Goal: Task Accomplishment & Management: Manage account settings

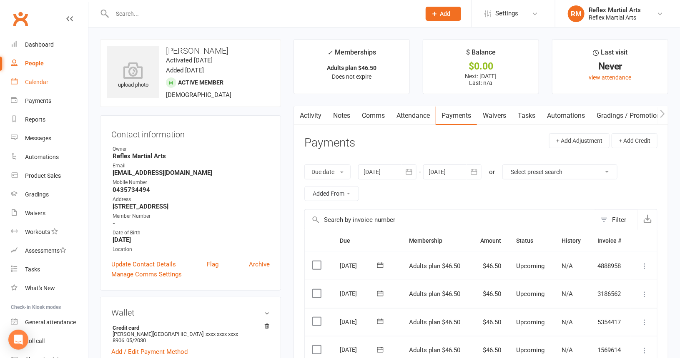
click at [36, 82] on div "Calendar" at bounding box center [36, 82] width 23 height 7
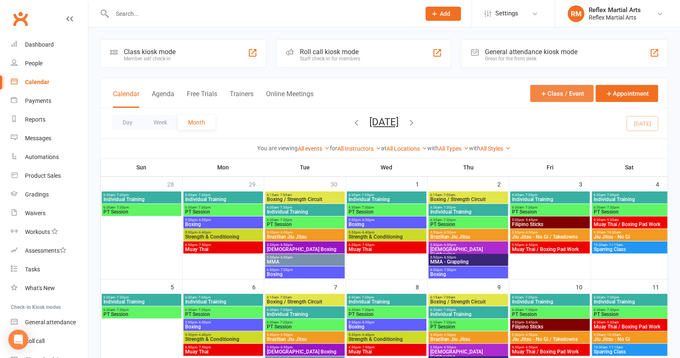
click at [557, 91] on button "Class / Event" at bounding box center [561, 93] width 63 height 17
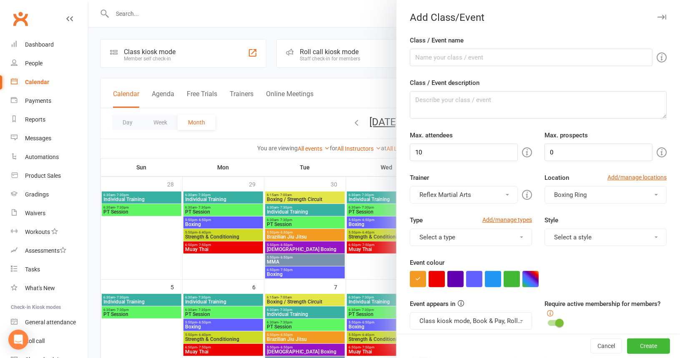
click at [140, 240] on div at bounding box center [383, 179] width 591 height 358
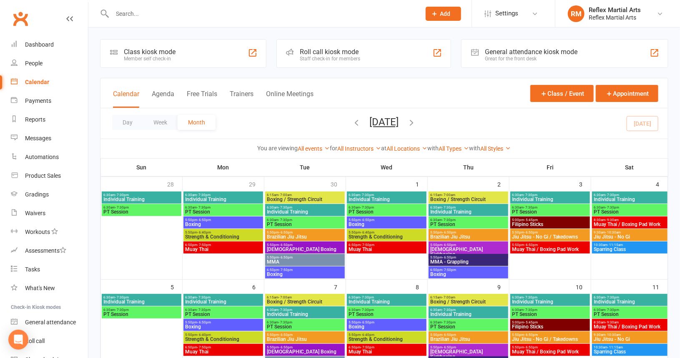
click at [352, 123] on icon "button" at bounding box center [356, 122] width 9 height 9
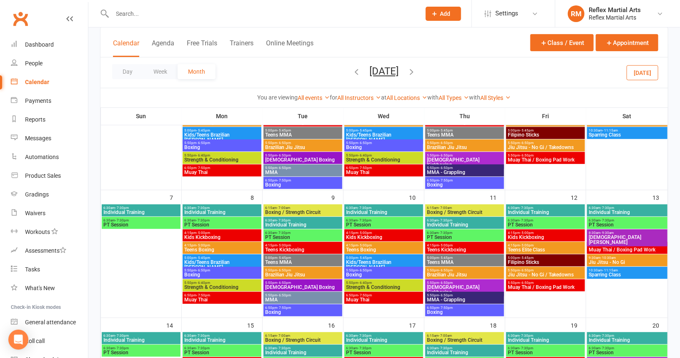
scroll to position [125, 0]
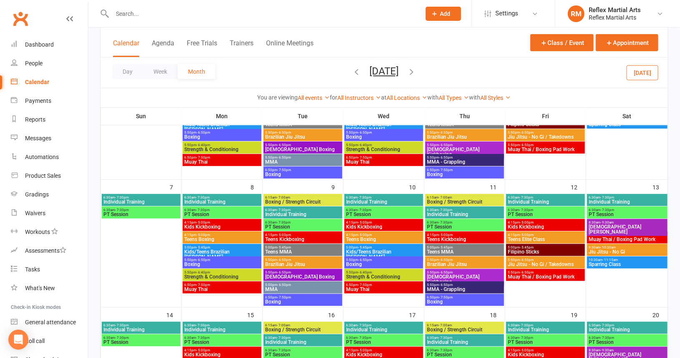
click at [196, 225] on span "Kids Kickboxing" at bounding box center [221, 227] width 75 height 5
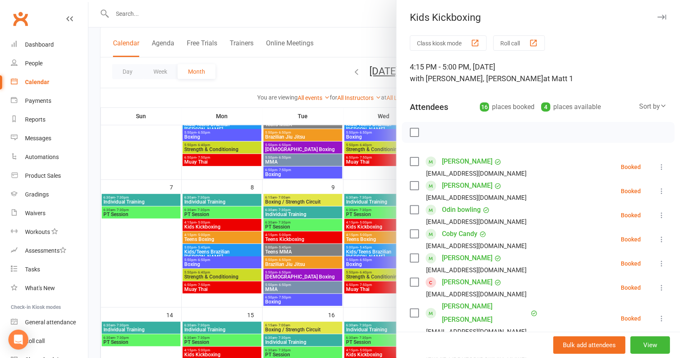
click at [300, 13] on div at bounding box center [383, 179] width 591 height 358
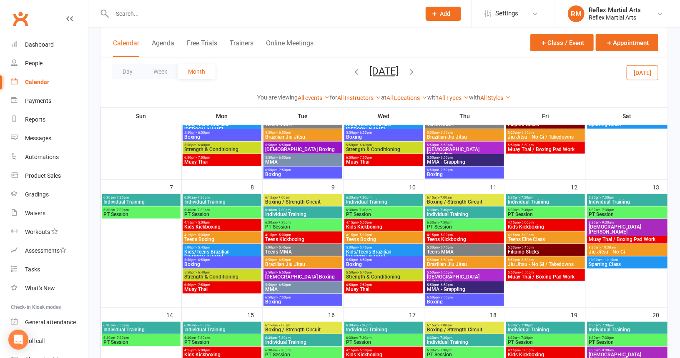
click at [210, 225] on span "Kids Kickboxing" at bounding box center [221, 227] width 75 height 5
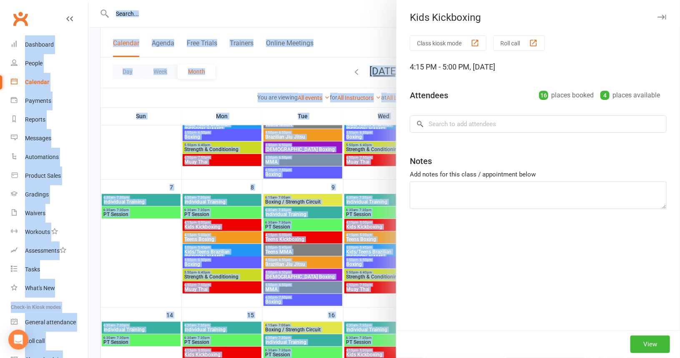
click at [210, 225] on div "Kids Kickboxing Class kiosk mode Roll call 4:15 PM - 5:00 PM, Monday, September…" at bounding box center [383, 179] width 591 height 358
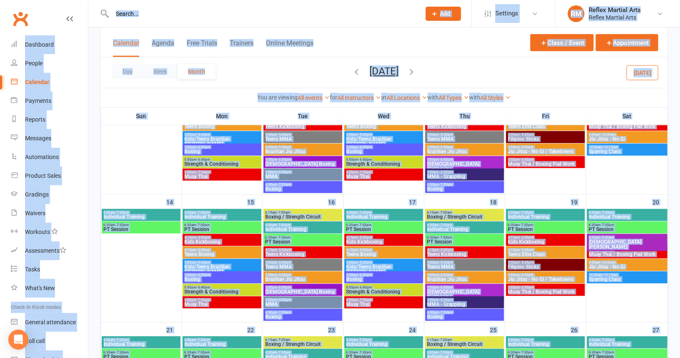
scroll to position [250, 0]
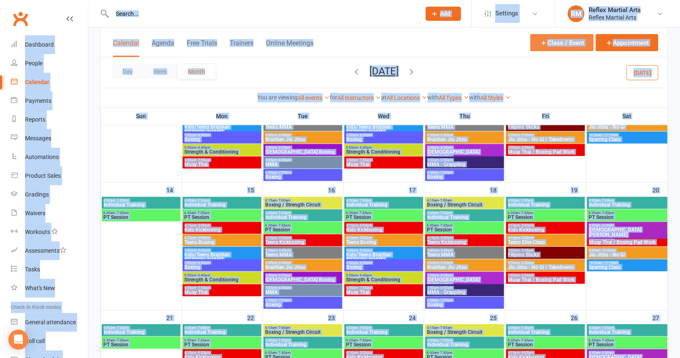
click at [576, 46] on button "Class / Event" at bounding box center [561, 42] width 63 height 17
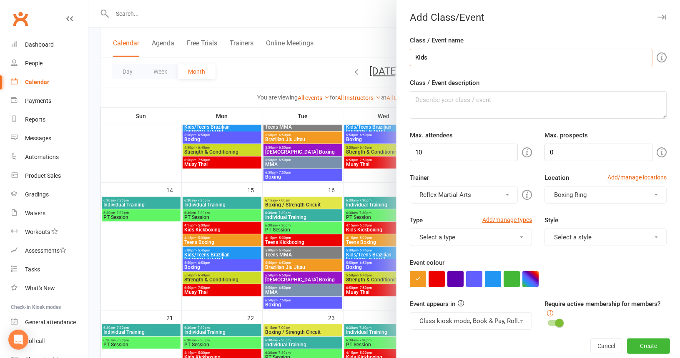
type input "Kids Kickboxing"
click at [552, 150] on input "0" at bounding box center [598, 153] width 108 height 18
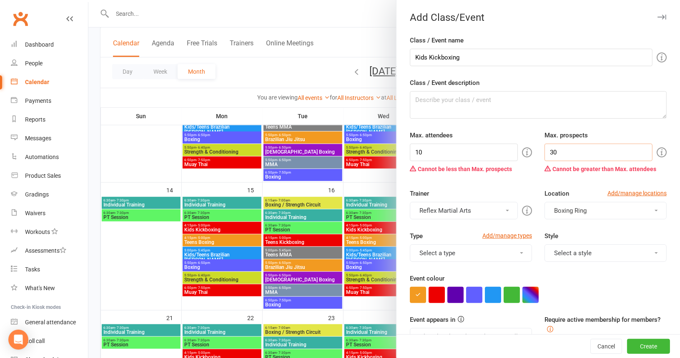
type input "3"
type input "2"
click at [439, 153] on input "10" at bounding box center [464, 153] width 108 height 18
type input "1"
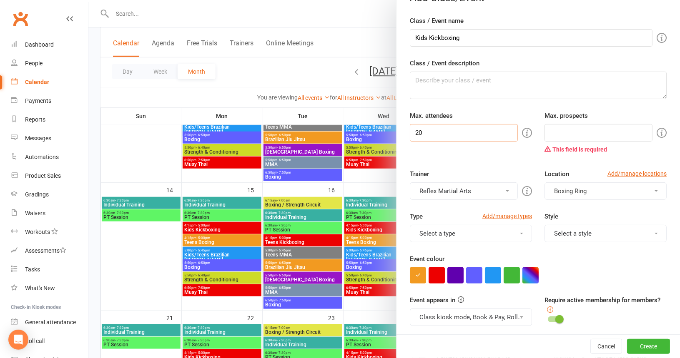
scroll to position [42, 0]
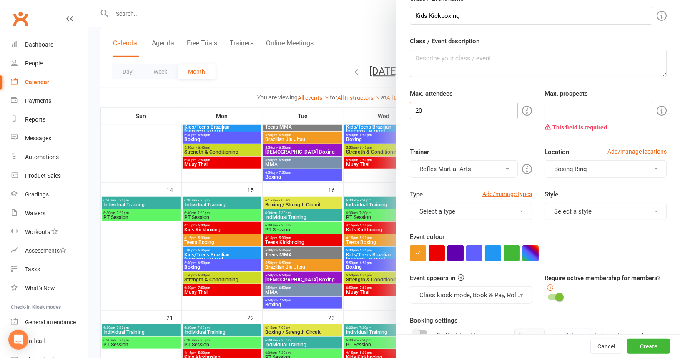
type input "20"
click at [654, 168] on span "button" at bounding box center [655, 169] width 3 height 2
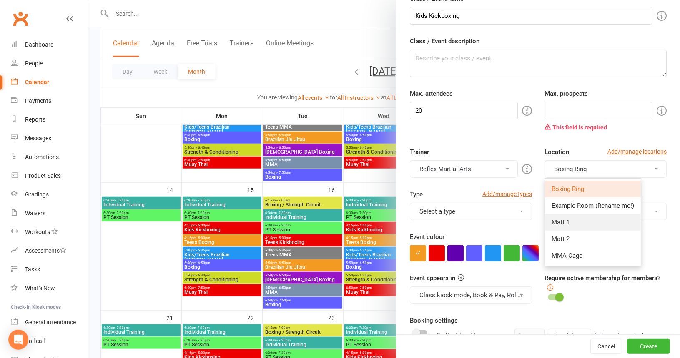
click at [559, 221] on span "Matt 1" at bounding box center [560, 223] width 18 height 8
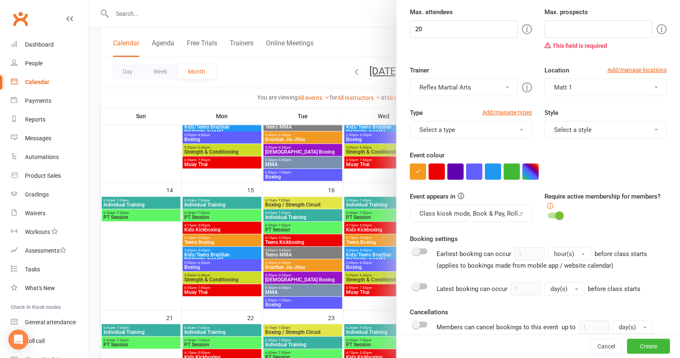
scroll to position [167, 0]
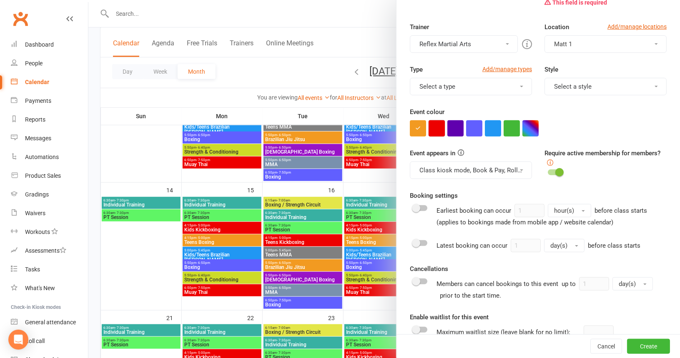
click at [429, 125] on button "button" at bounding box center [436, 128] width 16 height 16
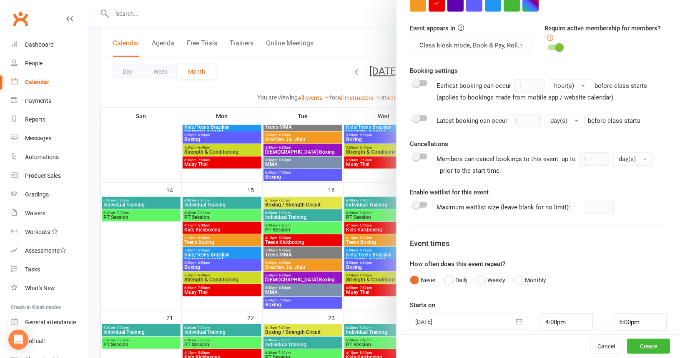
scroll to position [299, 0]
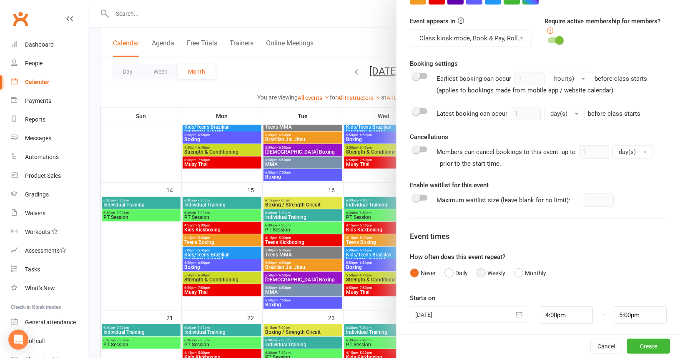
click at [479, 270] on button "Weekly" at bounding box center [490, 273] width 29 height 16
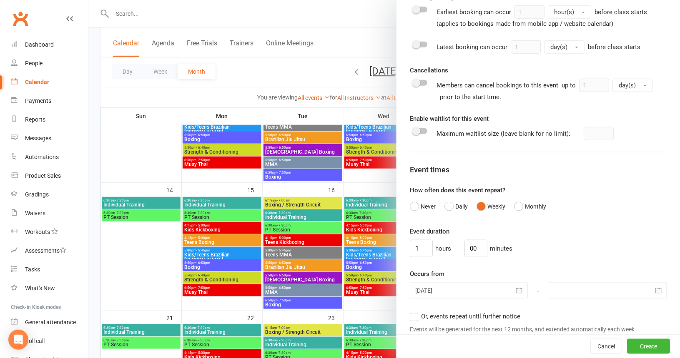
scroll to position [382, 0]
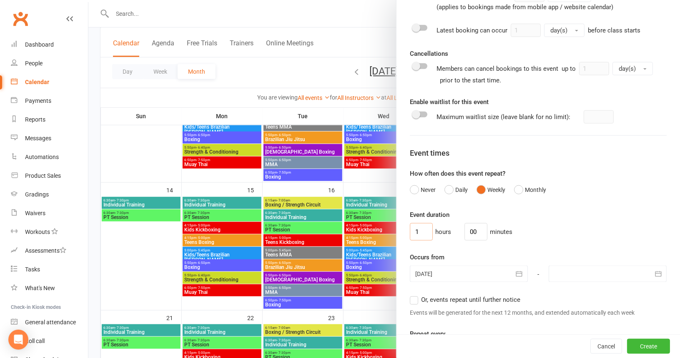
click at [418, 229] on input "1" at bounding box center [421, 232] width 23 height 18
click at [477, 228] on input "00" at bounding box center [475, 232] width 23 height 18
type input "0"
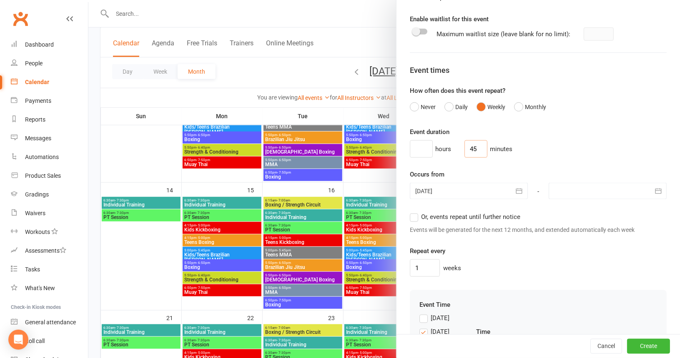
scroll to position [466, 0]
type input "45"
click at [654, 190] on icon "button" at bounding box center [658, 191] width 8 height 8
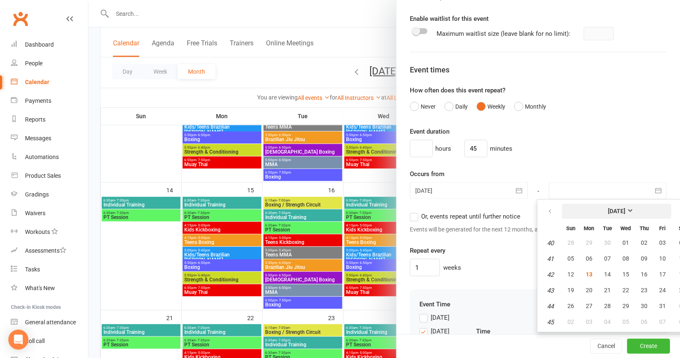
click at [625, 208] on strong "October 2025" at bounding box center [617, 211] width 18 height 7
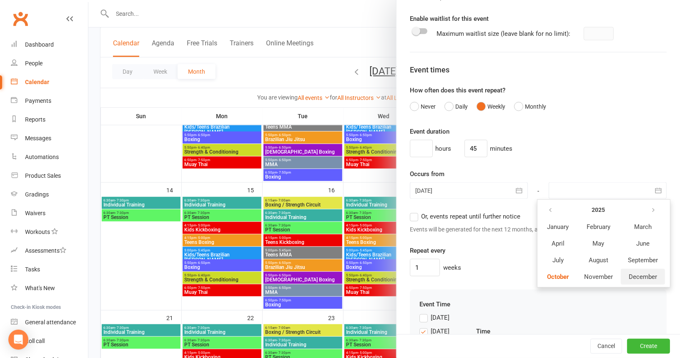
click at [628, 275] on span "December" at bounding box center [642, 277] width 28 height 8
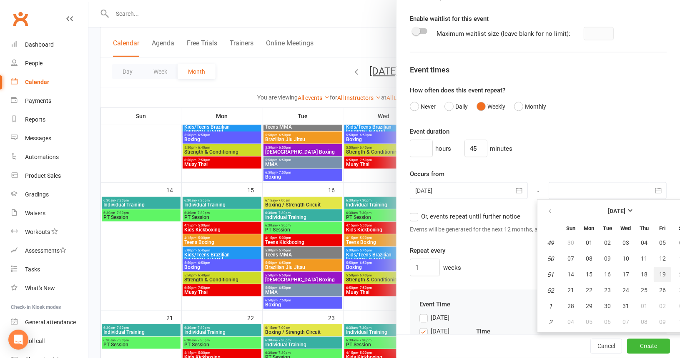
click at [659, 271] on span "19" at bounding box center [662, 274] width 7 height 7
type input "19 Dec 2025"
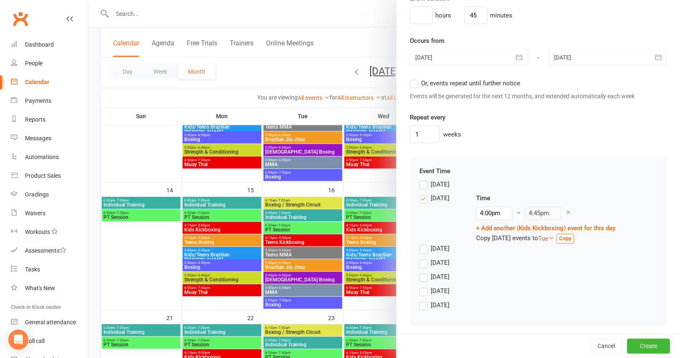
scroll to position [599, 0]
click at [492, 208] on input "4:00pm" at bounding box center [494, 213] width 36 height 13
type input "4:15pm"
type input "5:00pm"
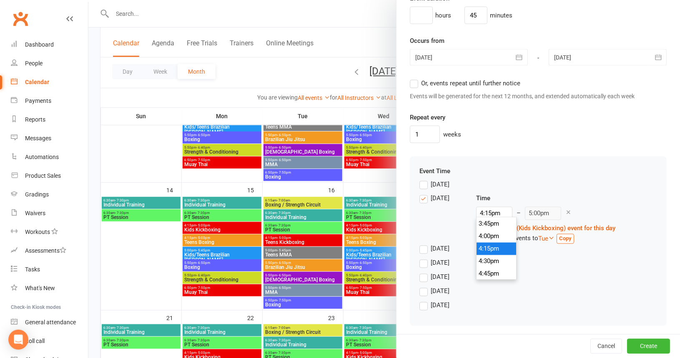
click at [490, 245] on li "4:15pm" at bounding box center [496, 249] width 40 height 13
click at [419, 260] on label "Wednesday" at bounding box center [434, 263] width 30 height 10
click at [419, 258] on input "Wednesday" at bounding box center [421, 258] width 5 height 0
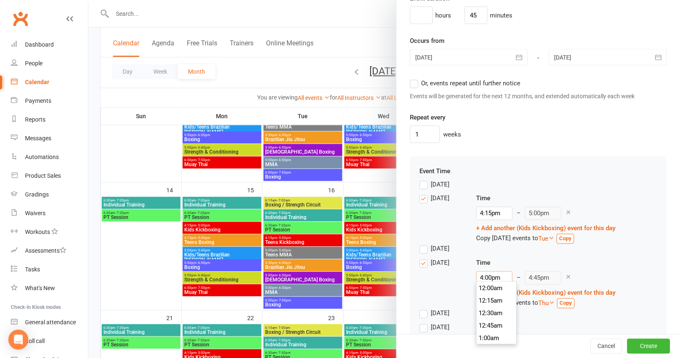
click at [488, 275] on input "4:00pm" at bounding box center [494, 278] width 36 height 13
type input "4:15pm"
type input "5:00pm"
click at [486, 311] on li "4:15pm" at bounding box center [496, 314] width 40 height 13
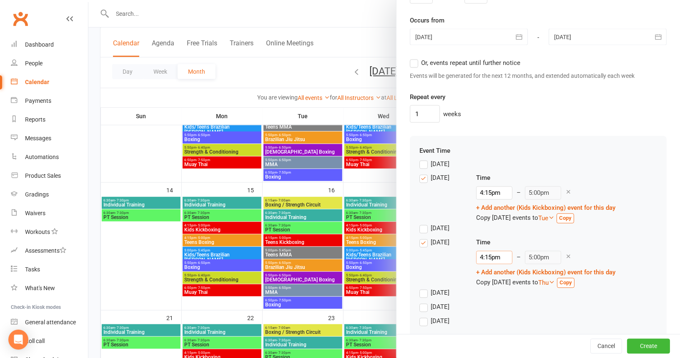
scroll to position [635, 0]
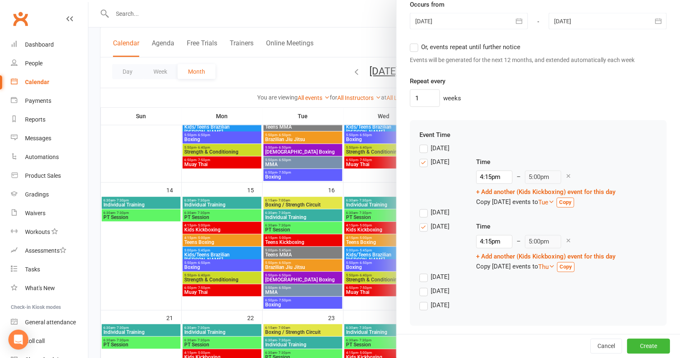
click at [424, 290] on label "Friday" at bounding box center [434, 292] width 30 height 10
click at [424, 287] on input "Friday" at bounding box center [421, 287] width 5 height 0
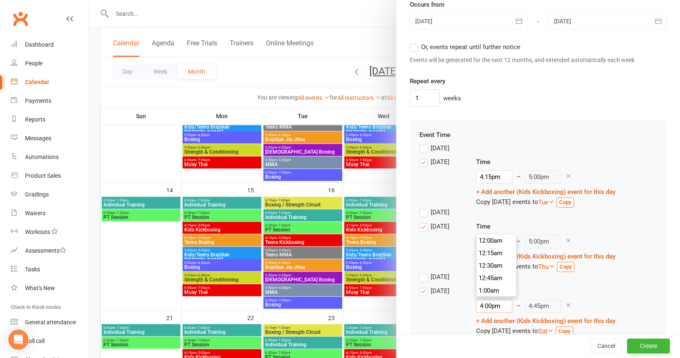
click at [492, 303] on input "4:00pm" at bounding box center [494, 306] width 36 height 13
type input "4:15pm"
type input "5:00pm"
click at [484, 270] on li "4:15pm" at bounding box center [496, 266] width 40 height 13
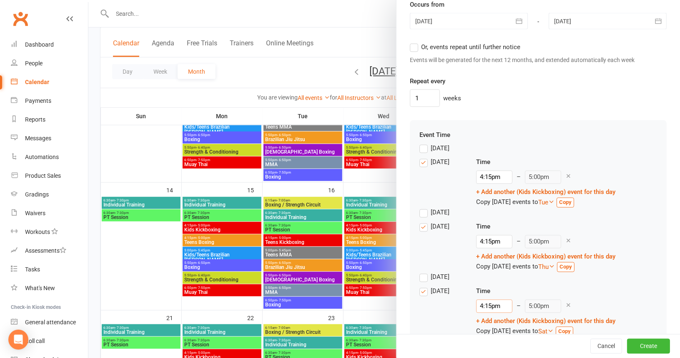
scroll to position [672, 0]
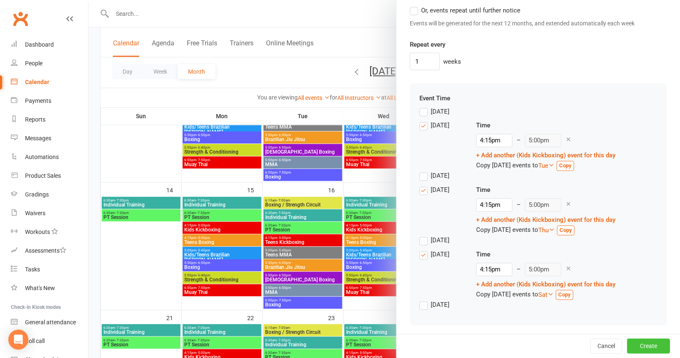
click at [636, 347] on button "Create" at bounding box center [648, 346] width 43 height 15
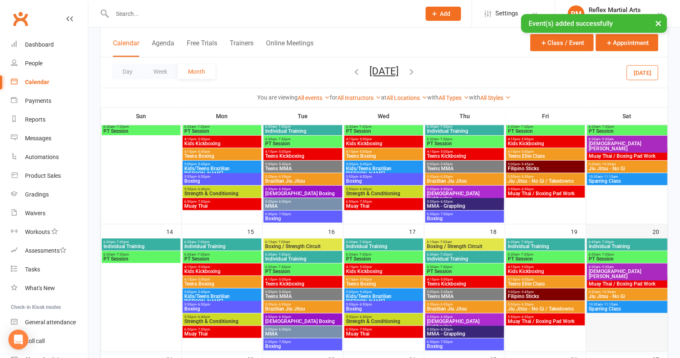
scroll to position [250, 0]
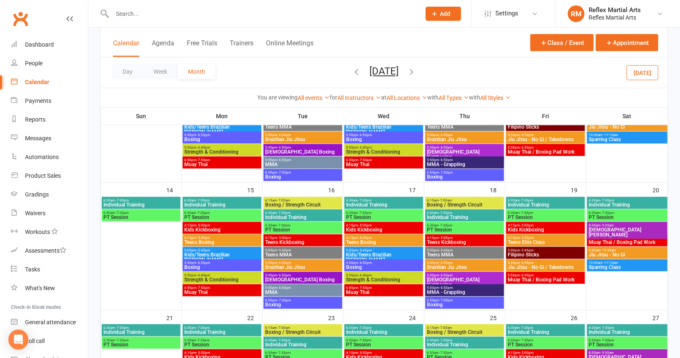
click at [416, 71] on icon "button" at bounding box center [411, 71] width 9 height 9
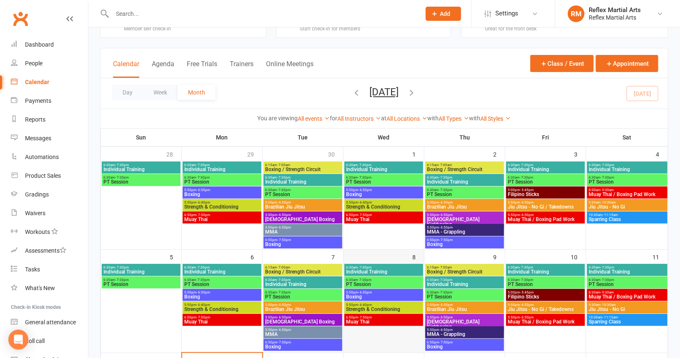
scroll to position [0, 0]
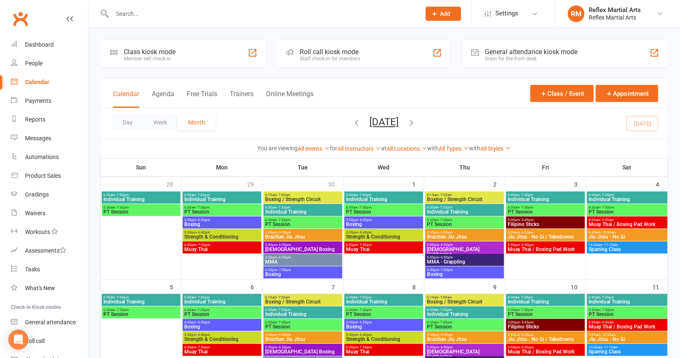
click at [352, 123] on icon "button" at bounding box center [356, 122] width 9 height 9
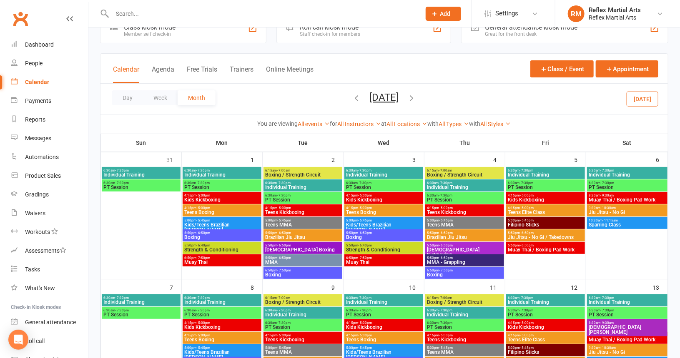
scroll to position [42, 0]
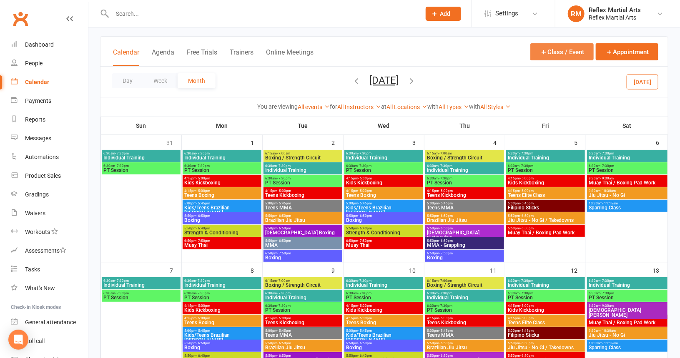
click at [559, 52] on button "Class / Event" at bounding box center [561, 51] width 63 height 17
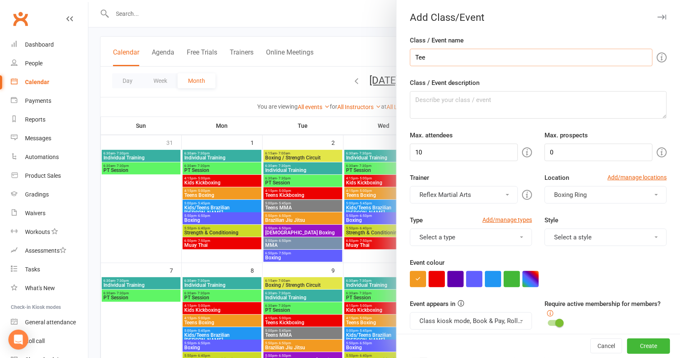
type input "Teens Boxing"
click at [446, 155] on input "10" at bounding box center [464, 153] width 108 height 18
type input "1"
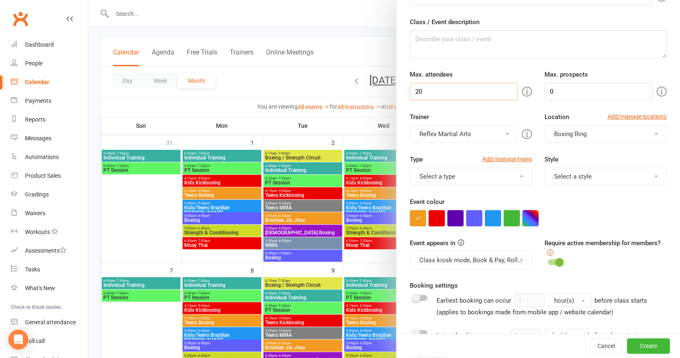
scroll to position [83, 0]
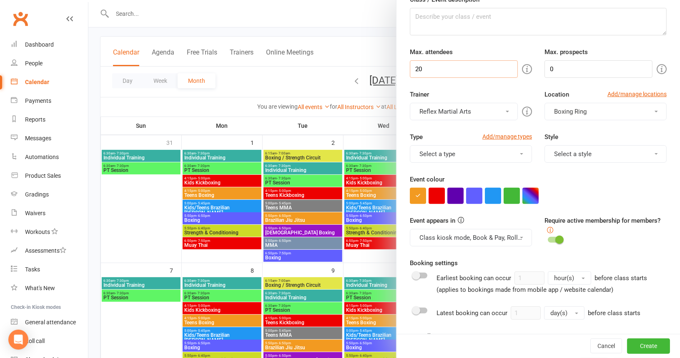
type input "20"
click at [654, 111] on span "button" at bounding box center [655, 112] width 3 height 2
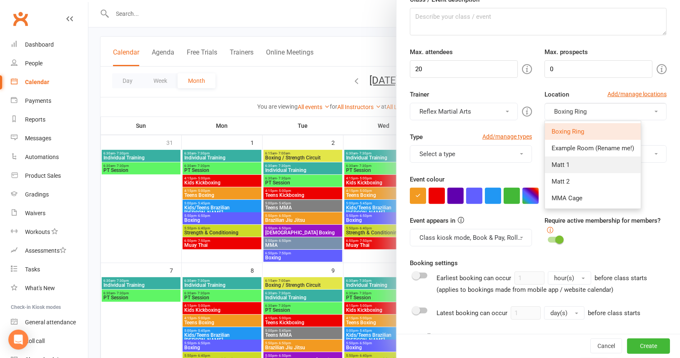
click at [568, 165] on link "Matt 1" at bounding box center [593, 165] width 96 height 17
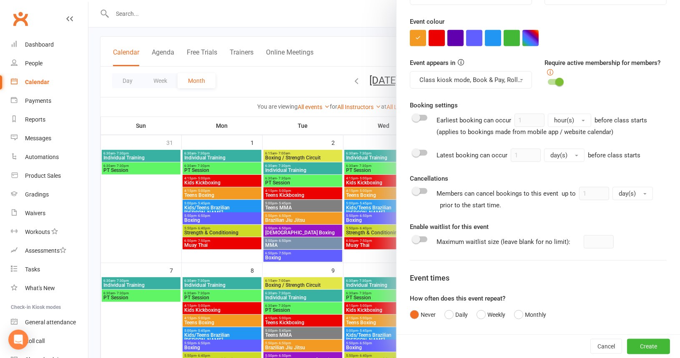
scroll to position [283, 0]
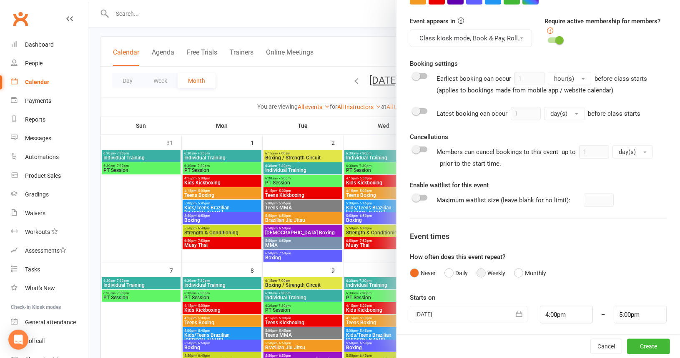
click at [476, 268] on button "Weekly" at bounding box center [490, 273] width 29 height 16
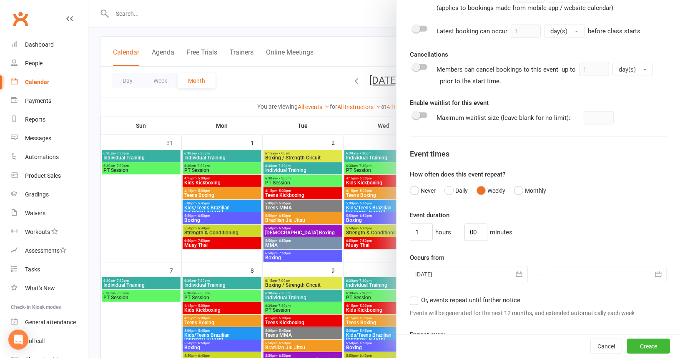
scroll to position [366, 0]
click at [417, 225] on input "1" at bounding box center [421, 232] width 23 height 18
type input "4"
click at [476, 225] on input "00" at bounding box center [475, 232] width 23 height 18
type input "0"
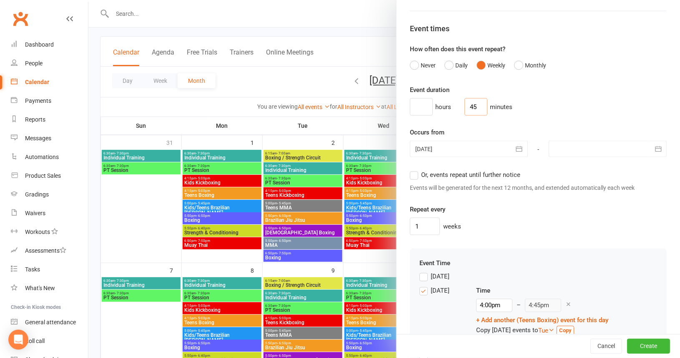
scroll to position [491, 0]
type input "45"
click at [654, 146] on icon "button" at bounding box center [658, 149] width 8 height 8
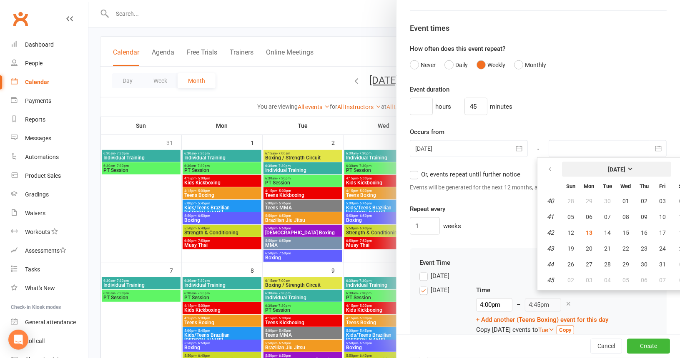
click at [625, 166] on strong "[DATE]" at bounding box center [617, 169] width 18 height 7
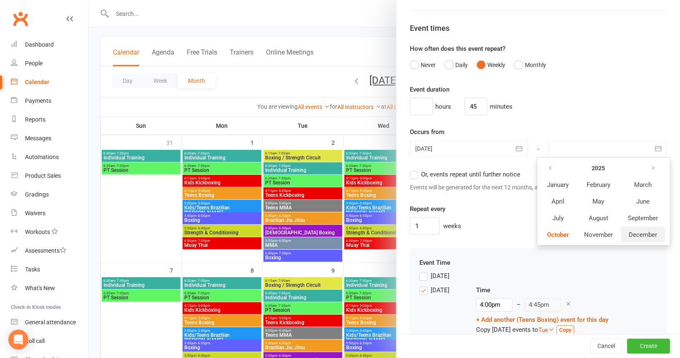
click at [628, 233] on span "December" at bounding box center [642, 235] width 28 height 8
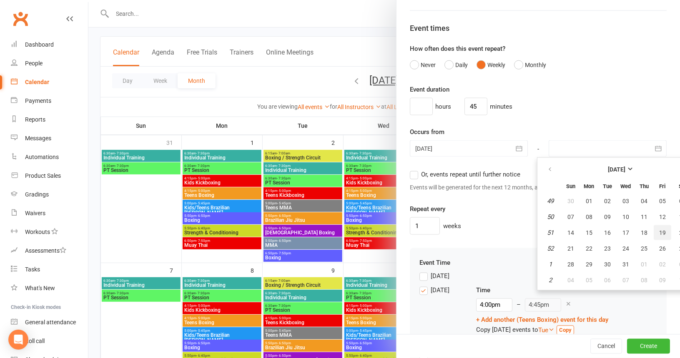
click at [659, 230] on span "19" at bounding box center [662, 233] width 7 height 7
type input "19 Dec 2025"
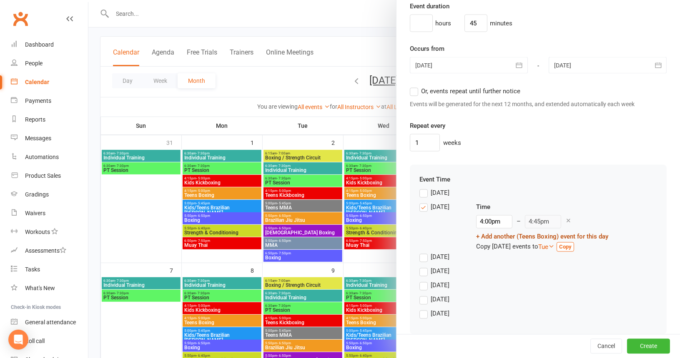
scroll to position [583, 0]
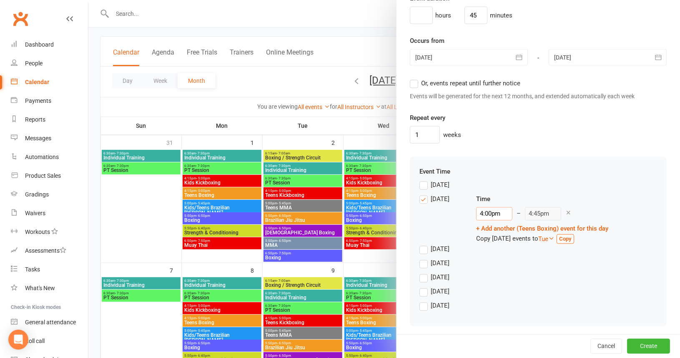
click at [478, 210] on input "4:00pm" at bounding box center [494, 214] width 36 height 13
type input "4:15pm"
type input "5:00pm"
click at [483, 247] on li "4:15pm" at bounding box center [496, 249] width 40 height 13
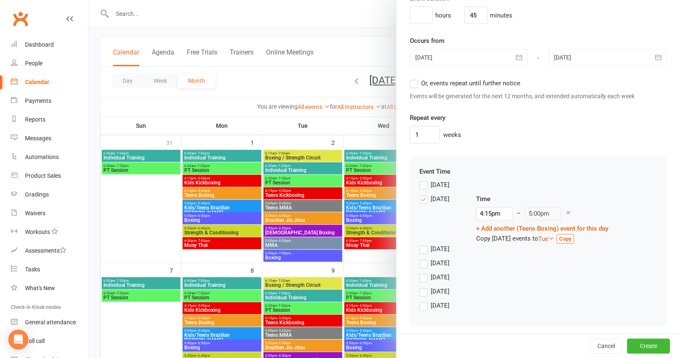
click at [420, 263] on label "Wednesday" at bounding box center [434, 264] width 30 height 10
click at [420, 259] on input "Wednesday" at bounding box center [421, 259] width 5 height 0
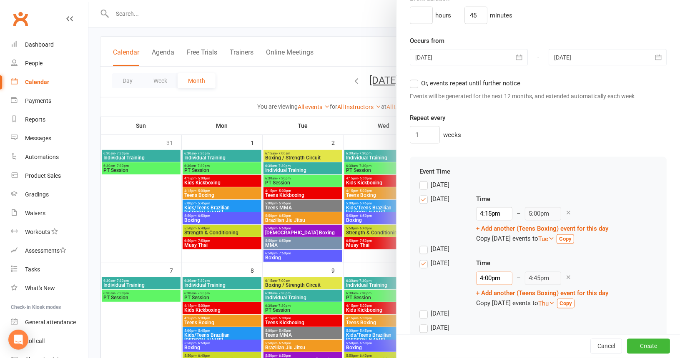
click at [493, 274] on input "4:00pm" at bounding box center [494, 278] width 36 height 13
type input "4:15pm"
type input "5:00pm"
click at [493, 313] on li "4:15pm" at bounding box center [496, 314] width 40 height 13
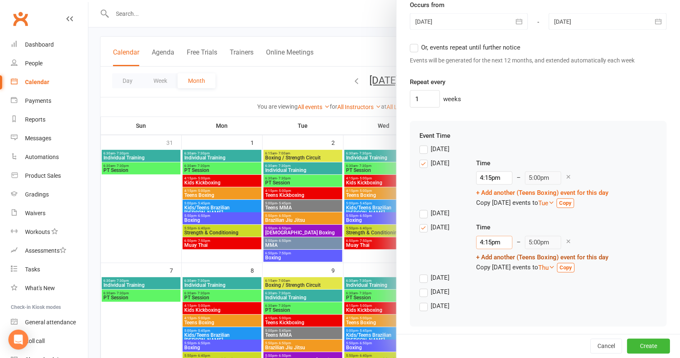
scroll to position [619, 0]
click at [627, 349] on button "Create" at bounding box center [648, 346] width 43 height 15
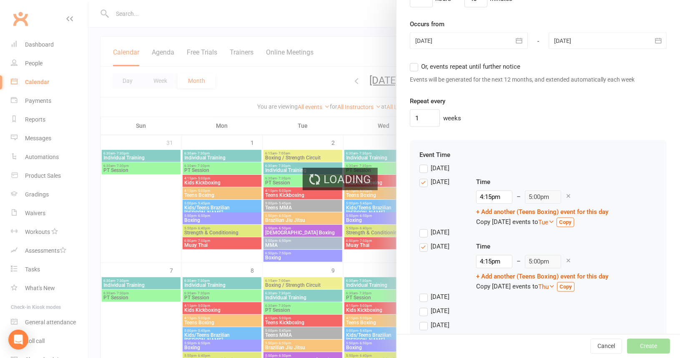
scroll to position [639, 0]
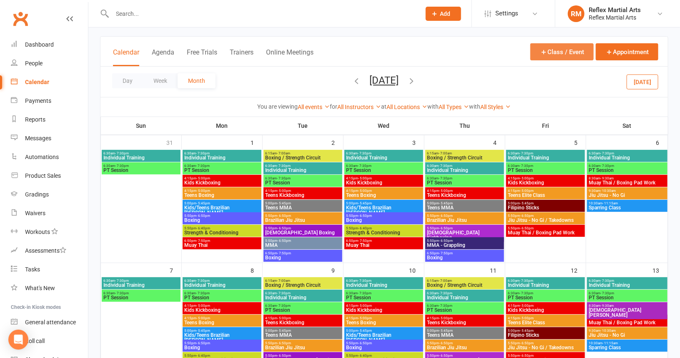
click at [541, 48] on icon "button" at bounding box center [544, 52] width 8 height 8
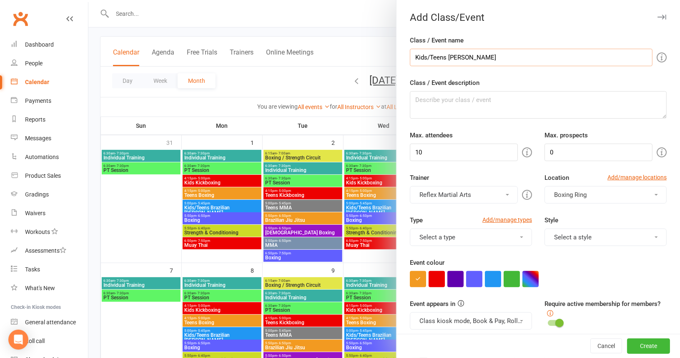
type input "Kids/Teens [PERSON_NAME]"
click at [430, 151] on input "10" at bounding box center [464, 153] width 108 height 18
type input "1"
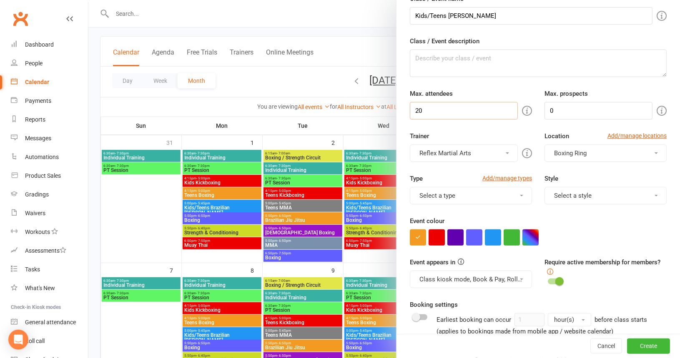
type input "20"
click at [647, 153] on button "Boxing Ring" at bounding box center [605, 154] width 122 height 18
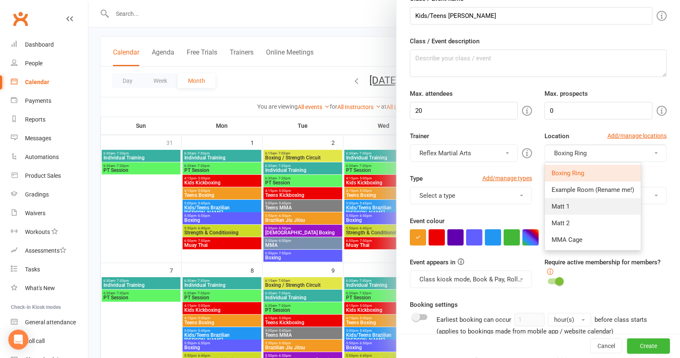
click at [561, 207] on span "Matt 1" at bounding box center [560, 207] width 18 height 8
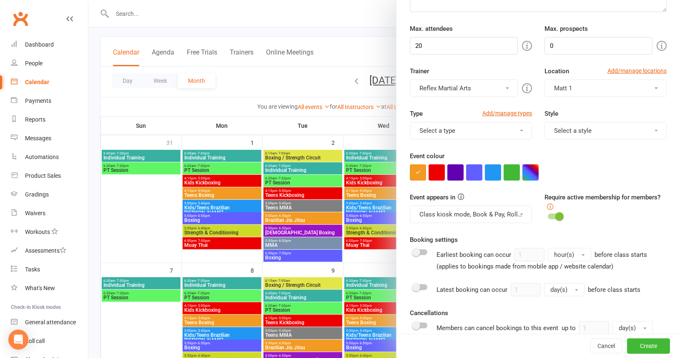
scroll to position [125, 0]
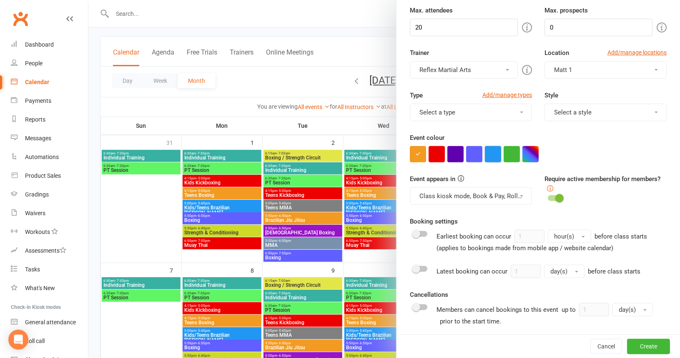
click at [485, 150] on button "button" at bounding box center [493, 154] width 16 height 16
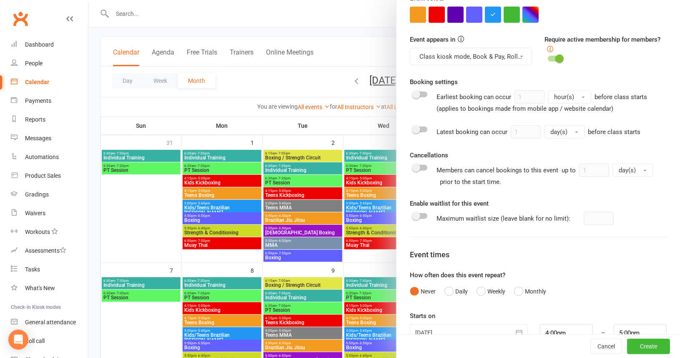
scroll to position [283, 0]
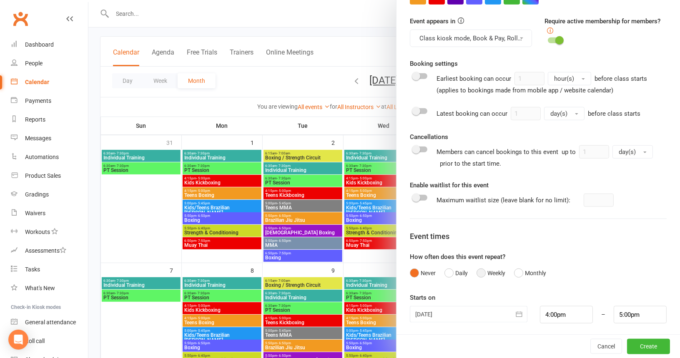
click at [477, 272] on button "Weekly" at bounding box center [490, 273] width 29 height 16
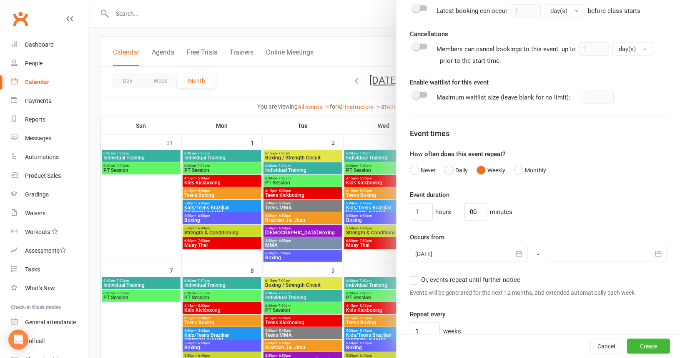
scroll to position [408, 0]
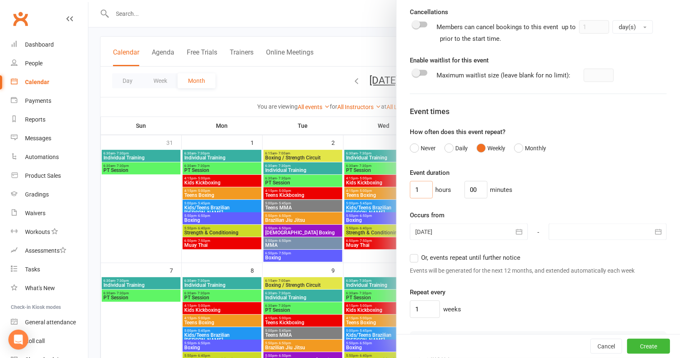
click at [422, 185] on input "1" at bounding box center [421, 190] width 23 height 18
click at [474, 181] on input "00" at bounding box center [475, 190] width 23 height 18
type input "0"
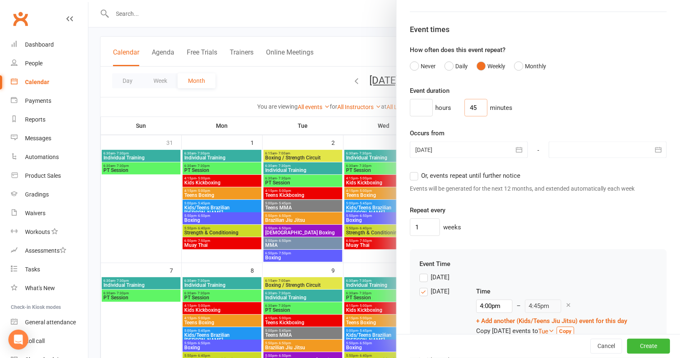
scroll to position [491, 0]
type input "45"
click at [654, 145] on icon "button" at bounding box center [658, 149] width 8 height 8
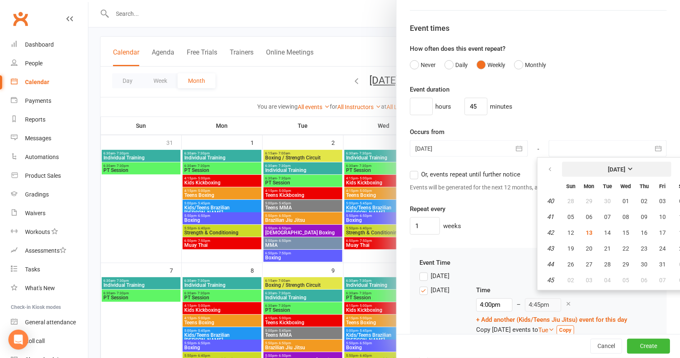
click at [625, 166] on strong "[DATE]" at bounding box center [617, 169] width 18 height 7
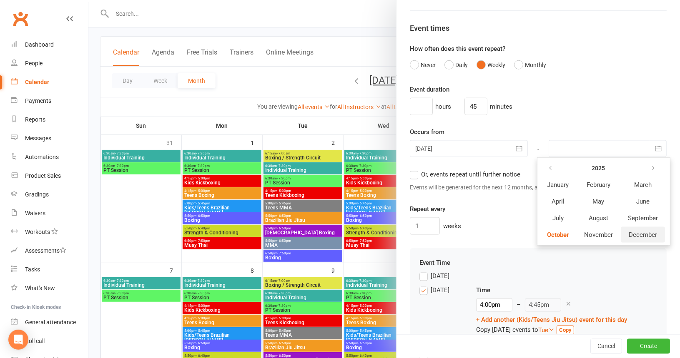
click at [628, 232] on span "December" at bounding box center [642, 235] width 28 height 8
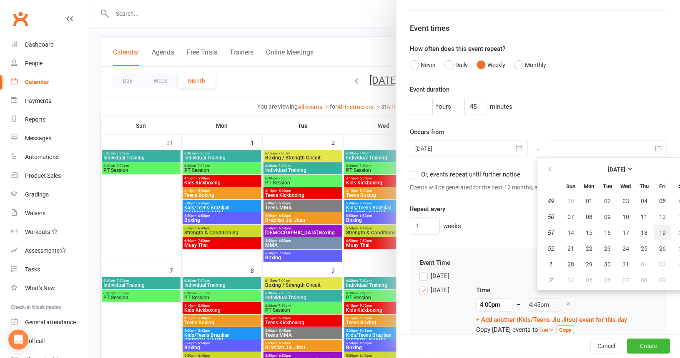
click at [659, 230] on span "19" at bounding box center [662, 233] width 7 height 7
type input "19 Dec 2025"
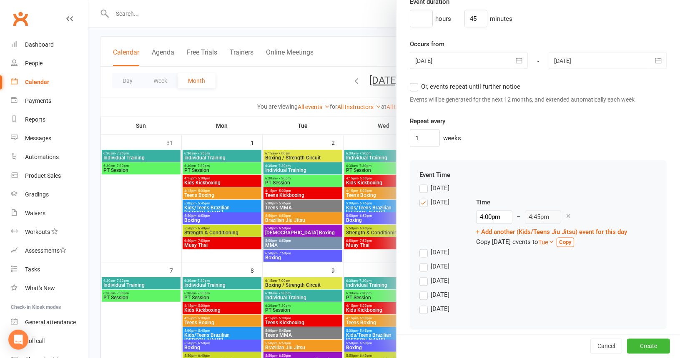
scroll to position [583, 0]
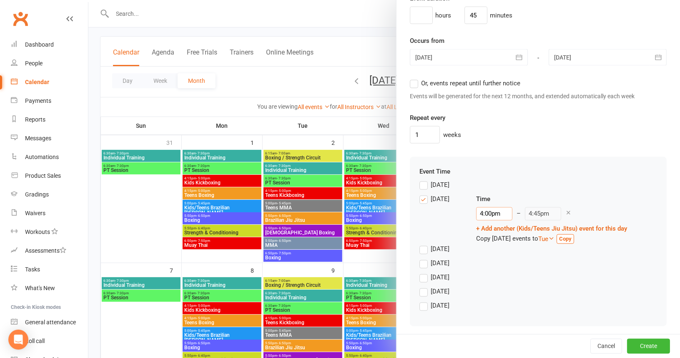
click at [488, 213] on input "4:00pm" at bounding box center [494, 214] width 36 height 13
type input "5:00pm"
type input "5:45pm"
click at [494, 268] on li "5:00pm" at bounding box center [496, 270] width 40 height 13
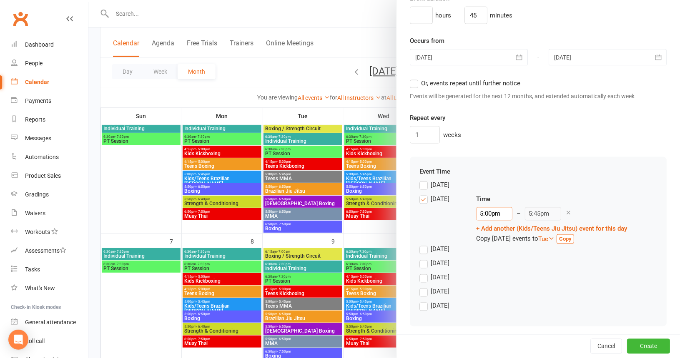
scroll to position [125, 0]
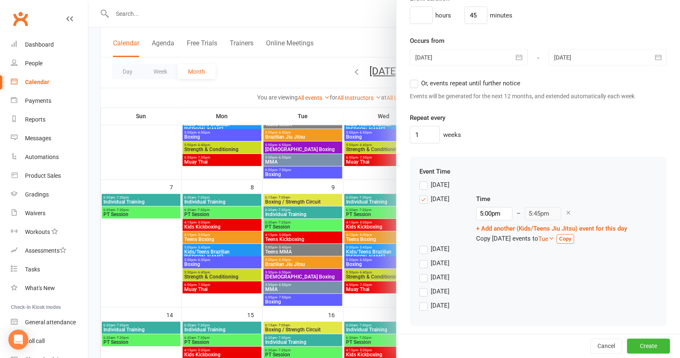
click at [420, 261] on label "Wednesday" at bounding box center [434, 264] width 30 height 10
click at [420, 259] on input "Wednesday" at bounding box center [421, 259] width 5 height 0
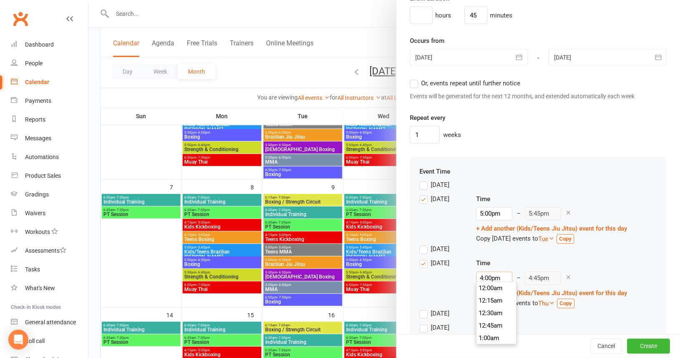
click at [487, 273] on input "4:00pm" at bounding box center [494, 278] width 36 height 13
type input "5:00pm"
type input "5:45pm"
click at [494, 336] on li "5:00pm" at bounding box center [496, 334] width 40 height 13
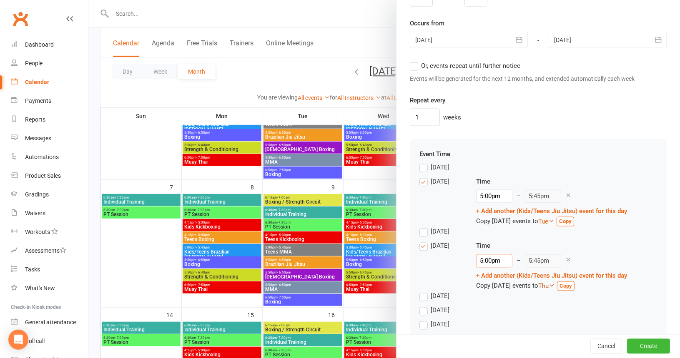
scroll to position [619, 0]
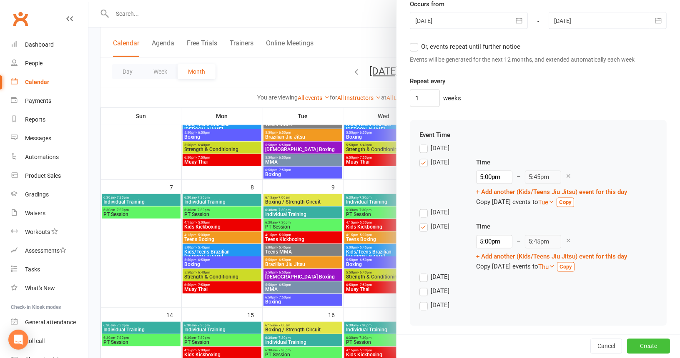
click at [632, 349] on button "Create" at bounding box center [648, 346] width 43 height 15
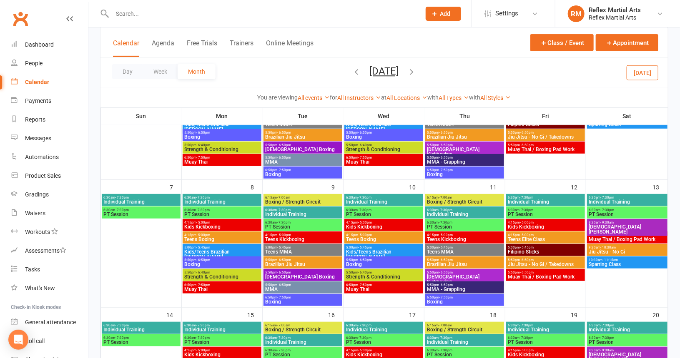
scroll to position [83, 0]
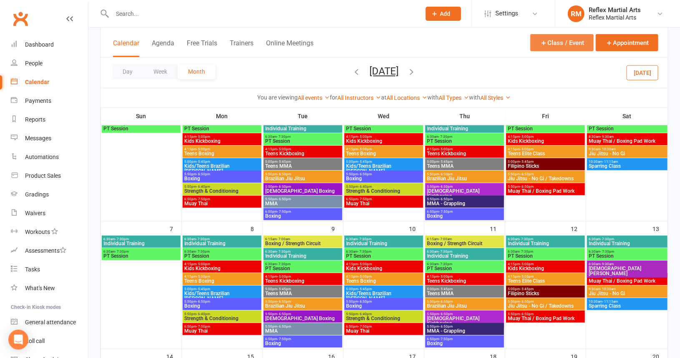
click at [547, 42] on icon "button" at bounding box center [544, 43] width 8 height 8
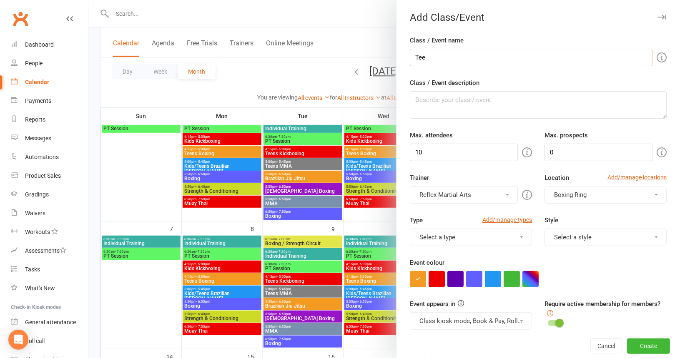
type input "Teens Kickboxing"
click at [444, 152] on input "10" at bounding box center [464, 153] width 108 height 18
type input "1"
type input "2"
type input "30"
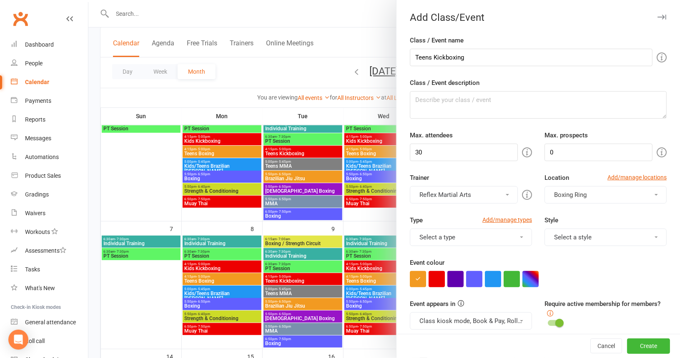
click at [646, 191] on button "Boxing Ring" at bounding box center [605, 195] width 122 height 18
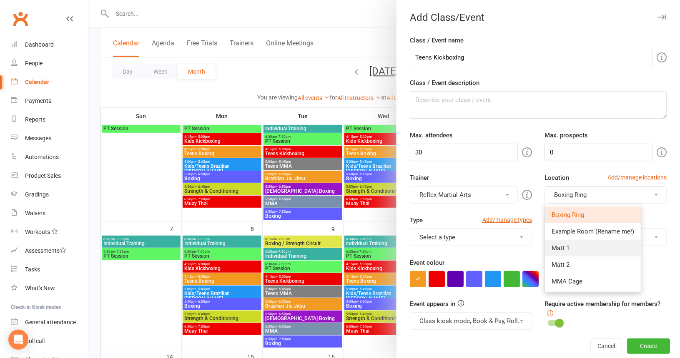
click at [573, 244] on link "Matt 1" at bounding box center [593, 248] width 96 height 17
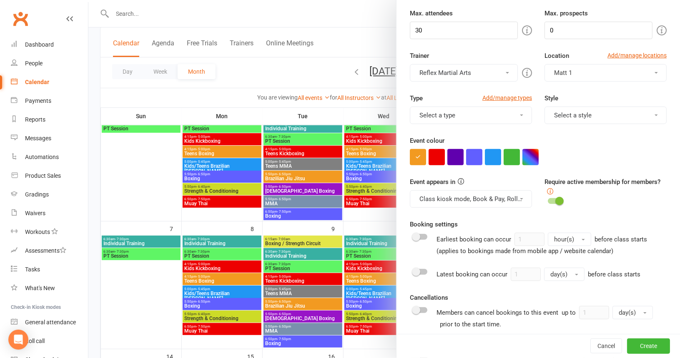
scroll to position [125, 0]
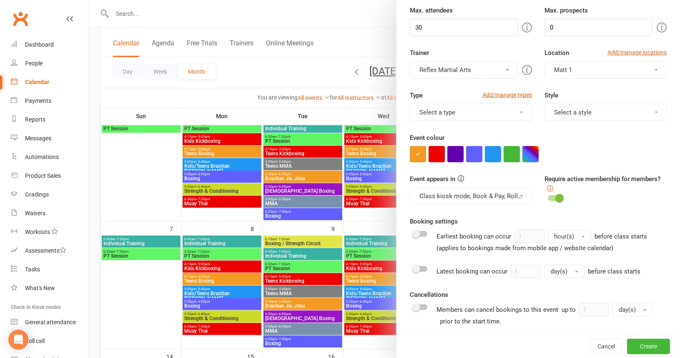
click at [520, 112] on span at bounding box center [521, 113] width 3 height 2
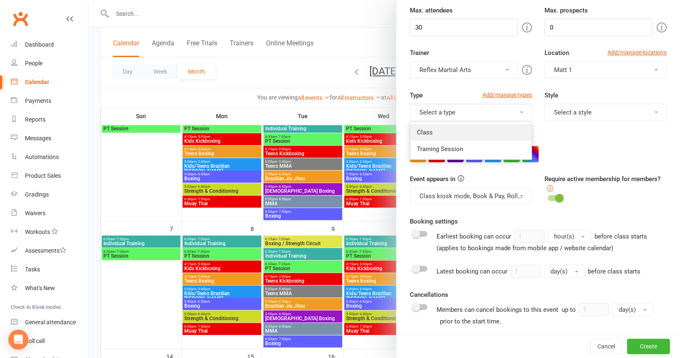
click at [449, 132] on link "Class" at bounding box center [470, 132] width 121 height 17
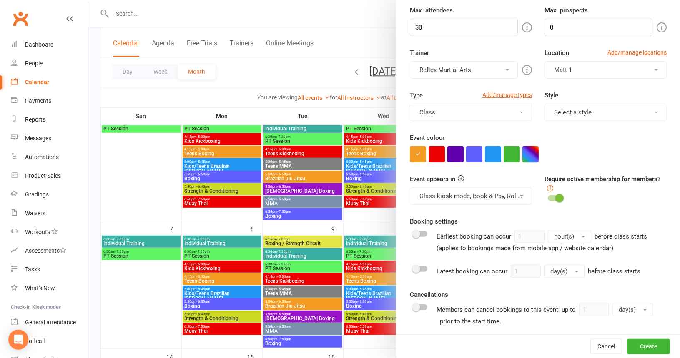
click at [528, 148] on button "button" at bounding box center [530, 154] width 16 height 16
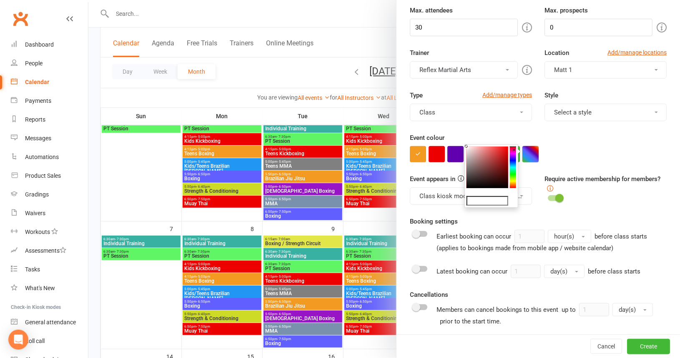
click at [534, 147] on button "button" at bounding box center [530, 154] width 16 height 16
click at [526, 158] on button "button" at bounding box center [530, 154] width 16 height 16
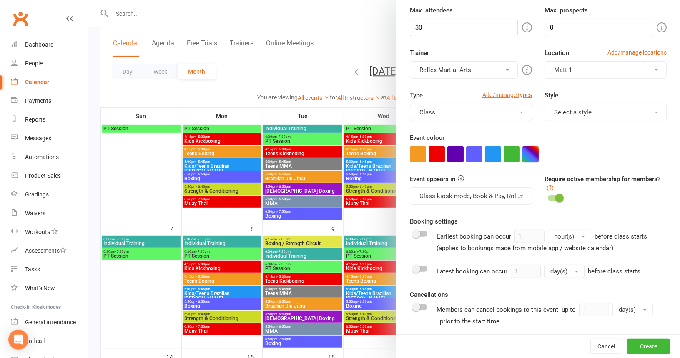
click at [526, 156] on button "button" at bounding box center [530, 154] width 16 height 16
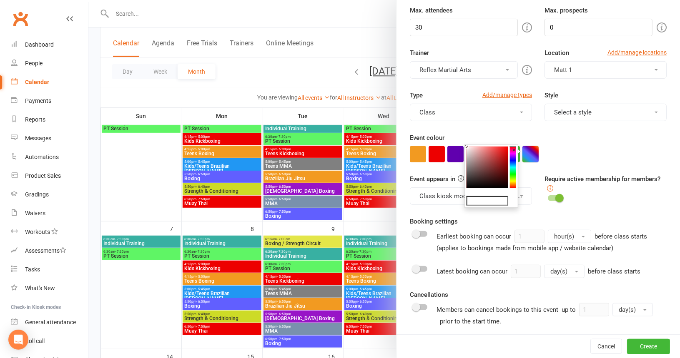
click at [522, 150] on button "button" at bounding box center [530, 154] width 16 height 16
click at [523, 155] on button "button" at bounding box center [530, 154] width 16 height 16
click at [513, 156] on colorpicker-hue at bounding box center [513, 168] width 6 height 42
click at [513, 160] on icon at bounding box center [513, 160] width 6 height 1
click at [504, 153] on colorpicker-saturation at bounding box center [487, 168] width 42 height 42
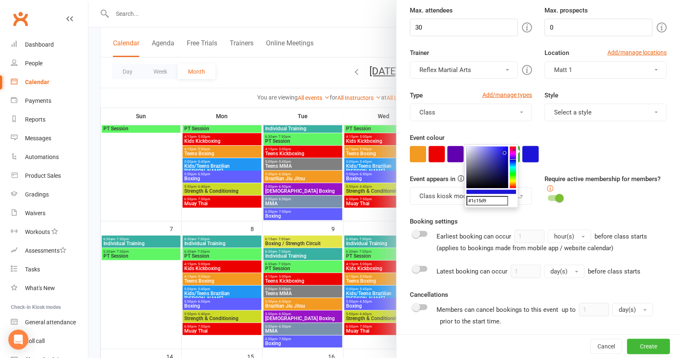
click at [528, 151] on button "button" at bounding box center [530, 154] width 16 height 16
click at [558, 146] on div at bounding box center [538, 154] width 257 height 16
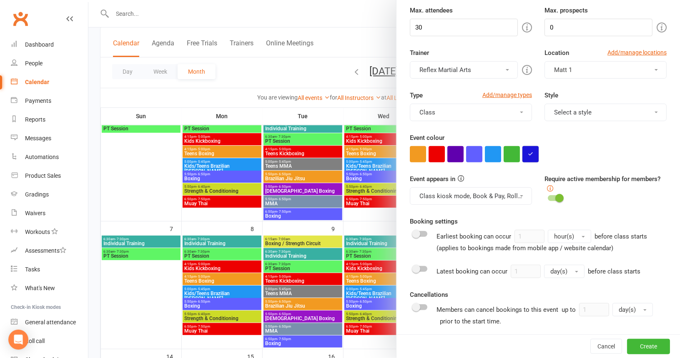
click at [529, 155] on icon "button" at bounding box center [530, 153] width 5 height 5
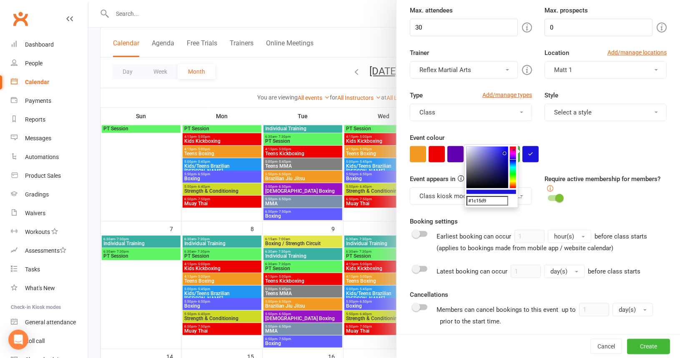
click at [513, 162] on colorpicker-hue at bounding box center [513, 168] width 6 height 42
type input "#153dd9"
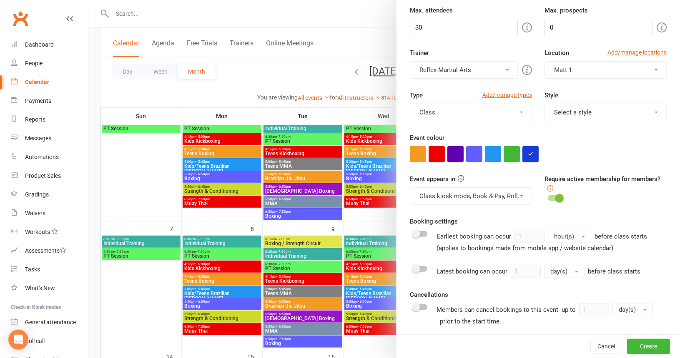
click at [551, 143] on div "Event colour" at bounding box center [538, 148] width 257 height 30
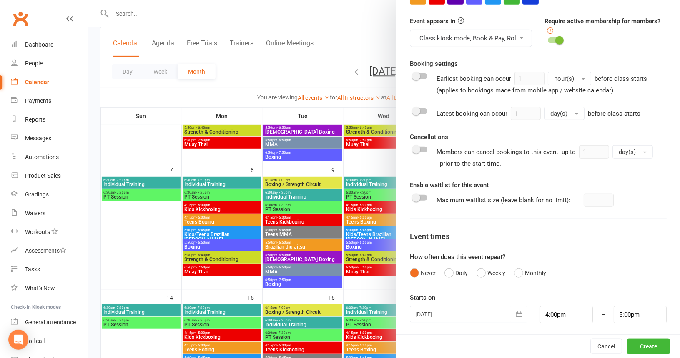
scroll to position [167, 0]
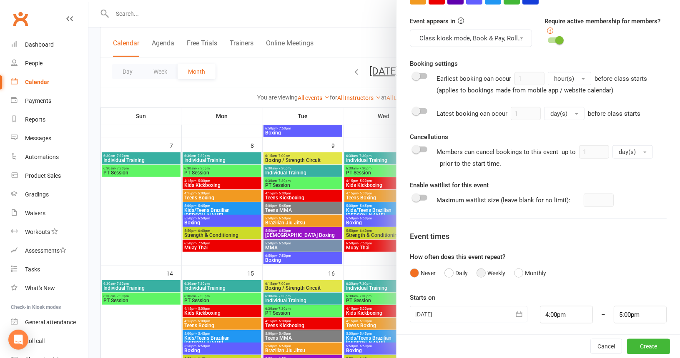
click at [476, 269] on button "Weekly" at bounding box center [490, 273] width 29 height 16
click at [419, 312] on input "1" at bounding box center [421, 315] width 23 height 18
click at [473, 315] on input "00" at bounding box center [475, 315] width 23 height 18
type input "0"
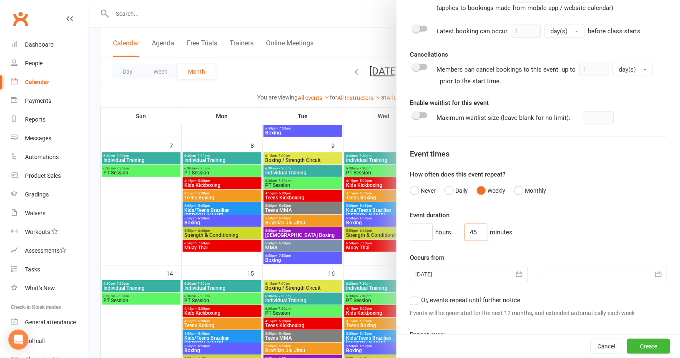
scroll to position [366, 0]
type input "45"
click at [654, 272] on icon "button" at bounding box center [658, 274] width 8 height 8
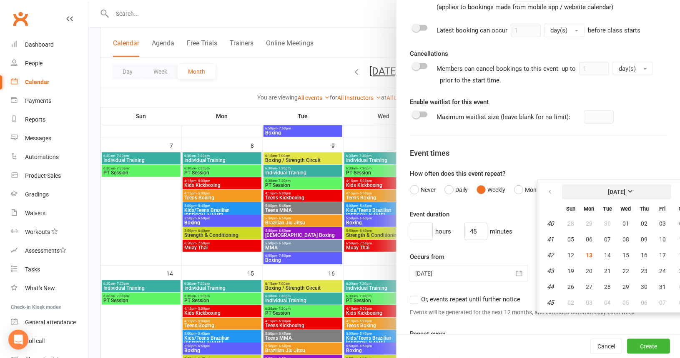
click at [625, 189] on strong "[DATE]" at bounding box center [617, 192] width 18 height 7
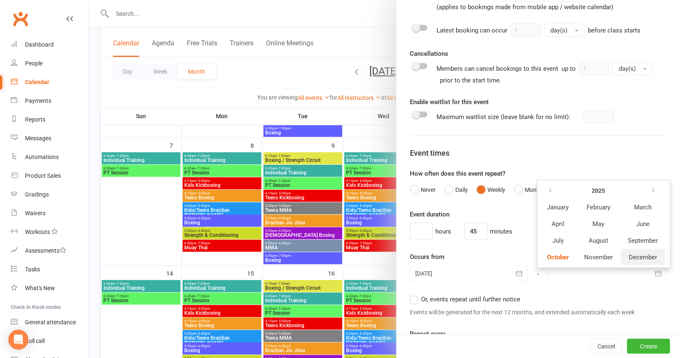
click at [636, 254] on span "December" at bounding box center [642, 258] width 28 height 8
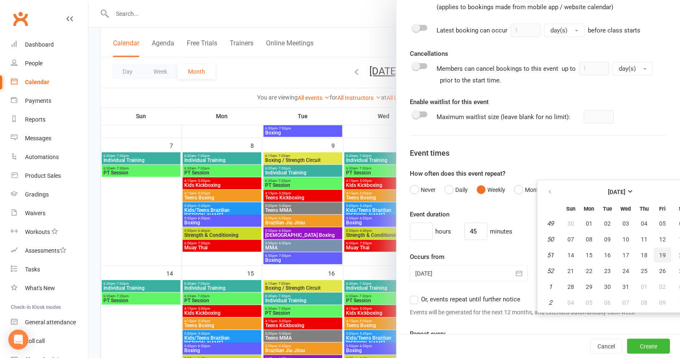
click at [659, 252] on span "19" at bounding box center [662, 255] width 7 height 7
type input "19 Dec 2025"
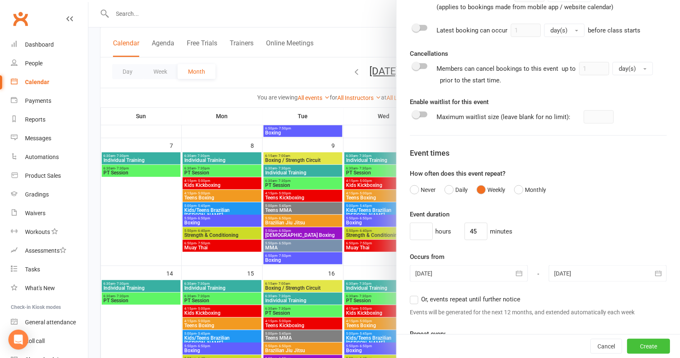
click at [627, 348] on button "Create" at bounding box center [648, 346] width 43 height 15
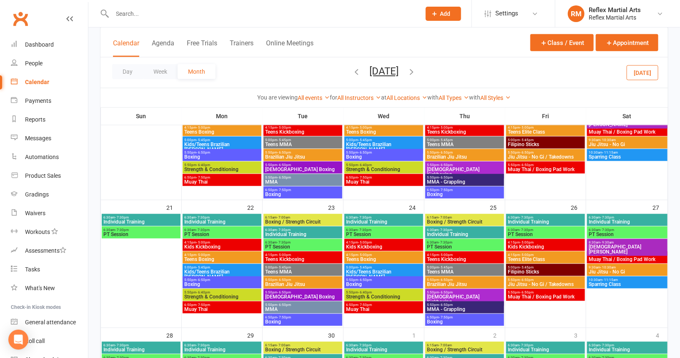
scroll to position [375, 0]
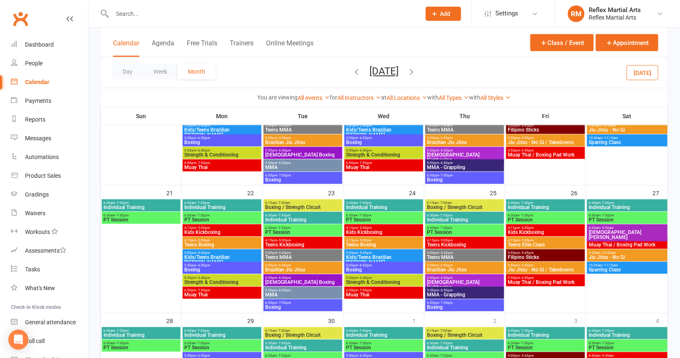
click at [416, 72] on icon "button" at bounding box center [411, 71] width 9 height 9
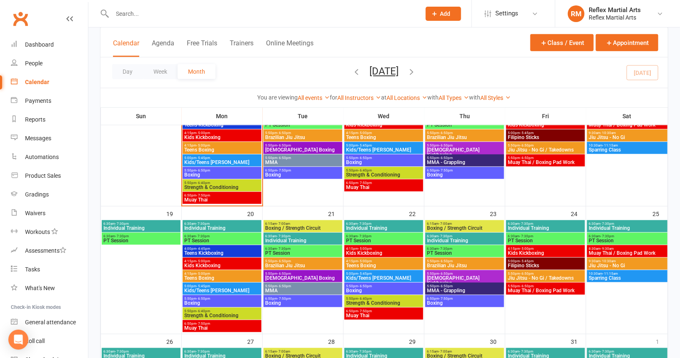
scroll to position [283, 0]
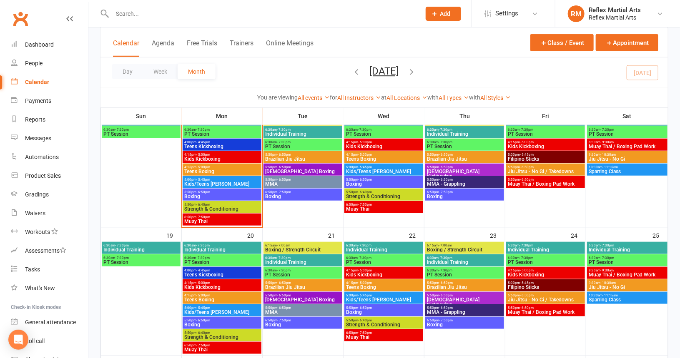
click at [209, 283] on span "- 5:00pm" at bounding box center [204, 283] width 14 height 4
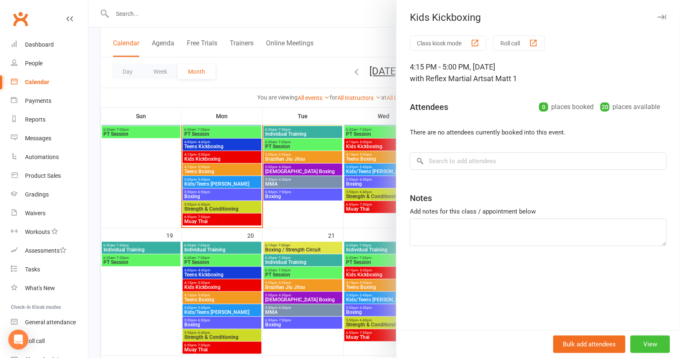
click at [631, 340] on button "View" at bounding box center [650, 345] width 40 height 18
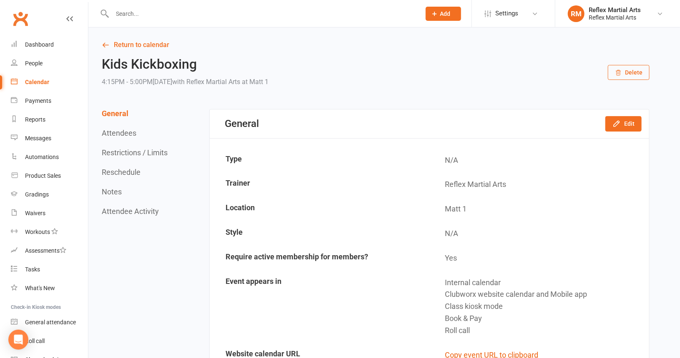
click at [633, 73] on button "Delete" at bounding box center [629, 72] width 42 height 15
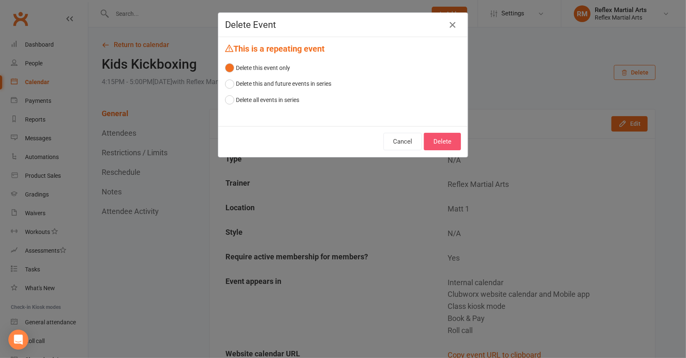
click at [437, 142] on button "Delete" at bounding box center [442, 142] width 37 height 18
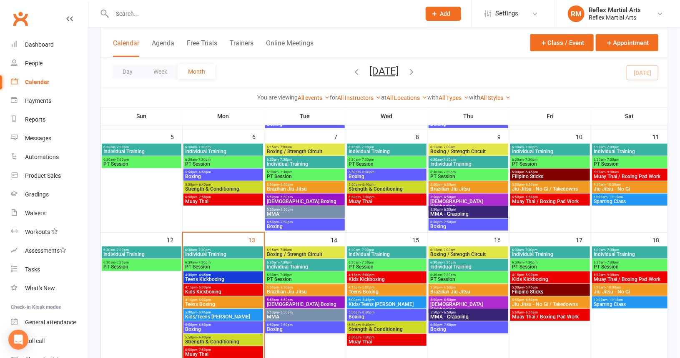
scroll to position [167, 0]
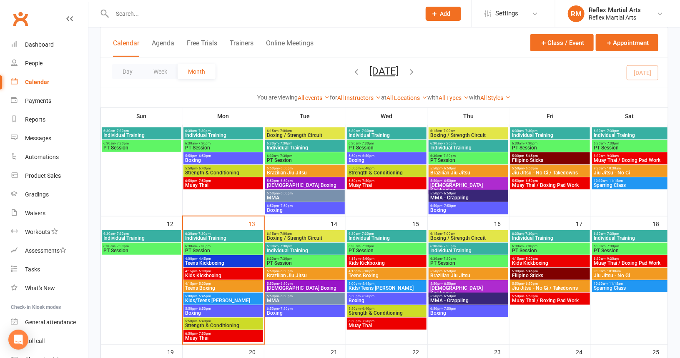
click at [240, 263] on span "Teens Kickboxing" at bounding box center [223, 263] width 76 height 5
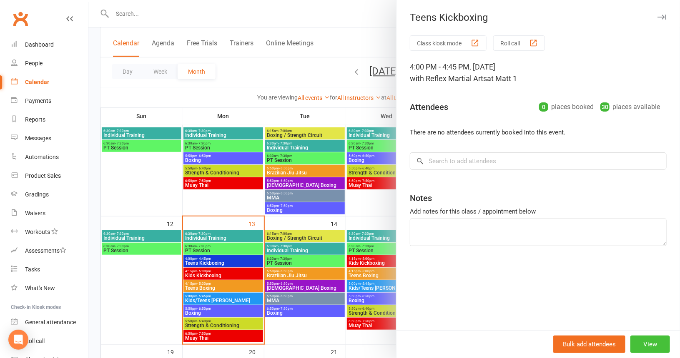
click at [654, 349] on button "View" at bounding box center [650, 345] width 40 height 18
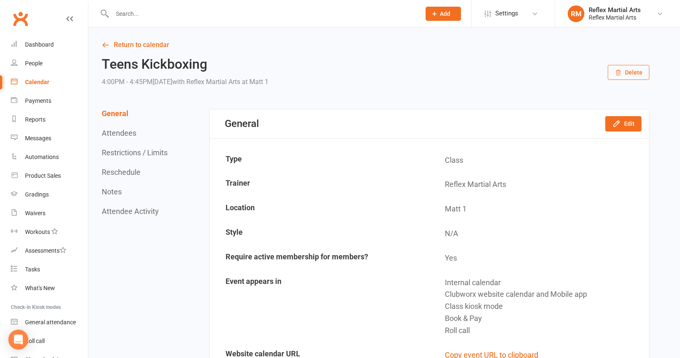
click at [633, 76] on button "Delete" at bounding box center [629, 72] width 42 height 15
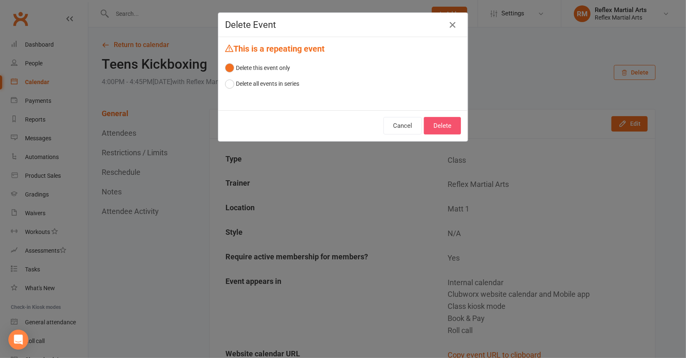
click at [447, 125] on button "Delete" at bounding box center [442, 126] width 37 height 18
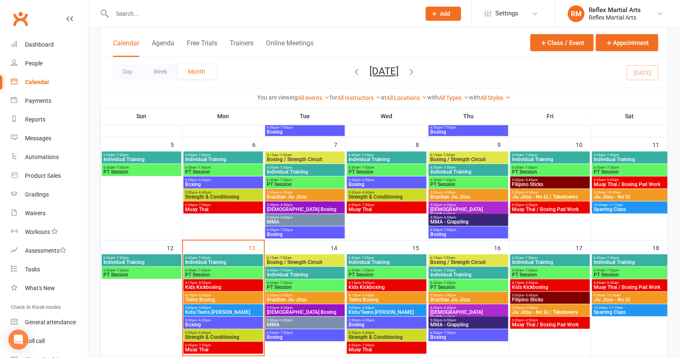
scroll to position [125, 0]
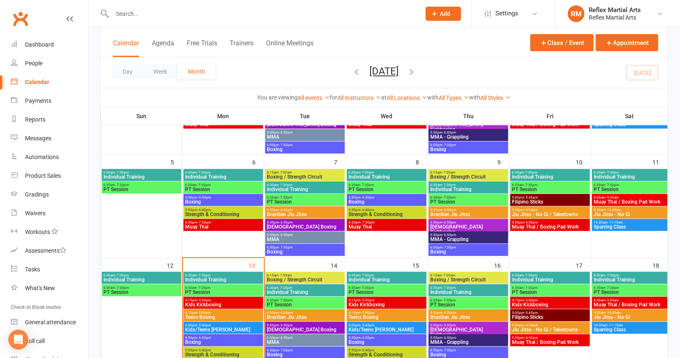
click at [352, 73] on icon "button" at bounding box center [356, 71] width 9 height 9
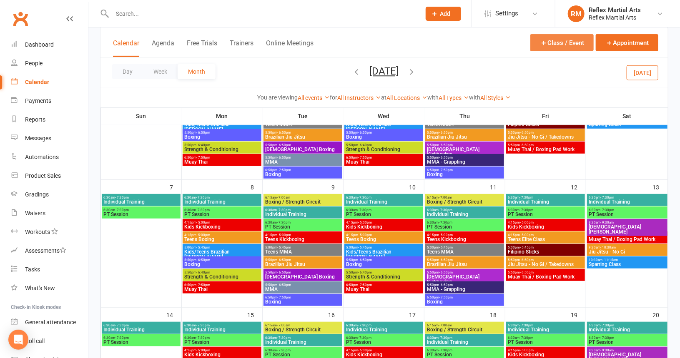
click at [569, 41] on button "Class / Event" at bounding box center [561, 42] width 63 height 17
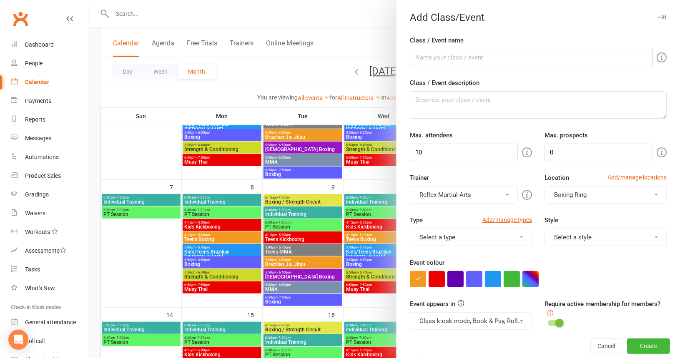
click at [492, 54] on input "Class / Event name" at bounding box center [531, 58] width 243 height 18
type input "Teens Kickboxing"
click at [439, 148] on input "10" at bounding box center [464, 153] width 108 height 18
type input "1"
type input "30"
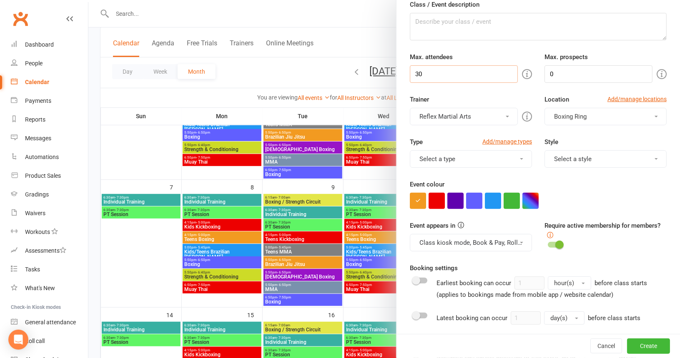
scroll to position [83, 0]
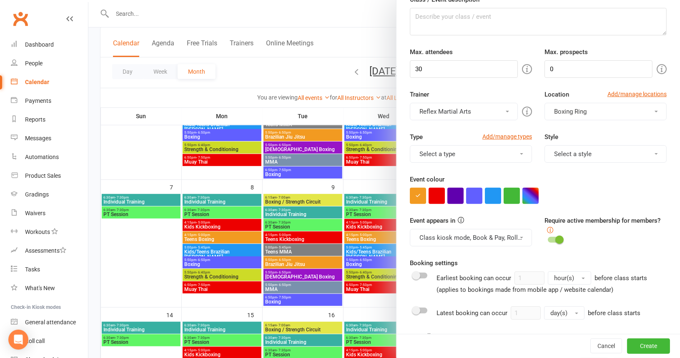
click at [645, 109] on button "Boxing Ring" at bounding box center [605, 112] width 122 height 18
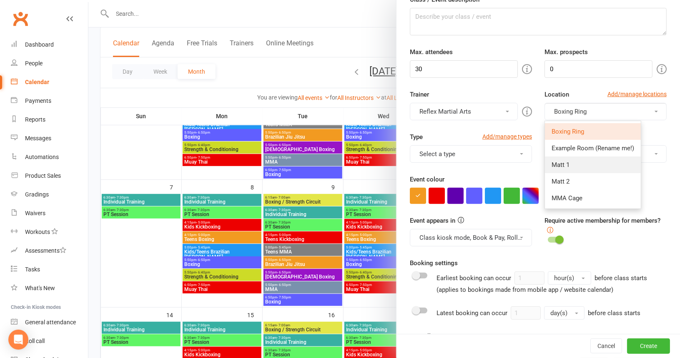
click at [569, 162] on link "Matt 1" at bounding box center [593, 165] width 96 height 17
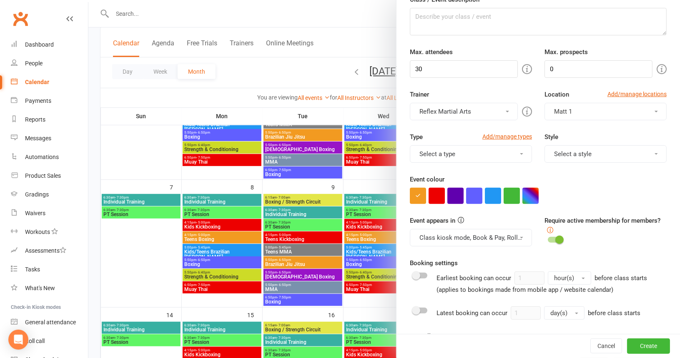
click at [512, 150] on button "Select a type" at bounding box center [471, 154] width 122 height 18
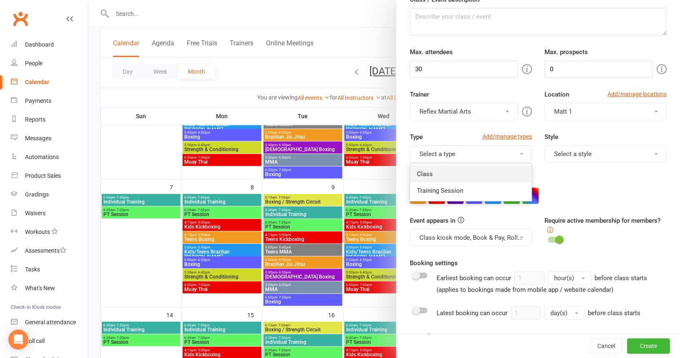
click at [461, 173] on link "Class" at bounding box center [470, 174] width 121 height 17
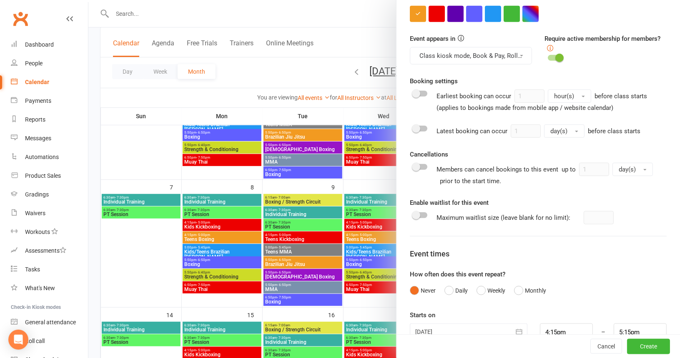
scroll to position [283, 0]
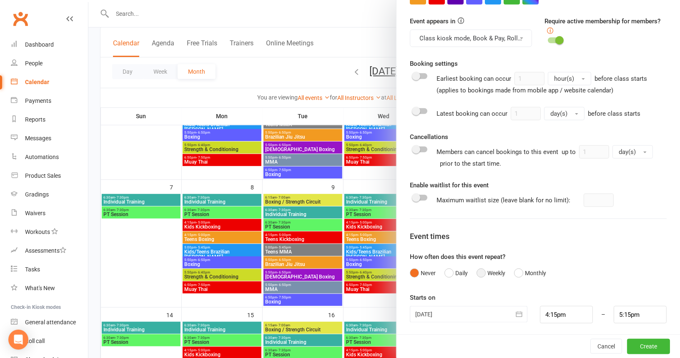
click at [481, 272] on button "Weekly" at bounding box center [490, 273] width 29 height 16
click at [420, 315] on input "1" at bounding box center [421, 315] width 23 height 18
click at [478, 314] on input "00" at bounding box center [475, 315] width 23 height 18
type input "0"
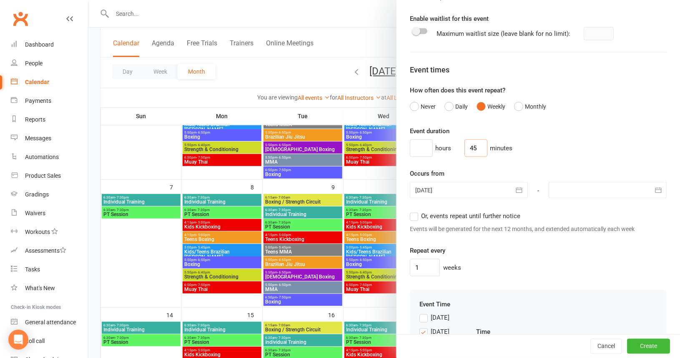
scroll to position [491, 0]
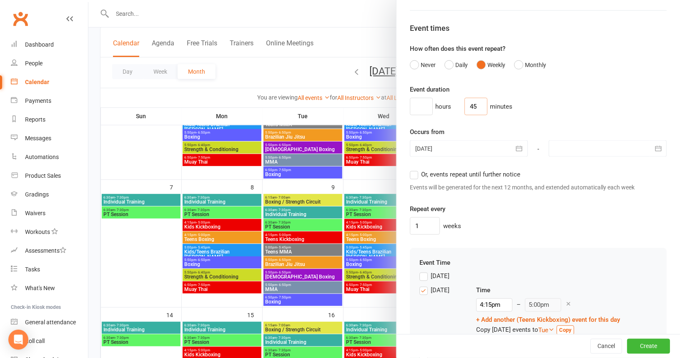
type input "45"
click at [654, 145] on icon "button" at bounding box center [658, 149] width 8 height 8
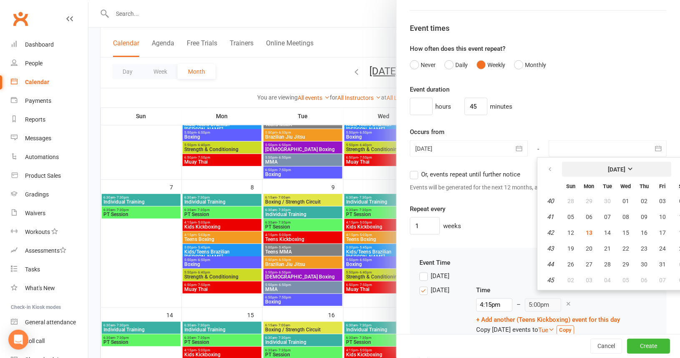
click at [625, 166] on strong "[DATE]" at bounding box center [617, 169] width 18 height 7
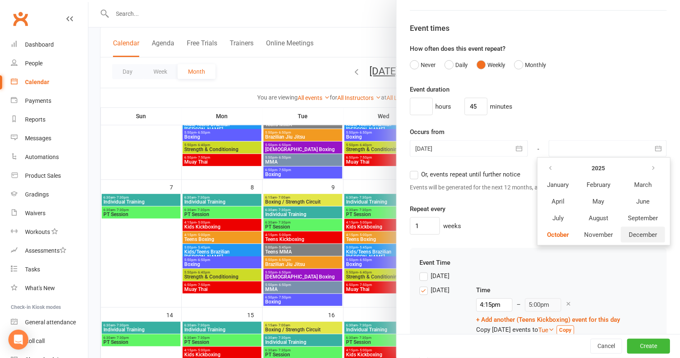
click at [633, 233] on span "December" at bounding box center [642, 235] width 28 height 8
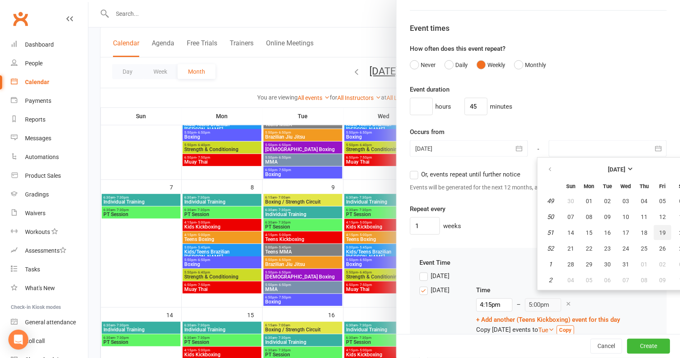
click at [659, 230] on span "19" at bounding box center [662, 233] width 7 height 7
type input "19 Dec 2025"
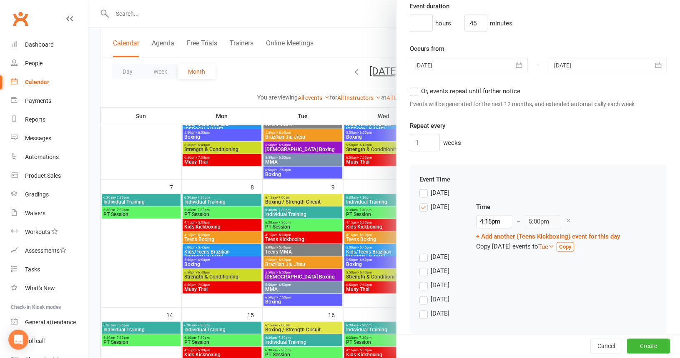
scroll to position [583, 0]
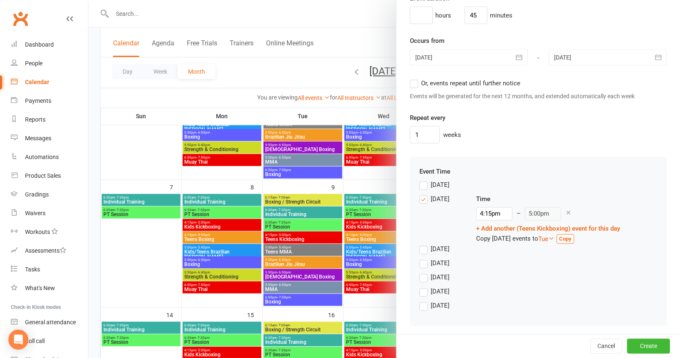
click at [423, 245] on label "Tuesday" at bounding box center [434, 250] width 30 height 10
click at [423, 245] on input "Tuesday" at bounding box center [421, 245] width 5 height 0
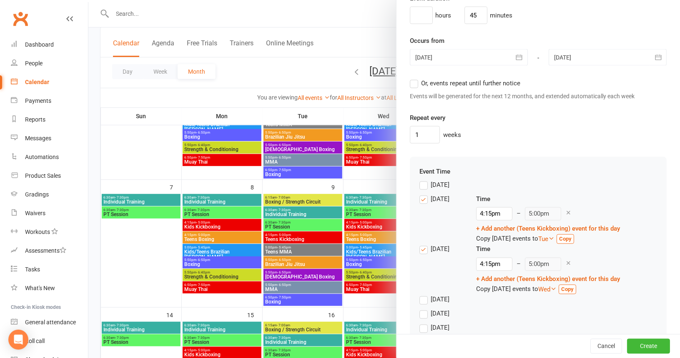
click at [419, 194] on label "Monday" at bounding box center [434, 199] width 30 height 10
click at [419, 194] on input "Monday" at bounding box center [421, 194] width 5 height 0
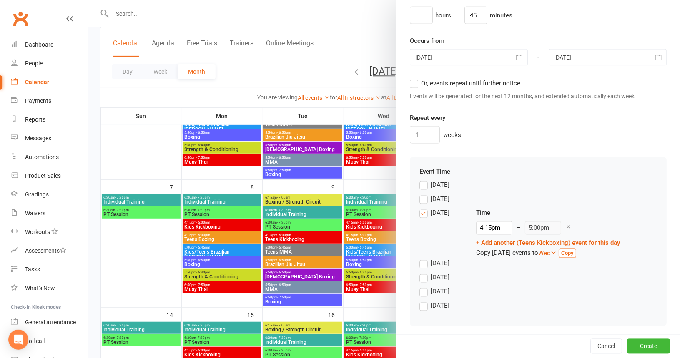
click at [419, 276] on label "Thursday" at bounding box center [434, 278] width 30 height 10
click at [419, 273] on input "Thursday" at bounding box center [421, 273] width 5 height 0
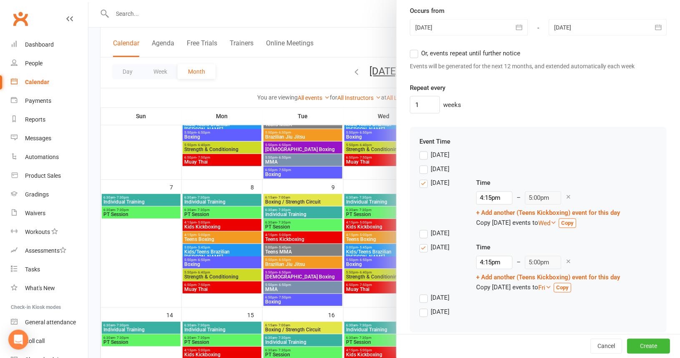
scroll to position [619, 0]
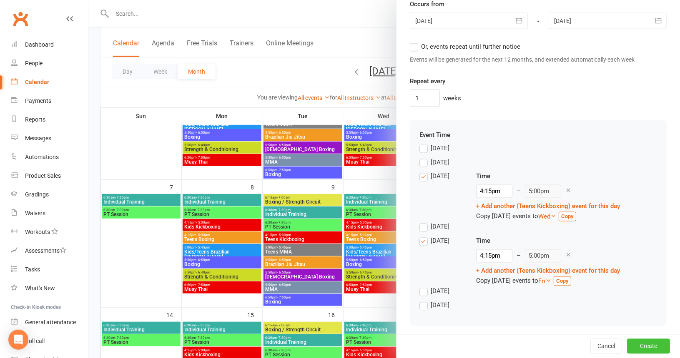
click at [633, 348] on button "Create" at bounding box center [648, 346] width 43 height 15
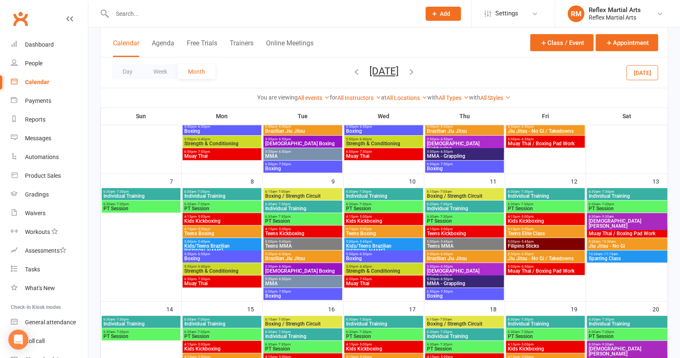
scroll to position [125, 0]
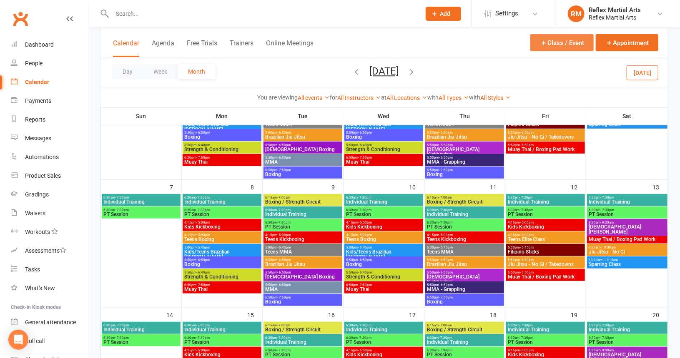
click at [567, 38] on button "Class / Event" at bounding box center [561, 42] width 63 height 17
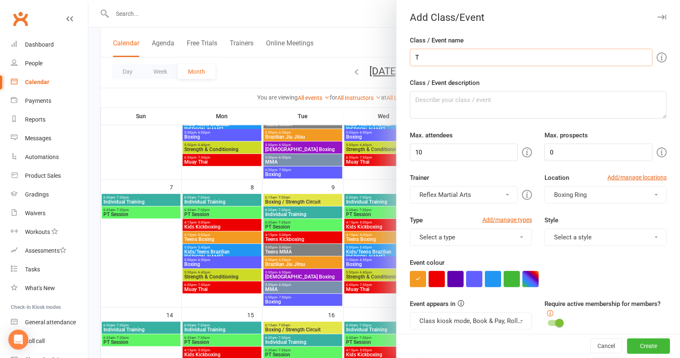
type input "Teens MMA"
click at [451, 145] on input "10" at bounding box center [464, 153] width 108 height 18
type input "1"
type input "20"
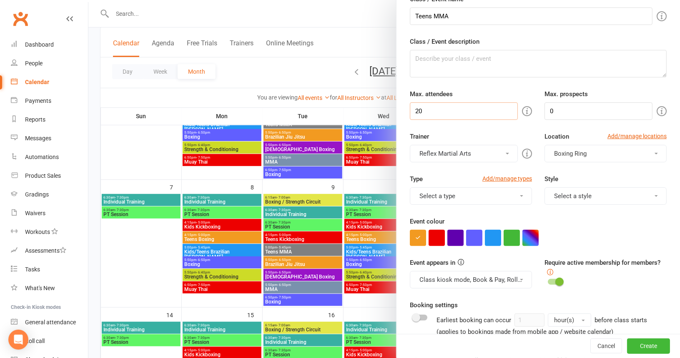
scroll to position [42, 0]
click at [633, 150] on button "Boxing Ring" at bounding box center [605, 154] width 122 height 18
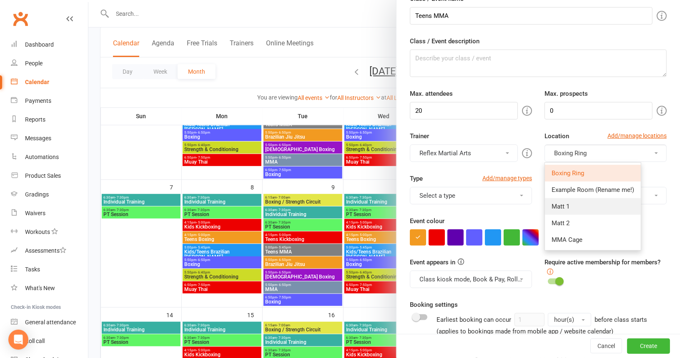
click at [572, 206] on link "Matt 1" at bounding box center [593, 206] width 96 height 17
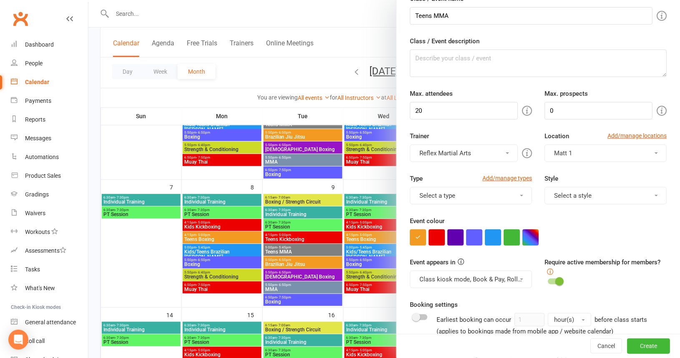
click at [483, 197] on button "Select a type" at bounding box center [471, 196] width 122 height 18
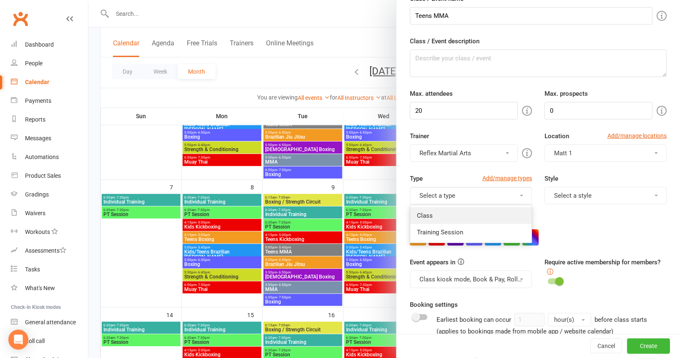
click at [471, 216] on link "Class" at bounding box center [470, 216] width 121 height 17
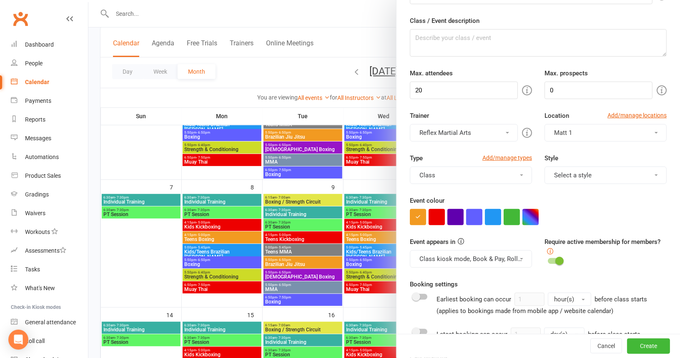
scroll to position [83, 0]
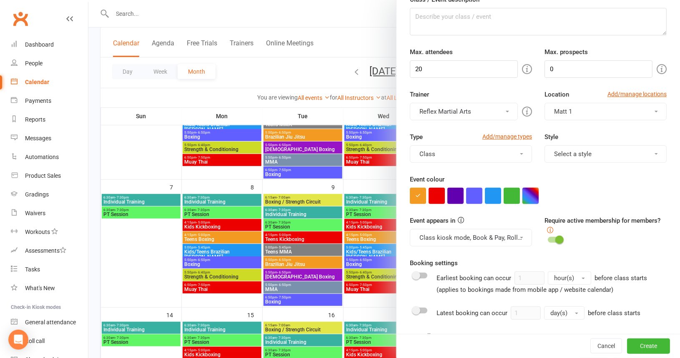
click at [525, 195] on button "button" at bounding box center [530, 196] width 16 height 16
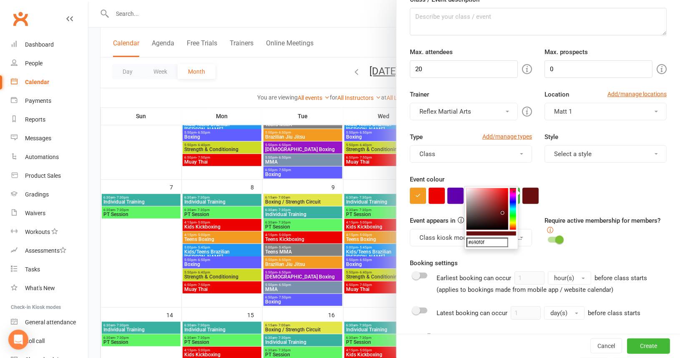
drag, startPoint x: 493, startPoint y: 207, endPoint x: 502, endPoint y: 213, distance: 10.2
click at [502, 213] on colorpicker-saturation at bounding box center [487, 209] width 42 height 42
drag, startPoint x: 511, startPoint y: 201, endPoint x: 514, endPoint y: 212, distance: 11.6
click at [514, 212] on colorpicker-hue at bounding box center [513, 209] width 6 height 42
click at [502, 202] on colorpicker-saturation at bounding box center [487, 209] width 42 height 42
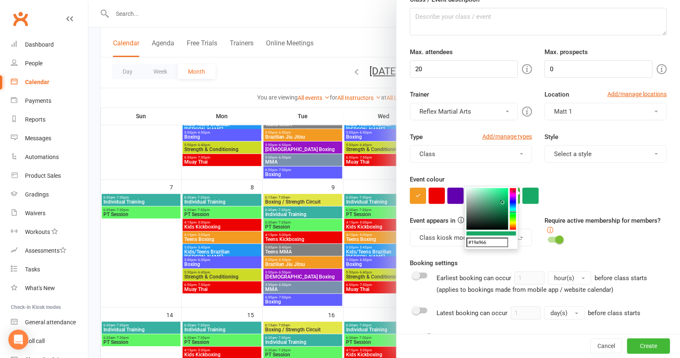
click at [513, 207] on colorpicker-hue at bounding box center [513, 209] width 6 height 42
click at [512, 220] on colorpicker-hue at bounding box center [513, 209] width 6 height 42
click at [501, 191] on colorpicker-saturation at bounding box center [487, 209] width 42 height 42
type input "#93eb29"
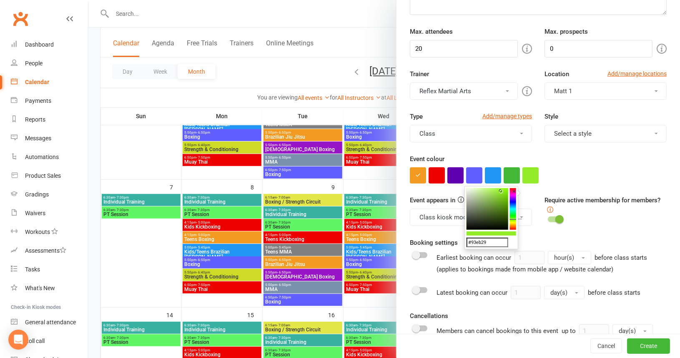
scroll to position [125, 0]
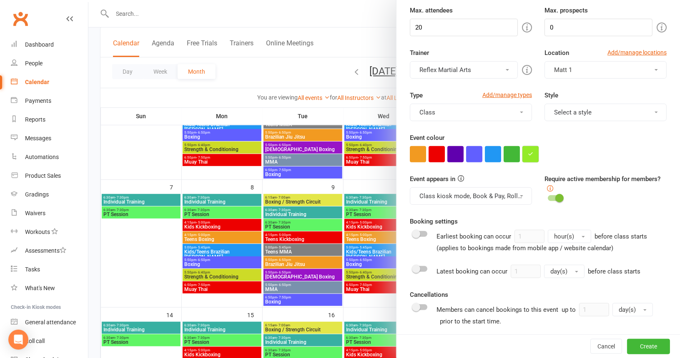
click at [528, 156] on button "button" at bounding box center [530, 154] width 16 height 16
click at [561, 148] on div at bounding box center [538, 154] width 257 height 16
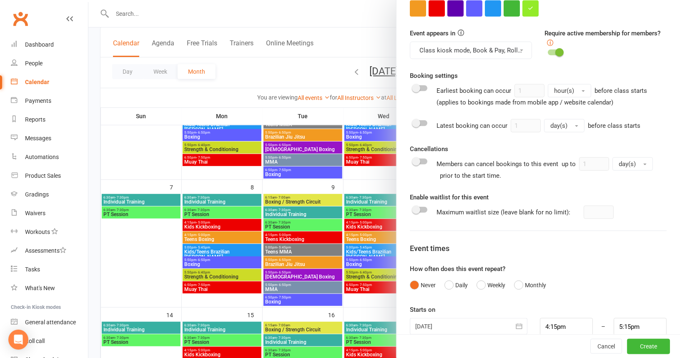
scroll to position [283, 0]
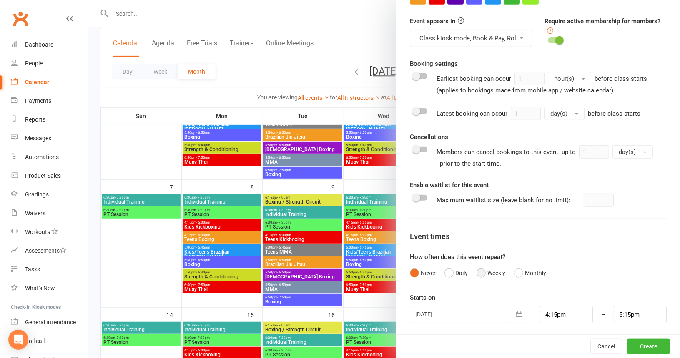
click at [479, 271] on button "Weekly" at bounding box center [490, 273] width 29 height 16
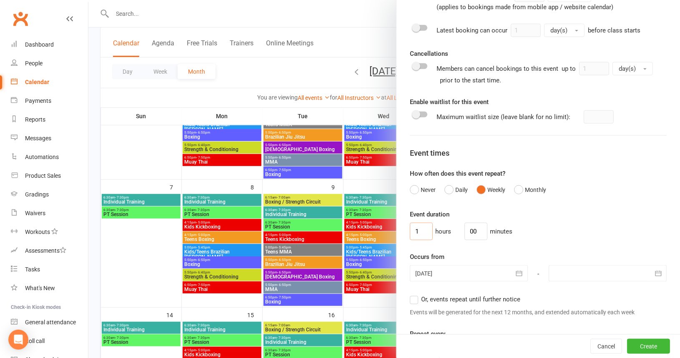
click at [419, 227] on input "1" at bounding box center [421, 232] width 23 height 18
click at [475, 227] on input "00" at bounding box center [475, 232] width 23 height 18
type input "0"
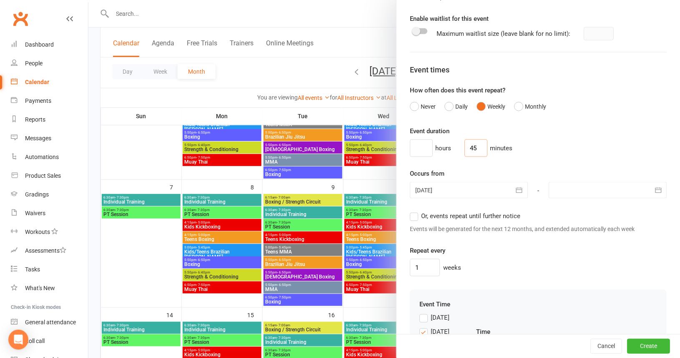
type input "45"
click at [655, 188] on icon "button" at bounding box center [658, 190] width 6 height 5
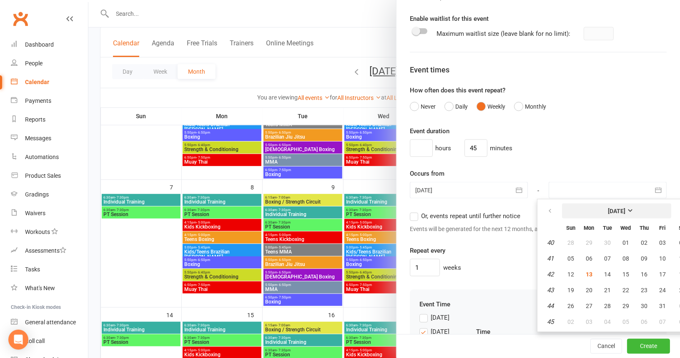
click at [625, 212] on strong "[DATE]" at bounding box center [617, 211] width 18 height 7
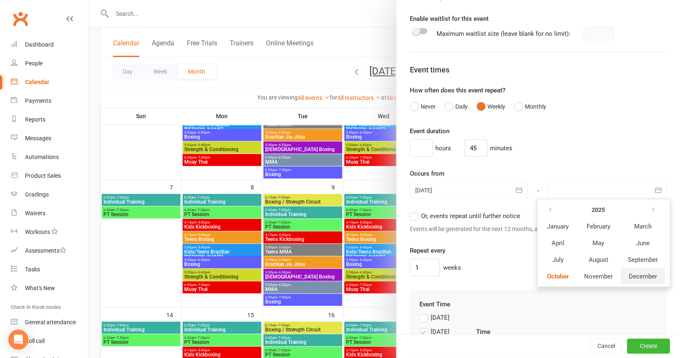
click at [628, 275] on span "December" at bounding box center [642, 277] width 28 height 8
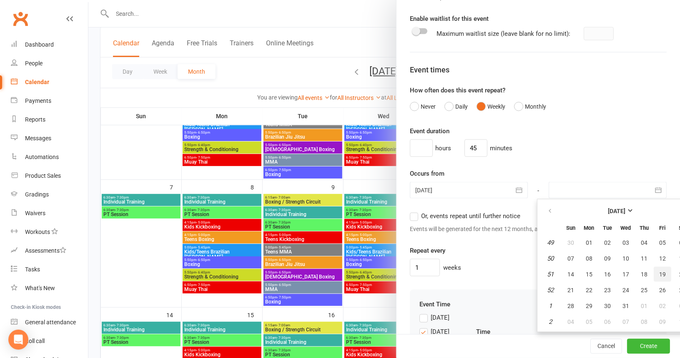
click at [659, 272] on span "19" at bounding box center [662, 274] width 7 height 7
type input "19 Dec 2025"
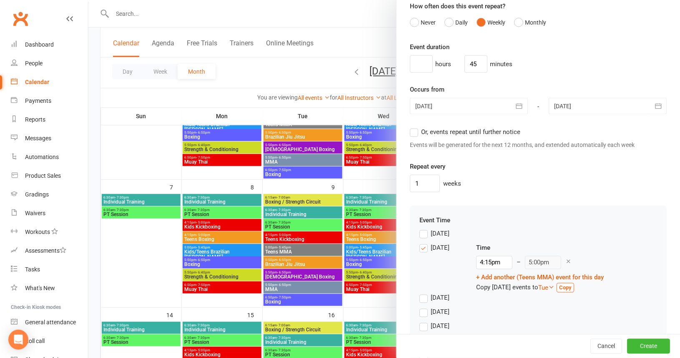
scroll to position [575, 0]
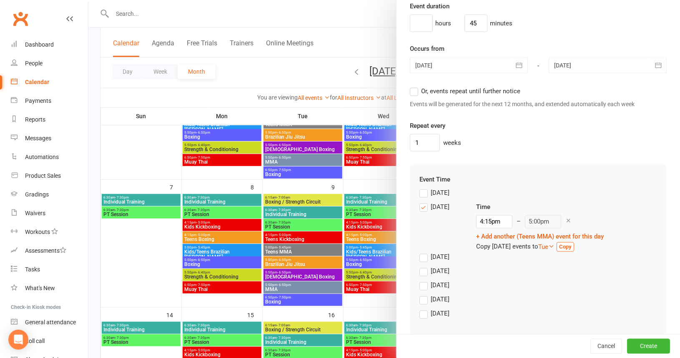
click at [420, 205] on label "Monday" at bounding box center [434, 207] width 30 height 10
click at [420, 202] on input "Monday" at bounding box center [421, 202] width 5 height 0
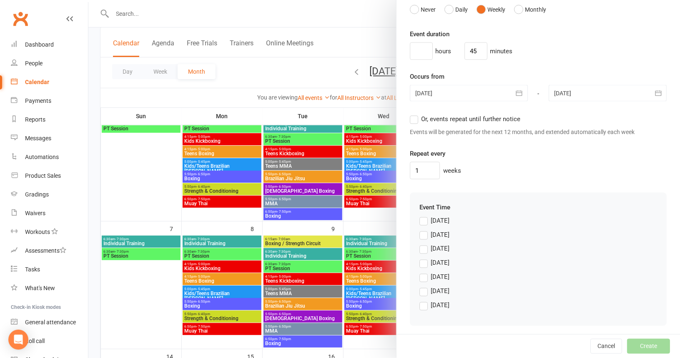
scroll to position [167, 0]
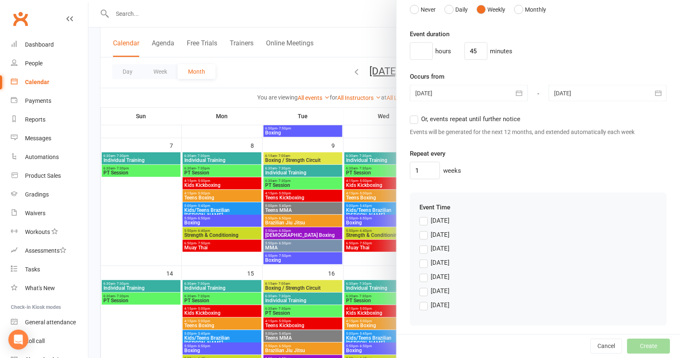
click at [421, 246] on label "Tuesday" at bounding box center [434, 249] width 30 height 10
click at [421, 244] on input "Tuesday" at bounding box center [421, 244] width 5 height 0
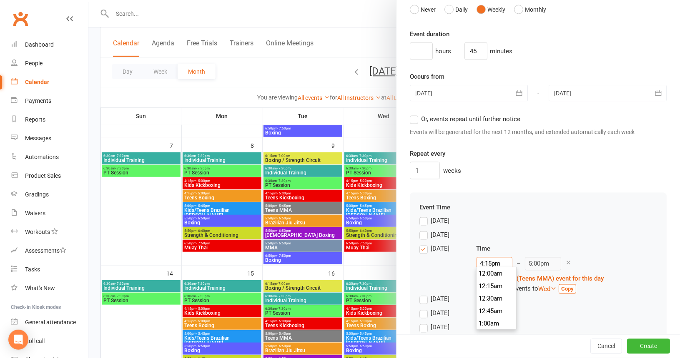
click at [491, 258] on input "4:15pm" at bounding box center [494, 264] width 36 height 13
type input "5:00pm"
type input "5:45pm"
click at [496, 325] on li "5:00pm" at bounding box center [496, 324] width 40 height 13
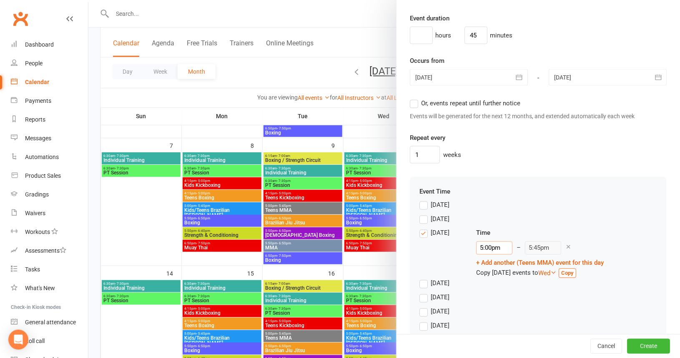
scroll to position [583, 0]
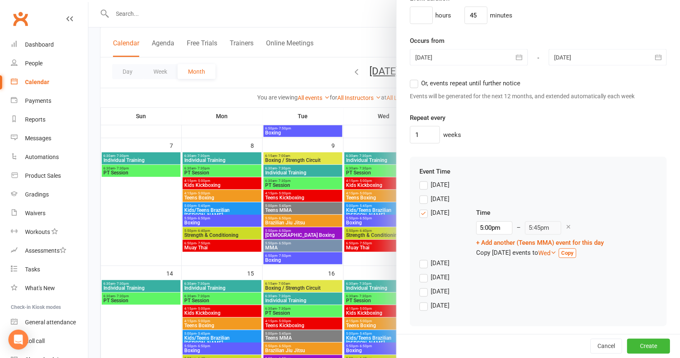
click at [419, 273] on label "Thursday" at bounding box center [434, 278] width 30 height 10
click at [419, 273] on input "Thursday" at bounding box center [421, 273] width 5 height 0
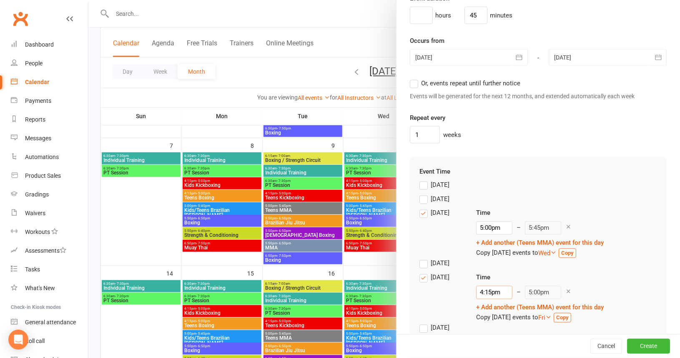
click at [493, 288] on input "4:15pm" at bounding box center [494, 292] width 36 height 13
type input "5:00pm"
type input "5:45pm"
click at [494, 275] on li "5:00pm" at bounding box center [496, 277] width 40 height 13
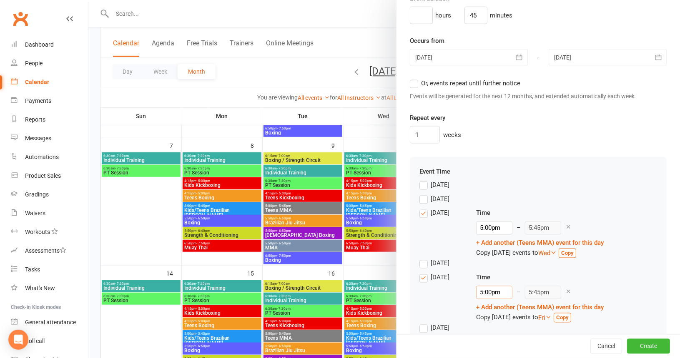
scroll to position [619, 0]
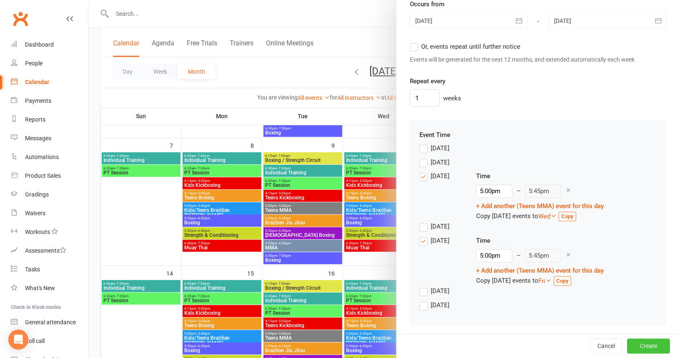
click at [636, 347] on button "Create" at bounding box center [648, 346] width 43 height 15
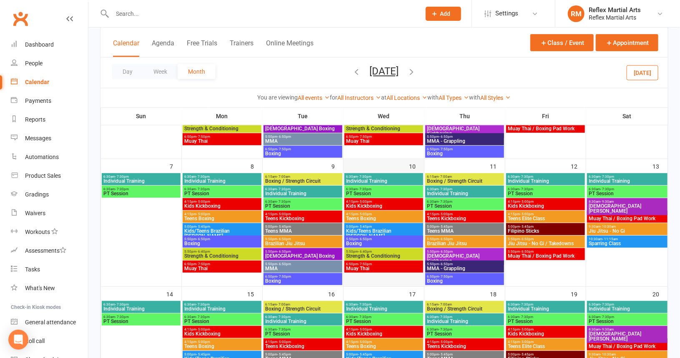
scroll to position [125, 0]
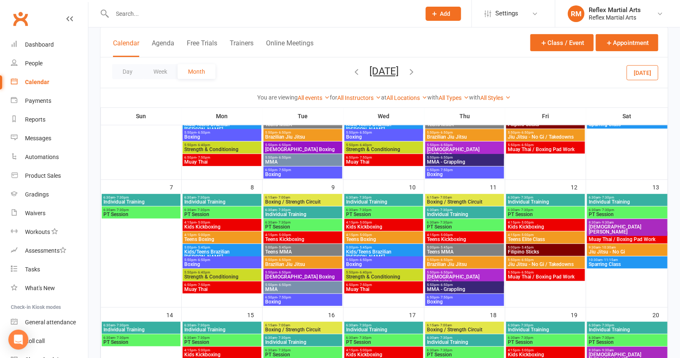
click at [416, 70] on icon "button" at bounding box center [411, 71] width 9 height 9
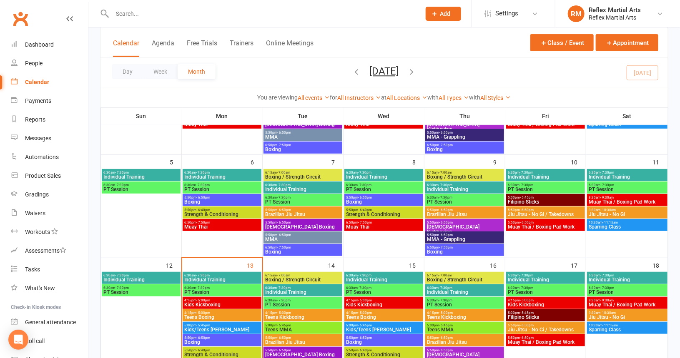
scroll to position [208, 0]
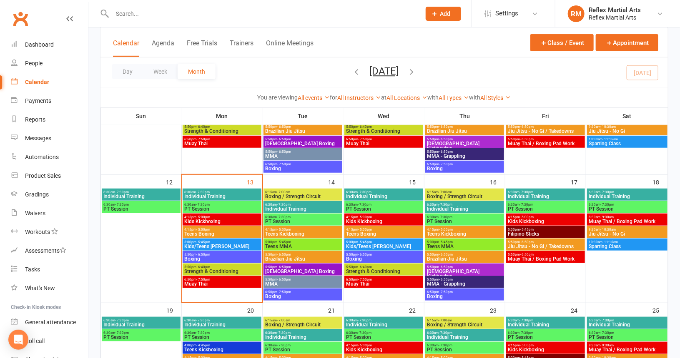
click at [352, 72] on icon "button" at bounding box center [356, 71] width 9 height 9
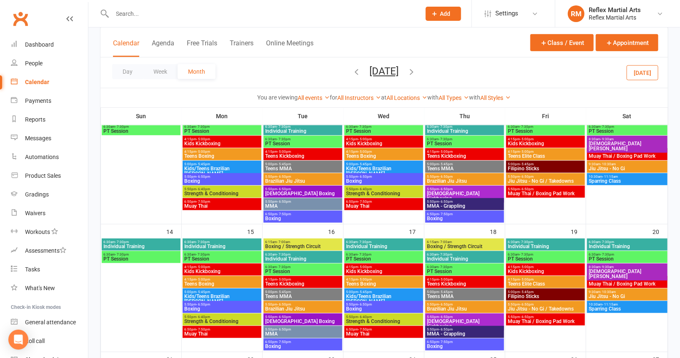
click at [416, 71] on icon "button" at bounding box center [411, 71] width 9 height 9
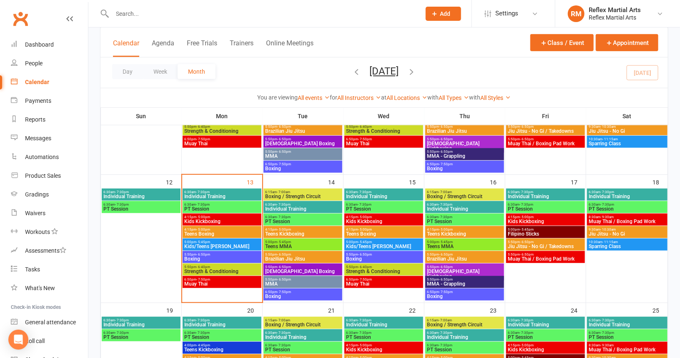
click at [524, 232] on span "Filipino Sticks" at bounding box center [545, 234] width 75 height 5
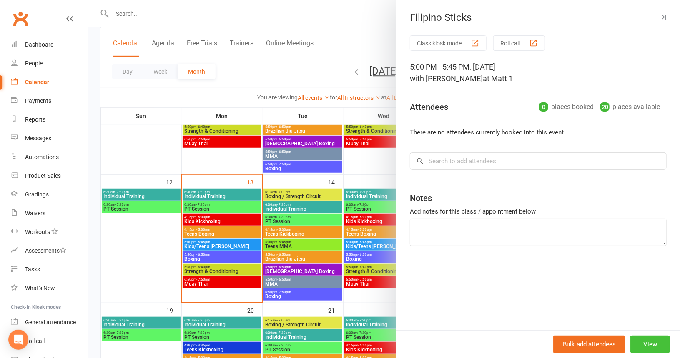
click at [642, 351] on button "View" at bounding box center [650, 345] width 40 height 18
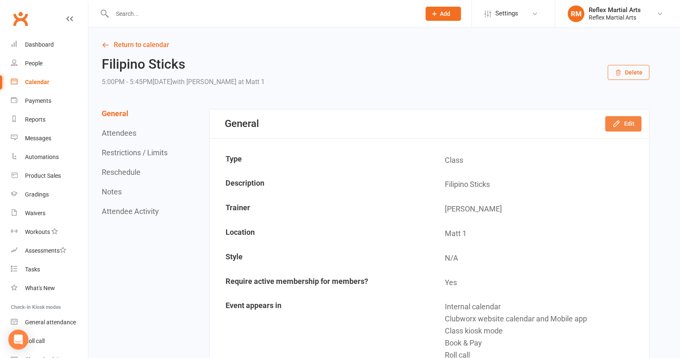
click at [623, 125] on button "Edit" at bounding box center [623, 123] width 36 height 15
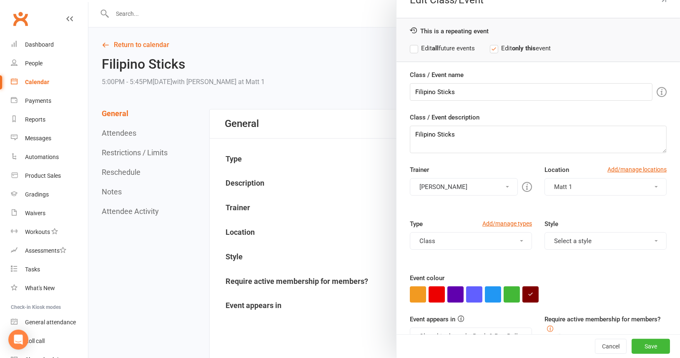
scroll to position [38, 0]
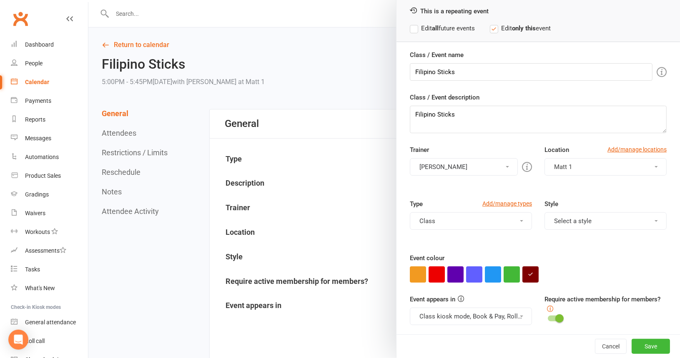
click at [413, 28] on label "Edit all future events" at bounding box center [442, 28] width 65 height 10
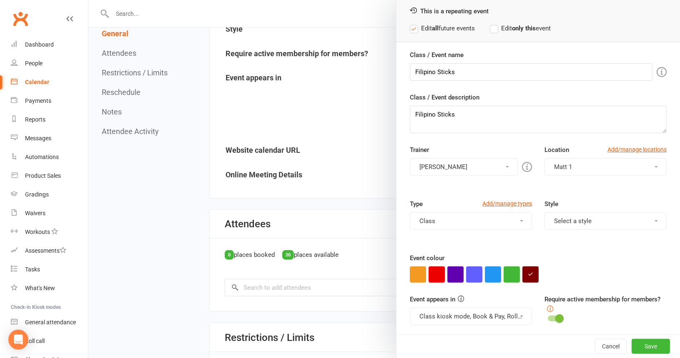
scroll to position [250, 0]
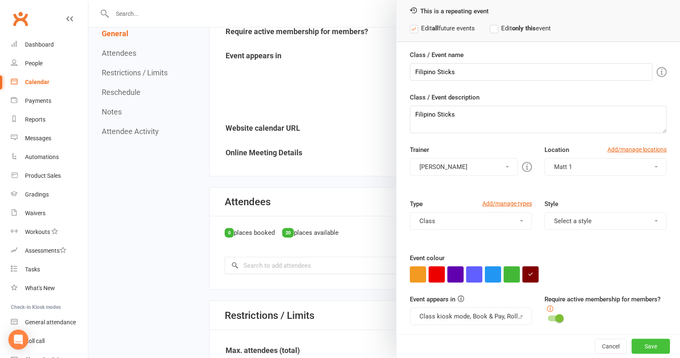
click at [631, 349] on button "Save" at bounding box center [650, 346] width 38 height 15
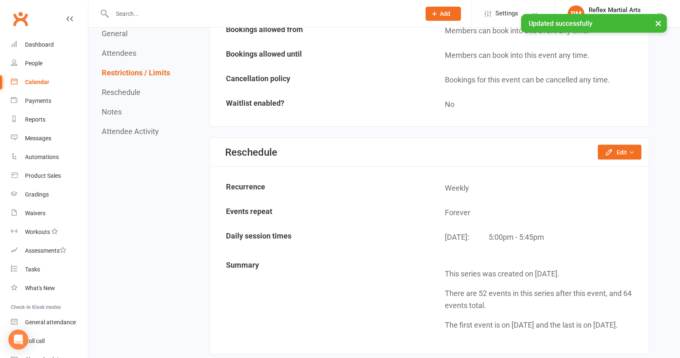
scroll to position [625, 0]
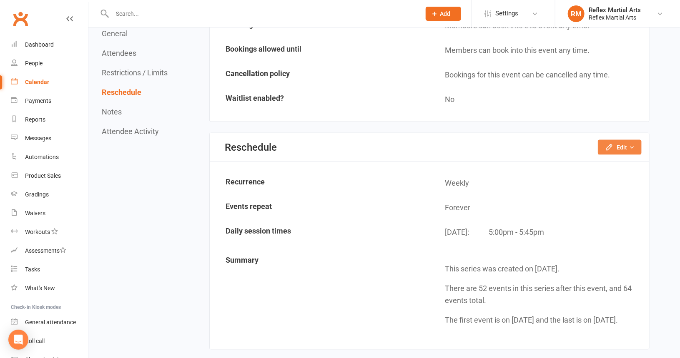
click at [631, 145] on icon "button" at bounding box center [631, 148] width 6 height 6
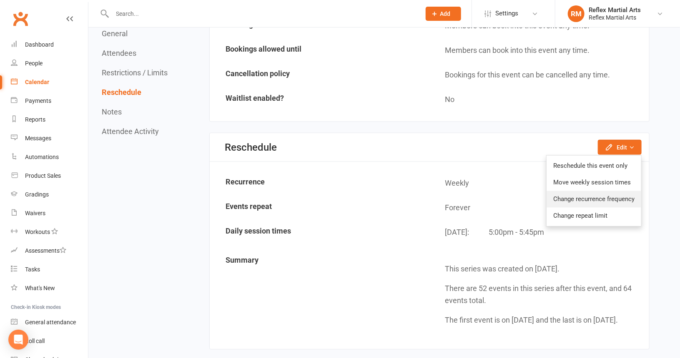
click at [581, 196] on link "Change recurrence frequency" at bounding box center [593, 199] width 95 height 17
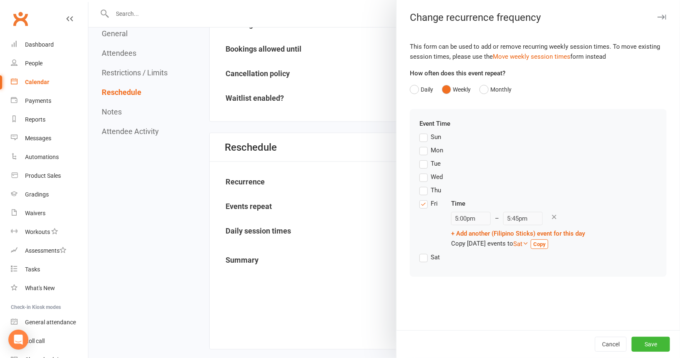
click at [419, 205] on label "Fri" at bounding box center [428, 204] width 18 height 10
click at [419, 199] on input "Fri" at bounding box center [421, 199] width 5 height 0
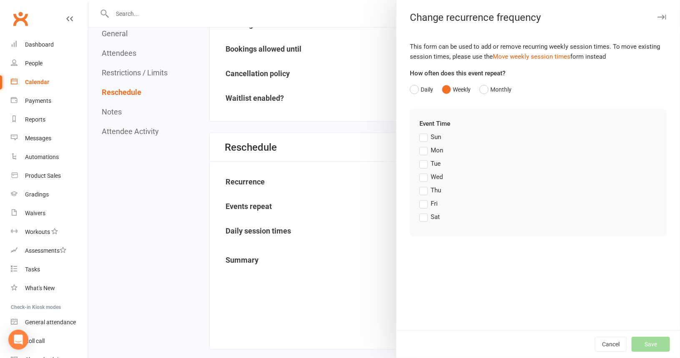
click at [420, 191] on label "Thu" at bounding box center [430, 190] width 22 height 10
click at [420, 185] on input "Thu" at bounding box center [421, 185] width 5 height 0
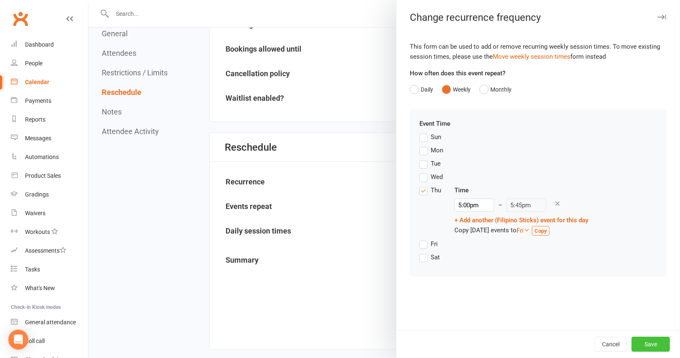
click at [642, 344] on button "Save" at bounding box center [650, 344] width 38 height 15
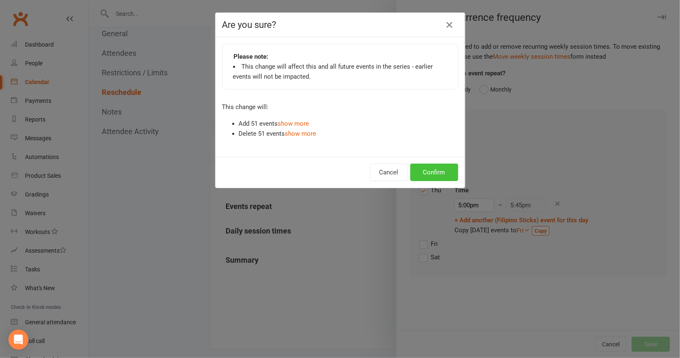
click at [436, 170] on button "Confirm" at bounding box center [434, 173] width 48 height 18
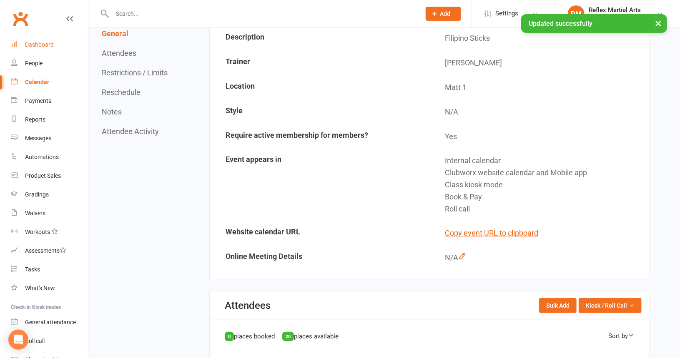
scroll to position [42, 0]
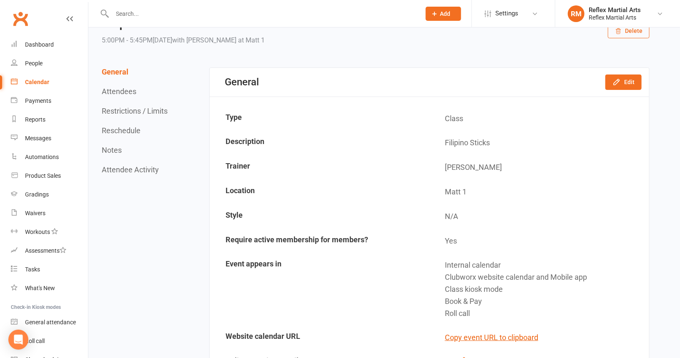
click at [33, 85] on div "Calendar" at bounding box center [37, 82] width 24 height 7
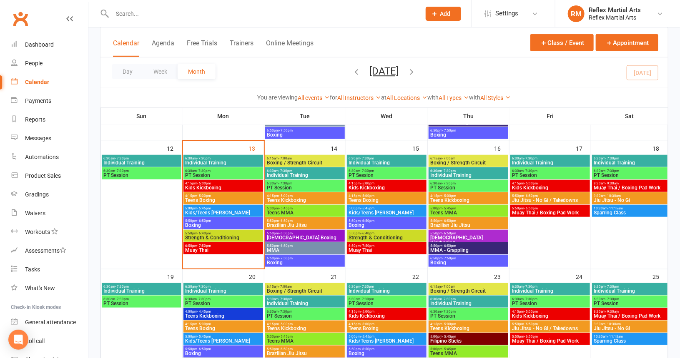
scroll to position [167, 0]
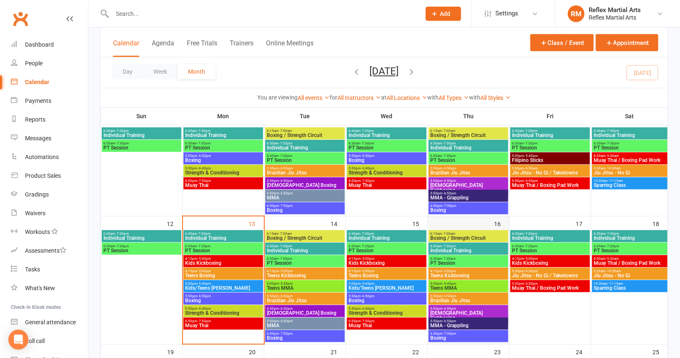
click at [481, 225] on div "16" at bounding box center [468, 281] width 81 height 128
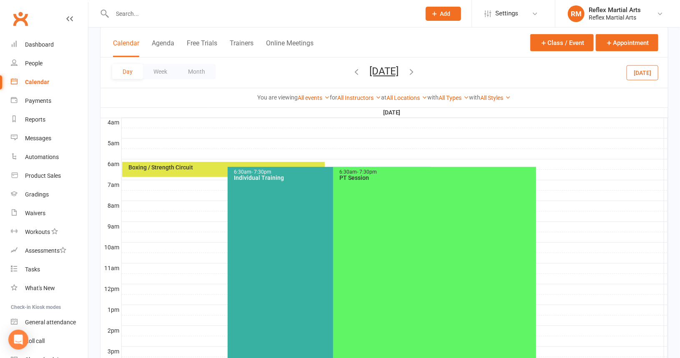
scroll to position [125, 0]
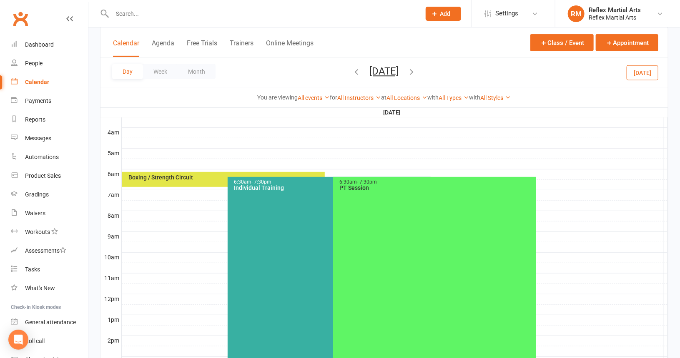
click at [126, 41] on button "Calendar" at bounding box center [126, 48] width 26 height 18
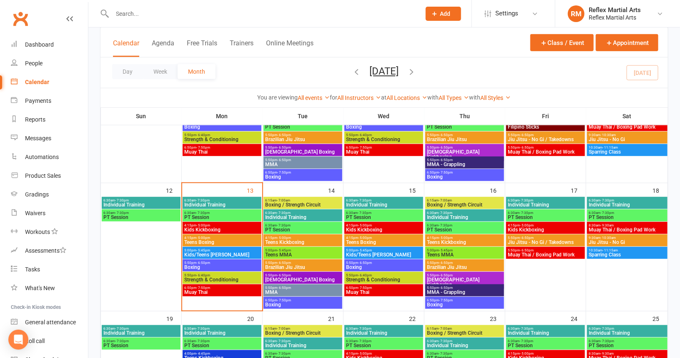
scroll to position [167, 0]
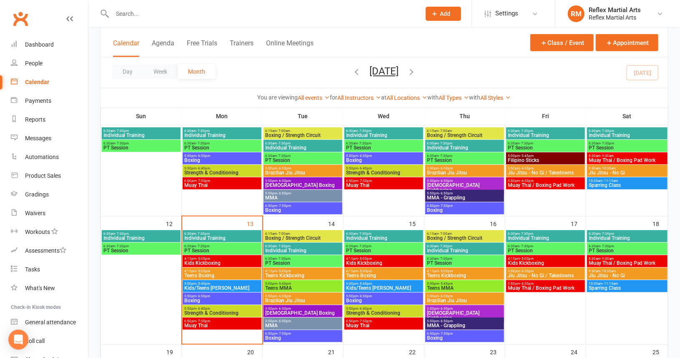
click at [543, 158] on span "Filipino Sticks" at bounding box center [545, 160] width 75 height 5
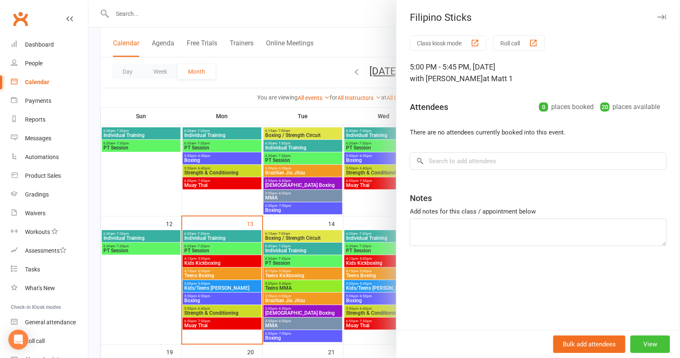
click at [638, 344] on button "View" at bounding box center [650, 345] width 40 height 18
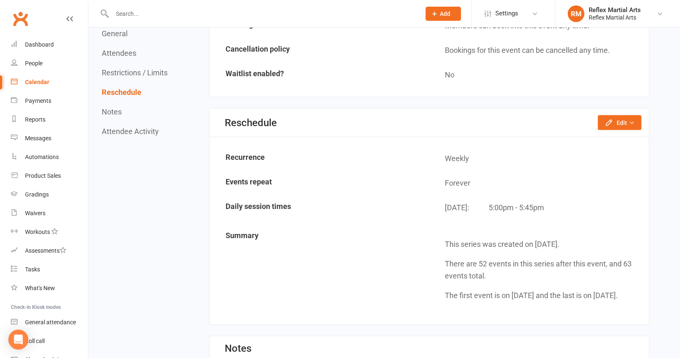
scroll to position [625, 0]
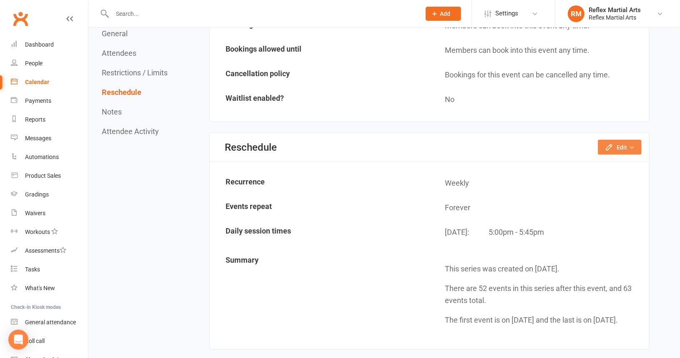
click at [619, 141] on button "Edit" at bounding box center [620, 147] width 44 height 15
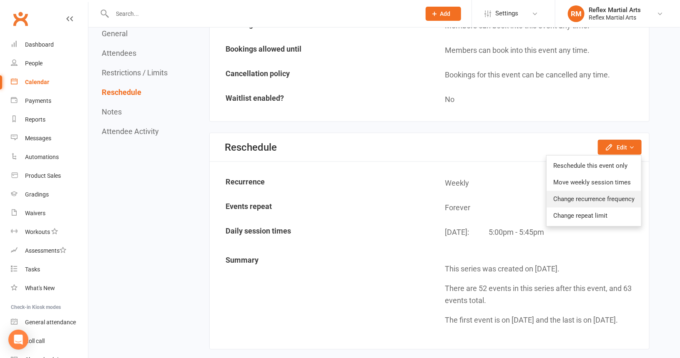
click at [580, 194] on link "Change recurrence frequency" at bounding box center [593, 199] width 95 height 17
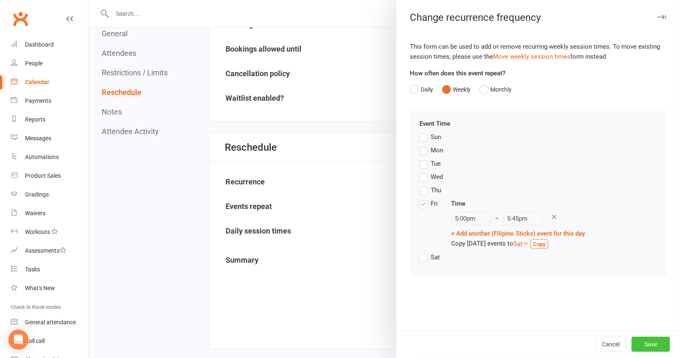
click at [642, 344] on button "Save" at bounding box center [650, 344] width 38 height 15
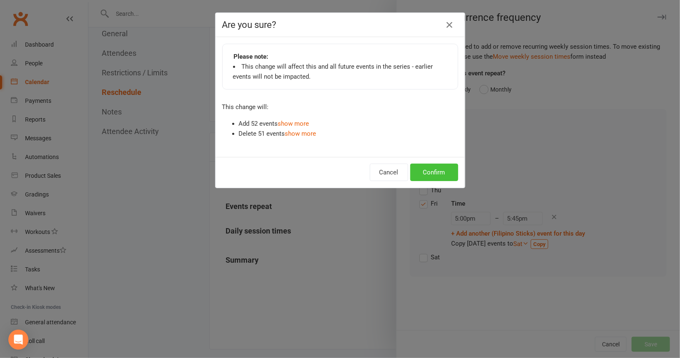
click at [416, 172] on button "Confirm" at bounding box center [434, 173] width 48 height 18
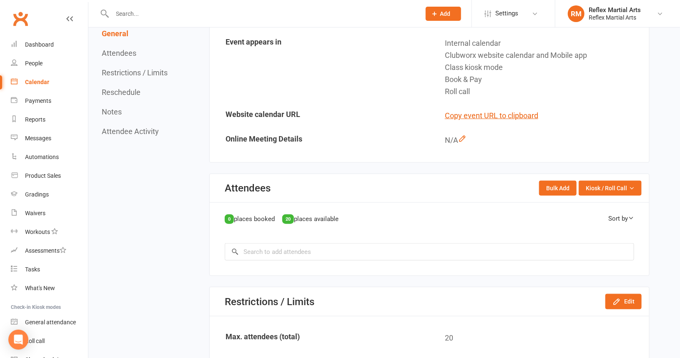
scroll to position [250, 0]
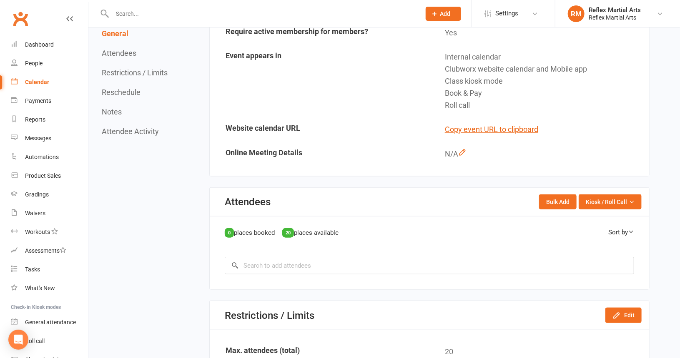
click at [28, 85] on div "Calendar" at bounding box center [37, 82] width 24 height 7
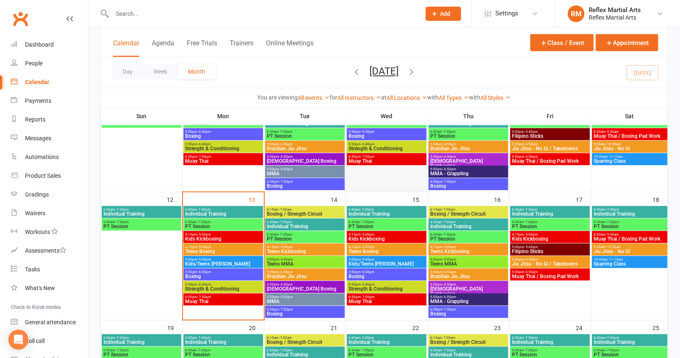
scroll to position [208, 0]
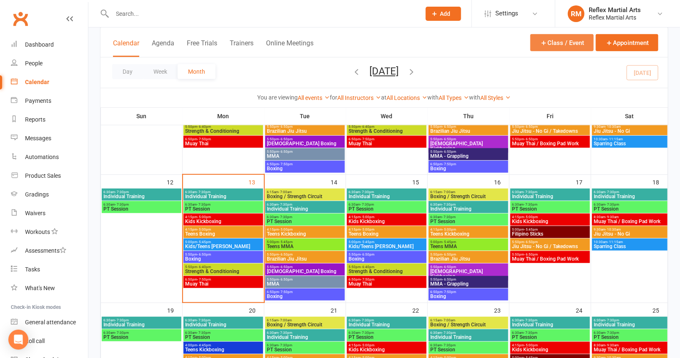
click at [548, 44] on button "Class / Event" at bounding box center [561, 42] width 63 height 17
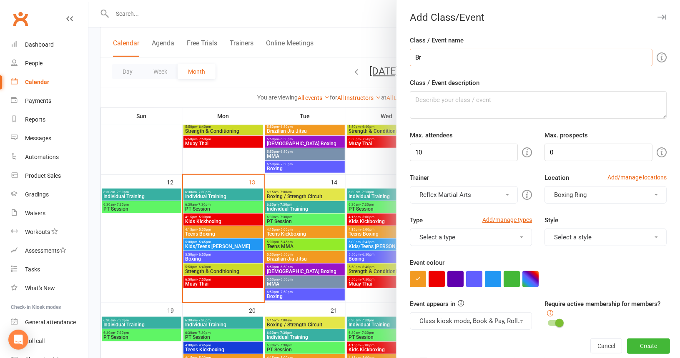
type input "B"
type input "Jiu Jitsu - No Gi"
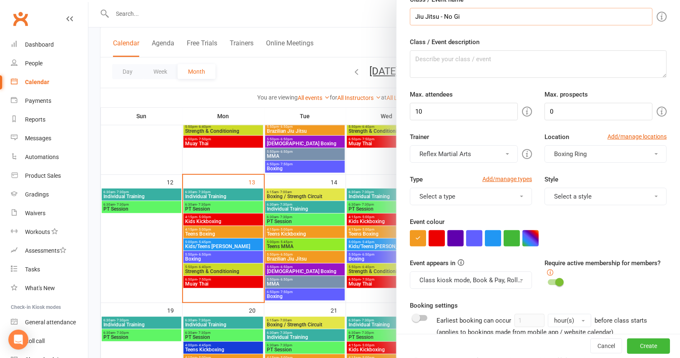
scroll to position [42, 0]
click at [429, 108] on input "10" at bounding box center [464, 111] width 108 height 18
type input "1"
type input "15"
click at [647, 154] on button "Boxing Ring" at bounding box center [605, 154] width 122 height 18
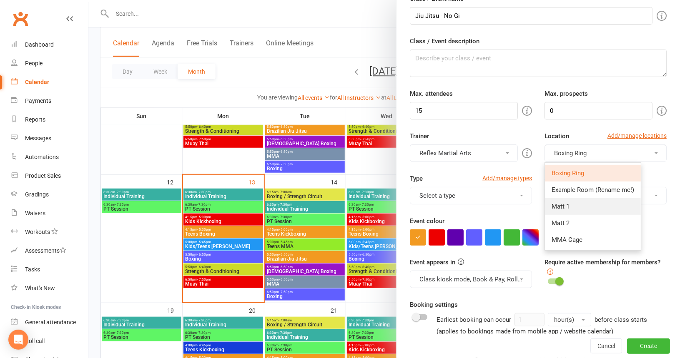
click at [578, 203] on link "Matt 1" at bounding box center [593, 206] width 96 height 17
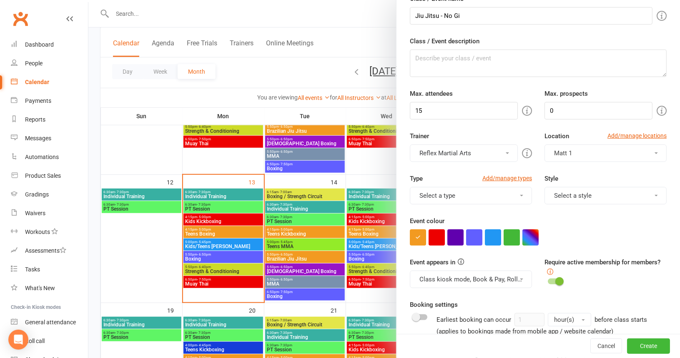
click at [506, 153] on span at bounding box center [507, 154] width 3 height 2
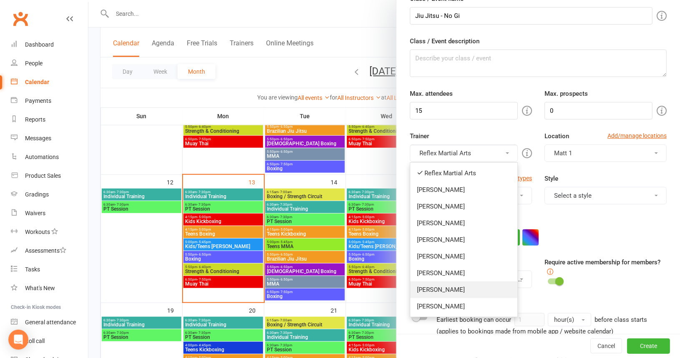
click at [431, 287] on link "[PERSON_NAME]" at bounding box center [463, 290] width 107 height 17
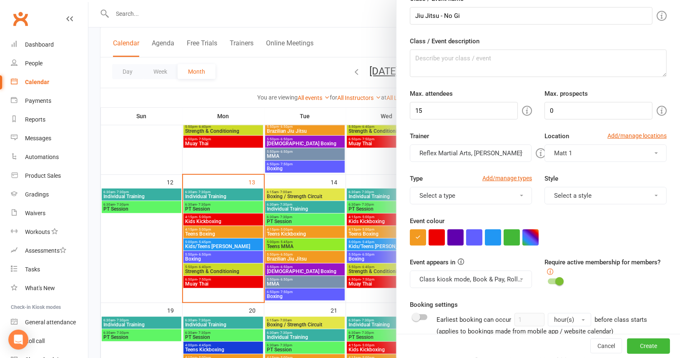
click at [429, 153] on button "Reflex Martial Arts, Dominic Lavalle" at bounding box center [471, 154] width 122 height 18
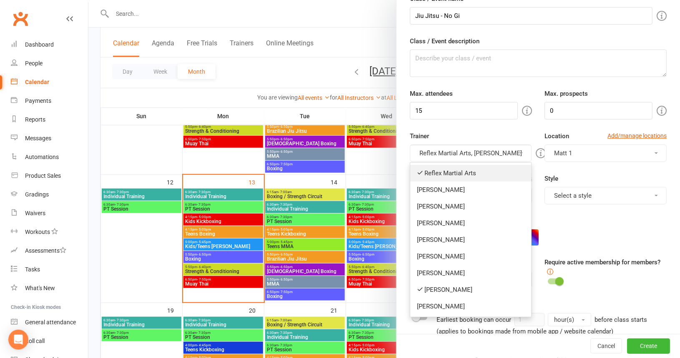
click at [429, 170] on link "Reflex Martial Arts" at bounding box center [470, 173] width 121 height 17
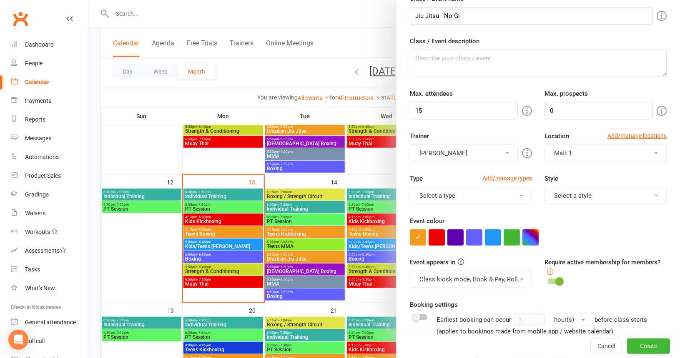
click at [510, 194] on button "Select a type" at bounding box center [471, 196] width 122 height 18
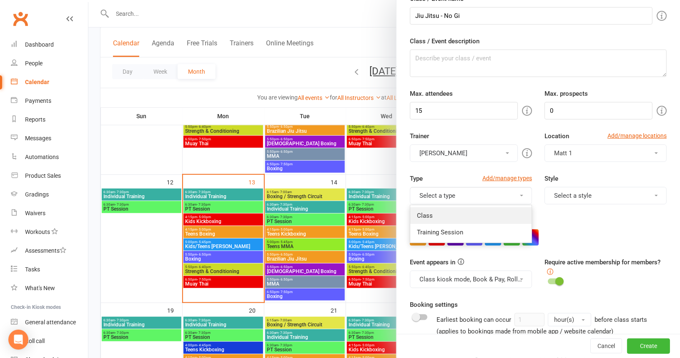
click at [443, 215] on link "Class" at bounding box center [470, 216] width 121 height 17
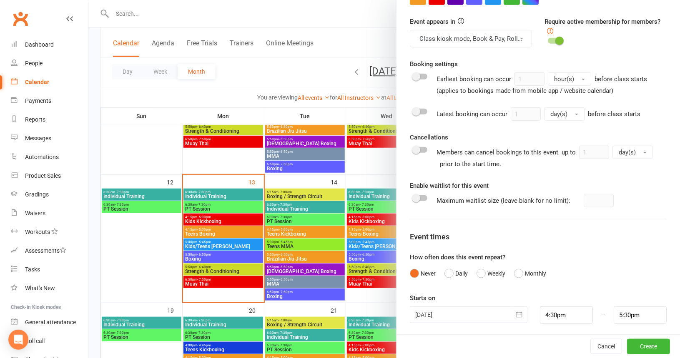
scroll to position [283, 0]
click at [478, 272] on button "Weekly" at bounding box center [490, 273] width 29 height 16
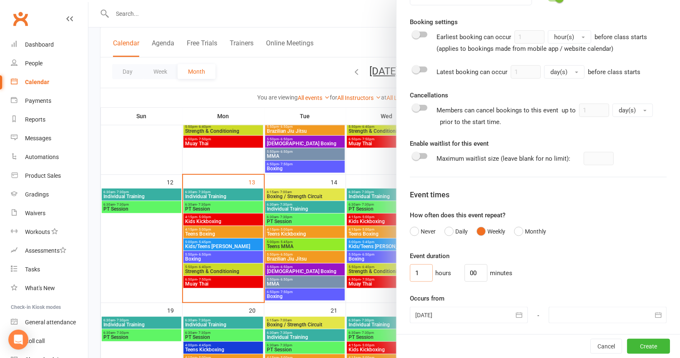
click at [423, 270] on input "1" at bounding box center [421, 274] width 23 height 18
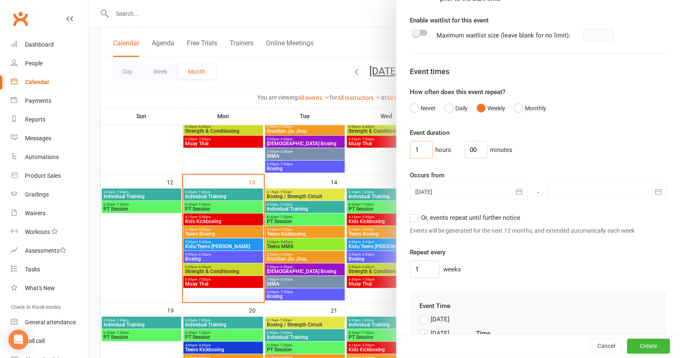
scroll to position [450, 0]
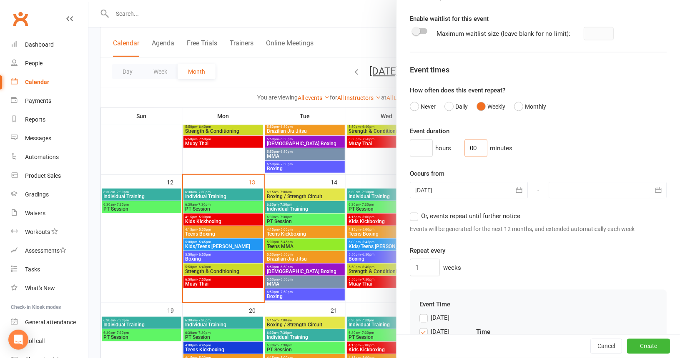
click at [474, 143] on input "00" at bounding box center [475, 149] width 23 height 18
type input "0"
type input "45"
click at [654, 189] on icon "button" at bounding box center [658, 190] width 8 height 8
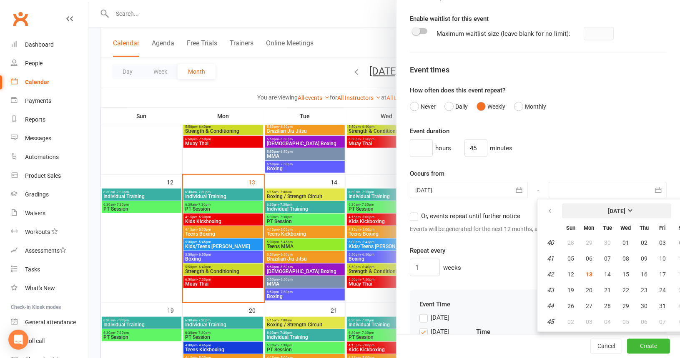
click at [625, 208] on strong "[DATE]" at bounding box center [617, 211] width 18 height 7
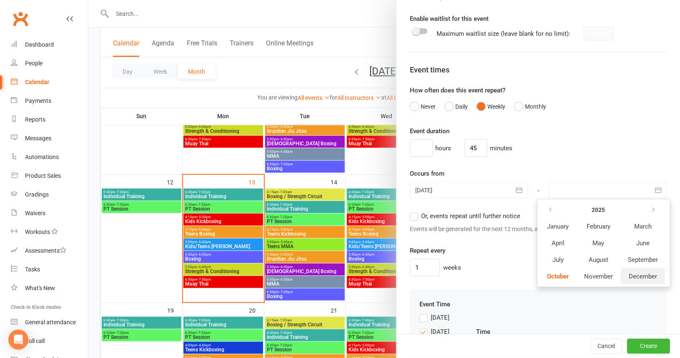
click at [628, 273] on span "December" at bounding box center [642, 277] width 28 height 8
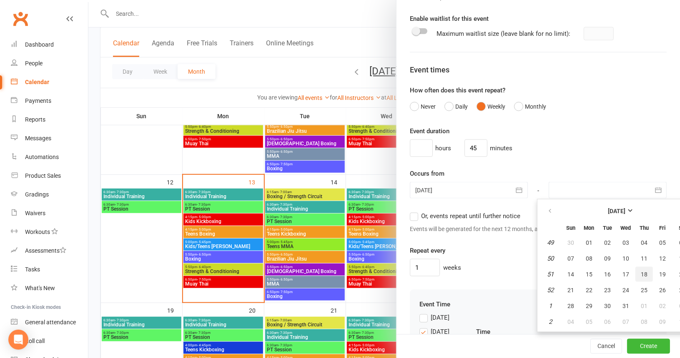
click at [641, 271] on span "18" at bounding box center [644, 274] width 7 height 7
type input "18 Dec 2025"
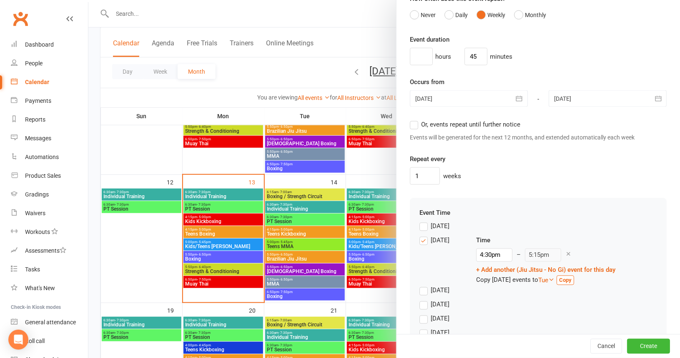
scroll to position [575, 0]
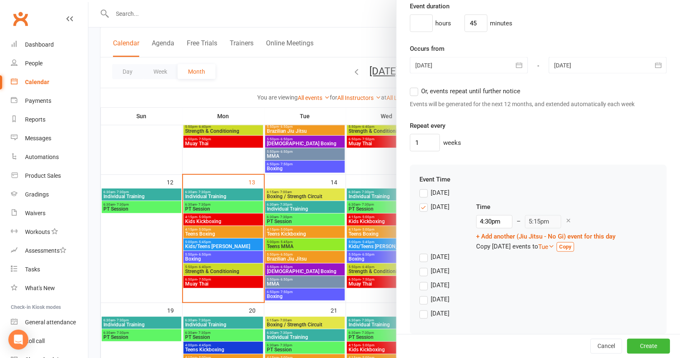
click at [419, 202] on label "Monday" at bounding box center [434, 207] width 30 height 10
click at [419, 202] on input "Monday" at bounding box center [421, 202] width 5 height 0
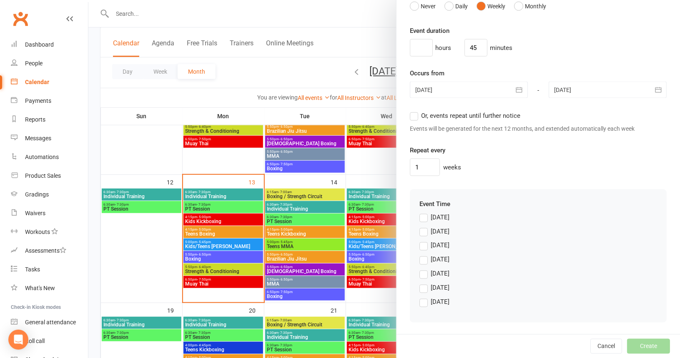
scroll to position [547, 0]
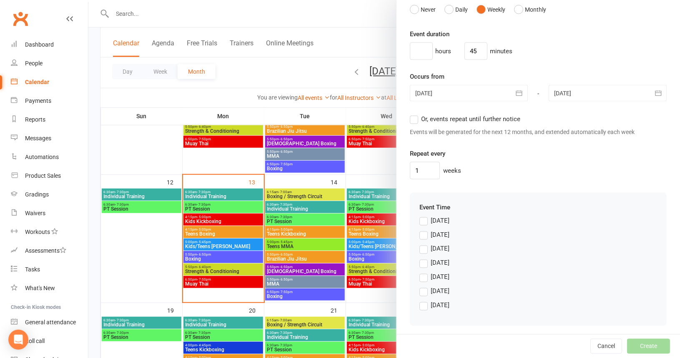
click at [421, 260] on label "Wednesday" at bounding box center [434, 263] width 30 height 10
click at [421, 258] on input "Wednesday" at bounding box center [421, 258] width 5 height 0
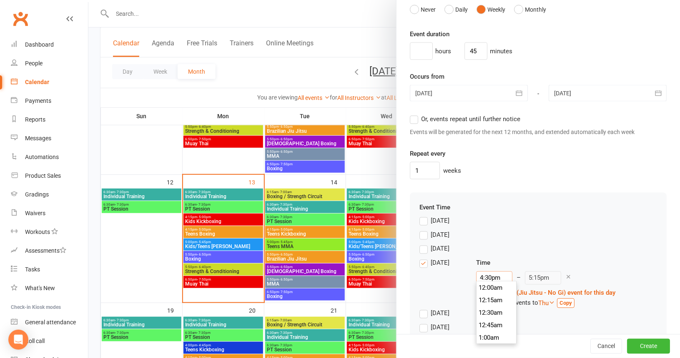
click at [485, 275] on input "4:30pm" at bounding box center [494, 278] width 36 height 13
type input "6:15am"
type input "7:00am"
click at [485, 308] on li "6:15am" at bounding box center [496, 311] width 40 height 13
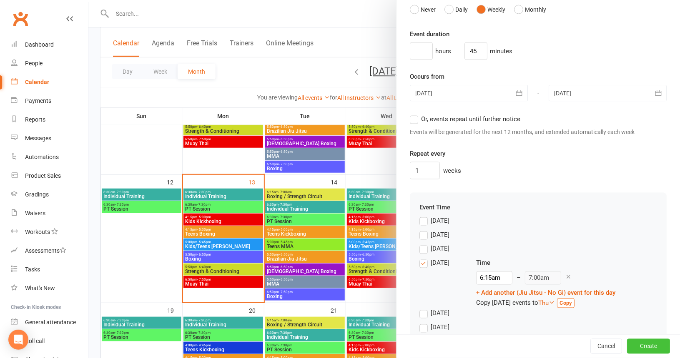
click at [627, 346] on button "Create" at bounding box center [648, 346] width 43 height 15
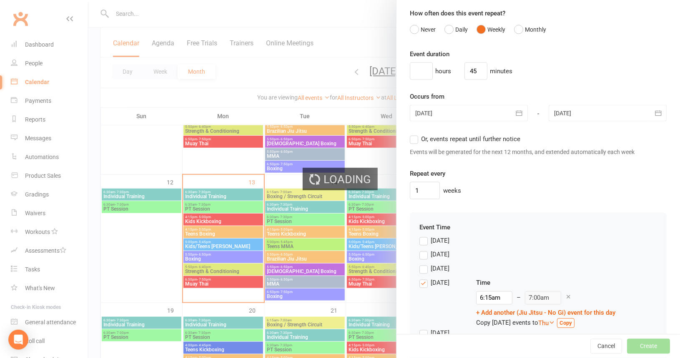
scroll to position [567, 0]
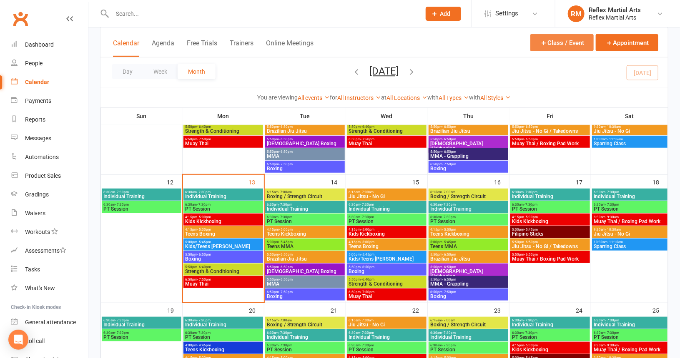
click at [570, 43] on button "Class / Event" at bounding box center [561, 42] width 63 height 17
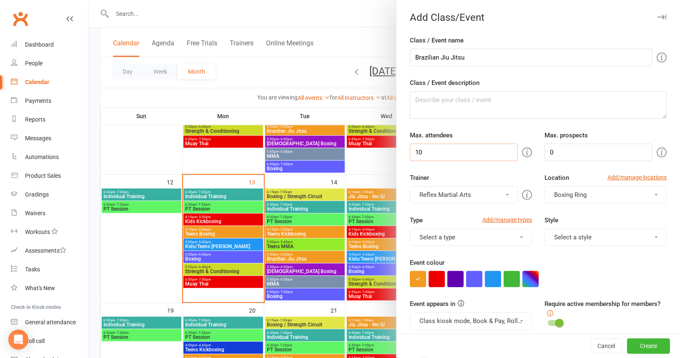
click at [445, 152] on input "10" at bounding box center [464, 153] width 108 height 18
click at [412, 57] on input "Brazilian Jiu Jitsu" at bounding box center [531, 58] width 243 height 18
type input "Adv Brazilian Jiu Jitsu"
click at [441, 151] on input "10" at bounding box center [464, 153] width 108 height 18
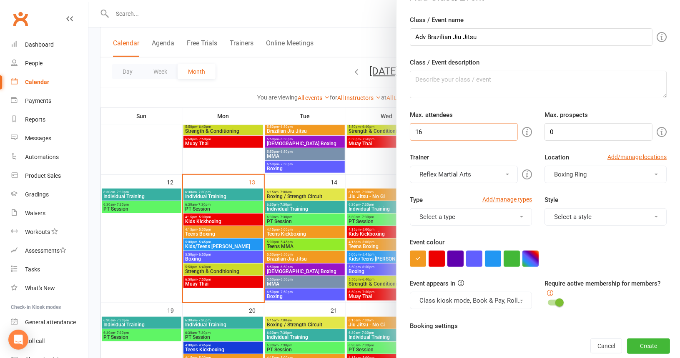
scroll to position [42, 0]
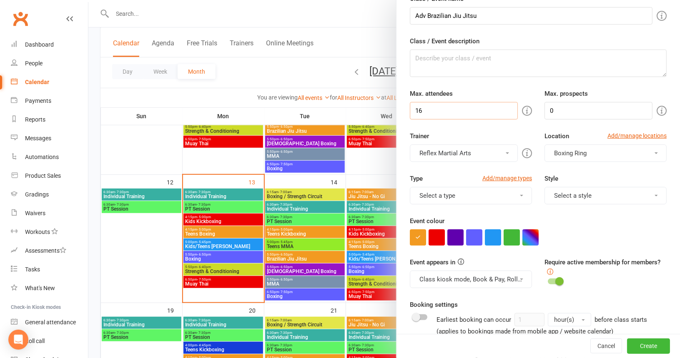
type input "16"
click at [498, 150] on button "Reflex Martial Arts" at bounding box center [464, 154] width 108 height 18
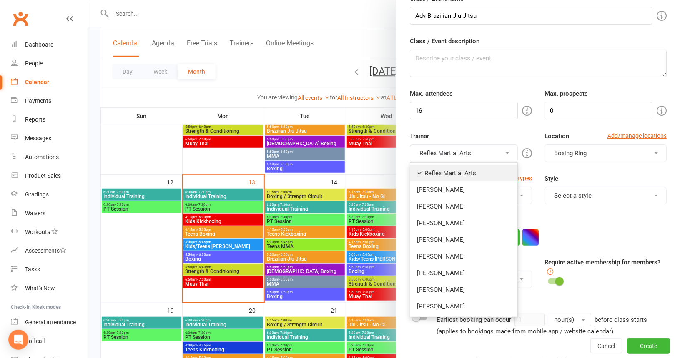
click at [461, 175] on link "Reflex Martial Arts" at bounding box center [463, 173] width 107 height 17
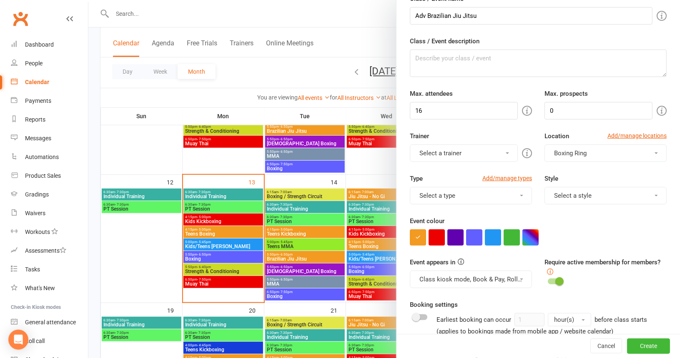
click at [506, 153] on span at bounding box center [507, 154] width 3 height 2
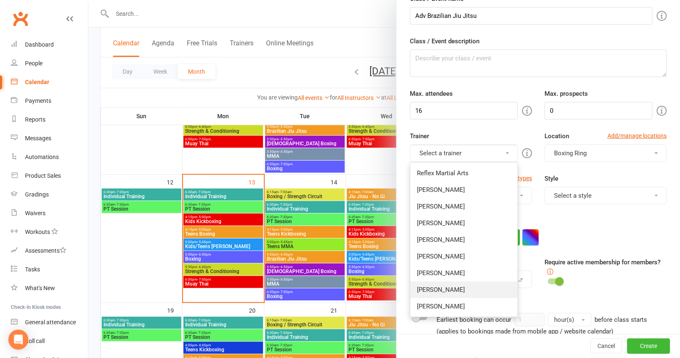
click at [439, 290] on link "[PERSON_NAME]" at bounding box center [463, 290] width 107 height 17
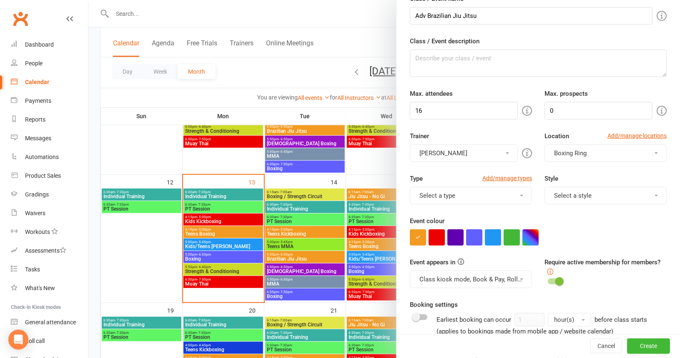
click at [644, 150] on button "Boxing Ring" at bounding box center [605, 154] width 122 height 18
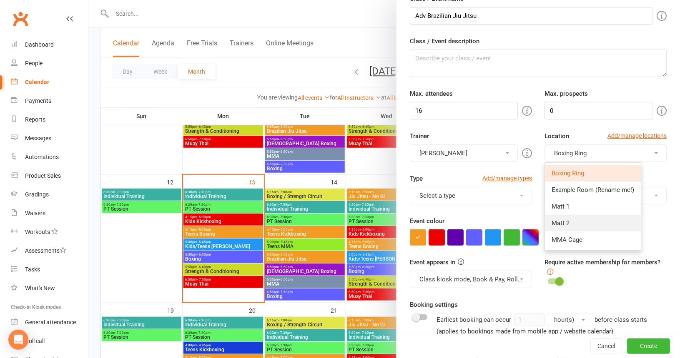
click at [567, 223] on link "Matt 2" at bounding box center [593, 223] width 96 height 17
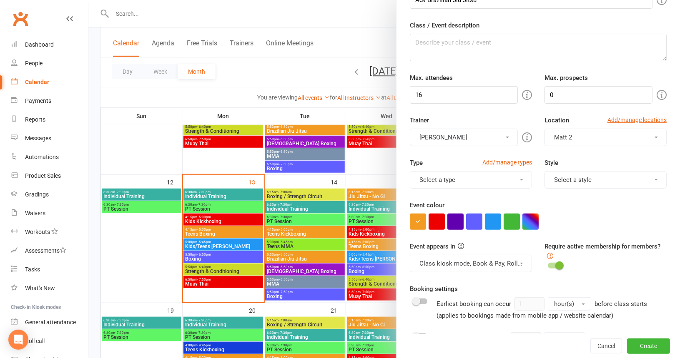
scroll to position [83, 0]
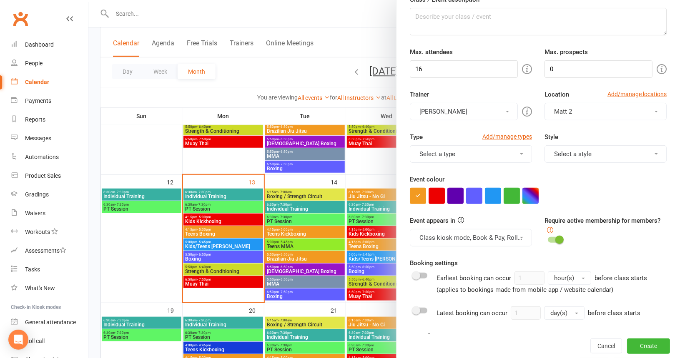
click at [516, 150] on button "Select a type" at bounding box center [471, 154] width 122 height 18
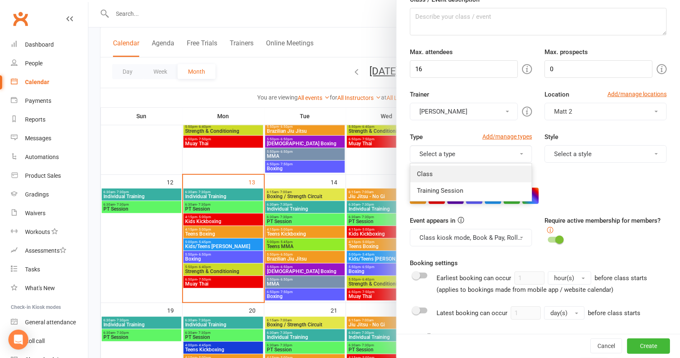
click at [441, 172] on link "Class" at bounding box center [470, 174] width 121 height 17
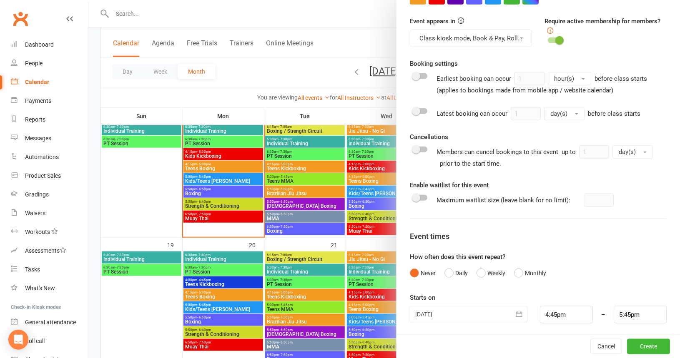
scroll to position [292, 0]
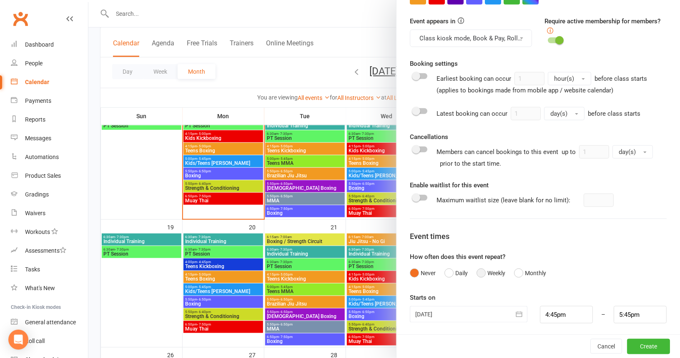
click at [476, 270] on button "Weekly" at bounding box center [490, 273] width 29 height 16
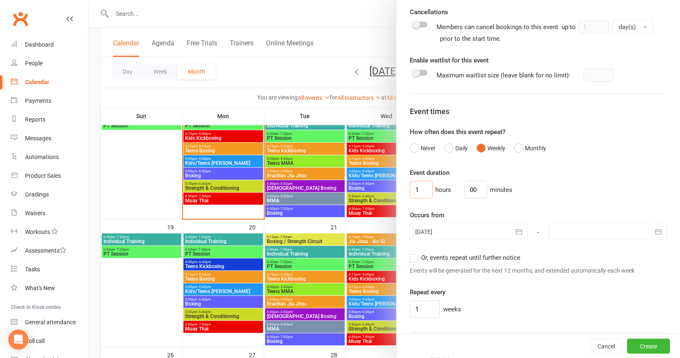
click at [421, 188] on input "1" at bounding box center [421, 190] width 23 height 18
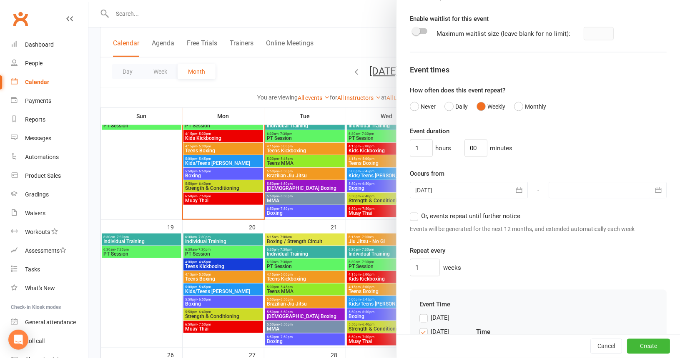
click at [654, 188] on icon "button" at bounding box center [658, 190] width 8 height 8
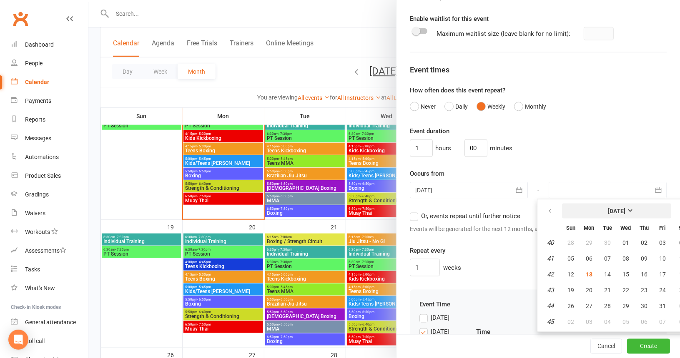
click at [625, 208] on strong "[DATE]" at bounding box center [617, 211] width 18 height 7
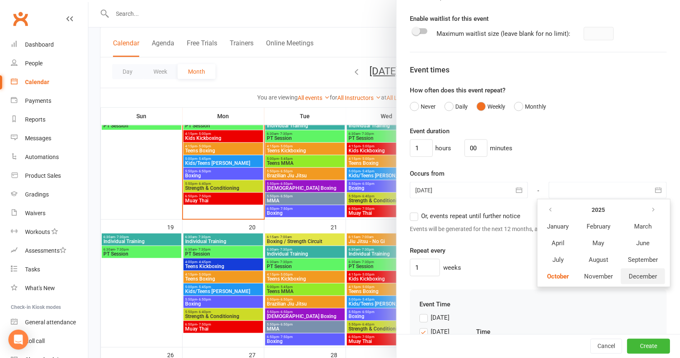
click at [633, 273] on span "December" at bounding box center [642, 277] width 28 height 8
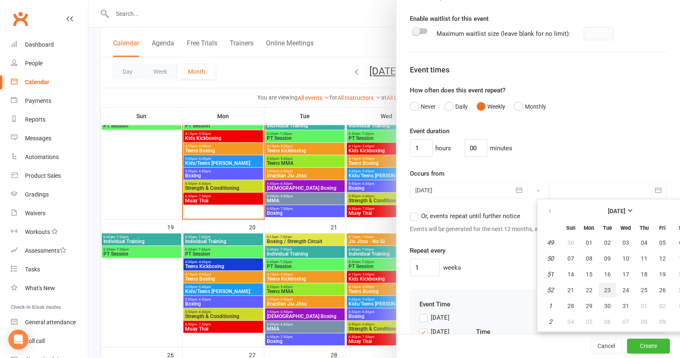
click at [604, 287] on span "23" at bounding box center [607, 290] width 7 height 7
type input "23 Dec 2025"
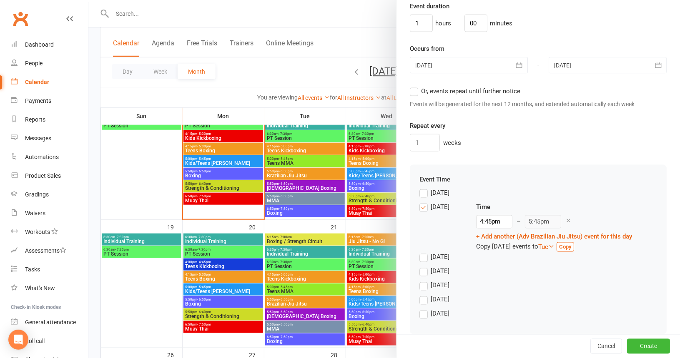
scroll to position [583, 0]
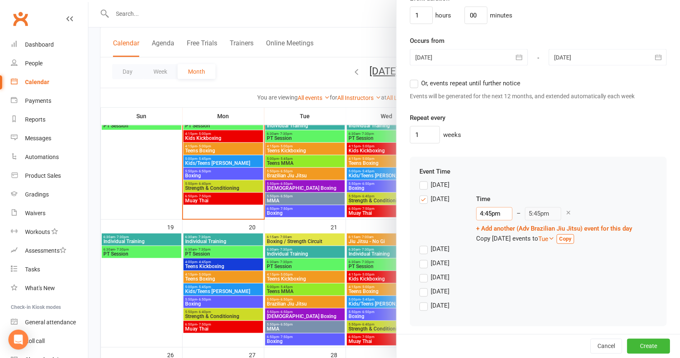
click at [486, 210] on input "4:45pm" at bounding box center [494, 214] width 36 height 13
click at [488, 208] on input "4:45pm" at bounding box center [494, 214] width 36 height 13
type input "4:pm"
type input "5:00pm"
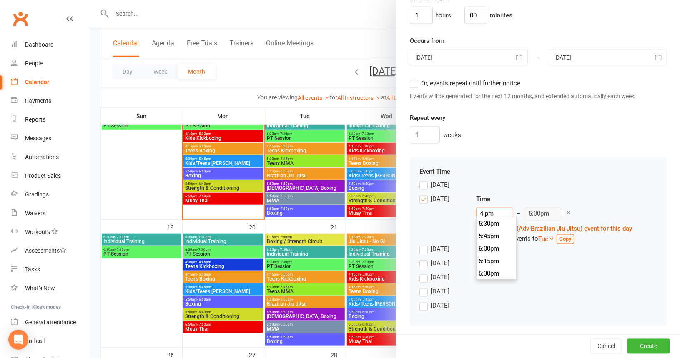
scroll to position [788, 0]
type input "pm"
type input "5:45pm"
type input "5pm"
type input "6:00pm"
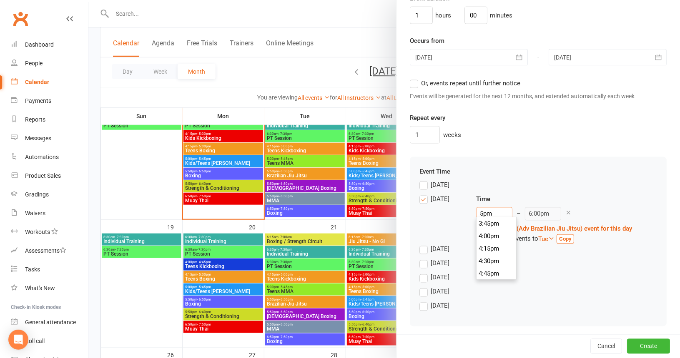
scroll to position [838, 0]
type input "5:5pm"
type input "5:45pm"
type input "5:50pm"
type input "6:50pm"
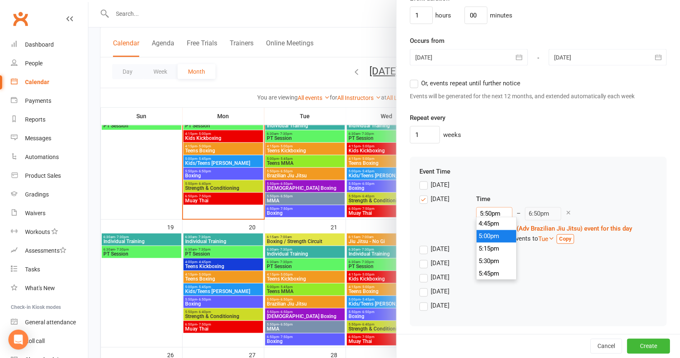
scroll to position [875, 0]
type input "5:50pm"
click at [579, 308] on div "Saturday" at bounding box center [538, 308] width 238 height 14
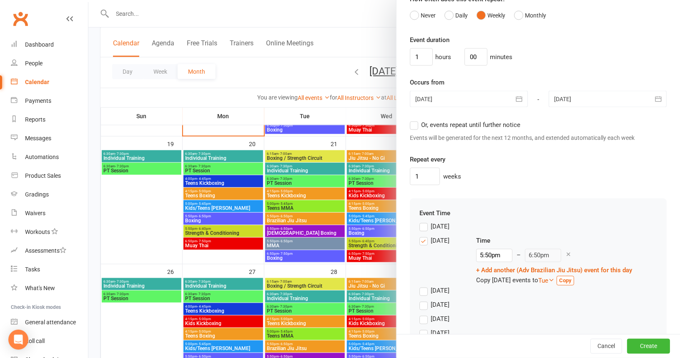
scroll to position [583, 0]
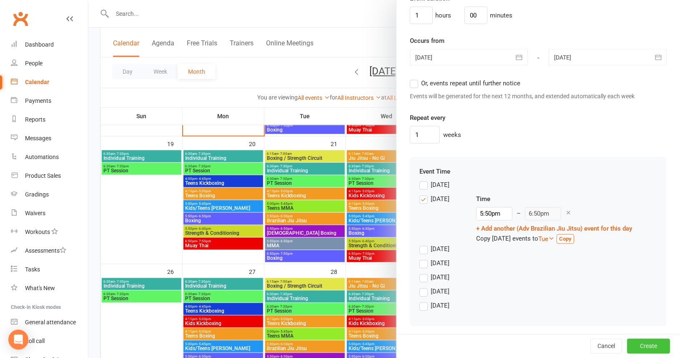
click at [627, 345] on button "Create" at bounding box center [648, 346] width 43 height 15
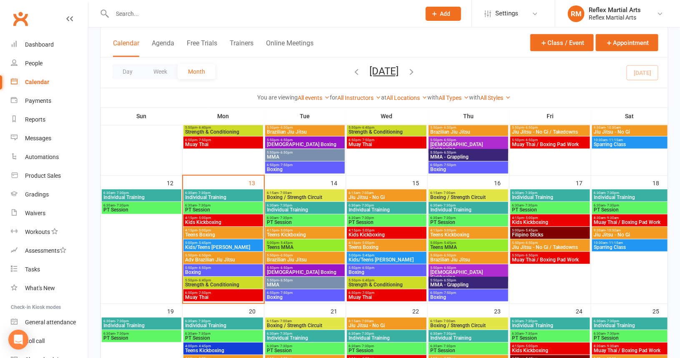
scroll to position [208, 0]
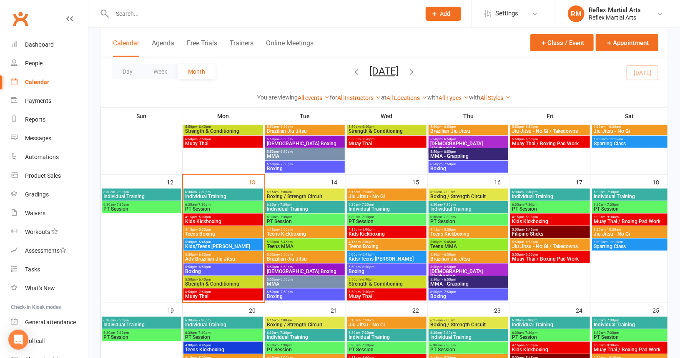
click at [451, 257] on span "Brazilian Jiu Jitsu" at bounding box center [468, 259] width 76 height 5
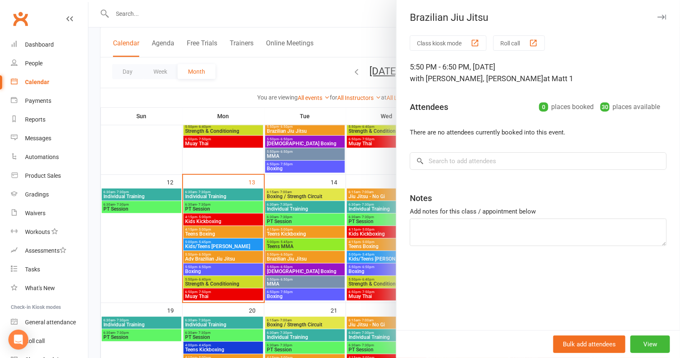
click at [331, 70] on div at bounding box center [383, 179] width 591 height 358
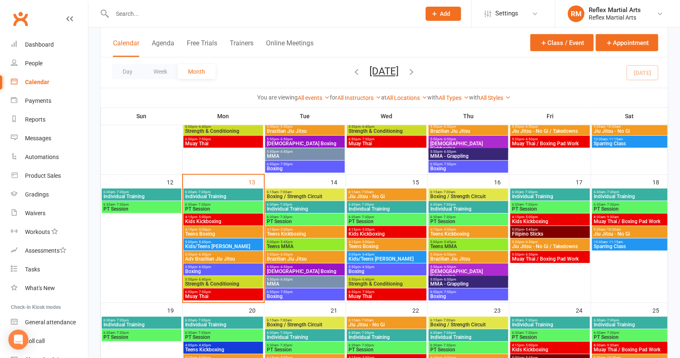
click at [451, 255] on span "- 6:50pm" at bounding box center [450, 255] width 14 height 4
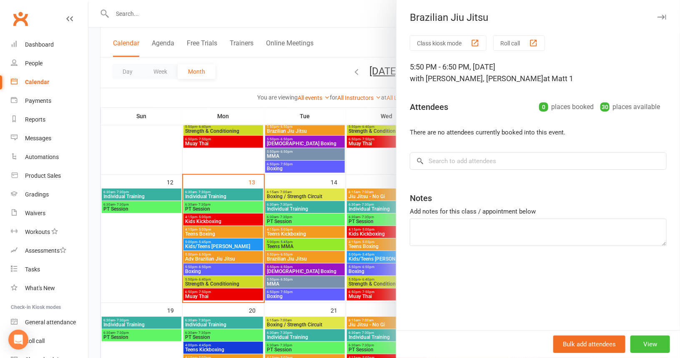
click at [639, 344] on button "View" at bounding box center [650, 345] width 40 height 18
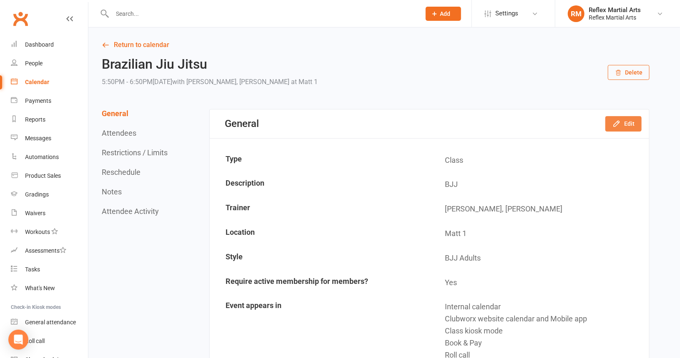
click at [634, 122] on button "Edit" at bounding box center [623, 123] width 36 height 15
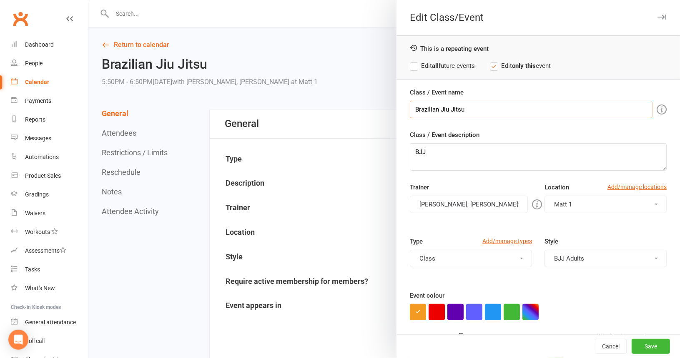
click at [466, 106] on input "Brazilian Jiu Jitsu" at bounding box center [531, 110] width 243 height 18
type input "B"
type input "F"
type input "Adv Fighters Class"
click at [410, 67] on label "Edit all future events" at bounding box center [442, 66] width 65 height 10
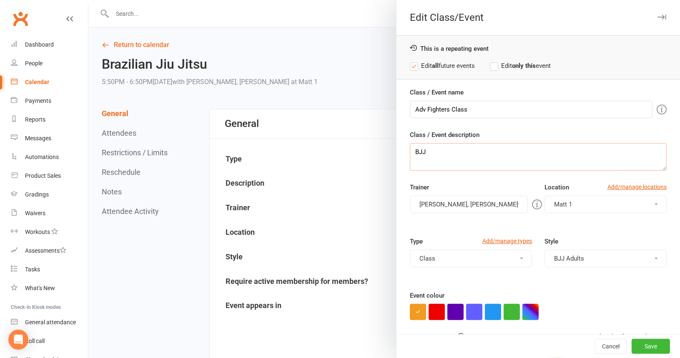
click at [433, 157] on textarea "BJJ" at bounding box center [538, 157] width 257 height 28
type textarea "B"
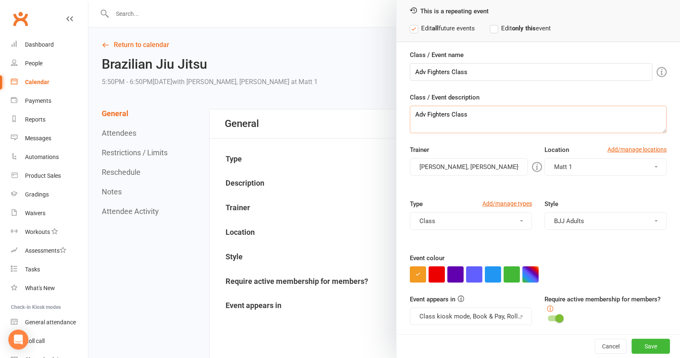
type textarea "Adv Fighters Class"
click at [516, 166] on span at bounding box center [517, 167] width 3 height 2
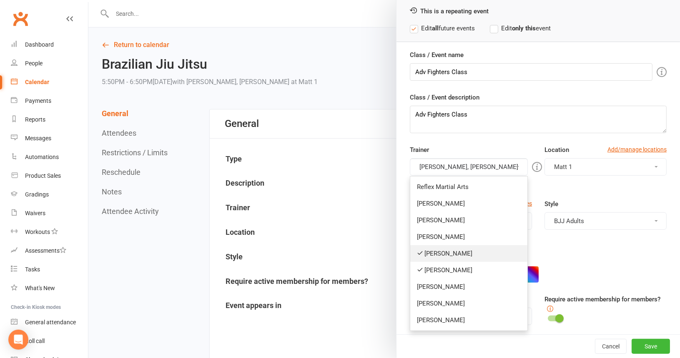
click at [438, 254] on link "[PERSON_NAME]" at bounding box center [468, 253] width 117 height 17
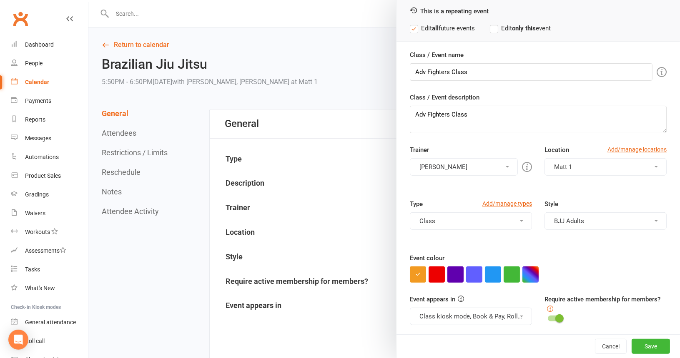
click at [500, 163] on button "[PERSON_NAME]" at bounding box center [464, 167] width 108 height 18
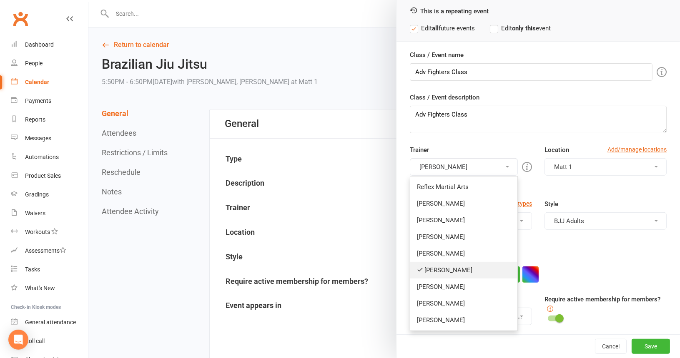
click at [446, 271] on link "[PERSON_NAME]" at bounding box center [463, 270] width 107 height 17
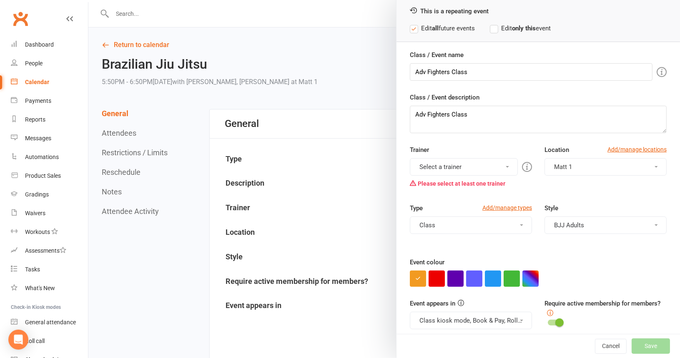
click at [498, 167] on button "Select a trainer" at bounding box center [464, 167] width 108 height 18
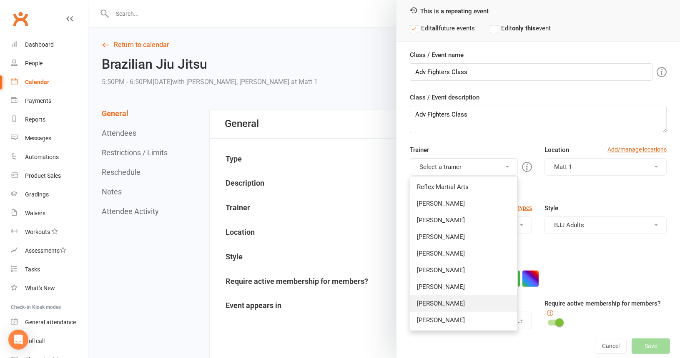
click at [435, 301] on link "[PERSON_NAME]" at bounding box center [463, 303] width 107 height 17
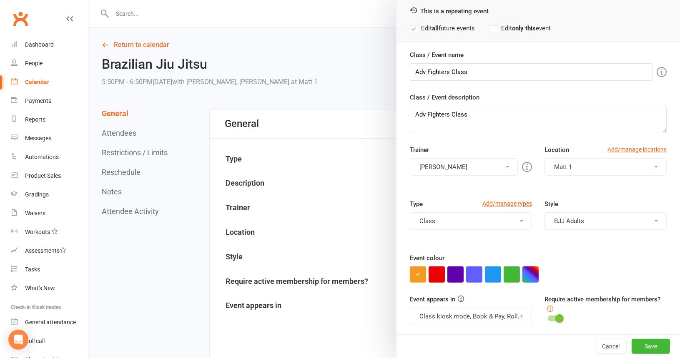
click at [642, 164] on button "Matt 1" at bounding box center [605, 167] width 122 height 18
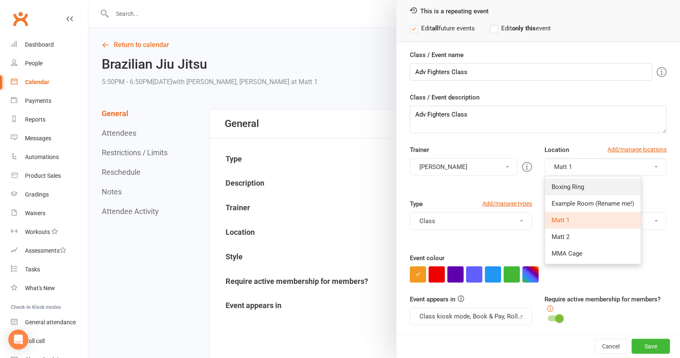
click at [582, 184] on link "Boxing Ring" at bounding box center [593, 187] width 96 height 17
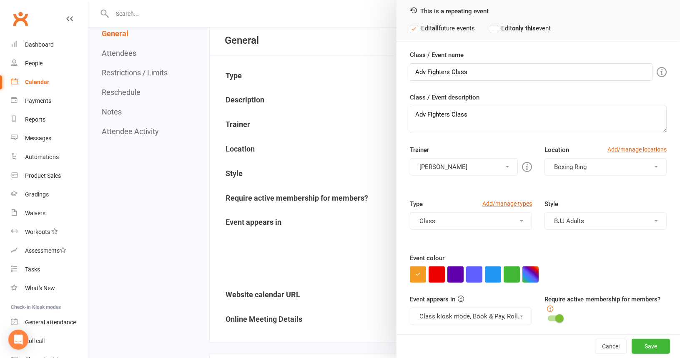
scroll to position [125, 0]
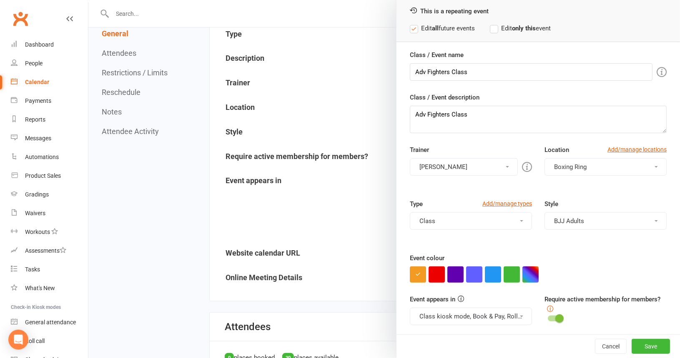
click at [654, 220] on span at bounding box center [655, 221] width 3 height 2
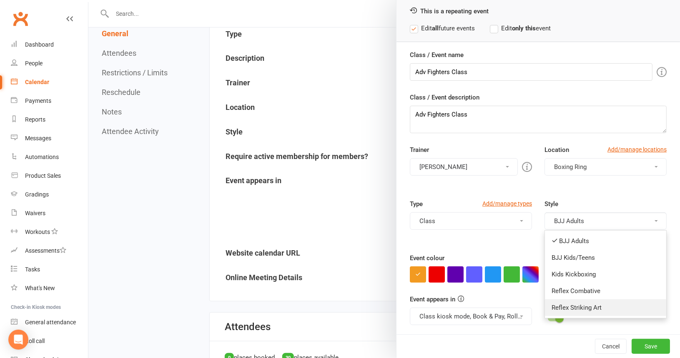
click at [587, 308] on link "Reflex Striking Art" at bounding box center [605, 308] width 121 height 17
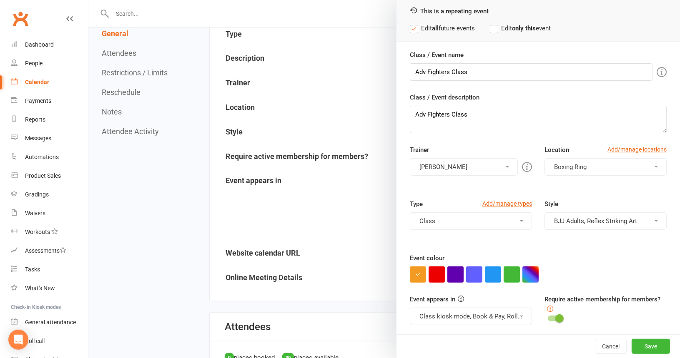
click at [643, 218] on button "BJJ Adults, Reflex Striking Art" at bounding box center [605, 222] width 122 height 18
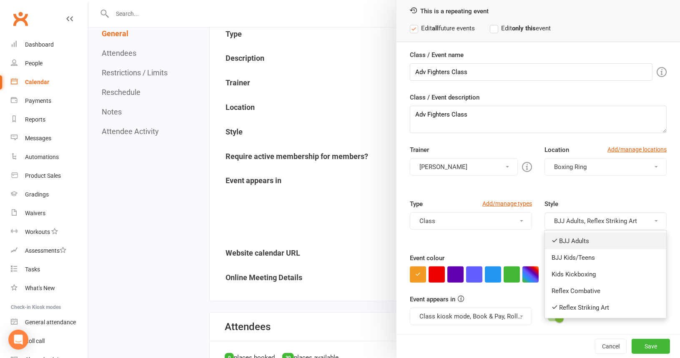
click at [578, 238] on link "BJJ Adults" at bounding box center [605, 241] width 121 height 17
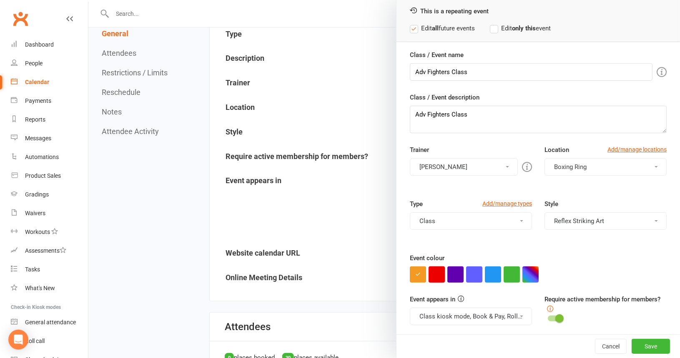
click at [434, 275] on button "button" at bounding box center [436, 275] width 16 height 16
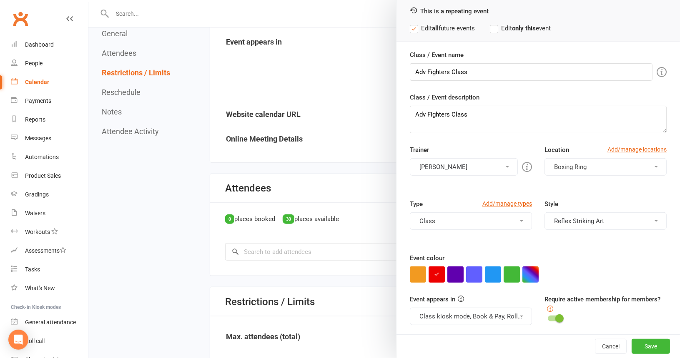
scroll to position [250, 0]
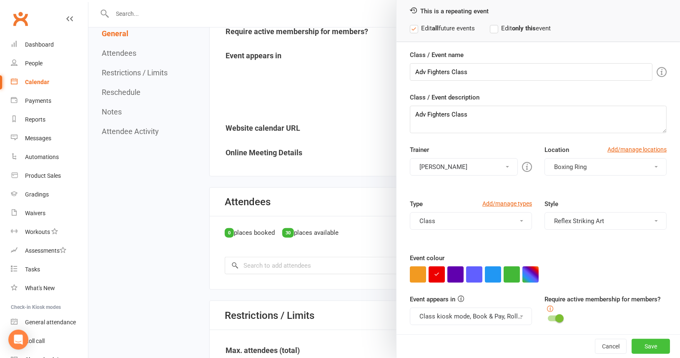
click at [637, 347] on button "Save" at bounding box center [650, 346] width 38 height 15
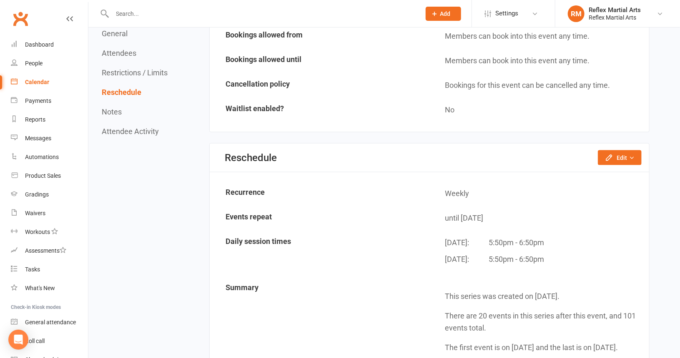
scroll to position [667, 0]
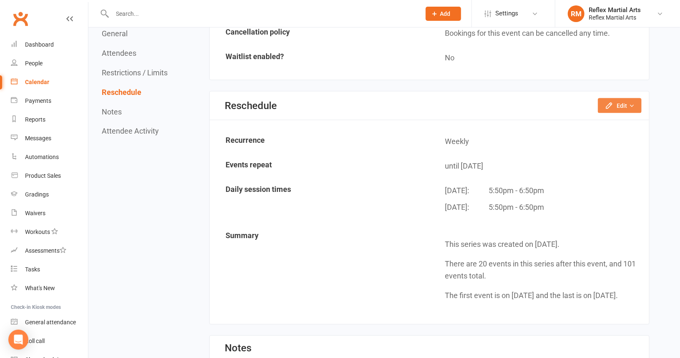
click at [613, 102] on icon "button" at bounding box center [609, 106] width 8 height 8
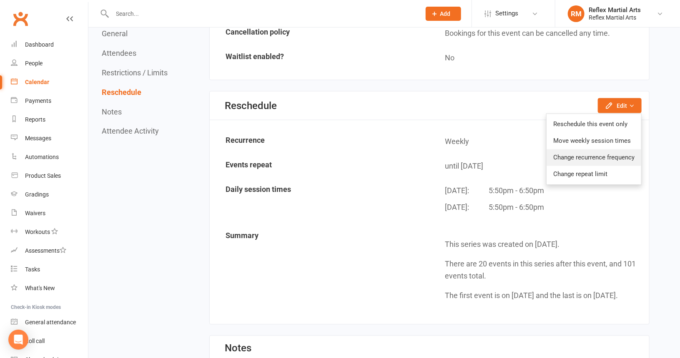
click at [579, 152] on link "Change recurrence frequency" at bounding box center [593, 158] width 95 height 17
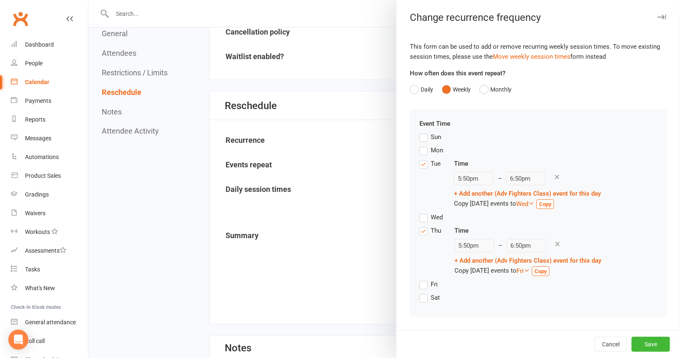
click at [420, 163] on label "Tue" at bounding box center [429, 164] width 21 height 10
click at [420, 159] on input "Tue" at bounding box center [421, 159] width 5 height 0
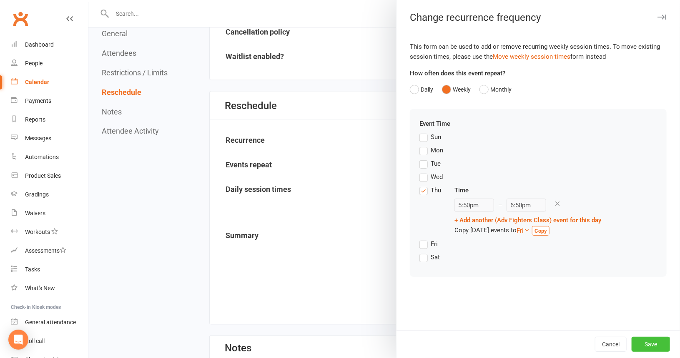
click at [643, 344] on button "Save" at bounding box center [650, 344] width 38 height 15
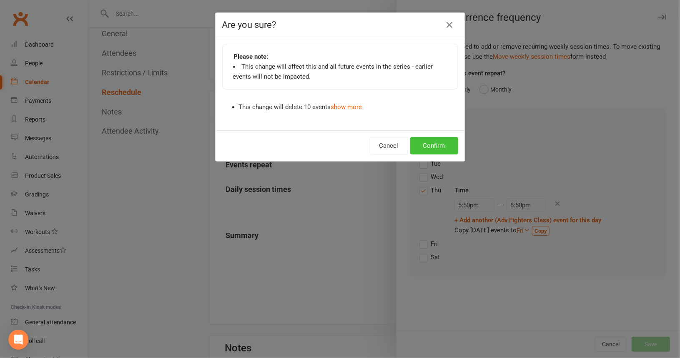
click at [427, 145] on button "Confirm" at bounding box center [434, 146] width 48 height 18
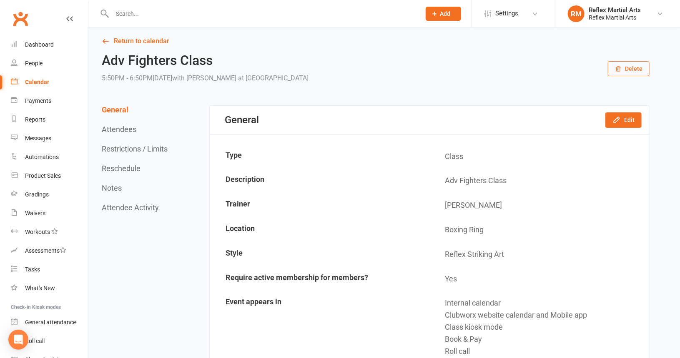
scroll to position [0, 0]
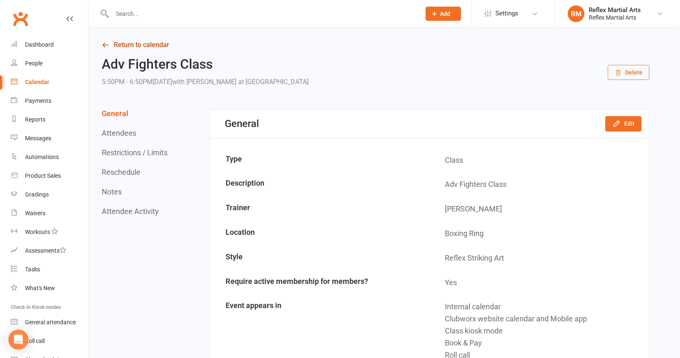
click at [146, 45] on link "Return to calendar" at bounding box center [376, 45] width 548 height 12
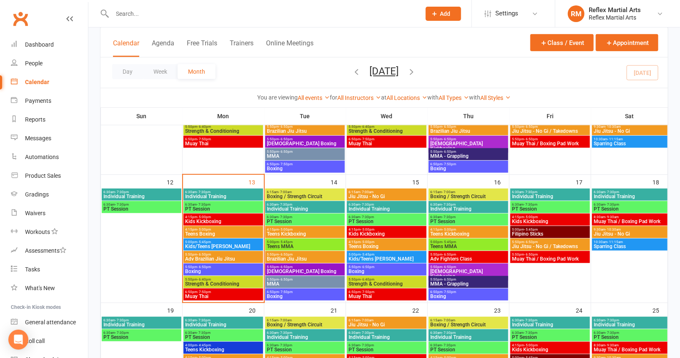
scroll to position [208, 0]
click at [523, 232] on span "Filipino Sticks" at bounding box center [550, 234] width 76 height 5
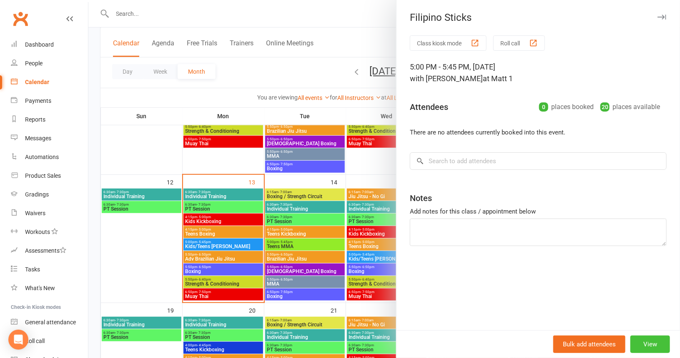
click at [648, 343] on button "View" at bounding box center [650, 345] width 40 height 18
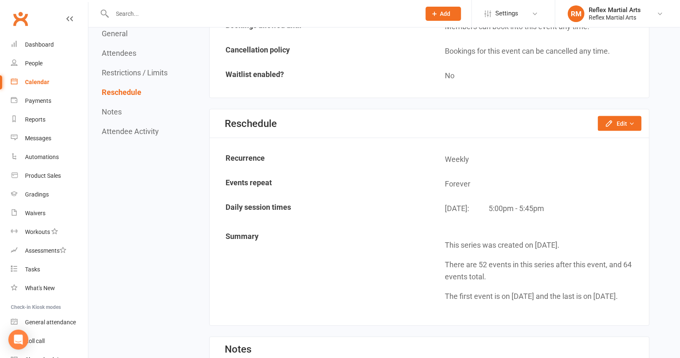
scroll to position [667, 0]
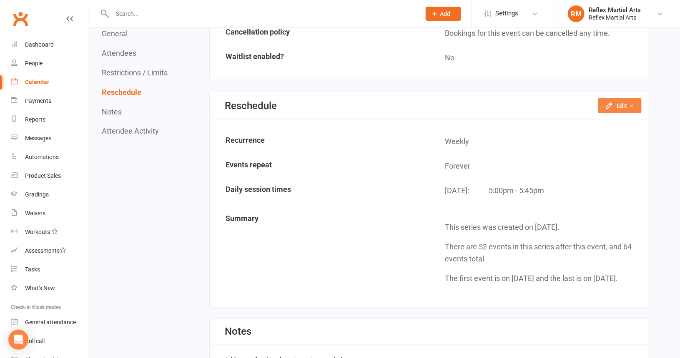
click at [625, 103] on button "Edit" at bounding box center [620, 105] width 44 height 15
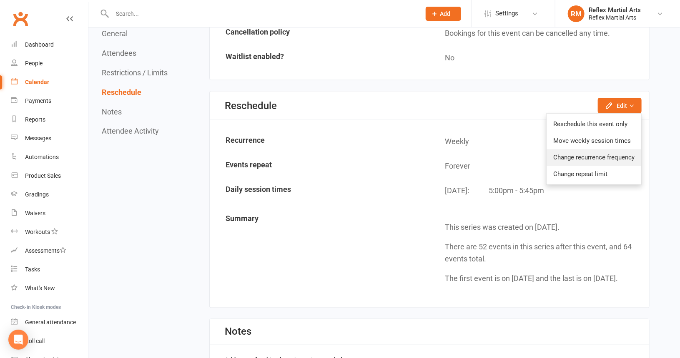
click at [600, 152] on link "Change recurrence frequency" at bounding box center [593, 158] width 95 height 17
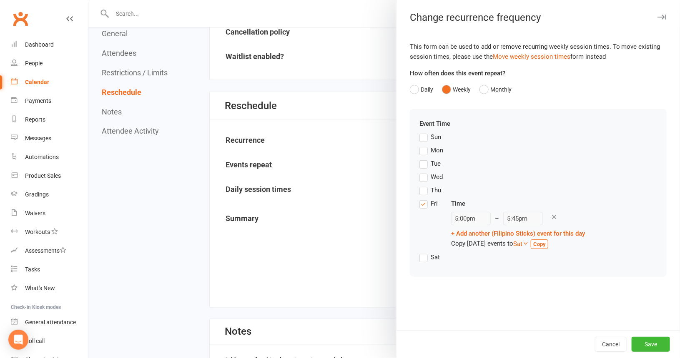
click at [419, 206] on label "Fri" at bounding box center [428, 204] width 18 height 10
click at [419, 199] on input "Fri" at bounding box center [421, 199] width 5 height 0
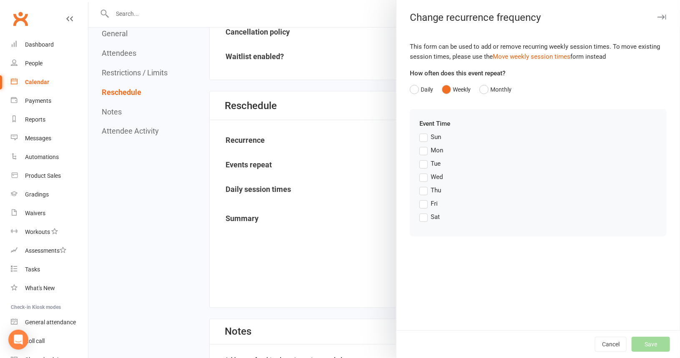
click at [421, 190] on label "Thu" at bounding box center [430, 190] width 22 height 10
click at [421, 185] on input "Thu" at bounding box center [421, 185] width 5 height 0
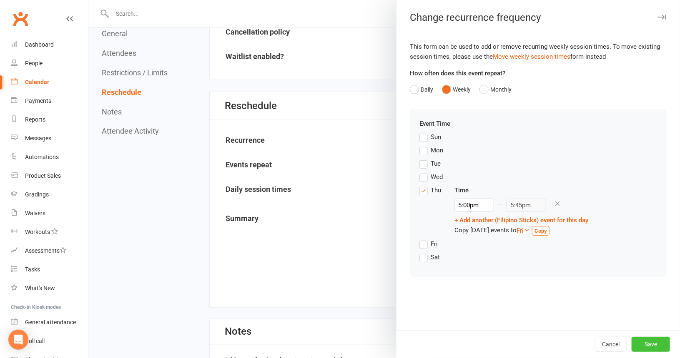
click at [642, 343] on button "Save" at bounding box center [650, 344] width 38 height 15
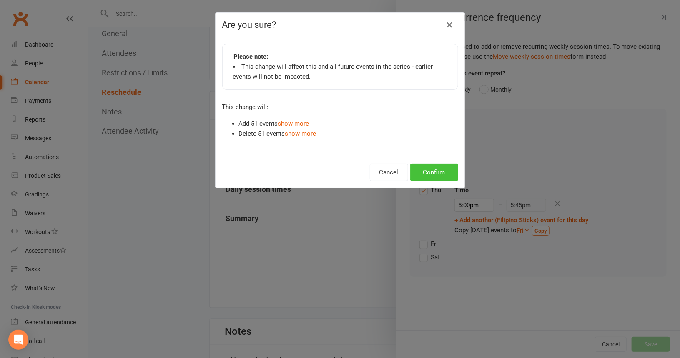
click at [420, 174] on button "Confirm" at bounding box center [434, 173] width 48 height 18
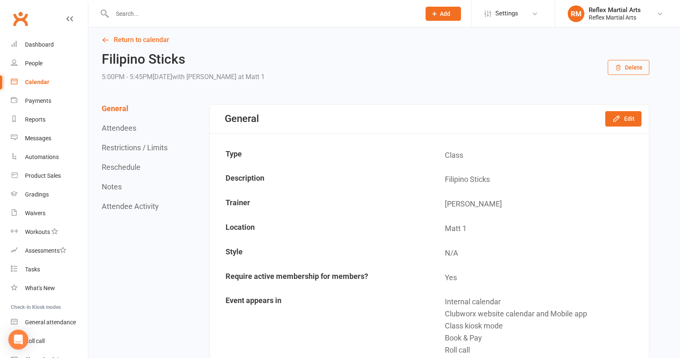
scroll to position [0, 0]
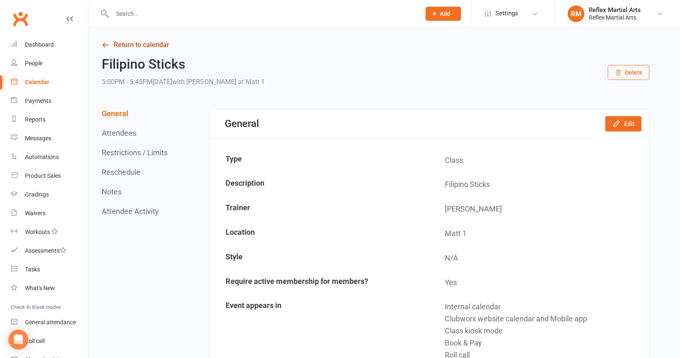
click at [146, 43] on link "Return to calendar" at bounding box center [376, 45] width 548 height 12
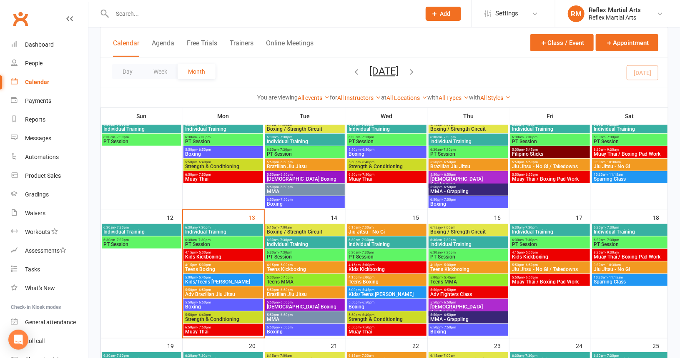
scroll to position [180, 0]
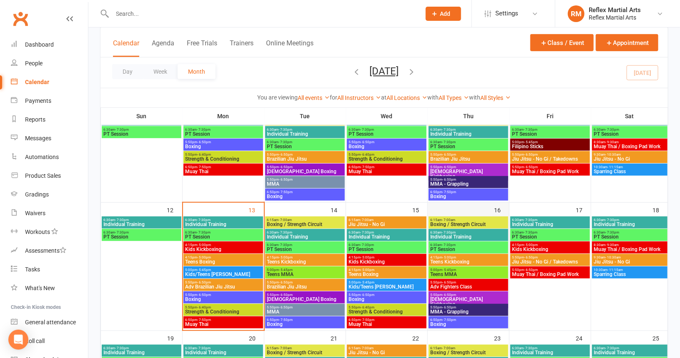
click at [487, 211] on div "16" at bounding box center [468, 267] width 81 height 128
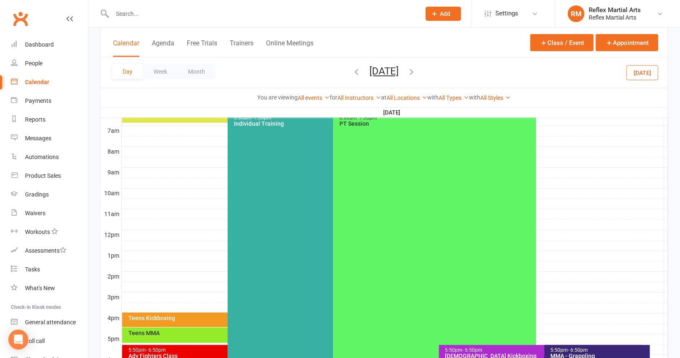
scroll to position [0, 0]
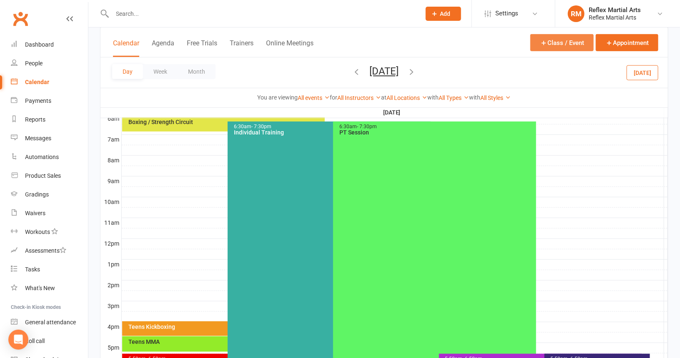
click at [558, 45] on button "Class / Event" at bounding box center [561, 42] width 63 height 17
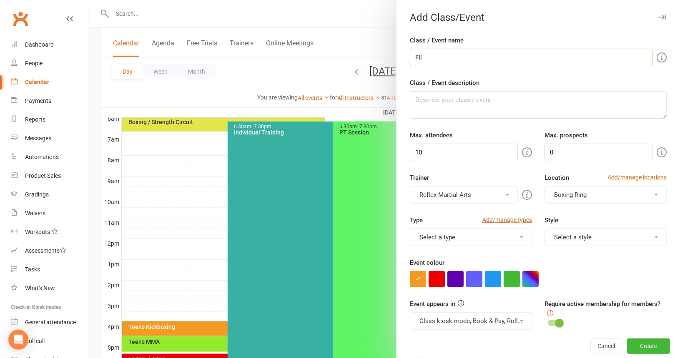
type input "Filipino Sticks"
click at [498, 195] on button "Reflex Martial Arts" at bounding box center [464, 195] width 108 height 18
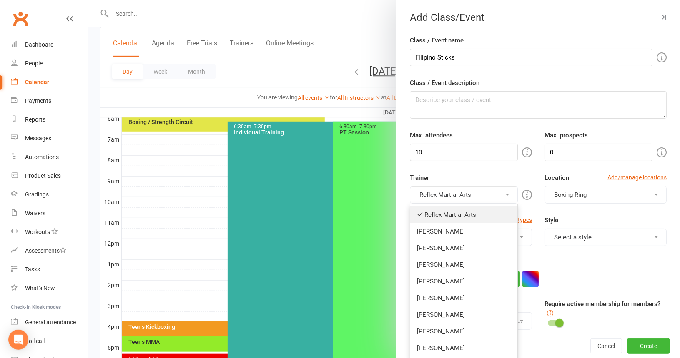
click at [473, 217] on link "Reflex Martial Arts" at bounding box center [463, 215] width 107 height 17
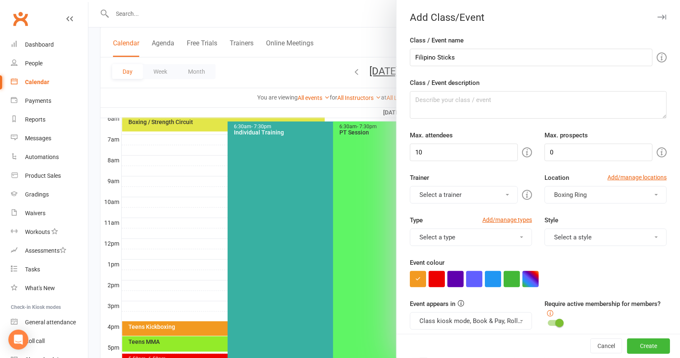
click at [498, 190] on button "Select a trainer" at bounding box center [464, 195] width 108 height 18
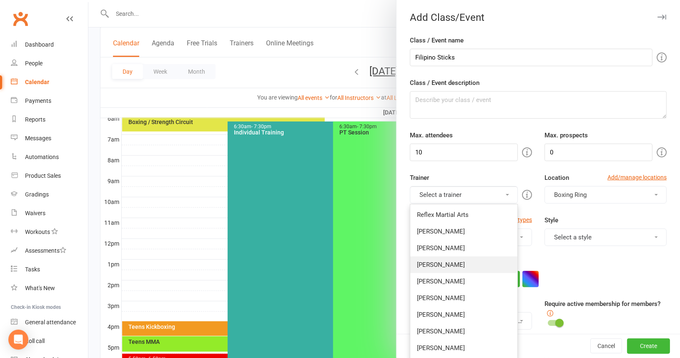
click at [430, 263] on link "[PERSON_NAME]" at bounding box center [463, 265] width 107 height 17
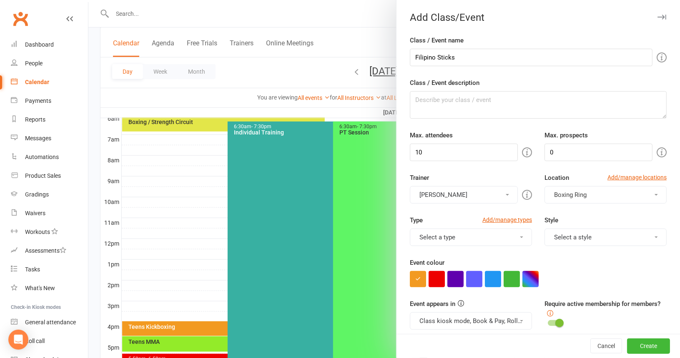
click at [654, 194] on span "button" at bounding box center [655, 195] width 3 height 2
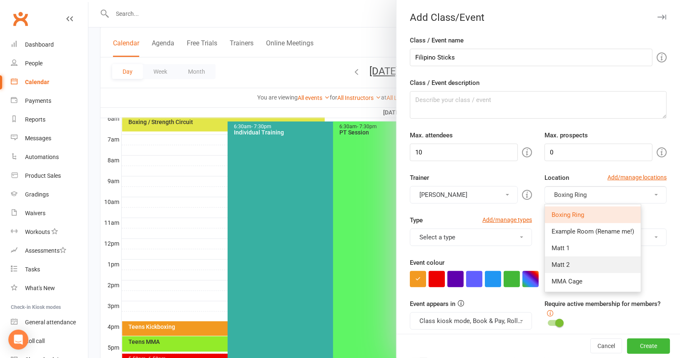
click at [576, 266] on link "Matt 2" at bounding box center [593, 265] width 96 height 17
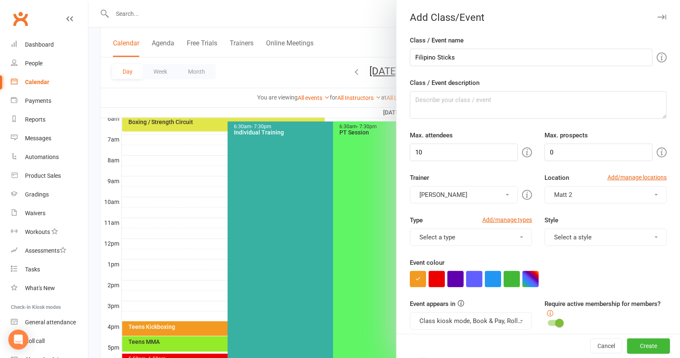
click at [654, 237] on span at bounding box center [655, 238] width 3 height 2
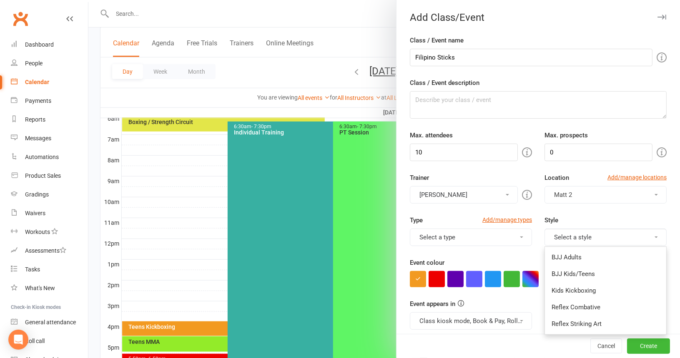
click at [654, 237] on span at bounding box center [655, 238] width 3 height 2
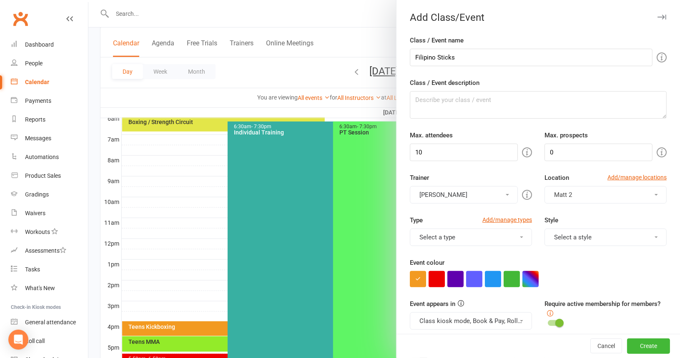
click at [511, 233] on button "Select a type" at bounding box center [471, 238] width 122 height 18
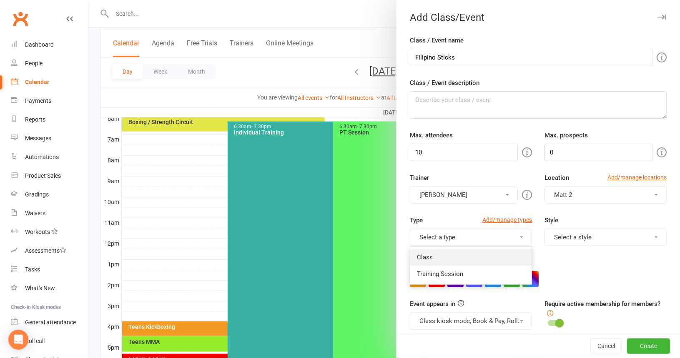
click at [445, 255] on link "Class" at bounding box center [470, 257] width 121 height 17
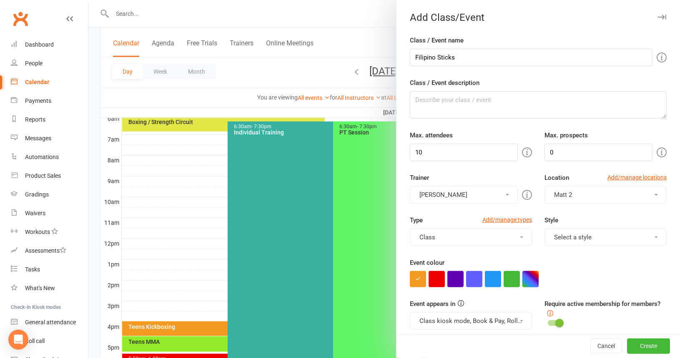
click at [530, 274] on button "button" at bounding box center [530, 279] width 16 height 16
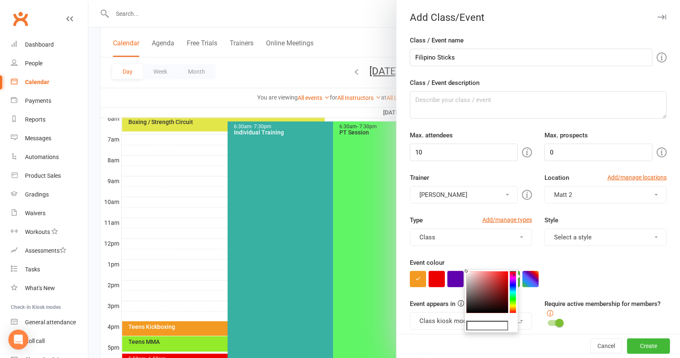
click at [499, 288] on colorpicker-saturation at bounding box center [487, 293] width 42 height 42
type input "#9a2020"
click at [531, 278] on button "button" at bounding box center [530, 279] width 16 height 16
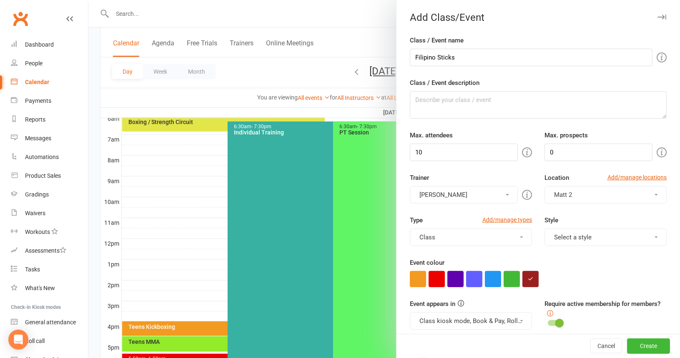
click at [561, 272] on div at bounding box center [538, 279] width 257 height 16
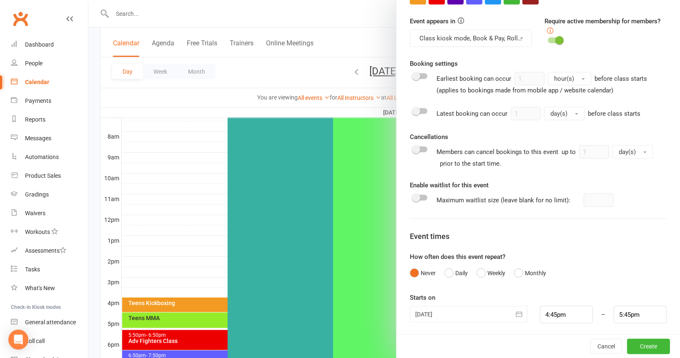
scroll to position [222, 0]
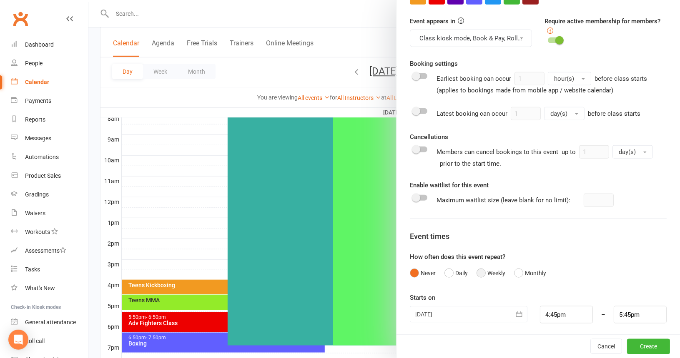
click at [477, 272] on button "Weekly" at bounding box center [490, 273] width 29 height 16
click at [418, 314] on input "1" at bounding box center [421, 315] width 23 height 18
click at [475, 315] on input "00" at bounding box center [475, 315] width 23 height 18
type input "0"
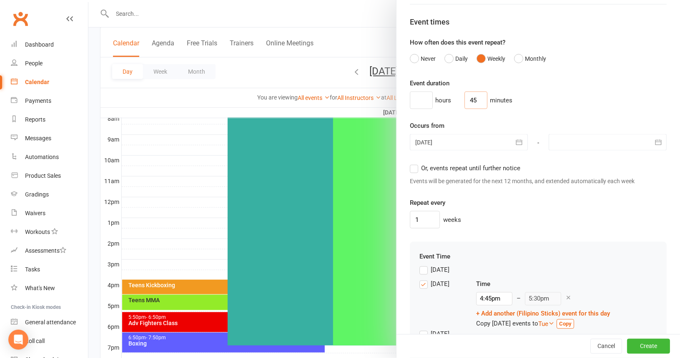
scroll to position [533, 0]
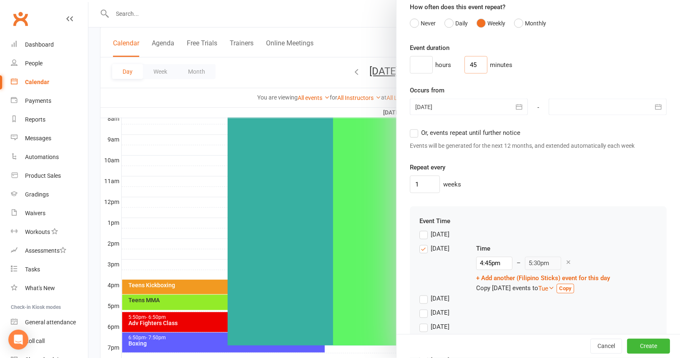
type input "45"
click at [420, 247] on label "Monday" at bounding box center [434, 249] width 30 height 10
click at [420, 244] on input "Monday" at bounding box center [421, 244] width 5 height 0
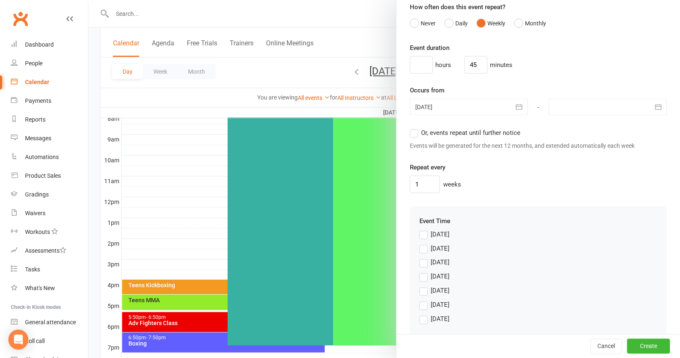
click at [421, 287] on label "Thursday" at bounding box center [434, 291] width 30 height 10
click at [421, 286] on input "Thursday" at bounding box center [421, 286] width 5 height 0
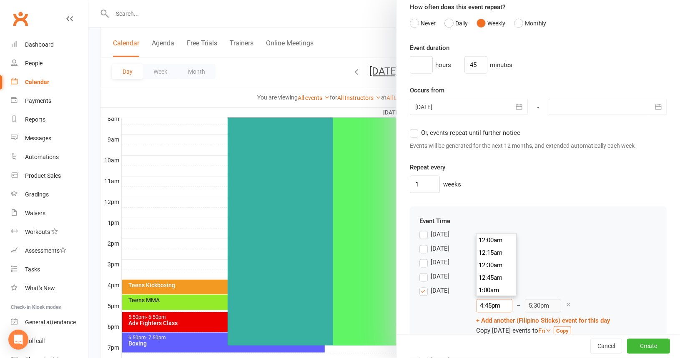
click at [499, 303] on input "4:45pm" at bounding box center [494, 306] width 36 height 13
type input "5:00pm"
type input "5:45pm"
click at [492, 268] on li "5:00pm" at bounding box center [496, 265] width 40 height 13
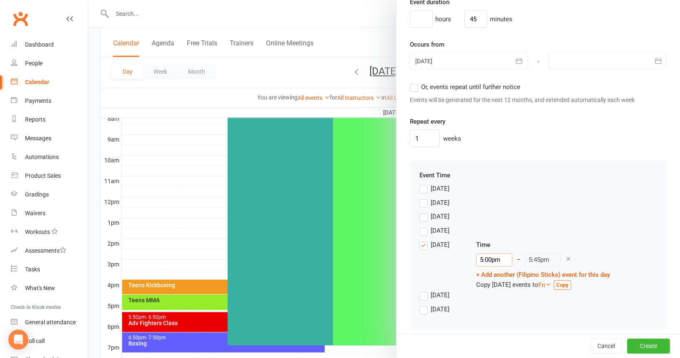
scroll to position [583, 0]
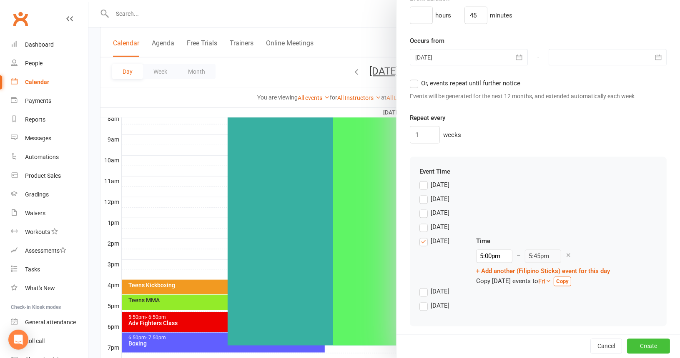
click at [627, 346] on button "Create" at bounding box center [648, 346] width 43 height 15
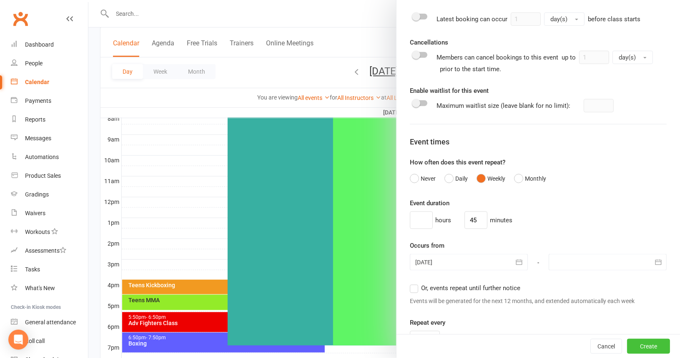
scroll to position [374, 0]
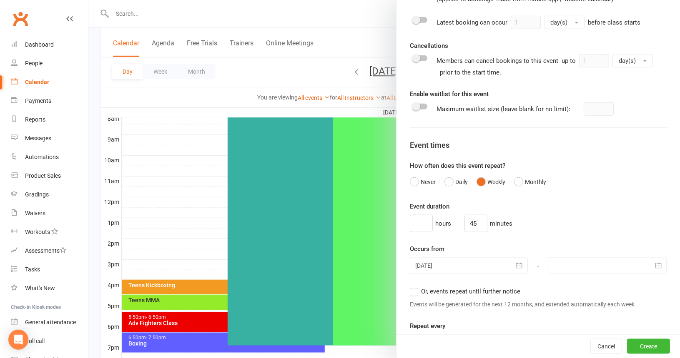
click at [516, 263] on icon "button" at bounding box center [519, 265] width 6 height 5
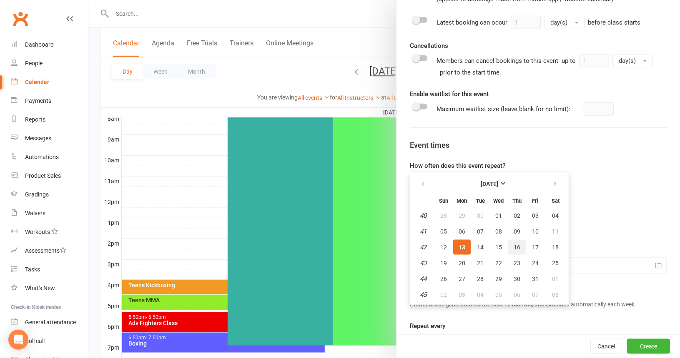
click at [514, 244] on span "16" at bounding box center [516, 247] width 7 height 7
type input "16 Oct 2025"
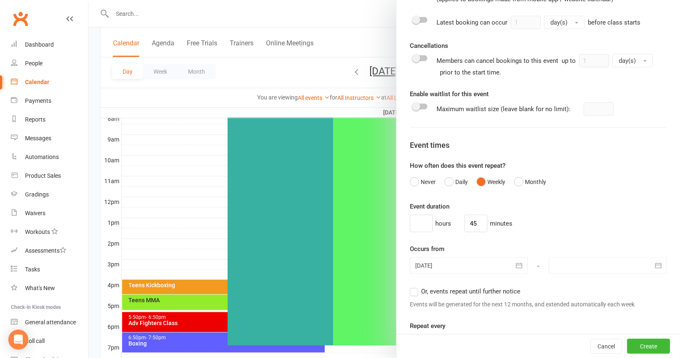
click at [654, 264] on icon "button" at bounding box center [658, 266] width 8 height 8
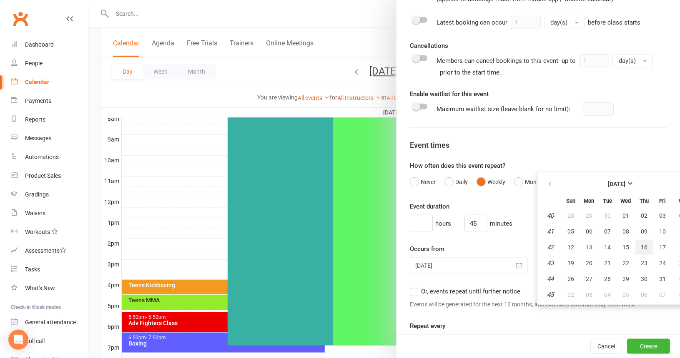
click at [635, 245] on button "16" at bounding box center [644, 247] width 18 height 15
type input "16 Oct 2025"
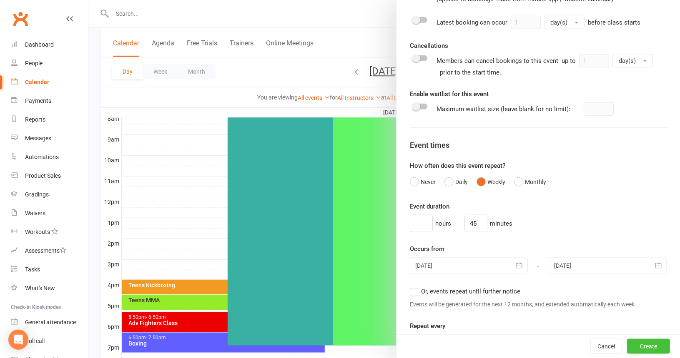
click at [627, 349] on button "Create" at bounding box center [648, 346] width 43 height 15
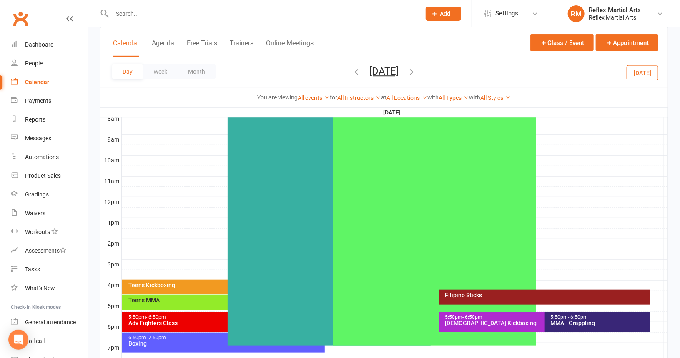
click at [120, 42] on button "Calendar" at bounding box center [126, 48] width 26 height 18
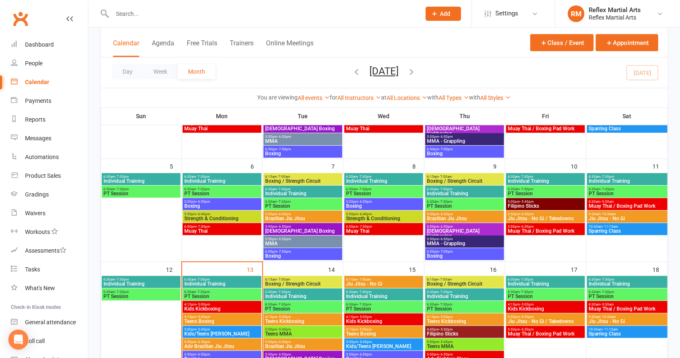
scroll to position [139, 0]
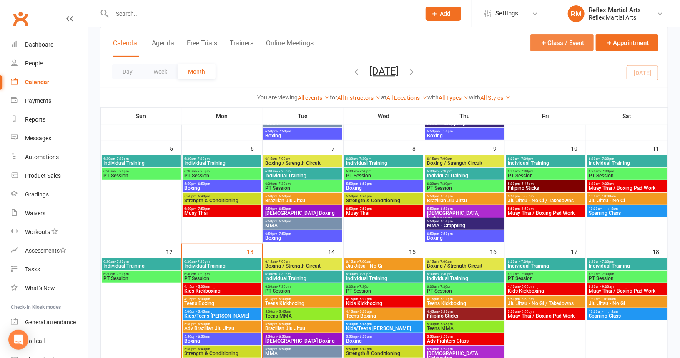
click at [574, 40] on button "Class / Event" at bounding box center [561, 42] width 63 height 17
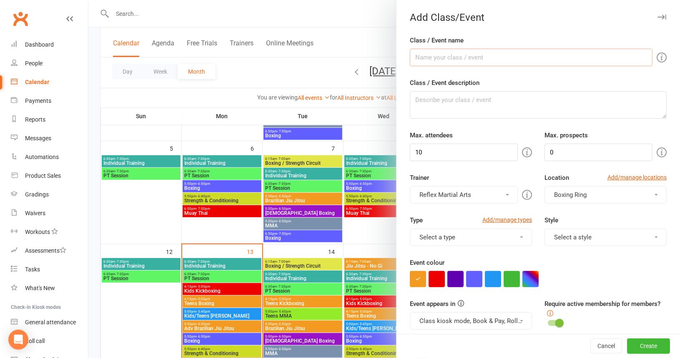
click at [487, 58] on input "Class / Event name" at bounding box center [531, 58] width 243 height 18
type input "Kids/Teens Elite Training"
click at [456, 99] on textarea "Class / Event description" at bounding box center [538, 105] width 257 height 28
click at [411, 98] on textarea "Elite" at bounding box center [538, 105] width 257 height 28
click at [474, 104] on textarea "Kids/ Teens Elite" at bounding box center [538, 105] width 257 height 28
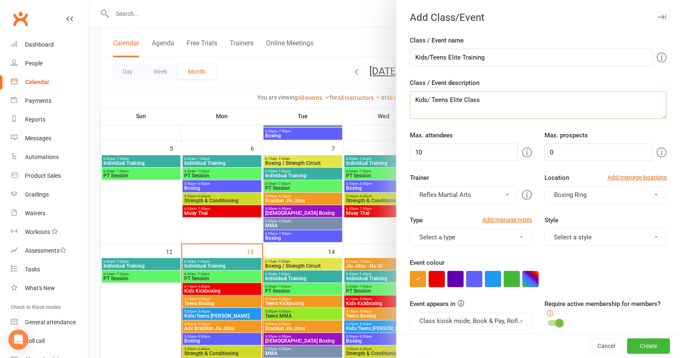
type textarea "Kids/ Teens Elite Class"
click at [421, 151] on input "10" at bounding box center [464, 153] width 108 height 18
type input "1"
type input "15"
click at [643, 192] on button "Boxing Ring" at bounding box center [605, 195] width 122 height 18
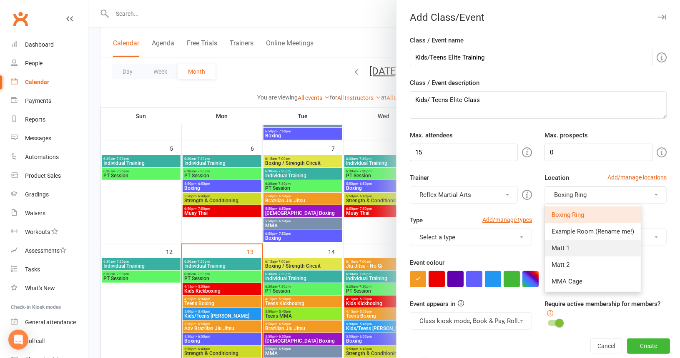
click at [566, 247] on link "Matt 1" at bounding box center [593, 248] width 96 height 17
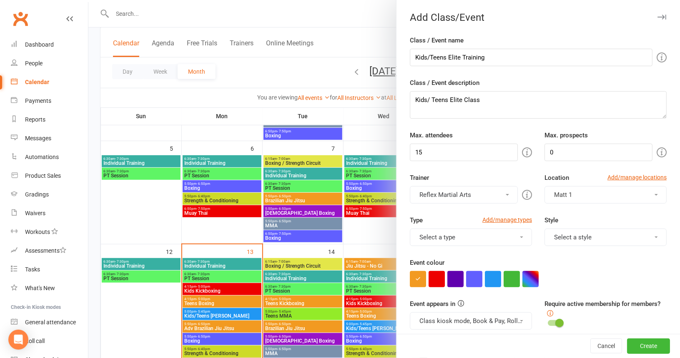
click at [502, 195] on button "Reflex Martial Arts" at bounding box center [464, 195] width 108 height 18
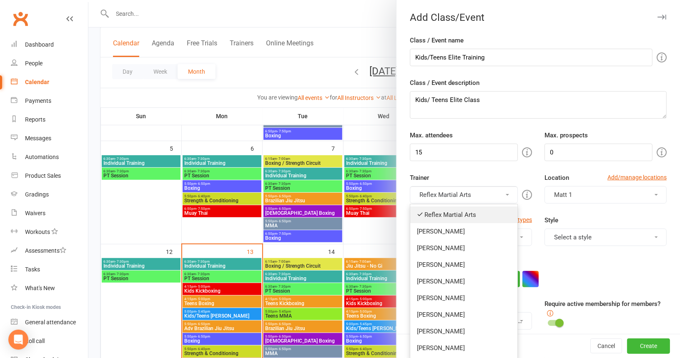
click at [489, 213] on link "Reflex Martial Arts" at bounding box center [463, 215] width 107 height 17
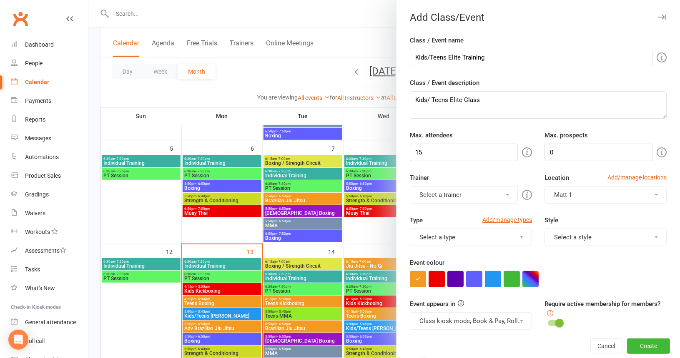
click at [506, 194] on span at bounding box center [507, 195] width 3 height 2
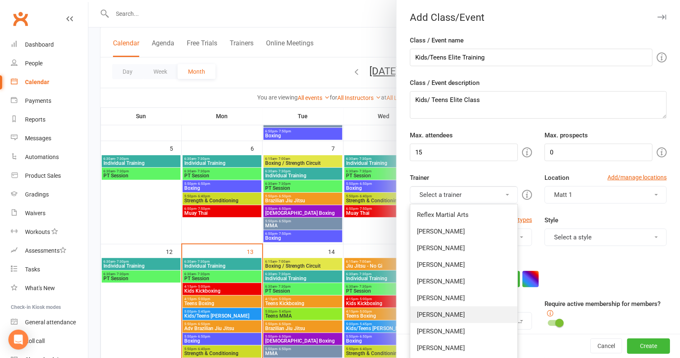
click at [431, 315] on link "[PERSON_NAME]" at bounding box center [463, 315] width 107 height 17
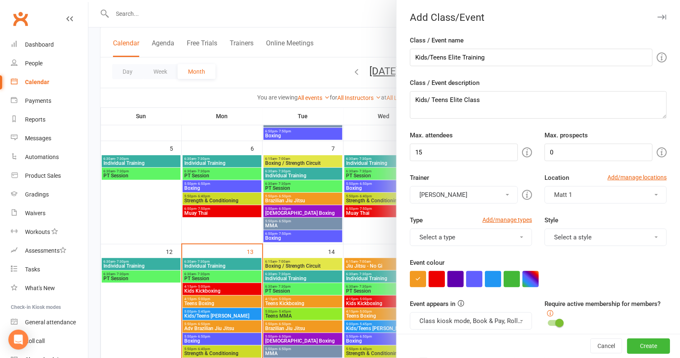
click at [465, 236] on button "Select a type" at bounding box center [471, 238] width 122 height 18
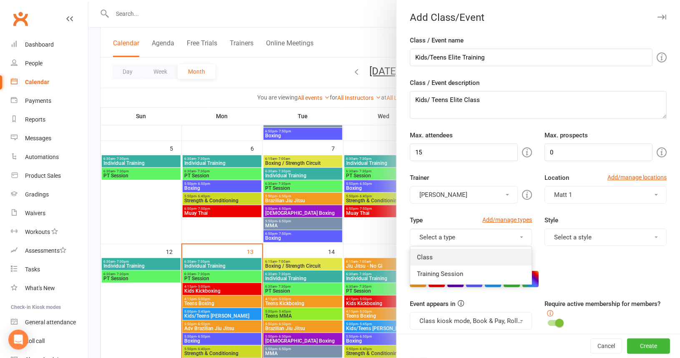
click at [446, 257] on link "Class" at bounding box center [470, 257] width 121 height 17
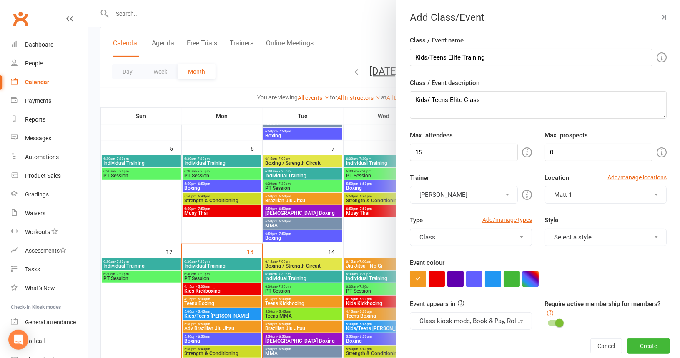
click at [643, 235] on button "Select a style" at bounding box center [605, 238] width 122 height 18
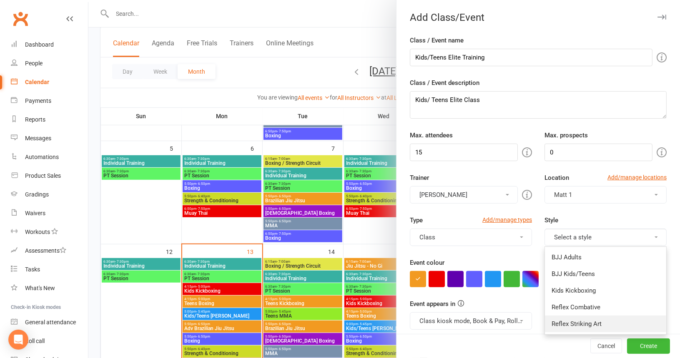
click at [583, 323] on link "Reflex Striking Art" at bounding box center [605, 324] width 121 height 17
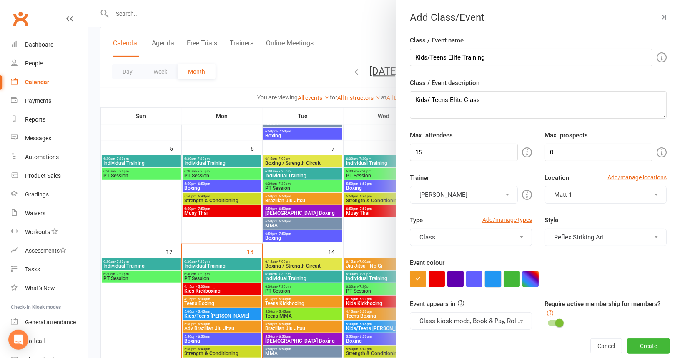
click at [492, 275] on button "button" at bounding box center [493, 279] width 16 height 16
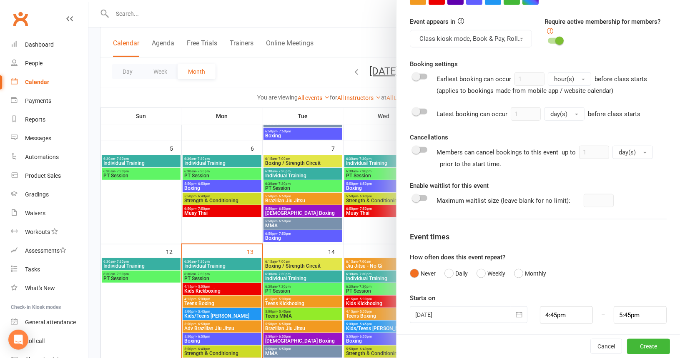
scroll to position [283, 0]
click at [478, 272] on button "Weekly" at bounding box center [490, 273] width 29 height 16
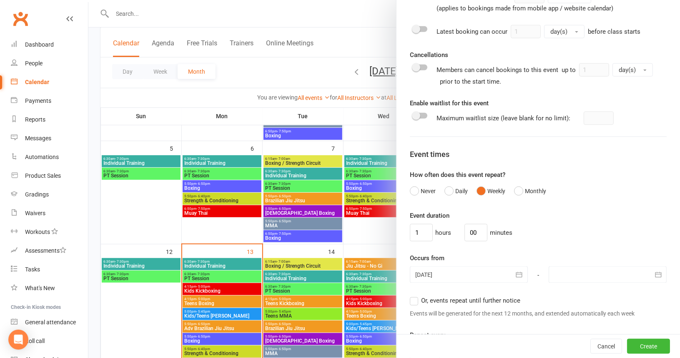
scroll to position [366, 0]
click at [417, 224] on input "1" at bounding box center [421, 232] width 23 height 18
click at [481, 225] on input "00" at bounding box center [475, 232] width 23 height 18
type input "0"
type input "45"
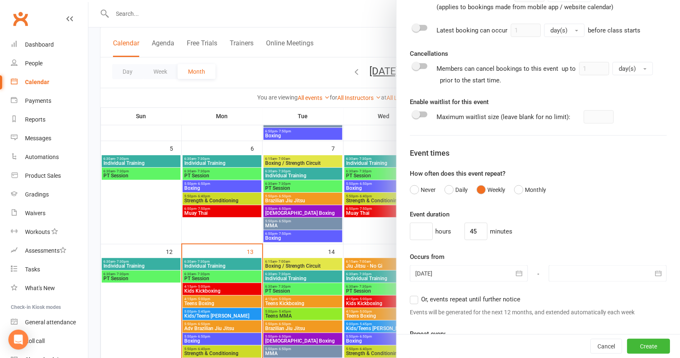
click at [654, 272] on icon "button" at bounding box center [658, 274] width 8 height 8
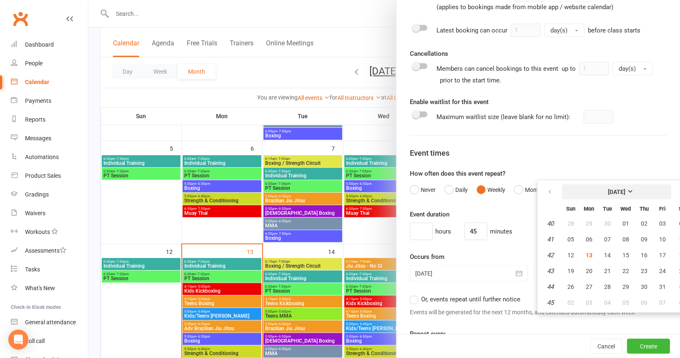
click at [625, 189] on strong "[DATE]" at bounding box center [617, 192] width 18 height 7
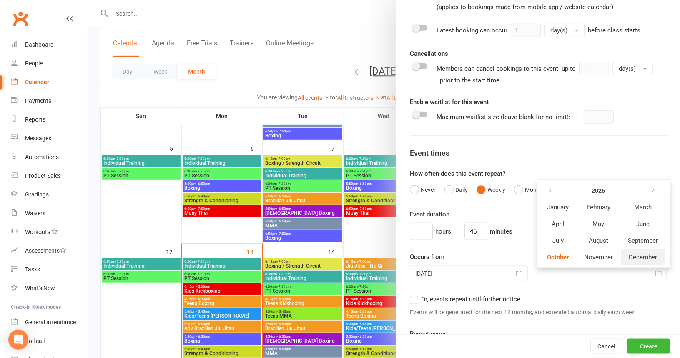
click at [631, 254] on span "December" at bounding box center [642, 258] width 28 height 8
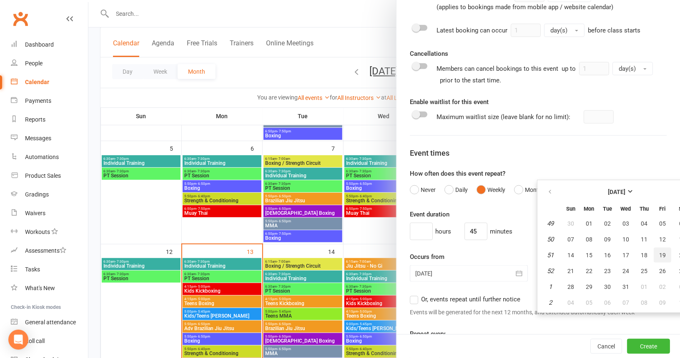
click at [659, 252] on span "19" at bounding box center [662, 255] width 7 height 7
type input "19 Dec 2025"
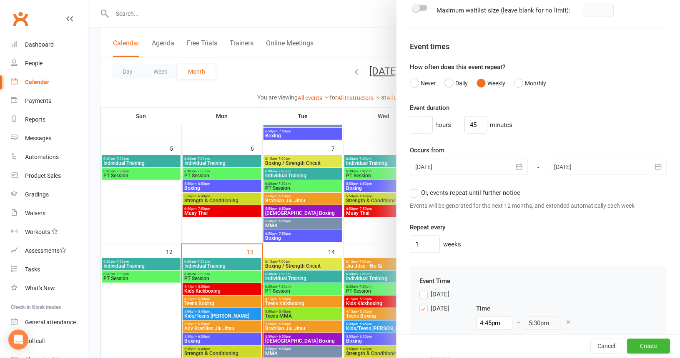
scroll to position [533, 0]
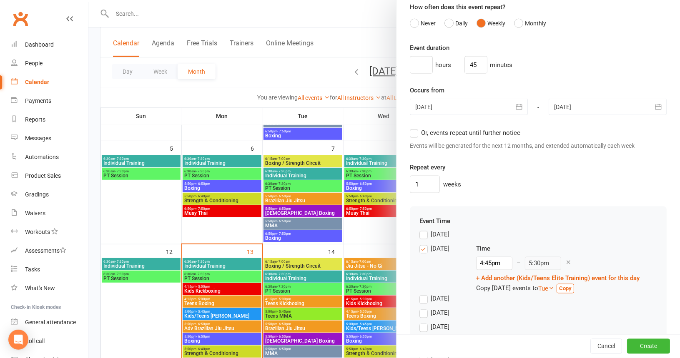
click at [421, 245] on label "Monday" at bounding box center [434, 249] width 30 height 10
click at [421, 244] on input "Monday" at bounding box center [421, 244] width 5 height 0
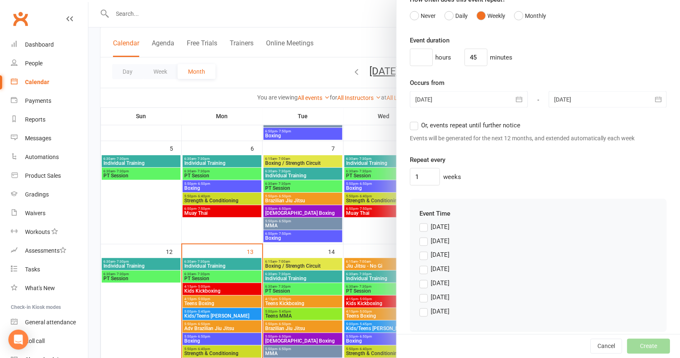
scroll to position [547, 0]
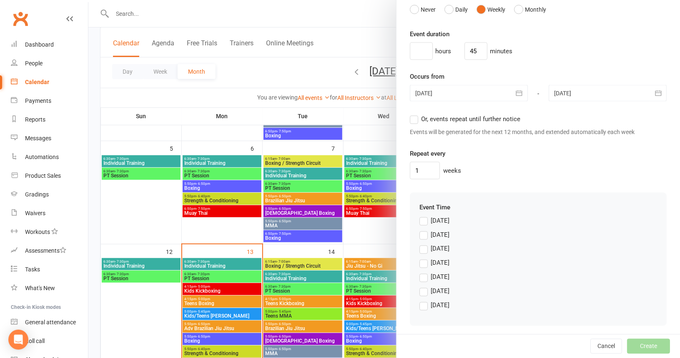
click at [419, 289] on label "Friday" at bounding box center [434, 292] width 30 height 10
click at [419, 287] on input "Friday" at bounding box center [421, 287] width 5 height 0
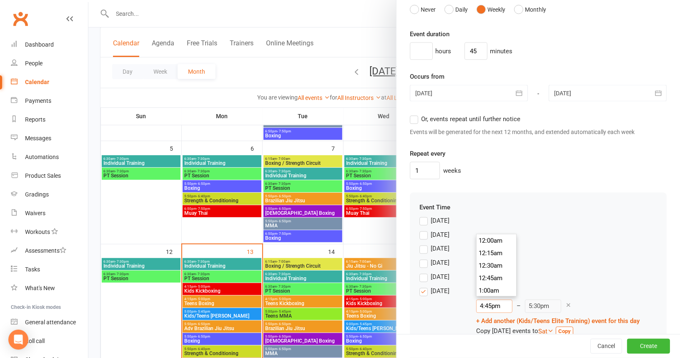
click at [483, 301] on input "4:45pm" at bounding box center [494, 306] width 36 height 13
type input "4:15pm"
type input "5:00pm"
click at [493, 245] on li "4:15pm" at bounding box center [496, 245] width 40 height 13
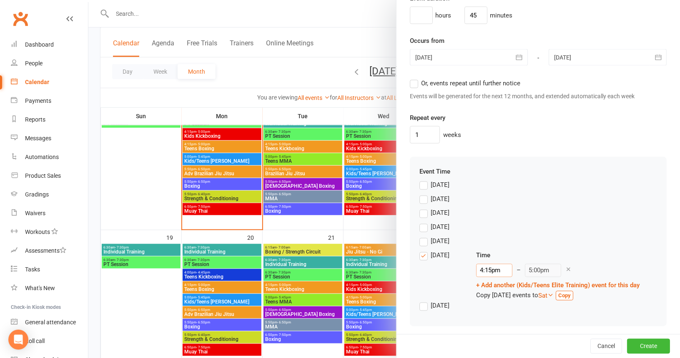
scroll to position [305, 0]
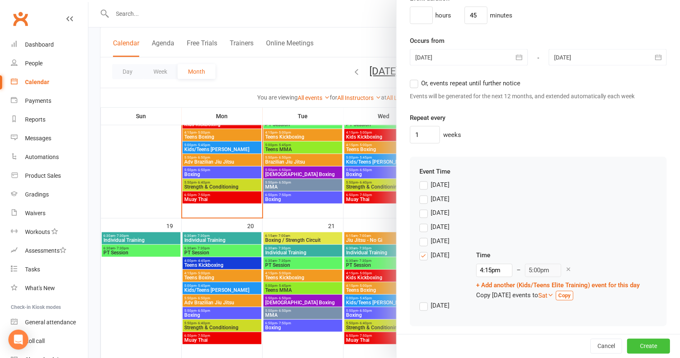
click at [632, 348] on button "Create" at bounding box center [648, 346] width 43 height 15
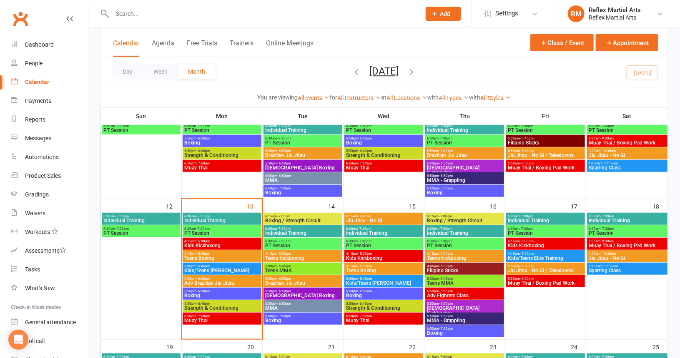
scroll to position [180, 0]
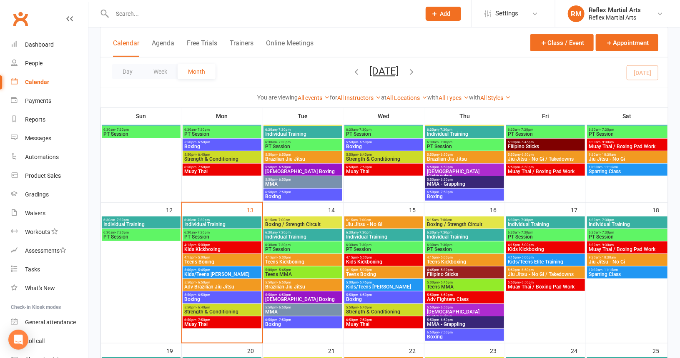
click at [555, 288] on span "Muay Thai / Boxing Pad Work" at bounding box center [545, 287] width 75 height 5
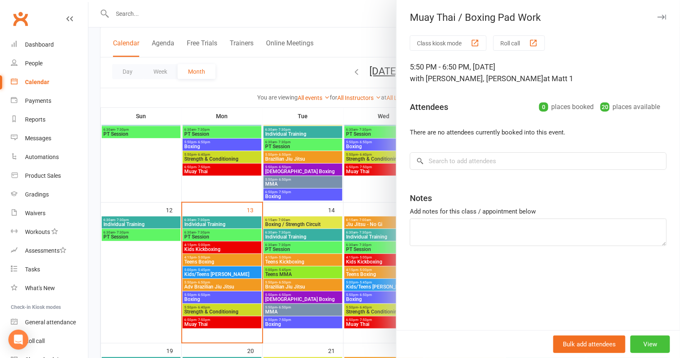
click at [638, 343] on button "View" at bounding box center [650, 345] width 40 height 18
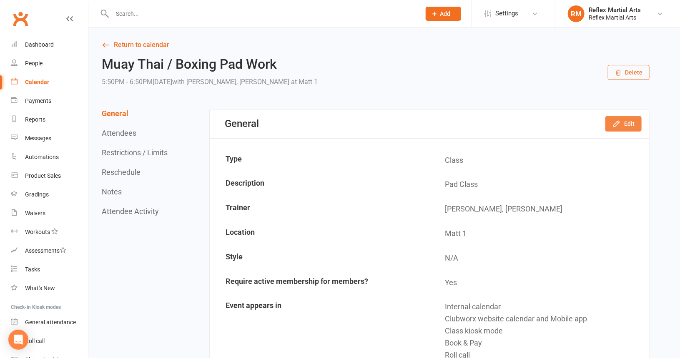
click at [622, 123] on button "Edit" at bounding box center [623, 123] width 36 height 15
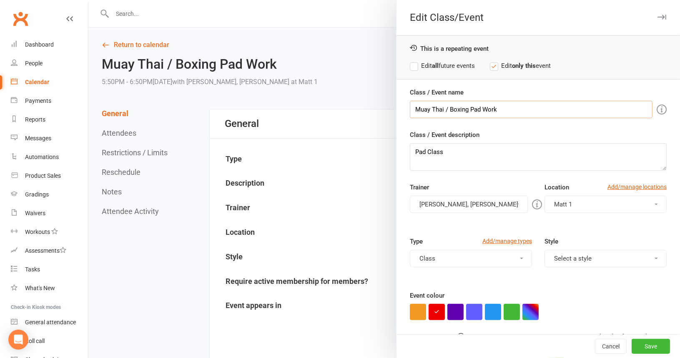
click at [496, 108] on input "Muay Thai / Boxing Pad Work" at bounding box center [531, 110] width 243 height 18
type input "Muay Thai Kickboxing"
click at [447, 155] on textarea "Pad Class" at bounding box center [538, 157] width 257 height 28
type textarea "P"
type textarea "Muay Thai Kickboxing"
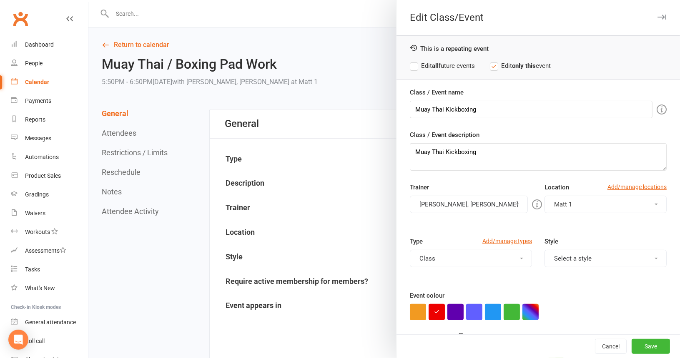
click at [500, 202] on button "Jake Lavalle, Dominic Lavalle" at bounding box center [469, 205] width 118 height 18
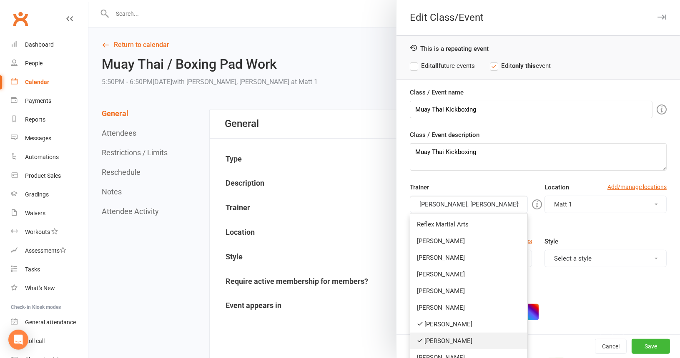
click at [439, 341] on link "[PERSON_NAME]" at bounding box center [468, 341] width 117 height 17
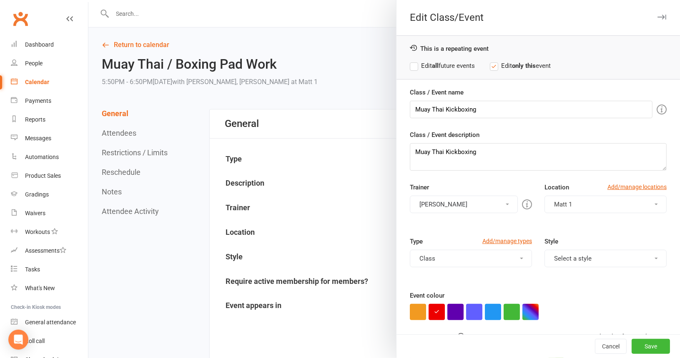
scroll to position [38, 0]
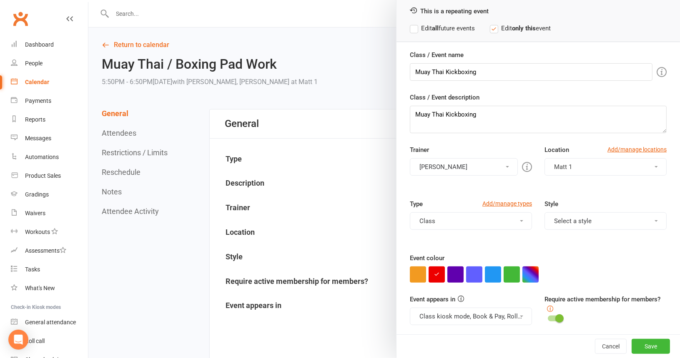
click at [654, 220] on span at bounding box center [655, 221] width 3 height 2
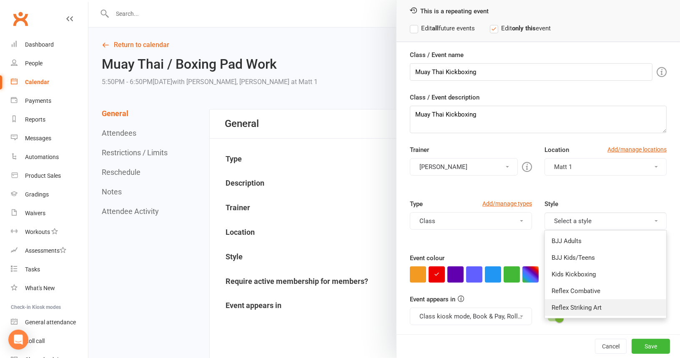
click at [582, 307] on link "Reflex Striking Art" at bounding box center [605, 308] width 121 height 17
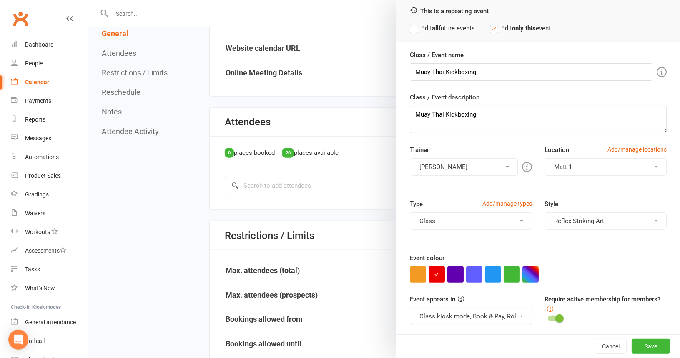
scroll to position [333, 0]
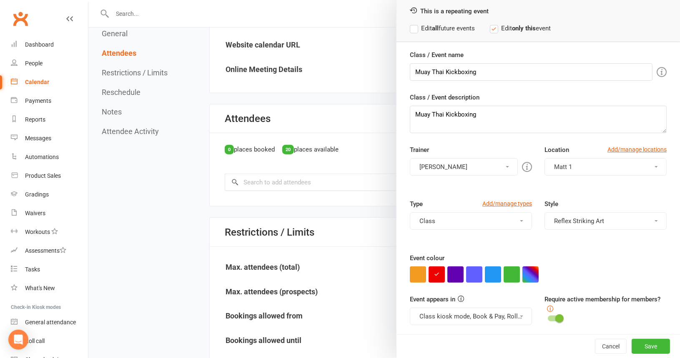
click at [414, 26] on label "Edit all future events" at bounding box center [442, 28] width 65 height 10
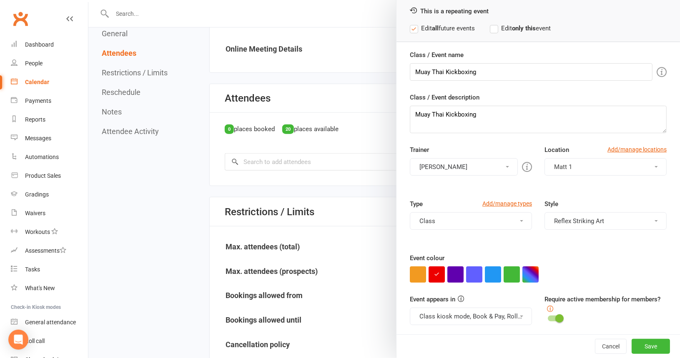
scroll to position [375, 0]
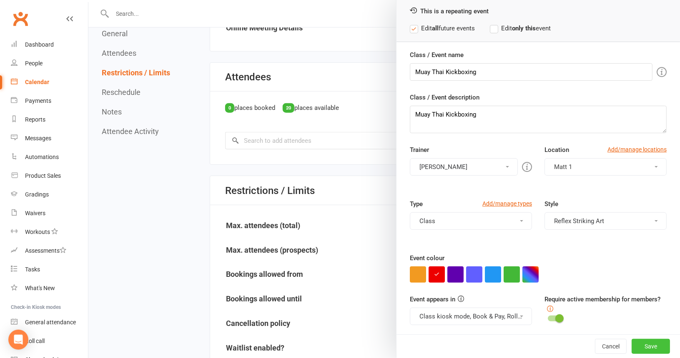
click at [638, 346] on button "Save" at bounding box center [650, 346] width 38 height 15
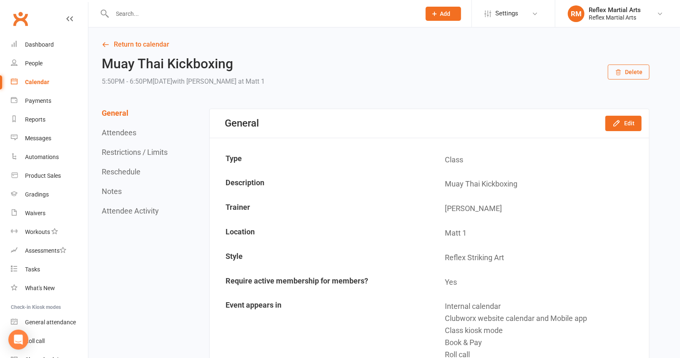
scroll to position [0, 0]
click at [156, 43] on link "Return to calendar" at bounding box center [376, 45] width 548 height 12
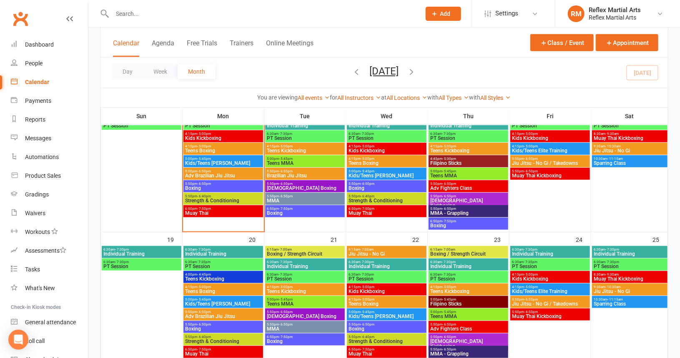
scroll to position [208, 0]
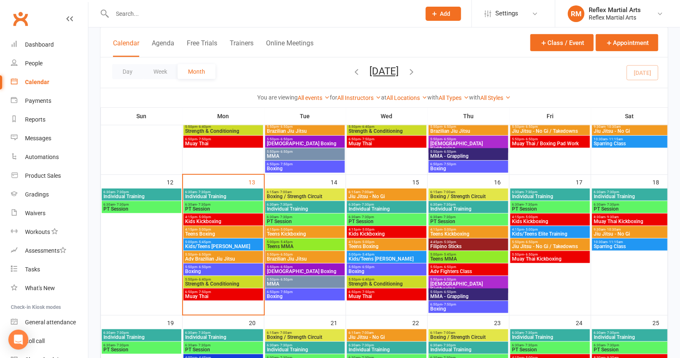
click at [615, 220] on span "Muay Thai Kickboxing" at bounding box center [629, 221] width 72 height 5
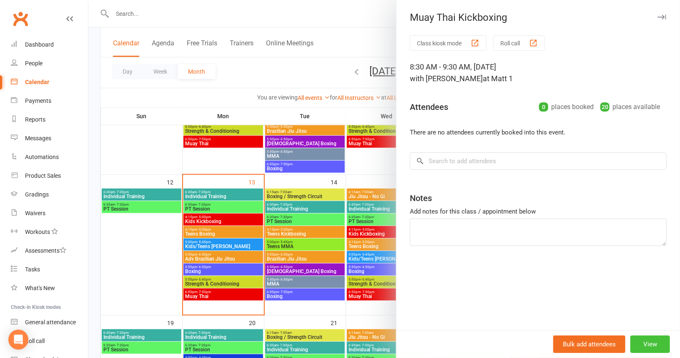
click at [636, 348] on button "View" at bounding box center [650, 345] width 40 height 18
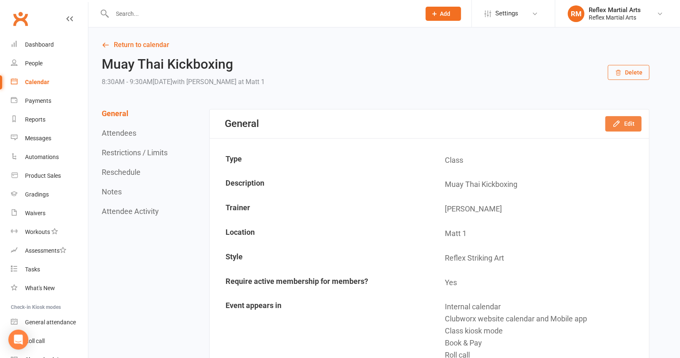
click at [626, 122] on button "Edit" at bounding box center [623, 123] width 36 height 15
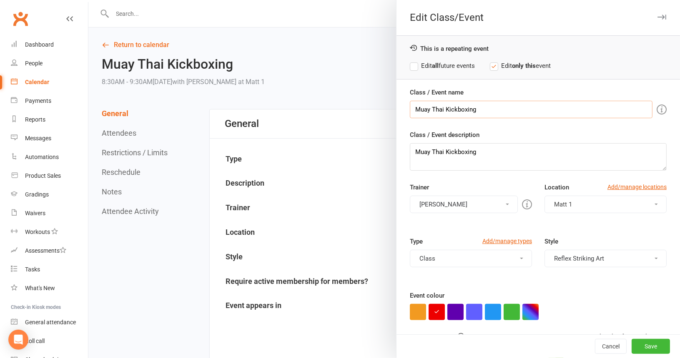
click at [482, 108] on input "Muay Thai Kickboxing" at bounding box center [531, 110] width 243 height 18
type input "Muay Thai / Boxing Pad Work"
click at [475, 152] on textarea "Muay Thai Kickboxing" at bounding box center [538, 157] width 257 height 28
click at [457, 152] on textarea "Muay Thai Pad work" at bounding box center [538, 157] width 257 height 28
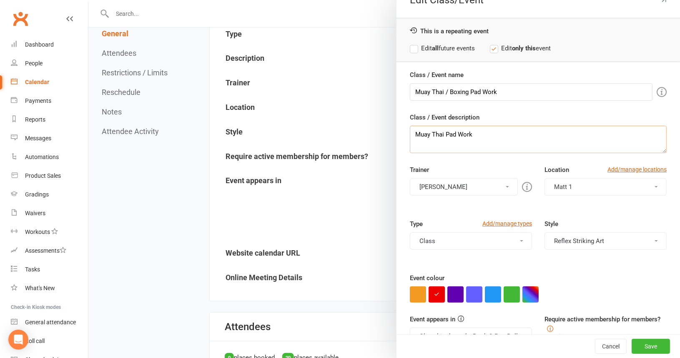
scroll to position [38, 0]
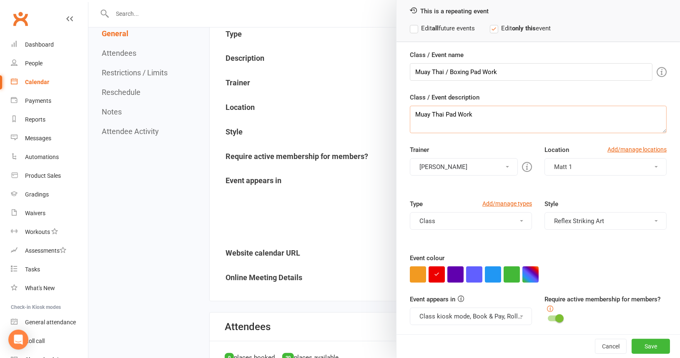
type textarea "Muay Thai Pad Work"
click at [410, 28] on label "Edit all future events" at bounding box center [442, 28] width 65 height 10
click at [634, 346] on button "Save" at bounding box center [650, 346] width 38 height 15
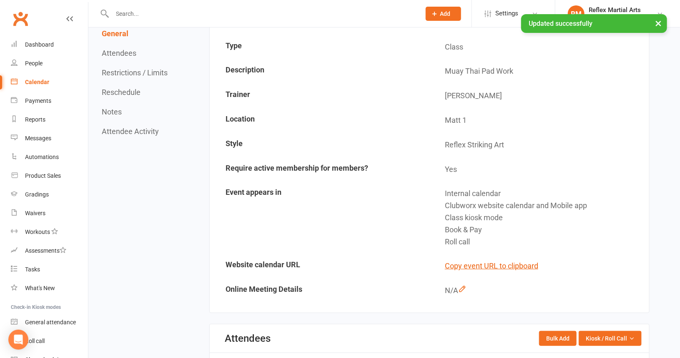
scroll to position [0, 0]
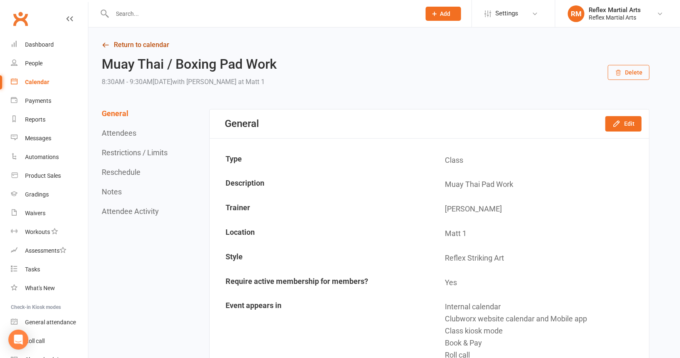
click at [128, 45] on link "Return to calendar" at bounding box center [376, 45] width 548 height 12
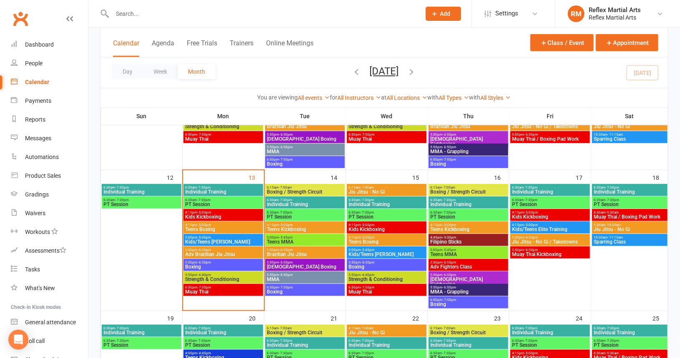
scroll to position [208, 0]
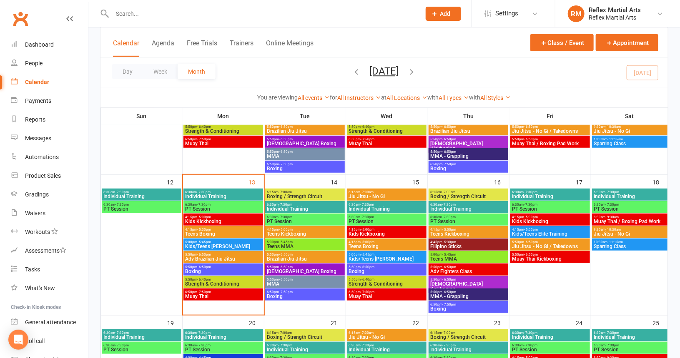
click at [451, 295] on span "MMA - Grappling" at bounding box center [468, 296] width 76 height 5
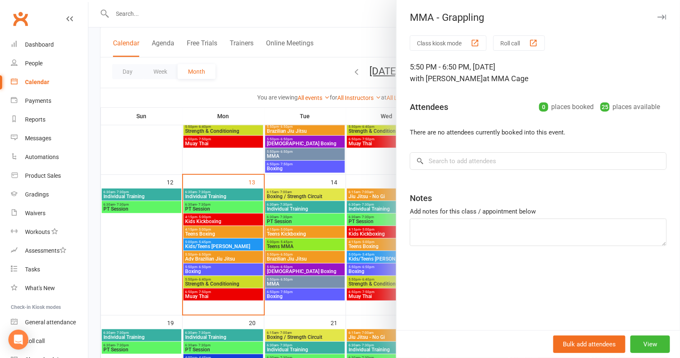
click at [367, 165] on div at bounding box center [383, 179] width 591 height 358
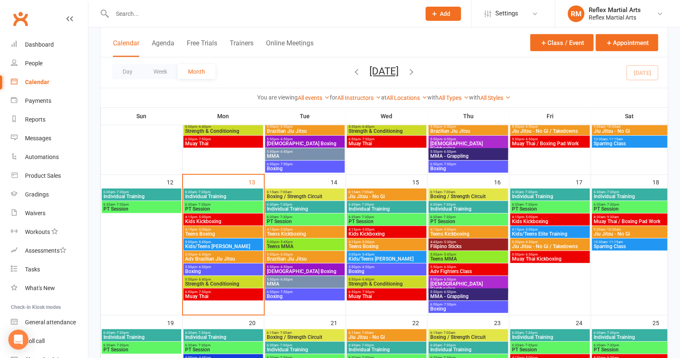
click at [449, 293] on span "- 6:50pm" at bounding box center [450, 292] width 14 height 4
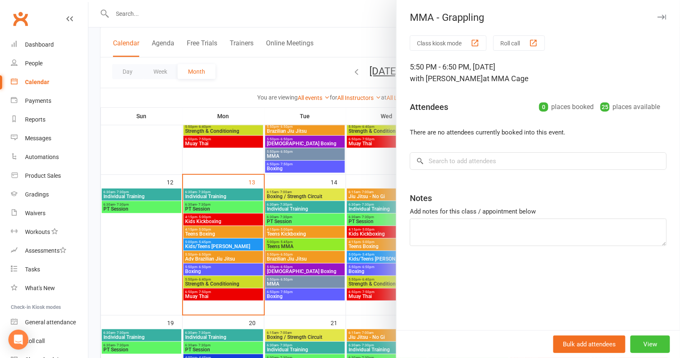
click at [632, 347] on button "View" at bounding box center [650, 345] width 40 height 18
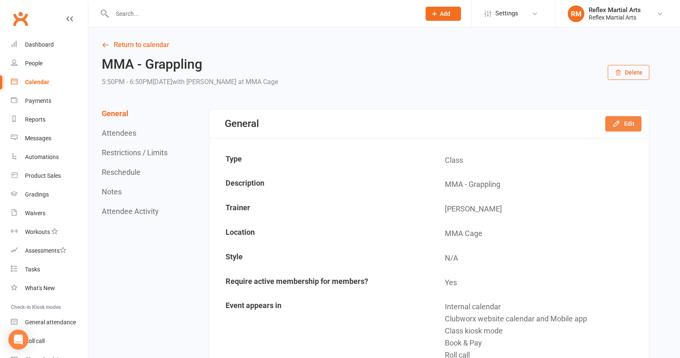
click at [620, 125] on icon "button" at bounding box center [616, 124] width 8 height 8
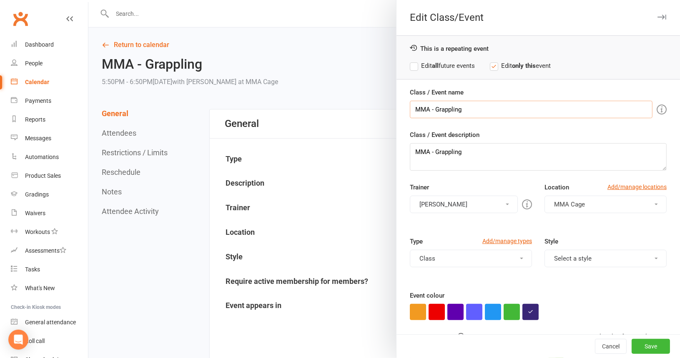
click at [468, 109] on input "MMA - Grappling" at bounding box center [531, 110] width 243 height 18
type input "M"
type input "Brazilian Jiu Jitsu"
click at [461, 150] on textarea "MMA - Grappling" at bounding box center [538, 157] width 257 height 28
type textarea "M"
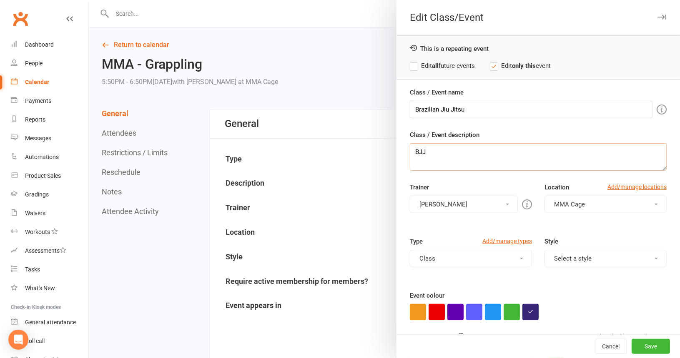
type textarea "BJJ"
click at [654, 204] on span "button" at bounding box center [655, 205] width 3 height 2
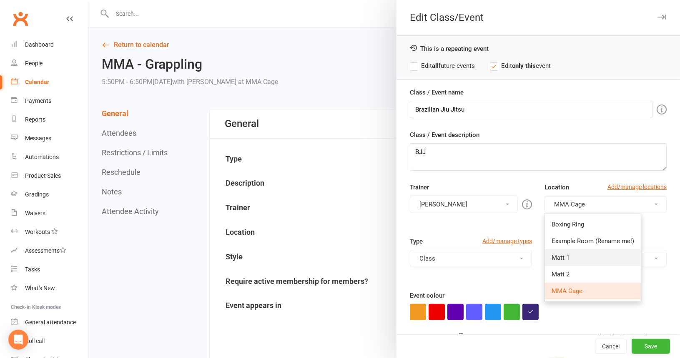
click at [564, 257] on link "Matt 1" at bounding box center [593, 258] width 96 height 17
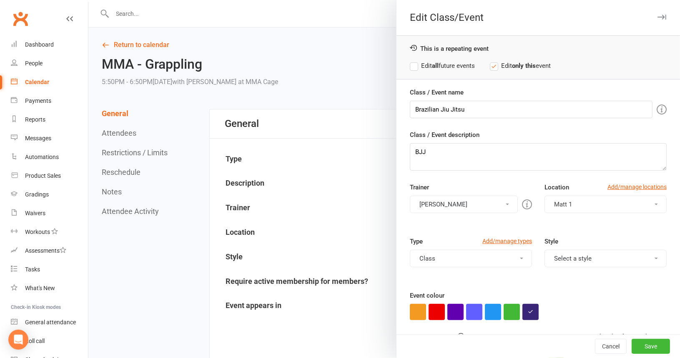
scroll to position [38, 0]
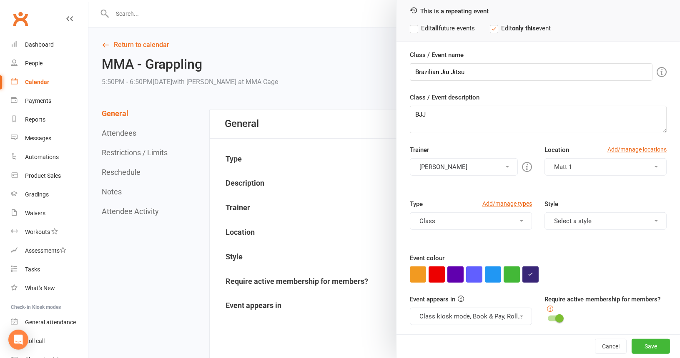
click at [644, 220] on button "Select a style" at bounding box center [605, 222] width 122 height 18
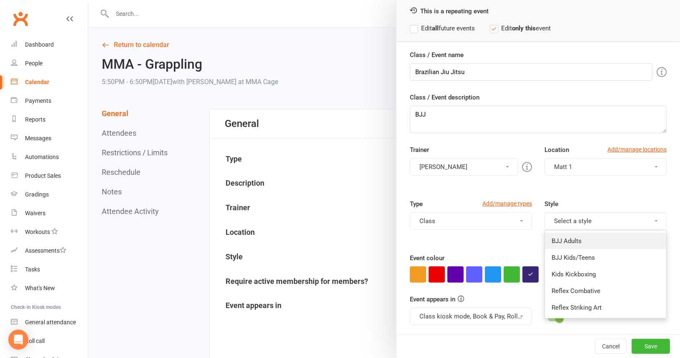
click at [568, 238] on link "BJJ Adults" at bounding box center [605, 241] width 121 height 17
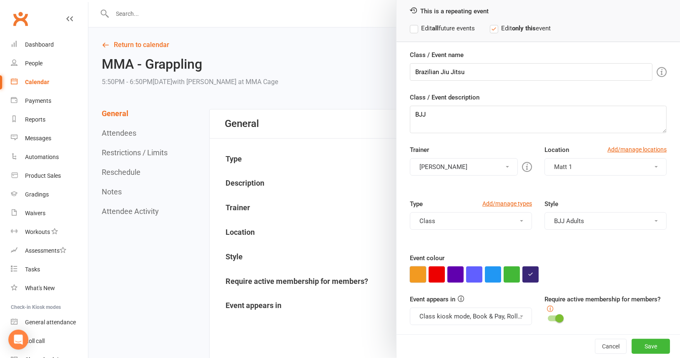
click at [413, 272] on button "button" at bounding box center [418, 275] width 16 height 16
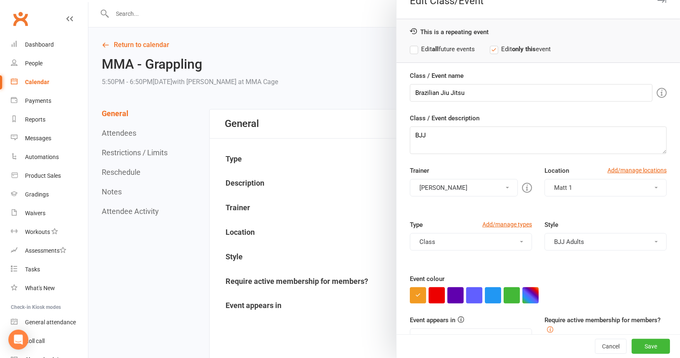
scroll to position [0, 0]
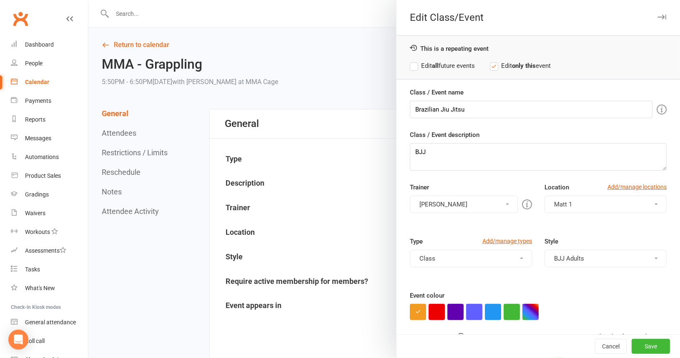
click at [412, 68] on label "Edit all future events" at bounding box center [442, 66] width 65 height 10
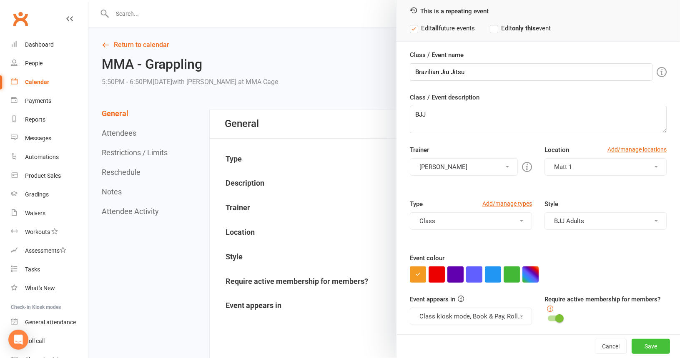
click at [643, 347] on button "Save" at bounding box center [650, 346] width 38 height 15
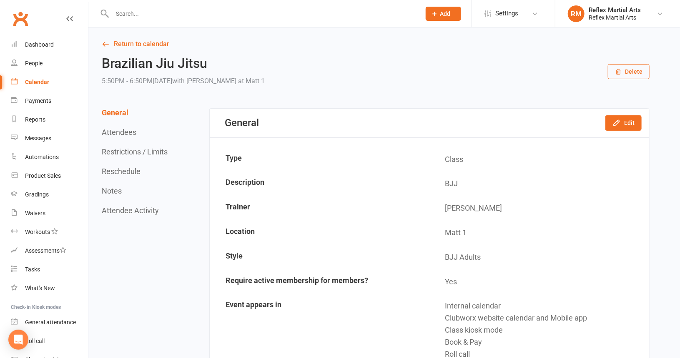
scroll to position [0, 0]
click at [147, 47] on link "Return to calendar" at bounding box center [376, 45] width 548 height 12
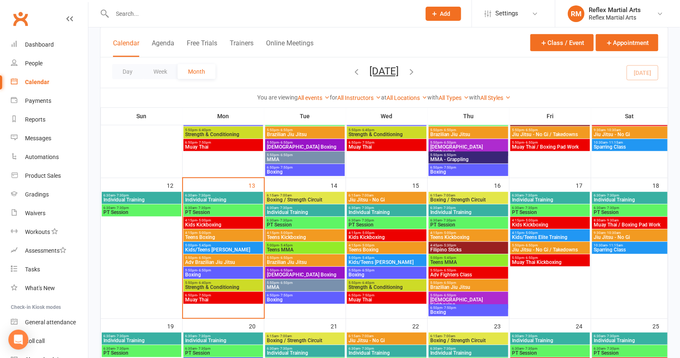
scroll to position [208, 0]
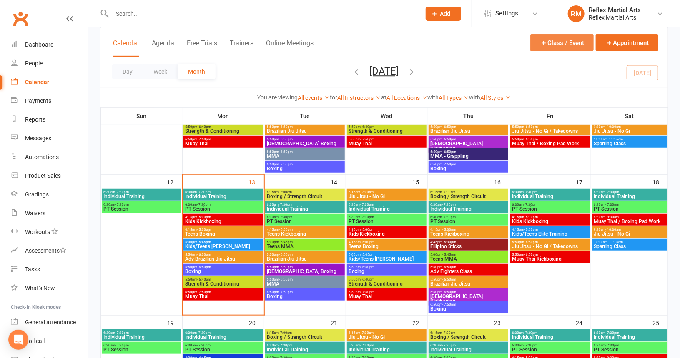
click at [548, 41] on button "Class / Event" at bounding box center [561, 42] width 63 height 17
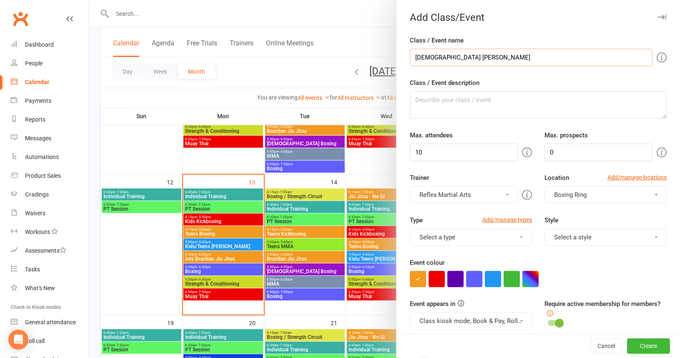
type input "[DEMOGRAPHIC_DATA] [PERSON_NAME]"
click at [475, 103] on textarea "Class / Event description" at bounding box center [538, 105] width 257 height 28
type textarea "[DEMOGRAPHIC_DATA] [PERSON_NAME]"
click at [449, 154] on input "10" at bounding box center [464, 153] width 108 height 18
type input "1"
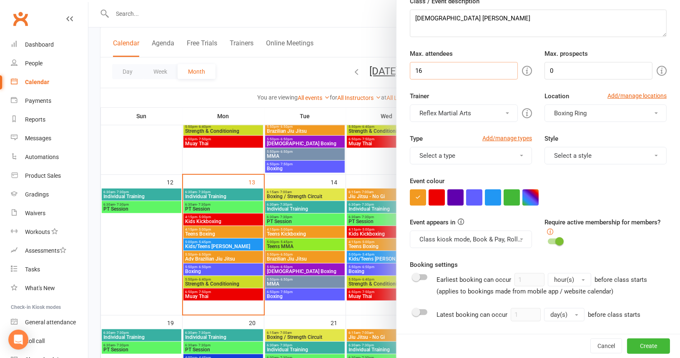
scroll to position [83, 0]
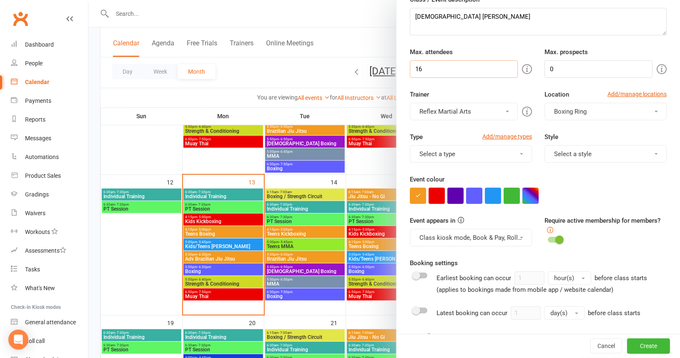
type input "16"
click at [500, 109] on button "Reflex Martial Arts" at bounding box center [464, 112] width 108 height 18
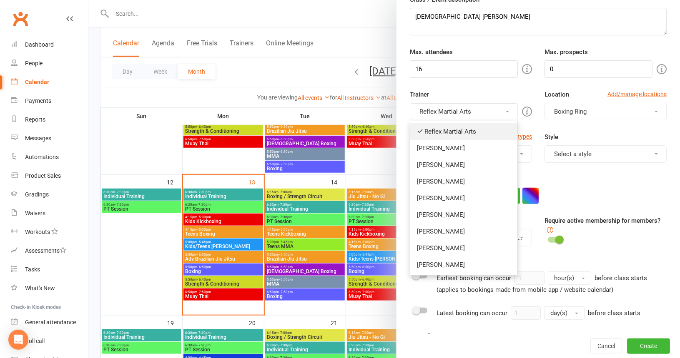
click at [469, 130] on link "Reflex Martial Arts" at bounding box center [463, 131] width 107 height 17
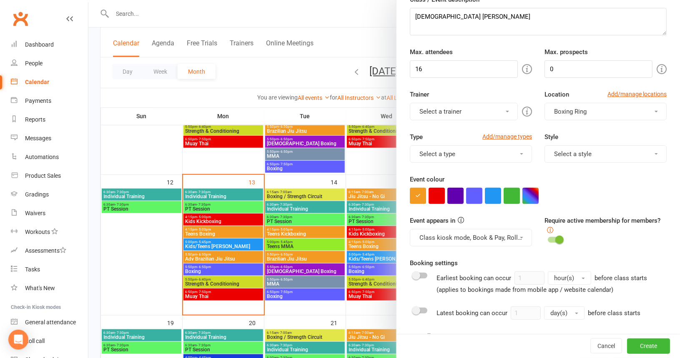
click at [498, 111] on button "Select a trainer" at bounding box center [464, 112] width 108 height 18
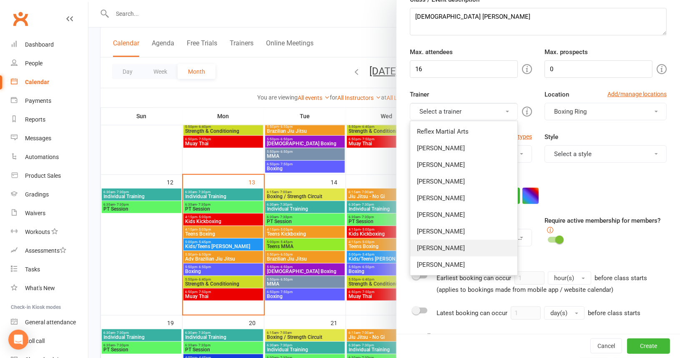
click at [431, 245] on link "[PERSON_NAME]" at bounding box center [463, 248] width 107 height 17
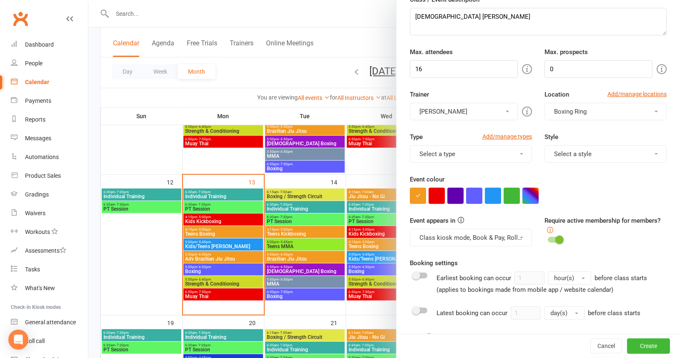
click at [645, 107] on button "Boxing Ring" at bounding box center [605, 112] width 122 height 18
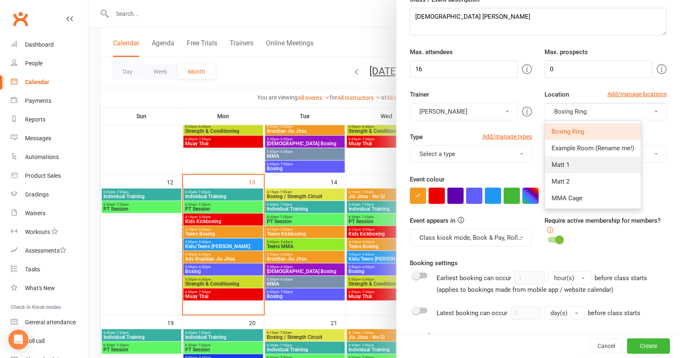
click at [565, 162] on link "Matt 1" at bounding box center [593, 165] width 96 height 17
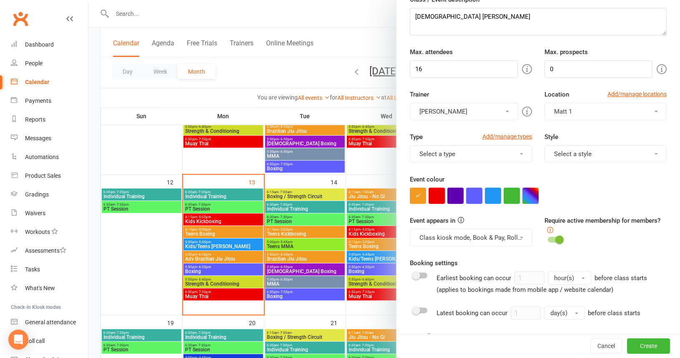
click at [513, 153] on button "Select a type" at bounding box center [471, 154] width 122 height 18
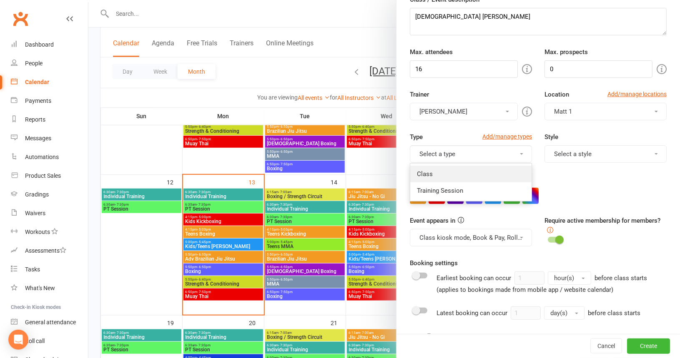
click at [464, 175] on link "Class" at bounding box center [470, 174] width 121 height 17
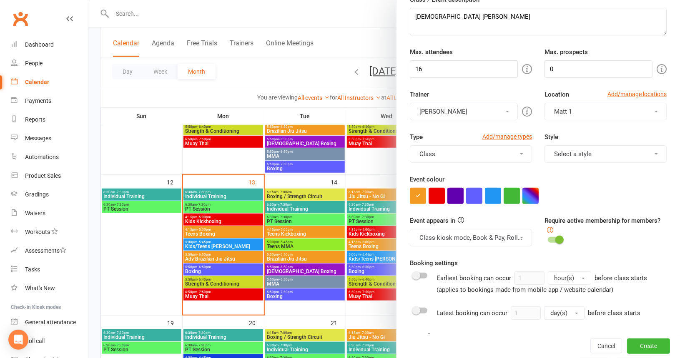
click at [643, 150] on button "Select a style" at bounding box center [605, 154] width 122 height 18
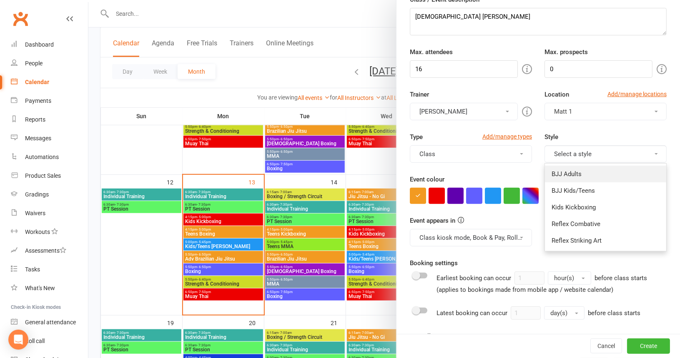
click at [585, 175] on link "BJJ Adults" at bounding box center [605, 174] width 121 height 17
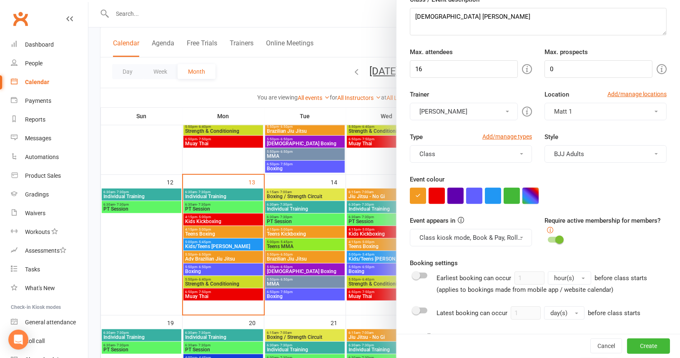
click at [528, 191] on button "button" at bounding box center [530, 196] width 16 height 16
click at [528, 193] on button "button" at bounding box center [530, 196] width 16 height 16
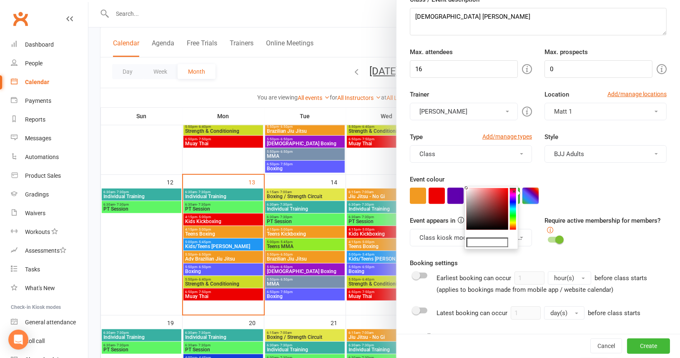
click at [527, 194] on button "button" at bounding box center [530, 196] width 16 height 16
click at [528, 192] on button "button" at bounding box center [530, 196] width 16 height 16
click at [529, 191] on button "button" at bounding box center [530, 196] width 16 height 16
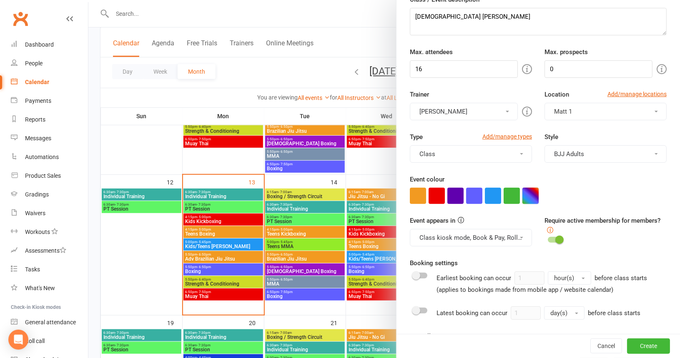
click at [530, 191] on button "button" at bounding box center [530, 196] width 16 height 16
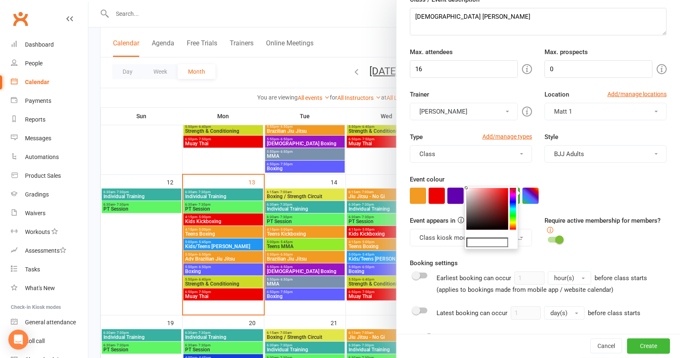
click at [513, 198] on colorpicker-hue at bounding box center [513, 209] width 6 height 42
click at [488, 193] on colorpicker-saturation at bounding box center [487, 209] width 42 height 42
click at [493, 192] on colorpicker-saturation at bounding box center [487, 209] width 42 height 42
type input "#a953e9"
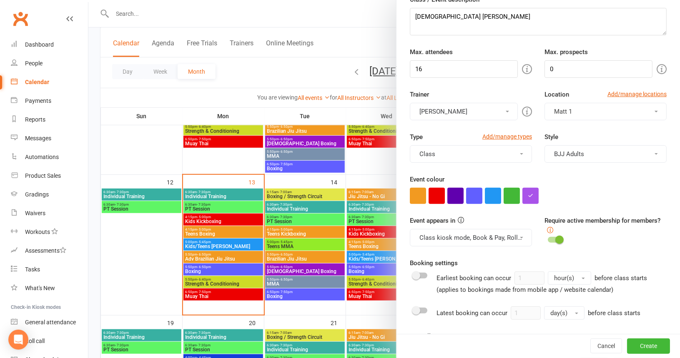
click at [551, 195] on div at bounding box center [538, 196] width 257 height 16
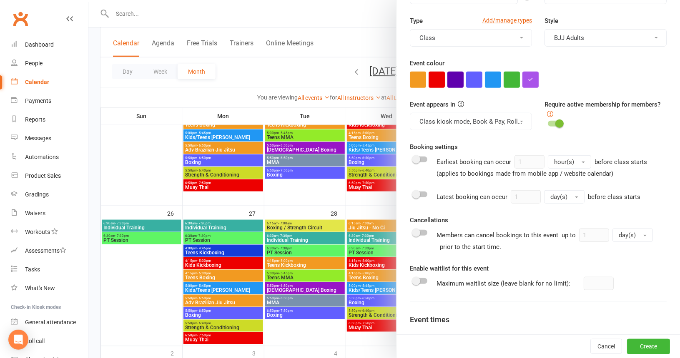
scroll to position [283, 0]
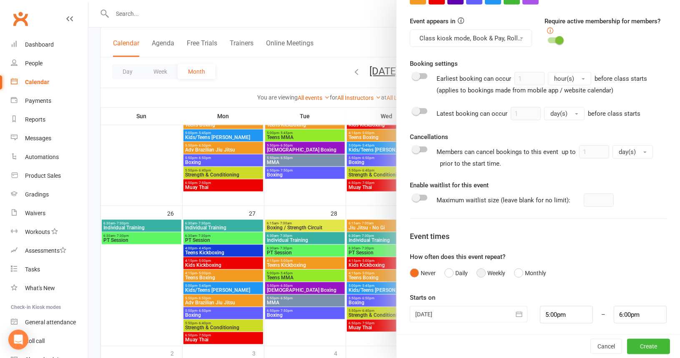
click at [476, 270] on button "Weekly" at bounding box center [490, 273] width 29 height 16
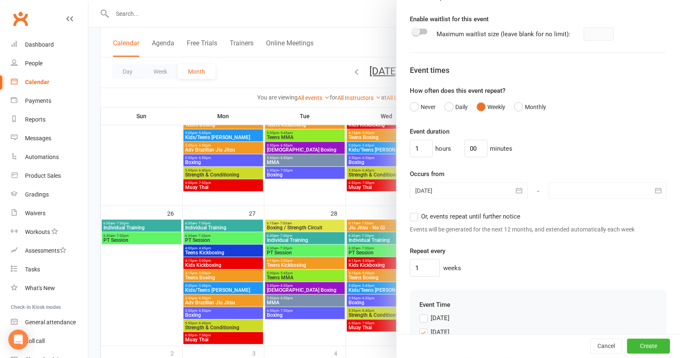
scroll to position [450, 0]
click at [654, 187] on icon "button" at bounding box center [658, 190] width 8 height 8
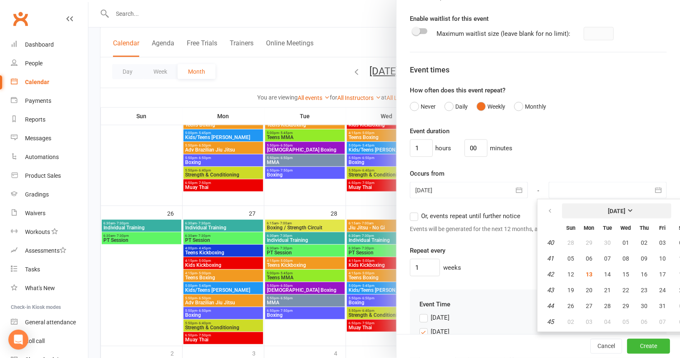
click at [625, 208] on strong "[DATE]" at bounding box center [617, 211] width 18 height 7
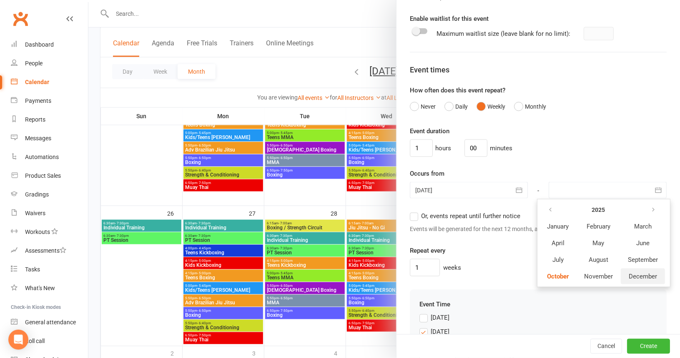
click at [634, 273] on span "December" at bounding box center [642, 277] width 28 height 8
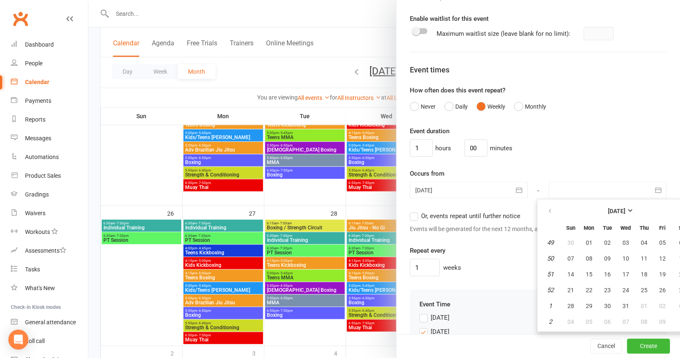
click at [547, 287] on em "52" at bounding box center [550, 291] width 7 height 8
click at [659, 272] on span "19" at bounding box center [662, 274] width 7 height 7
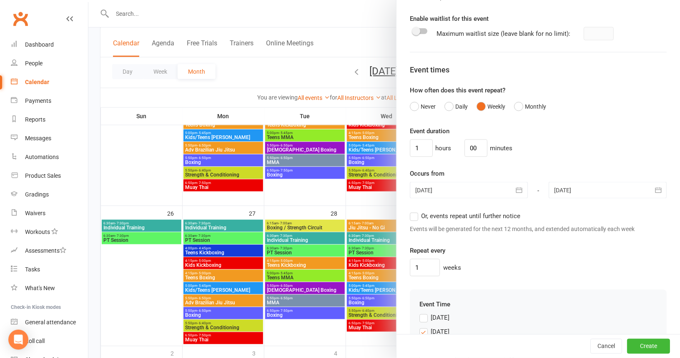
click at [654, 186] on icon "button" at bounding box center [658, 190] width 8 height 8
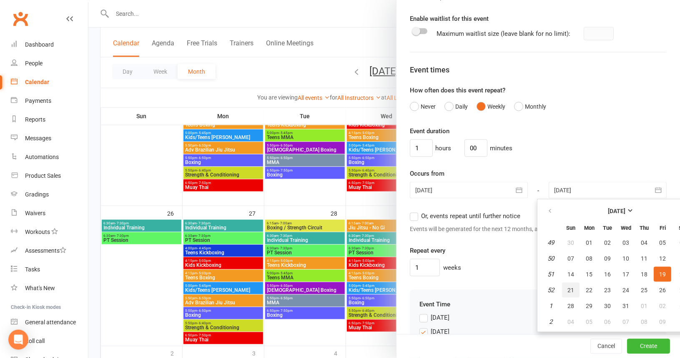
click at [567, 287] on span "21" at bounding box center [570, 290] width 7 height 7
type input "21 Dec 2025"
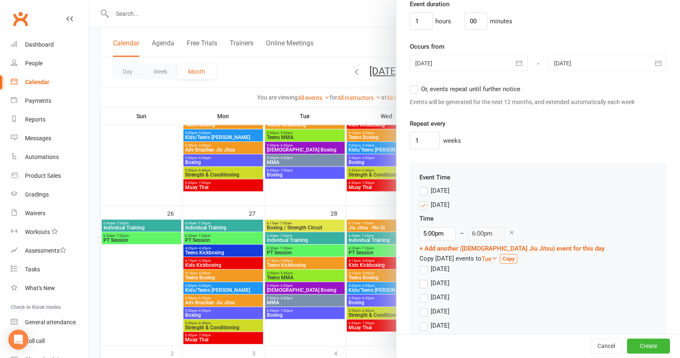
scroll to position [583, 0]
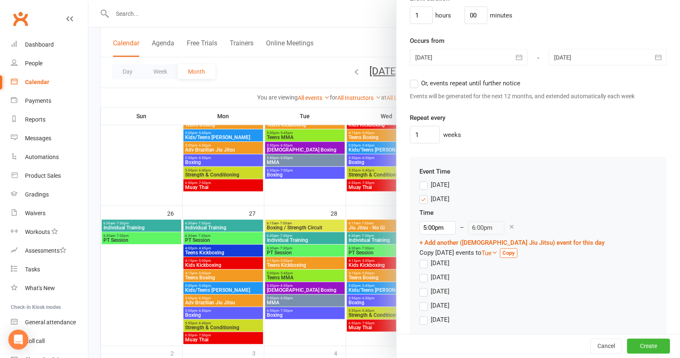
click at [421, 195] on label "Monday" at bounding box center [434, 199] width 30 height 10
click at [421, 194] on input "Monday" at bounding box center [421, 194] width 5 height 0
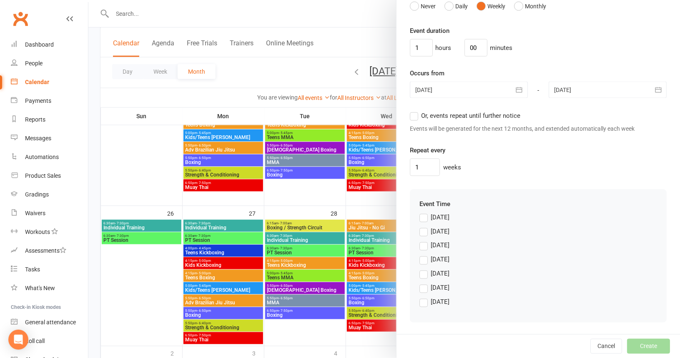
scroll to position [547, 0]
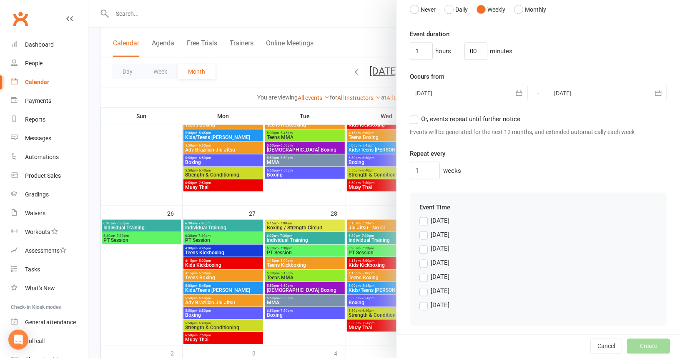
click at [419, 302] on label "Saturday" at bounding box center [434, 306] width 30 height 10
click at [419, 301] on input "Saturday" at bounding box center [421, 301] width 5 height 0
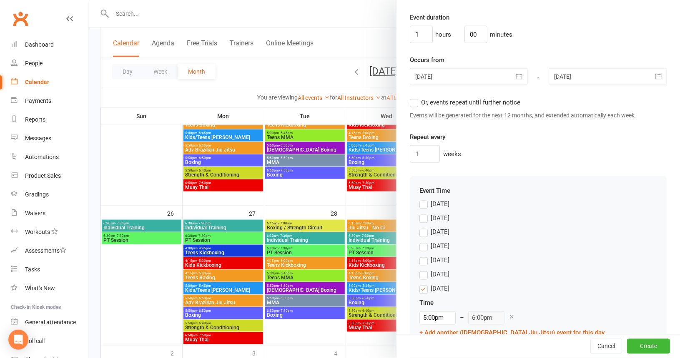
scroll to position [583, 0]
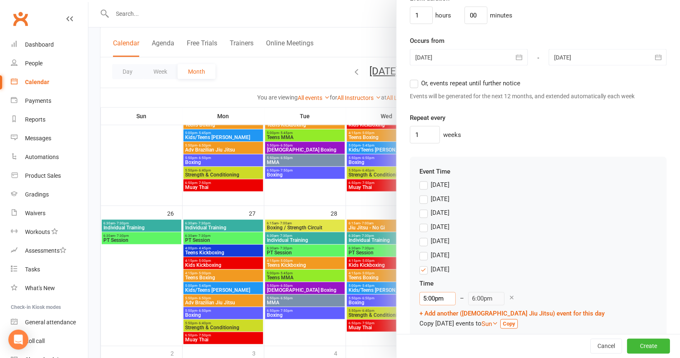
click at [456, 293] on input "5:00pm" at bounding box center [437, 299] width 36 height 13
type input "8:30am"
type input "9:30am"
click at [484, 308] on li "8:30am" at bounding box center [496, 310] width 40 height 13
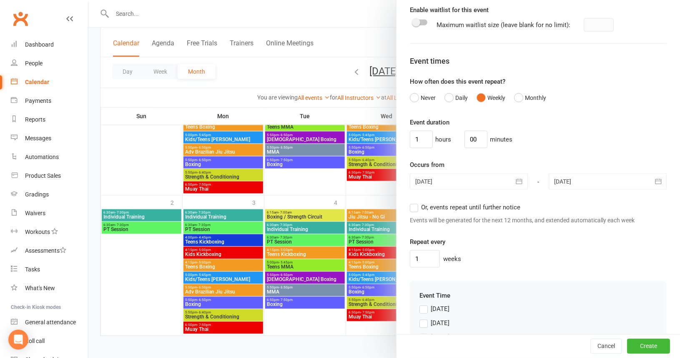
scroll to position [583, 0]
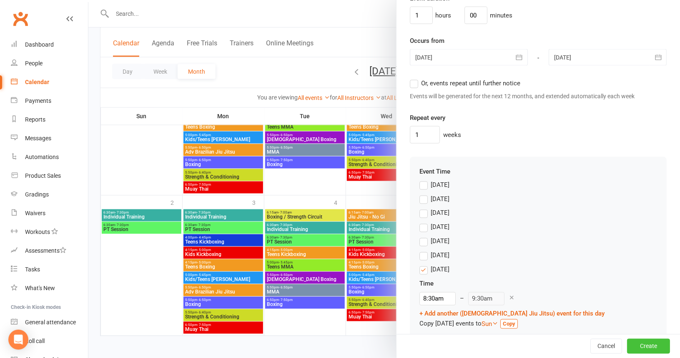
click at [640, 346] on button "Create" at bounding box center [648, 346] width 43 height 15
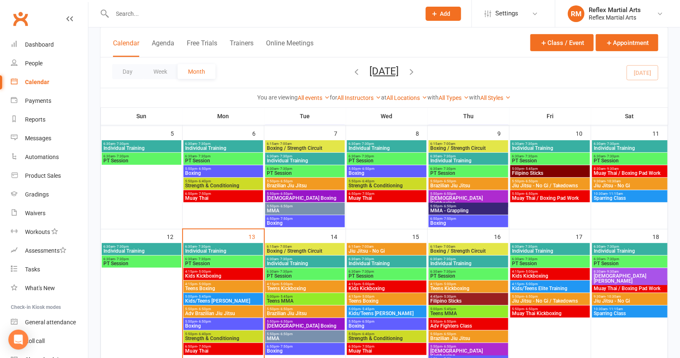
scroll to position [0, 0]
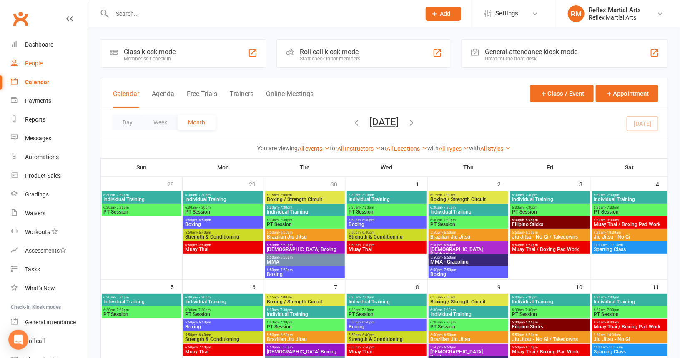
click at [28, 60] on div "People" at bounding box center [34, 63] width 18 height 7
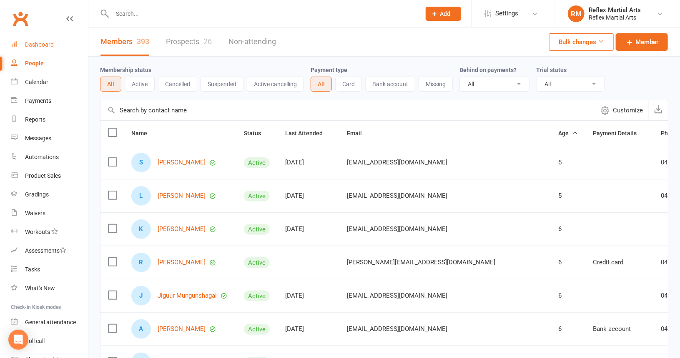
click at [38, 45] on div "Dashboard" at bounding box center [39, 44] width 29 height 7
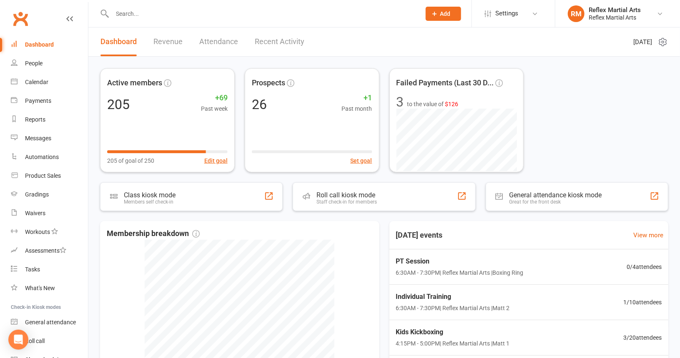
click at [210, 35] on link "Attendance" at bounding box center [218, 42] width 39 height 29
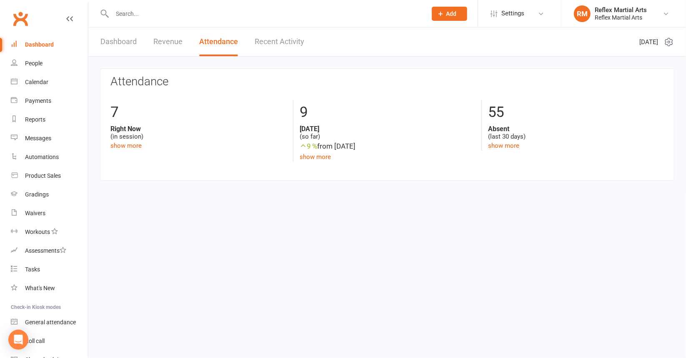
click at [137, 13] on input "text" at bounding box center [265, 14] width 311 height 12
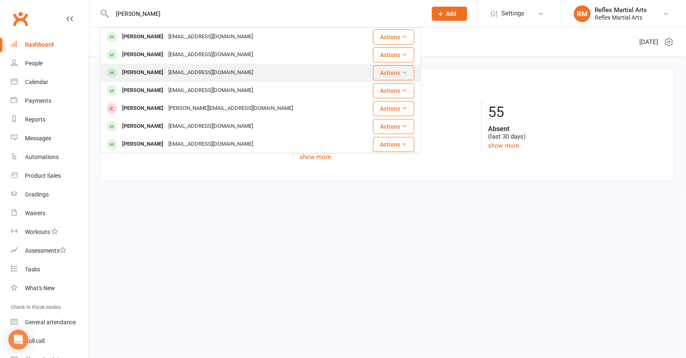
type input "Ethan"
click at [134, 74] on div "Ethan Austin" at bounding box center [143, 73] width 46 height 12
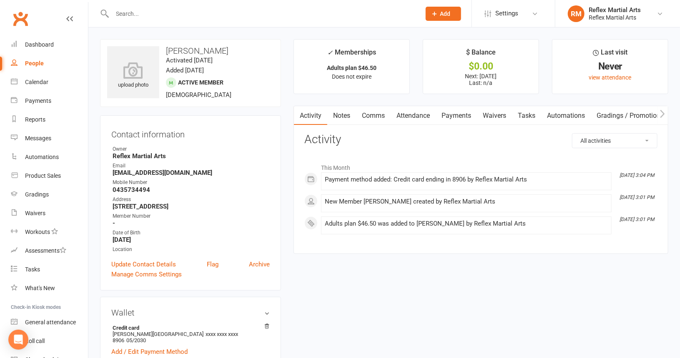
click at [452, 115] on link "Payments" at bounding box center [456, 115] width 41 height 19
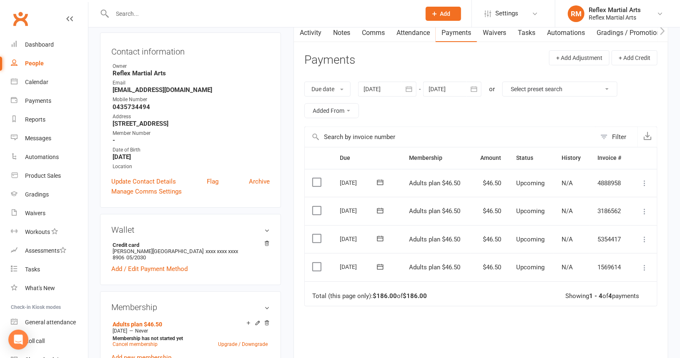
scroll to position [83, 0]
click at [381, 265] on icon at bounding box center [380, 267] width 8 height 8
click at [391, 262] on td "15 Oct 2025 2025-10-15" at bounding box center [366, 267] width 69 height 28
click at [646, 267] on icon at bounding box center [644, 267] width 8 height 8
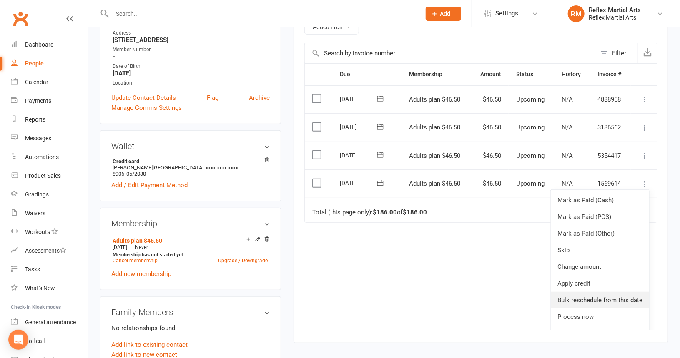
scroll to position [0, 0]
click at [591, 296] on link "Bulk reschedule from this date" at bounding box center [600, 300] width 98 height 17
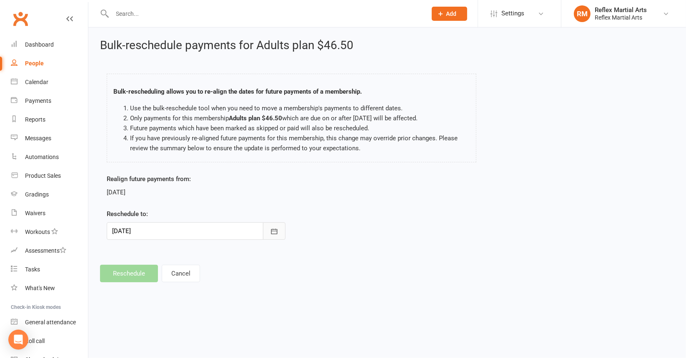
click at [275, 232] on icon "button" at bounding box center [274, 232] width 8 height 8
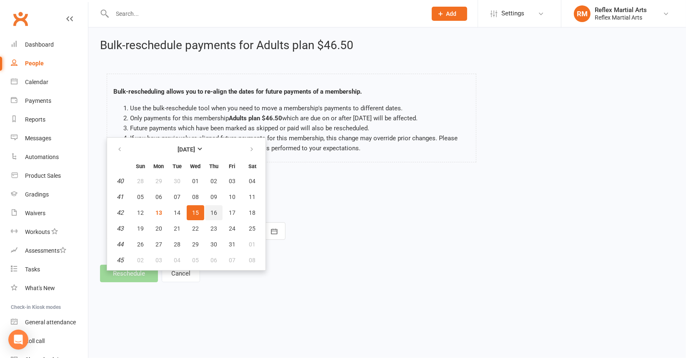
click at [212, 211] on span "16" at bounding box center [213, 213] width 7 height 7
type input "16 Oct 2025"
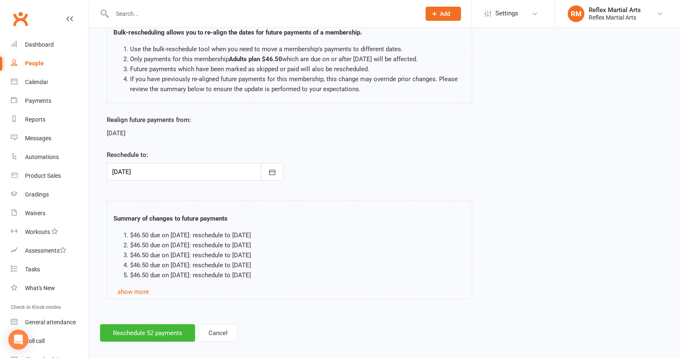
scroll to position [65, 0]
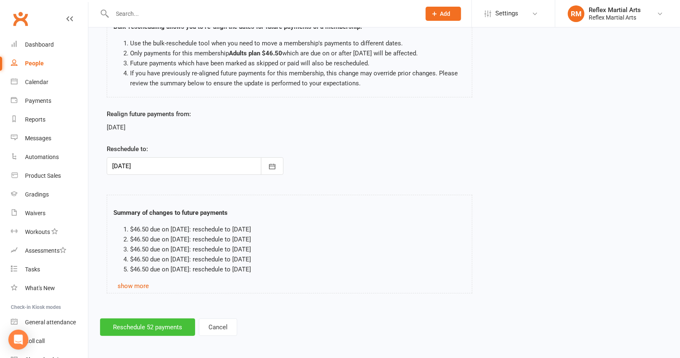
click at [163, 326] on button "Reschedule 52 payments" at bounding box center [147, 328] width 95 height 18
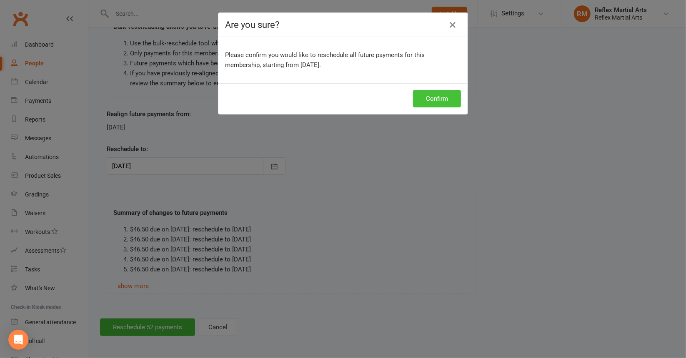
click at [422, 99] on button "Confirm" at bounding box center [437, 99] width 48 height 18
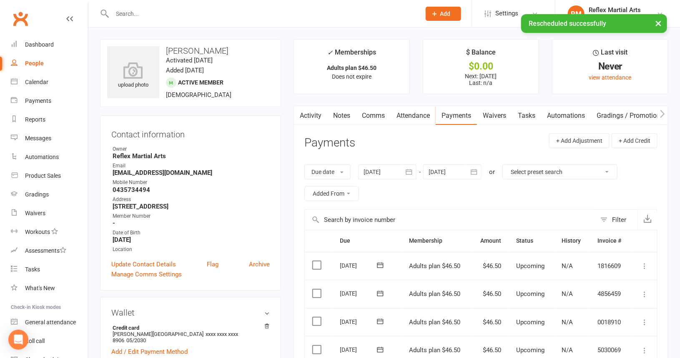
scroll to position [42, 0]
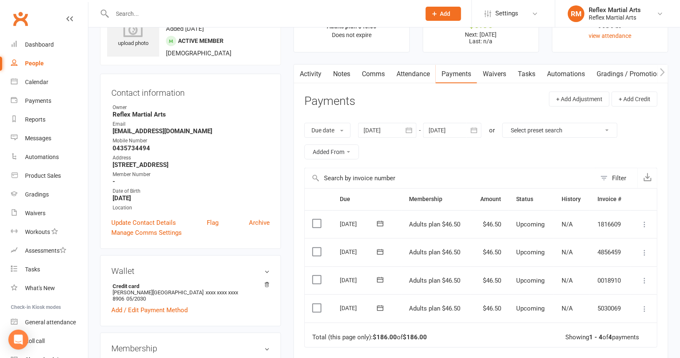
click at [516, 355] on div "Due Contact Membership Amount Status History Invoice # Select this 06 Nov 2025 …" at bounding box center [480, 321] width 353 height 267
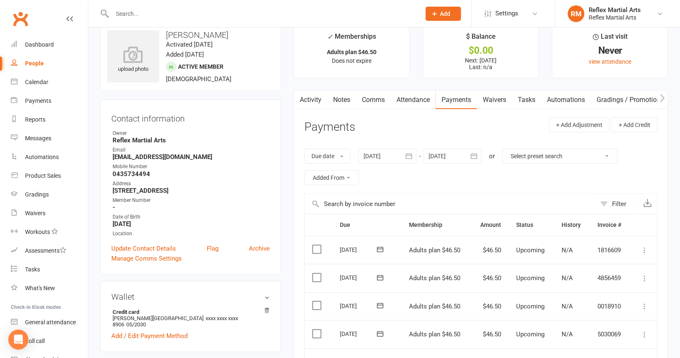
scroll to position [0, 0]
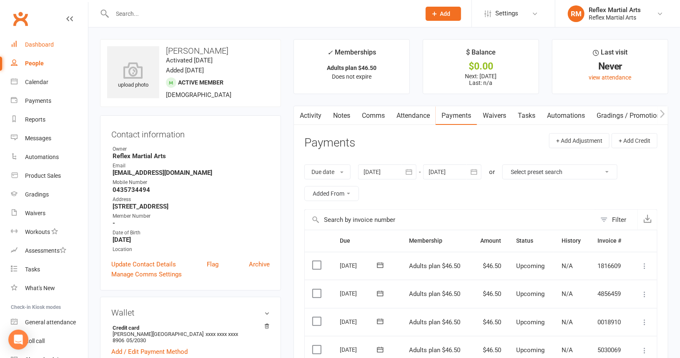
click at [29, 44] on div "Dashboard" at bounding box center [39, 44] width 29 height 7
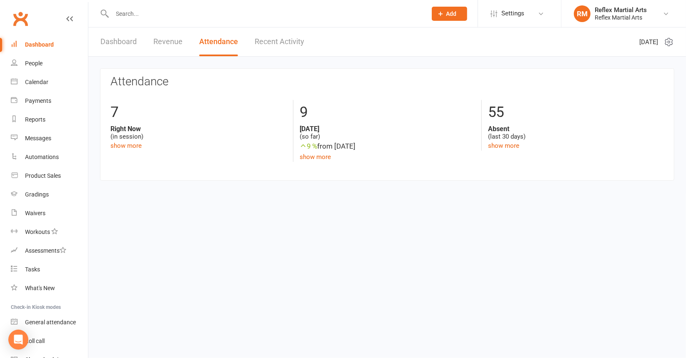
click at [131, 18] on input "text" at bounding box center [265, 14] width 311 height 12
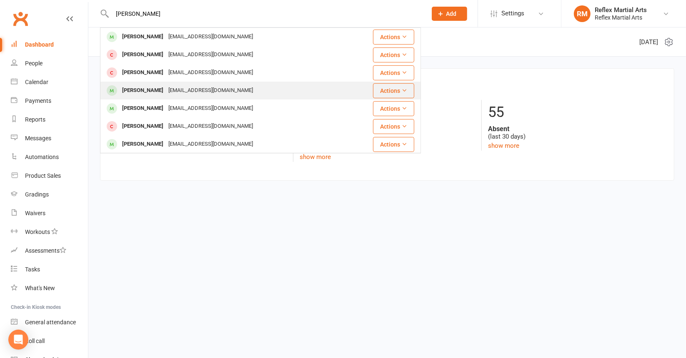
type input "Olivia"
click at [136, 90] on div "Olivia Gray" at bounding box center [143, 91] width 46 height 12
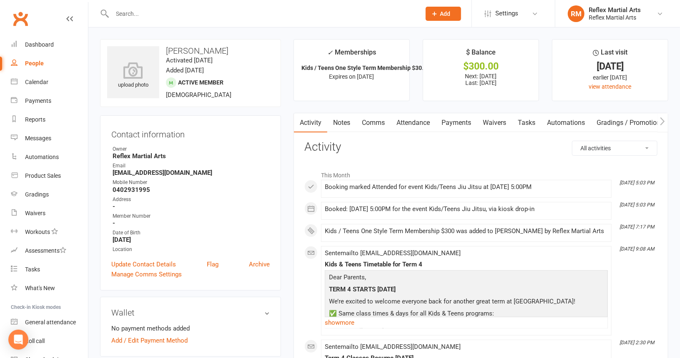
click at [451, 120] on link "Payments" at bounding box center [456, 122] width 41 height 19
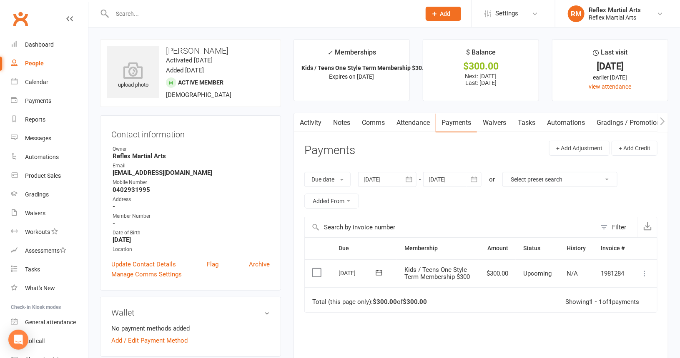
click at [642, 276] on icon at bounding box center [644, 274] width 8 height 8
click at [616, 306] on link "Mark as Paid (POS)" at bounding box center [607, 306] width 83 height 17
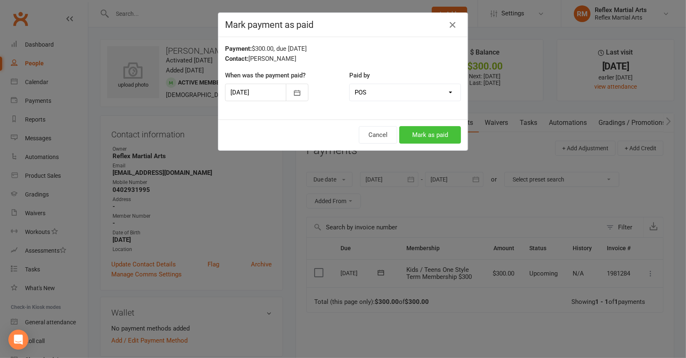
click at [421, 137] on button "Mark as paid" at bounding box center [430, 135] width 62 height 18
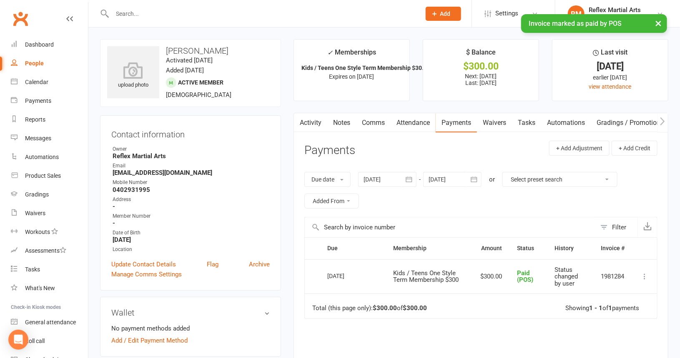
click at [116, 7] on div at bounding box center [257, 13] width 315 height 27
click at [120, 14] on div "× Invoice marked as paid by POS" at bounding box center [334, 14] width 669 height 0
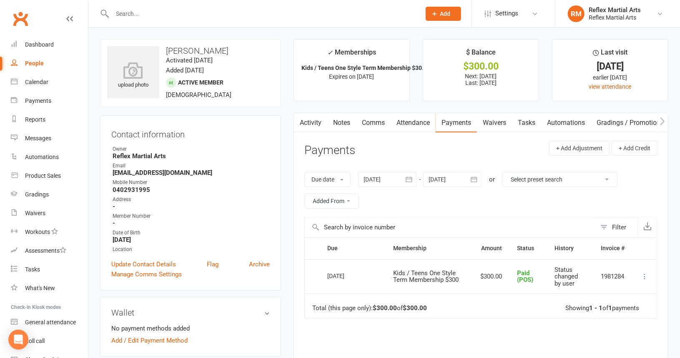
click at [121, 12] on input "text" at bounding box center [262, 14] width 305 height 12
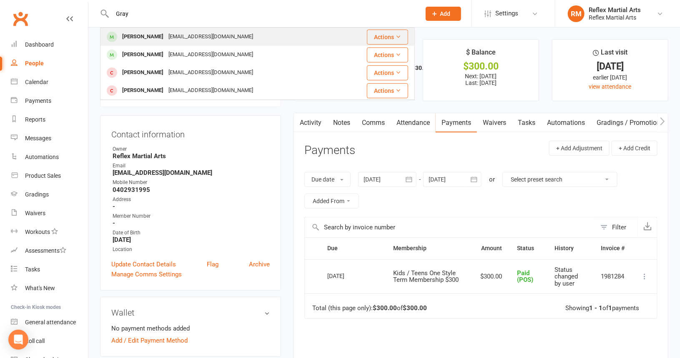
type input "Gray"
click at [131, 37] on div "Ellie Gray" at bounding box center [143, 37] width 46 height 12
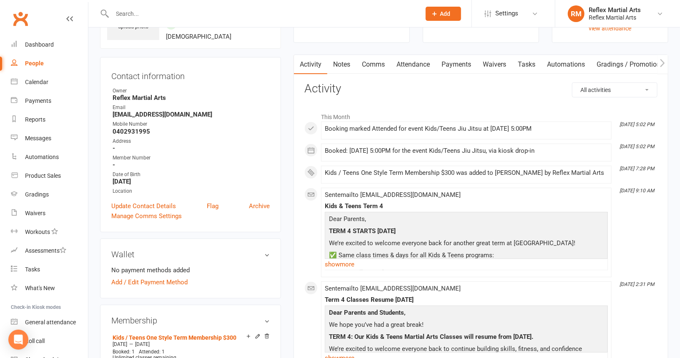
scroll to position [42, 0]
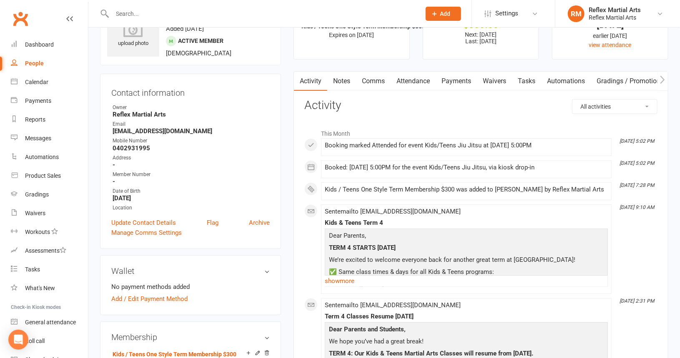
click at [462, 80] on link "Payments" at bounding box center [456, 81] width 41 height 19
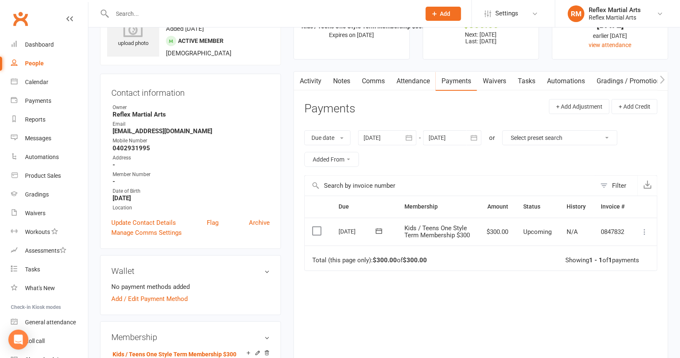
click at [646, 233] on icon at bounding box center [644, 232] width 8 height 8
click at [605, 267] on link "Mark as Paid (POS)" at bounding box center [607, 265] width 83 height 17
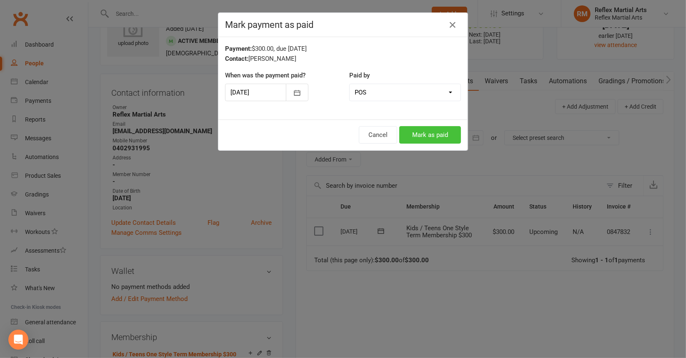
click at [416, 133] on button "Mark as paid" at bounding box center [430, 135] width 62 height 18
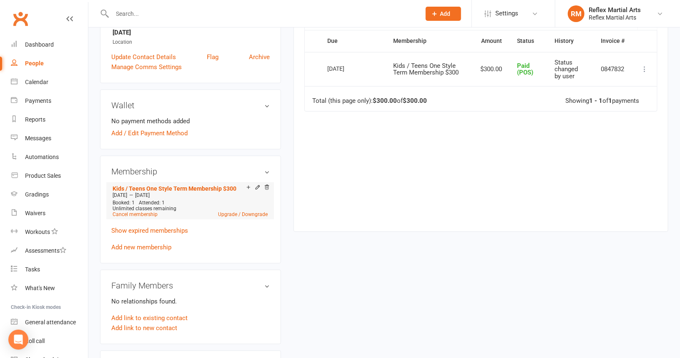
scroll to position [208, 0]
click at [149, 315] on link "Add link to existing contact" at bounding box center [149, 318] width 76 height 10
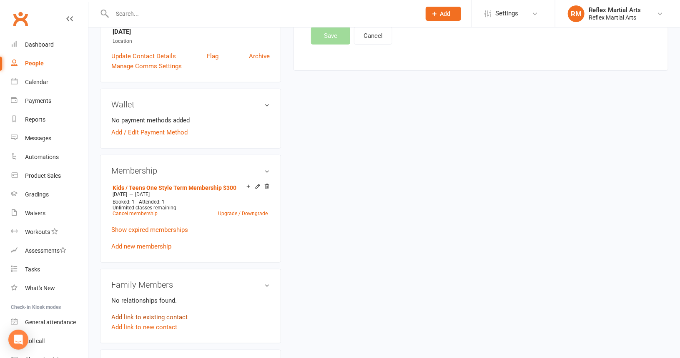
scroll to position [0, 0]
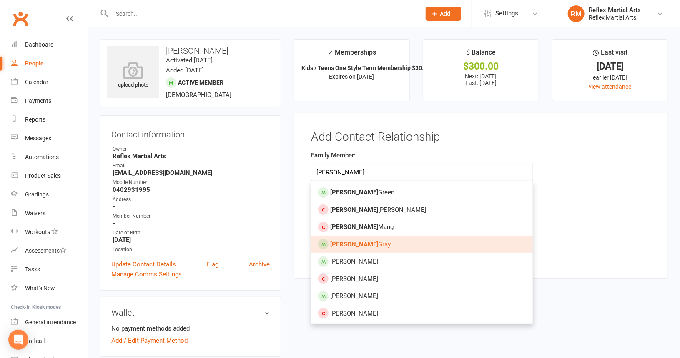
type input "Olivia"
click at [350, 245] on span "Olivia Gray" at bounding box center [360, 245] width 60 height 8
type input "Olivia Gray"
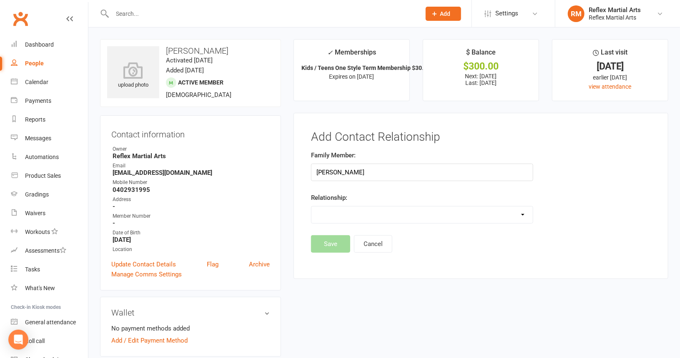
click at [522, 213] on select "Parent / Guardian Child Sibling (parent not in system) Spouse / Partner Cousin …" at bounding box center [421, 215] width 221 height 17
select select "2"
click at [311, 207] on select "Parent / Guardian Child Sibling (parent not in system) Spouse / Partner Cousin …" at bounding box center [421, 215] width 221 height 17
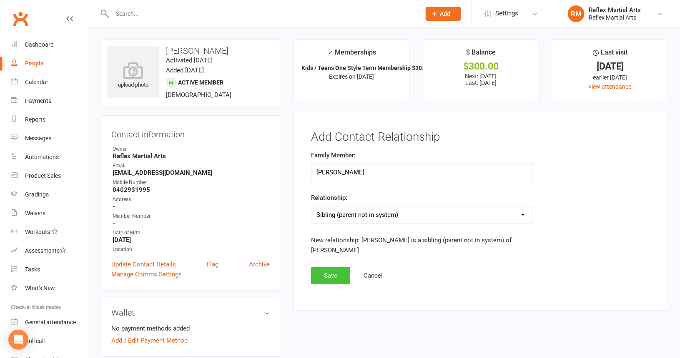
click at [335, 267] on button "Save" at bounding box center [330, 276] width 39 height 18
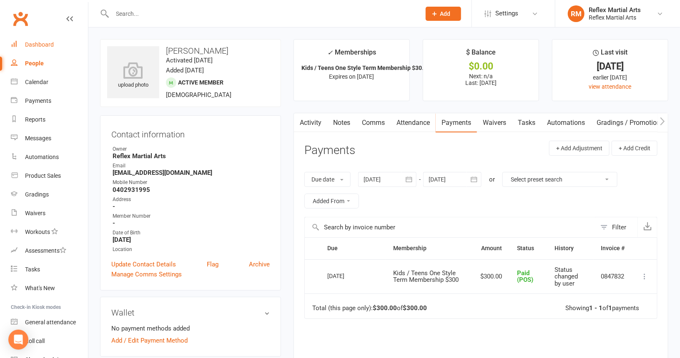
click at [41, 44] on div "Dashboard" at bounding box center [39, 44] width 29 height 7
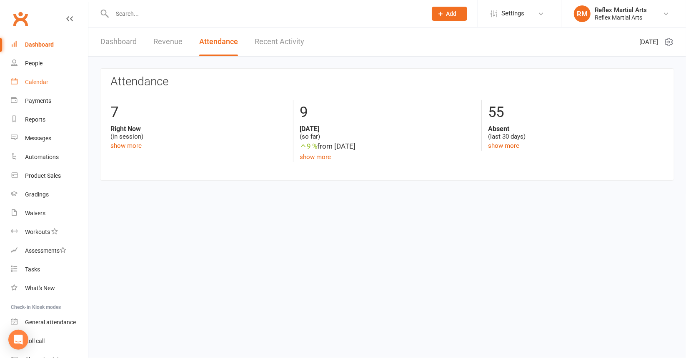
click at [36, 82] on div "Calendar" at bounding box center [36, 82] width 23 height 7
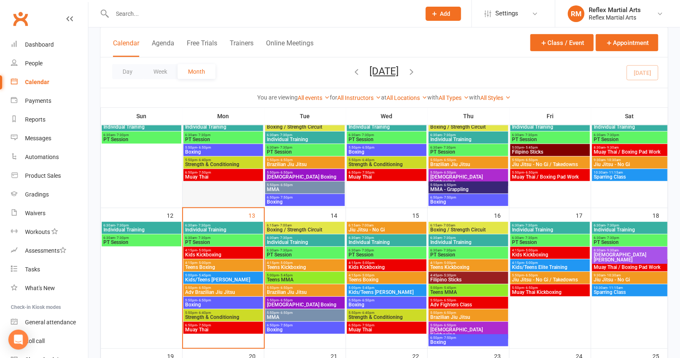
scroll to position [208, 0]
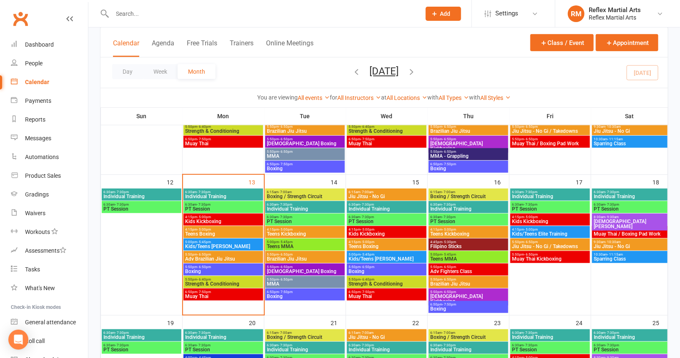
click at [207, 234] on span "Teens Boxing" at bounding box center [223, 234] width 76 height 5
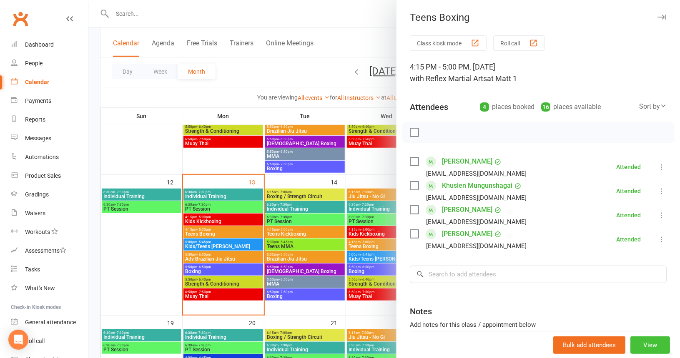
click at [644, 343] on button "View" at bounding box center [650, 346] width 40 height 18
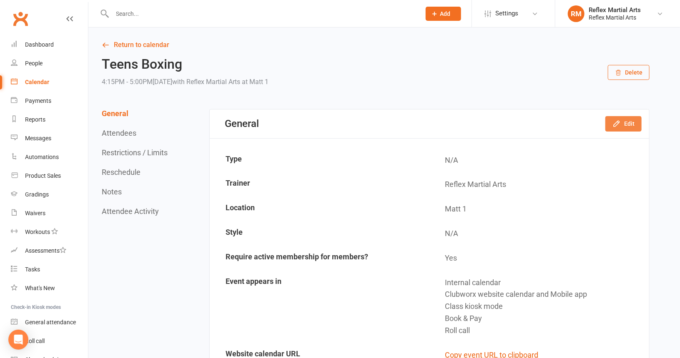
click at [627, 123] on button "Edit" at bounding box center [623, 123] width 36 height 15
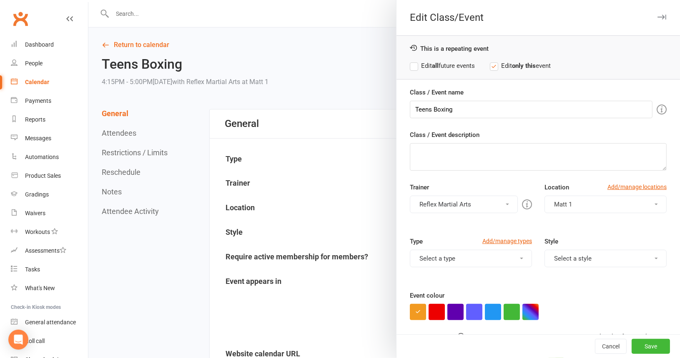
click at [502, 203] on button "Reflex Martial Arts" at bounding box center [464, 205] width 108 height 18
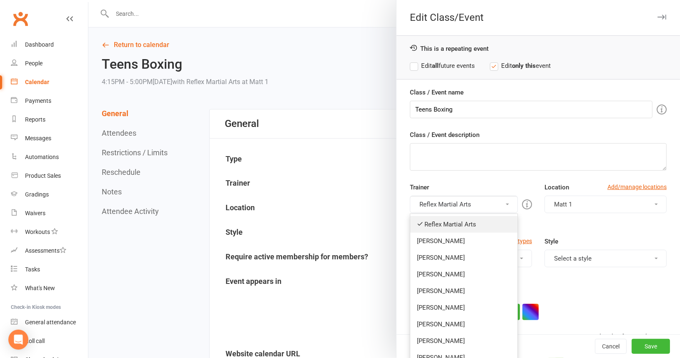
click at [471, 222] on link "Reflex Martial Arts" at bounding box center [463, 224] width 107 height 17
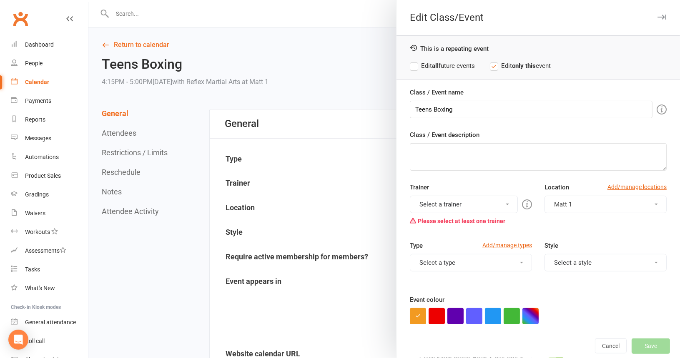
click at [503, 203] on button "Select a trainer" at bounding box center [464, 205] width 108 height 18
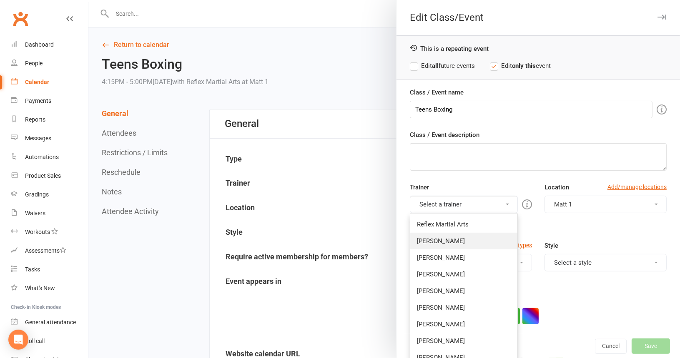
click at [433, 239] on link "[PERSON_NAME]" at bounding box center [463, 241] width 107 height 17
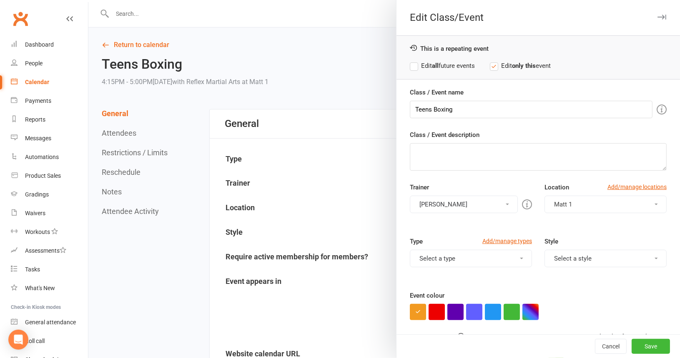
click at [511, 258] on button "Select a type" at bounding box center [471, 259] width 122 height 18
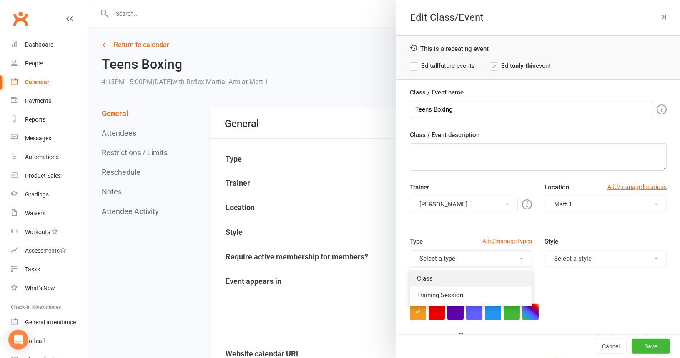
click at [454, 277] on link "Class" at bounding box center [470, 278] width 121 height 17
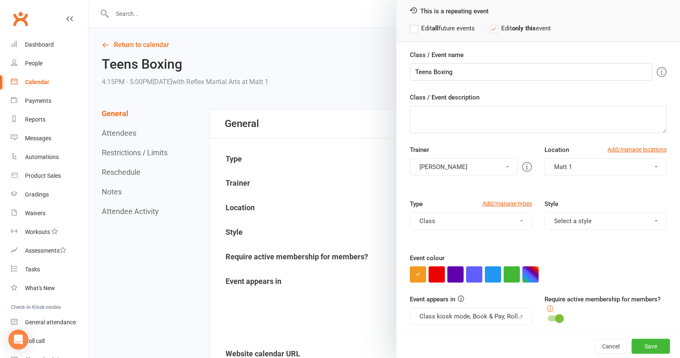
click at [410, 26] on label "Edit all future events" at bounding box center [442, 28] width 65 height 10
click at [636, 345] on button "Save" at bounding box center [650, 346] width 38 height 15
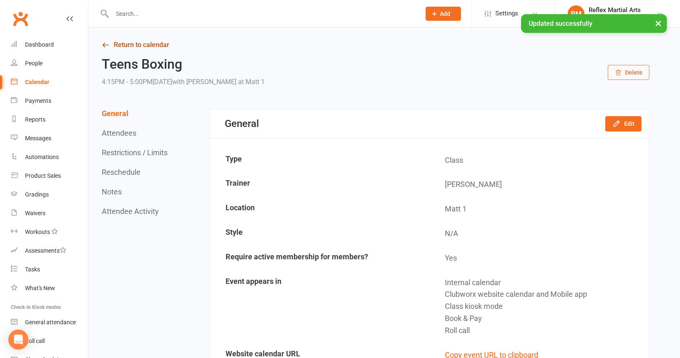
click at [144, 43] on link "Return to calendar" at bounding box center [376, 45] width 548 height 12
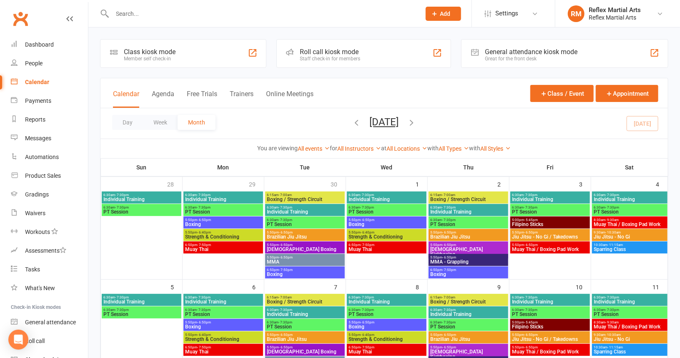
click at [141, 11] on input "text" at bounding box center [262, 14] width 305 height 12
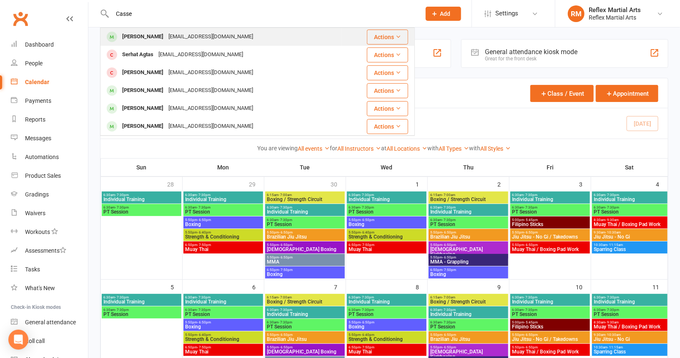
type input "Casse"
click at [130, 38] on div "Casey youssef" at bounding box center [143, 37] width 46 height 12
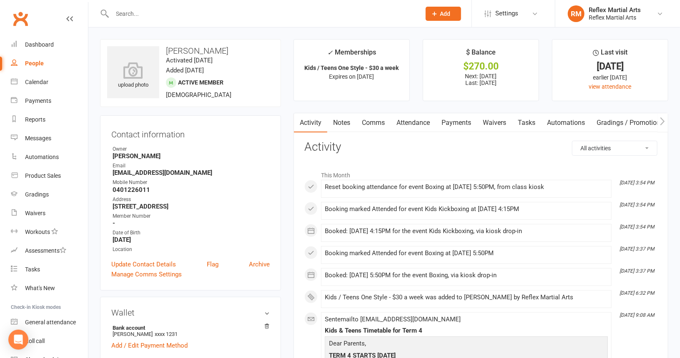
click at [405, 122] on link "Attendance" at bounding box center [413, 122] width 45 height 19
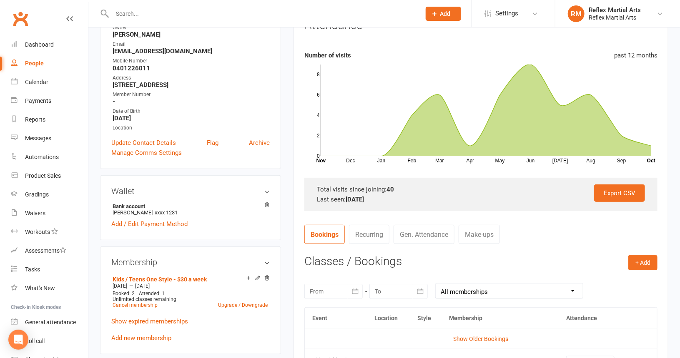
scroll to position [125, 0]
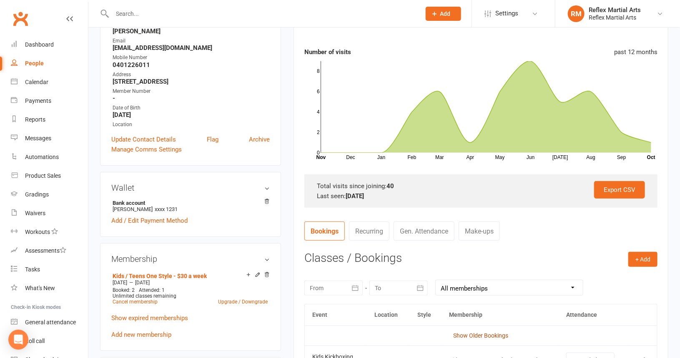
click at [482, 335] on link "Show Older Bookings" at bounding box center [480, 336] width 55 height 7
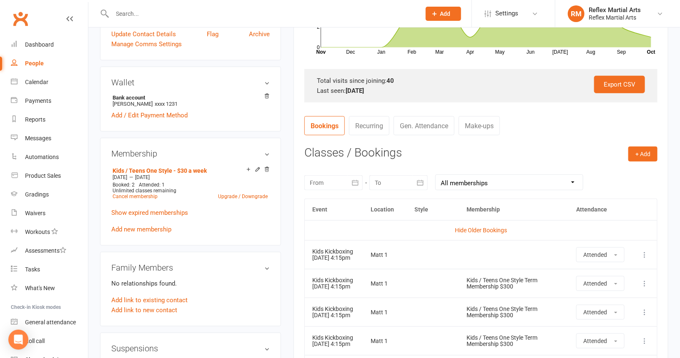
scroll to position [208, 0]
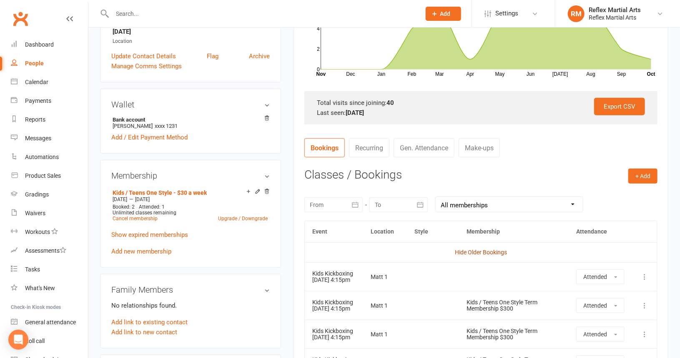
click at [473, 251] on link "Hide Older Bookings" at bounding box center [481, 252] width 52 height 7
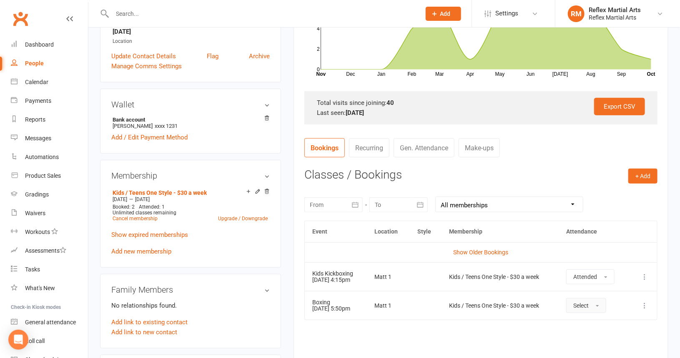
click at [603, 303] on button "Select" at bounding box center [586, 305] width 40 height 15
click at [617, 299] on td "Select Attended Absent" at bounding box center [593, 305] width 70 height 29
click at [644, 303] on icon at bounding box center [644, 306] width 8 height 8
click at [621, 352] on link "Remove booking" at bounding box center [607, 355] width 83 height 17
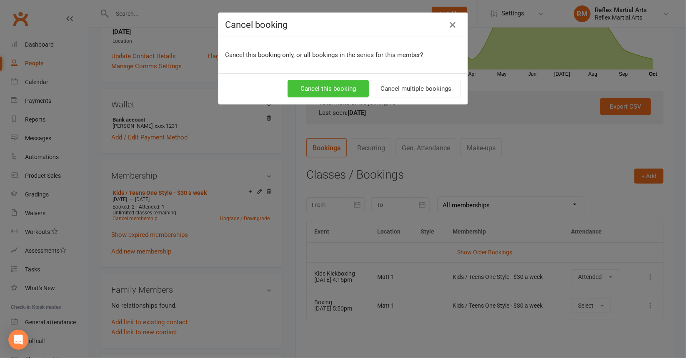
click at [343, 85] on button "Cancel this booking" at bounding box center [328, 89] width 81 height 18
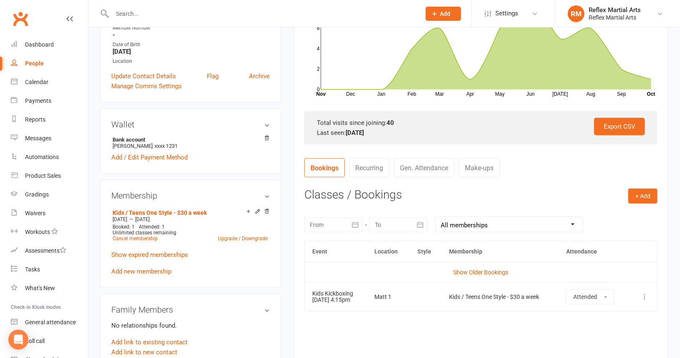
scroll to position [167, 0]
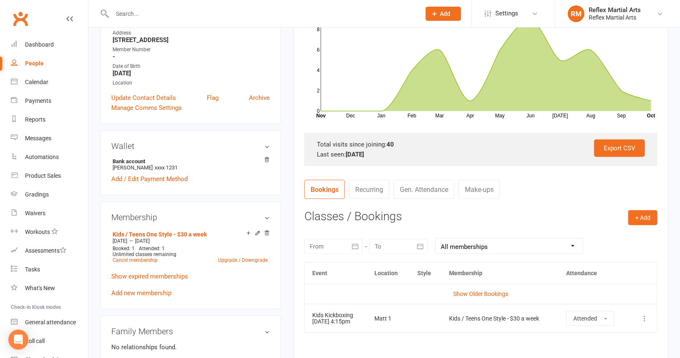
click at [128, 15] on input "text" at bounding box center [262, 14] width 305 height 12
click at [37, 64] on div "People" at bounding box center [34, 63] width 19 height 7
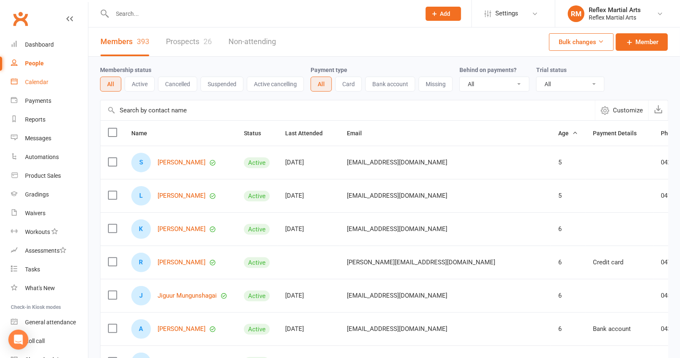
click at [36, 82] on div "Calendar" at bounding box center [36, 82] width 23 height 7
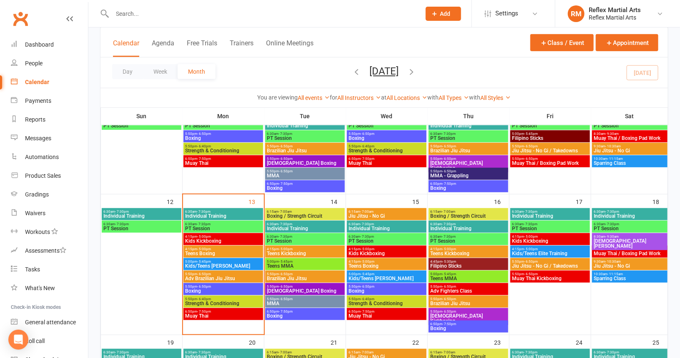
scroll to position [208, 0]
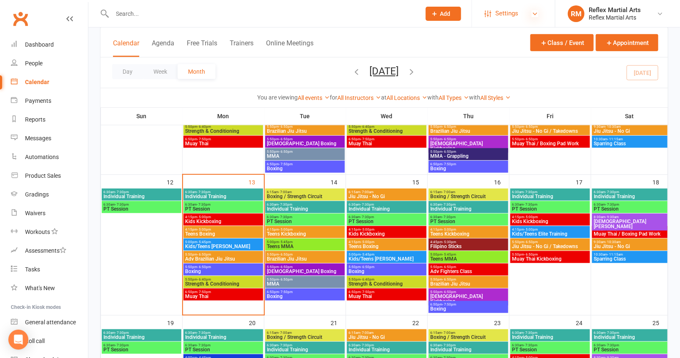
click at [535, 12] on icon at bounding box center [534, 13] width 7 height 7
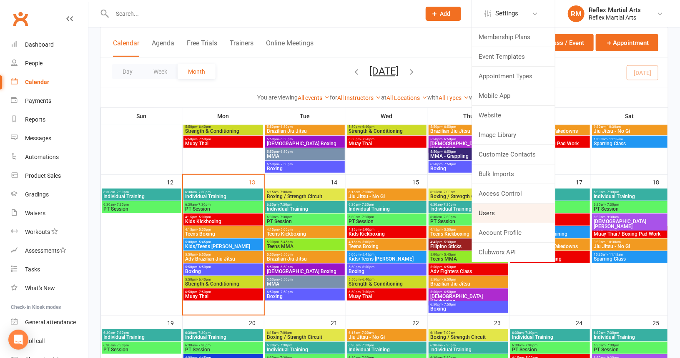
click at [497, 213] on link "Users" at bounding box center [513, 213] width 83 height 19
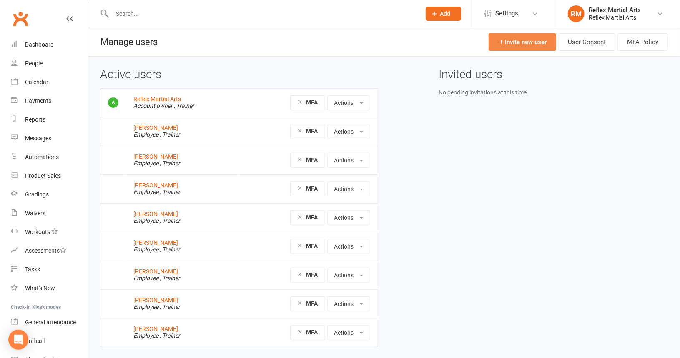
click at [528, 42] on link "Invite new user" at bounding box center [522, 42] width 68 height 18
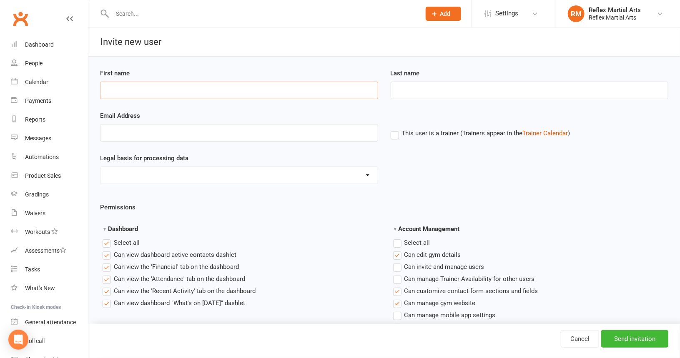
click at [152, 88] on input "First name" at bounding box center [239, 91] width 278 height 18
type input "Matt"
click at [414, 86] on input "Last name" at bounding box center [530, 91] width 278 height 18
click at [401, 157] on div "Legal basis for processing data Consent provided by contact Legitimate Interest…" at bounding box center [384, 168] width 581 height 31
click at [433, 89] on input "Last name" at bounding box center [530, 91] width 278 height 18
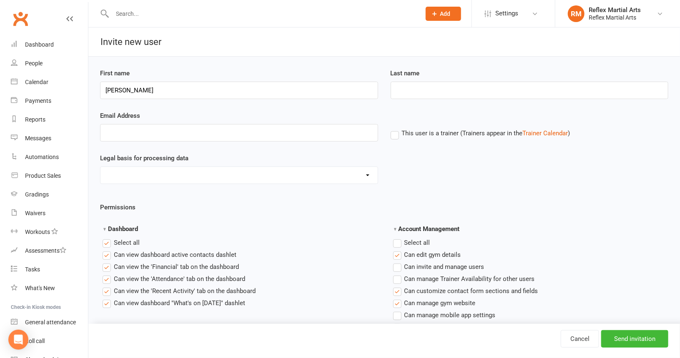
click at [107, 242] on label "Select all" at bounding box center [121, 243] width 37 height 10
click at [107, 238] on input "Dashboard" at bounding box center [105, 238] width 5 height 0
click at [398, 243] on label "Select all" at bounding box center [411, 243] width 37 height 10
click at [398, 238] on input "Account Management" at bounding box center [395, 238] width 5 height 0
click at [398, 243] on label "Select all" at bounding box center [411, 243] width 37 height 10
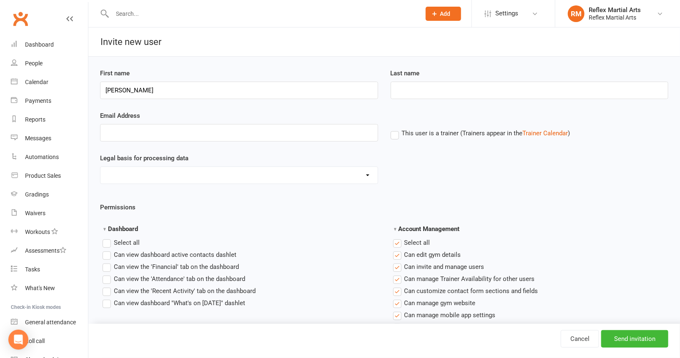
click at [398, 238] on input "Account Management" at bounding box center [395, 238] width 5 height 0
click at [408, 93] on input "Last name" at bounding box center [530, 91] width 278 height 18
type input "McC"
click at [163, 17] on input "text" at bounding box center [262, 14] width 305 height 12
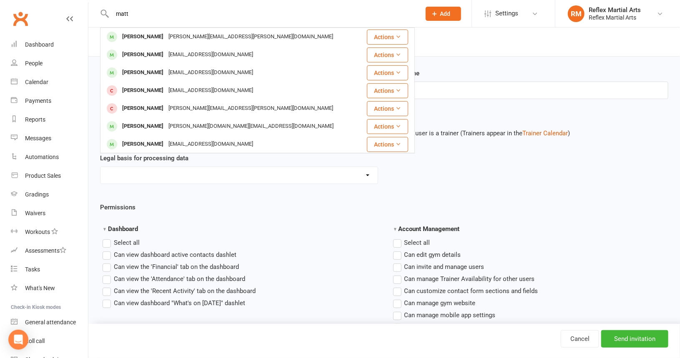
type input "matt"
click at [439, 74] on div "Last name McC" at bounding box center [530, 83] width 278 height 31
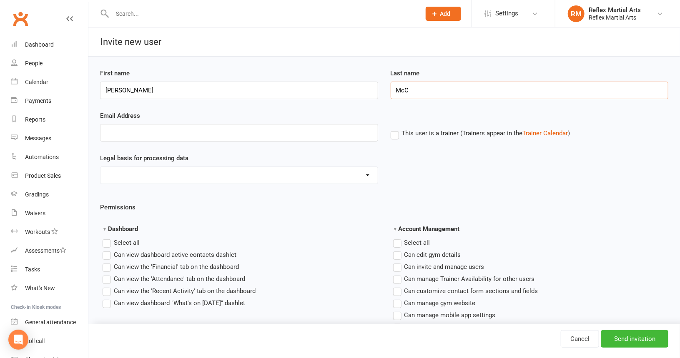
click at [416, 93] on input "McC" at bounding box center [530, 91] width 278 height 18
type input "[PERSON_NAME]"
click at [421, 108] on div "Last name Mccance" at bounding box center [529, 89] width 290 height 43
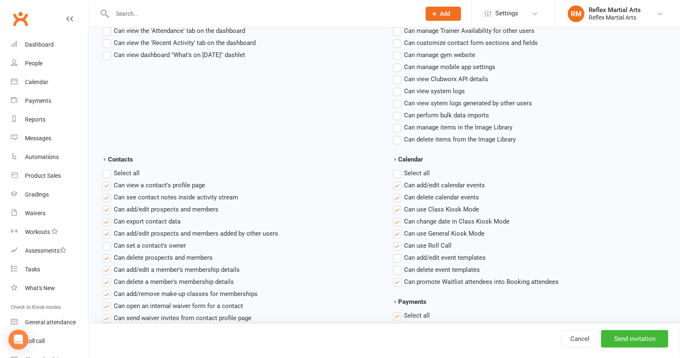
scroll to position [250, 0]
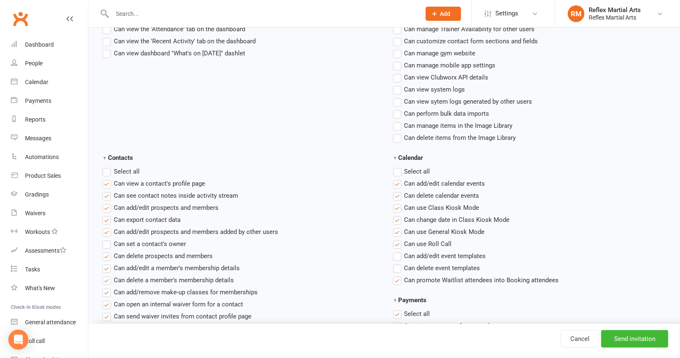
click at [107, 171] on label "Select all" at bounding box center [121, 172] width 37 height 10
click at [107, 167] on input "Contacts" at bounding box center [105, 167] width 5 height 0
click at [107, 171] on label "Select all" at bounding box center [121, 172] width 37 height 10
click at [107, 167] on input "Contacts" at bounding box center [105, 167] width 5 height 0
click at [398, 173] on label "Select all" at bounding box center [411, 172] width 37 height 10
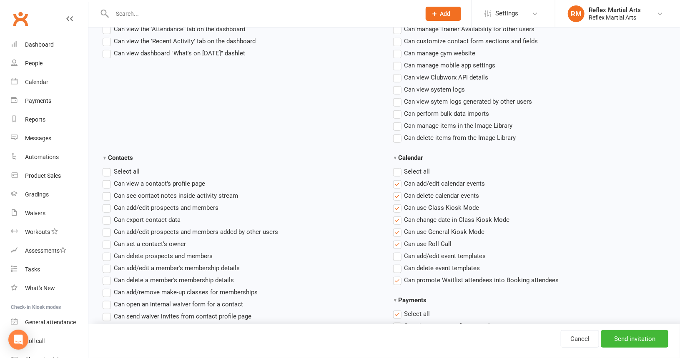
click at [398, 167] on input "Calendar" at bounding box center [395, 167] width 5 height 0
click at [398, 173] on label "Select all" at bounding box center [411, 172] width 37 height 10
click at [398, 167] on input "Calendar" at bounding box center [395, 167] width 5 height 0
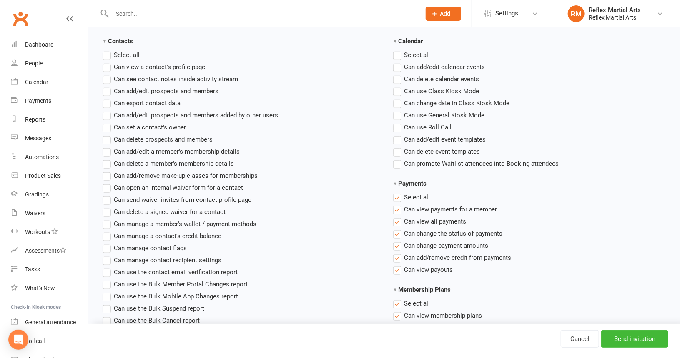
scroll to position [375, 0]
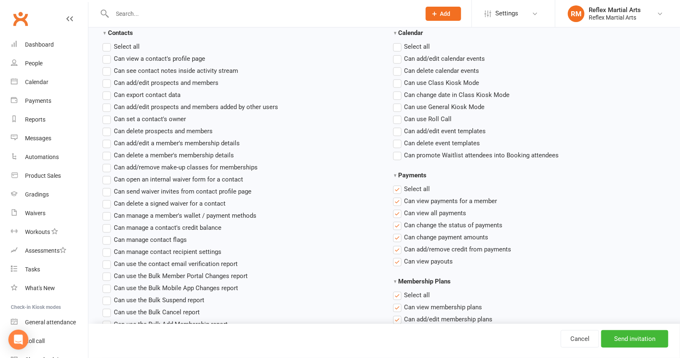
click at [399, 187] on label "Select all" at bounding box center [411, 189] width 37 height 10
click at [398, 184] on input "Payments" at bounding box center [395, 184] width 5 height 0
click at [395, 295] on label "Select all" at bounding box center [411, 295] width 37 height 10
click at [395, 290] on input "Membership Plans" at bounding box center [395, 290] width 5 height 0
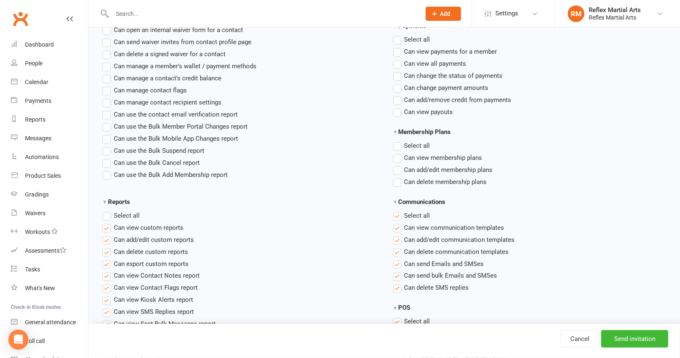
scroll to position [542, 0]
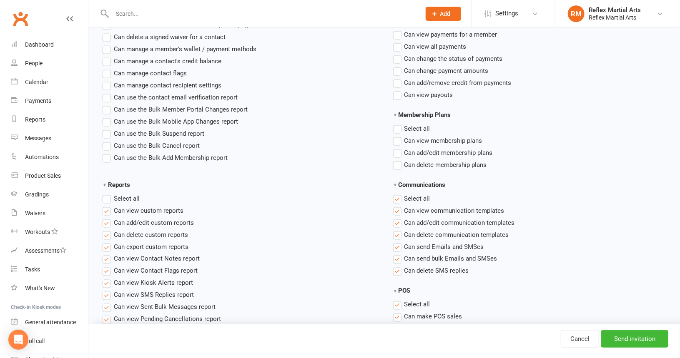
click at [105, 195] on label "Select all" at bounding box center [121, 199] width 37 height 10
click at [105, 194] on input "Reports" at bounding box center [105, 194] width 5 height 0
click at [106, 199] on label "Select all" at bounding box center [121, 199] width 37 height 10
click at [106, 194] on input "Reports" at bounding box center [105, 194] width 5 height 0
click at [399, 197] on label "Select all" at bounding box center [411, 199] width 37 height 10
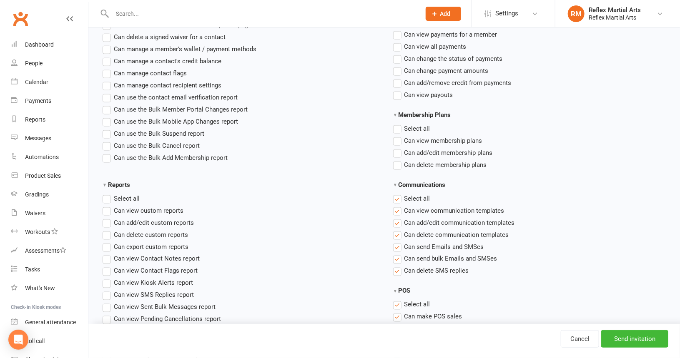
click at [398, 194] on input "Communications" at bounding box center [395, 194] width 5 height 0
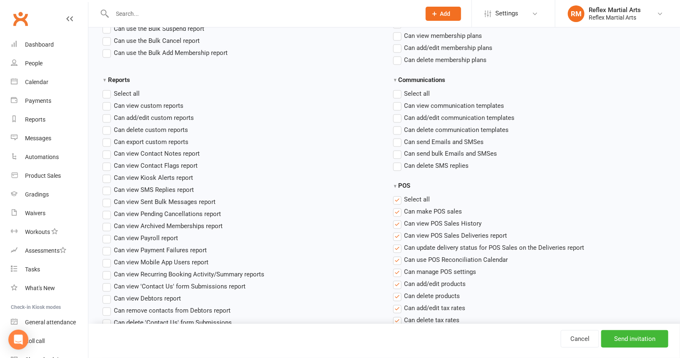
scroll to position [709, 0]
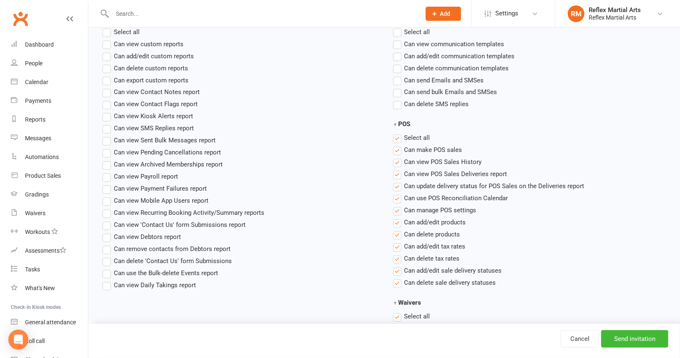
click at [398, 138] on label "Select all" at bounding box center [411, 138] width 37 height 10
click at [398, 133] on input "POS" at bounding box center [395, 133] width 5 height 0
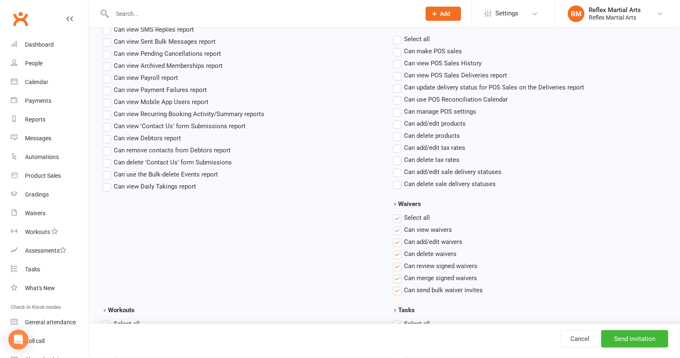
scroll to position [834, 0]
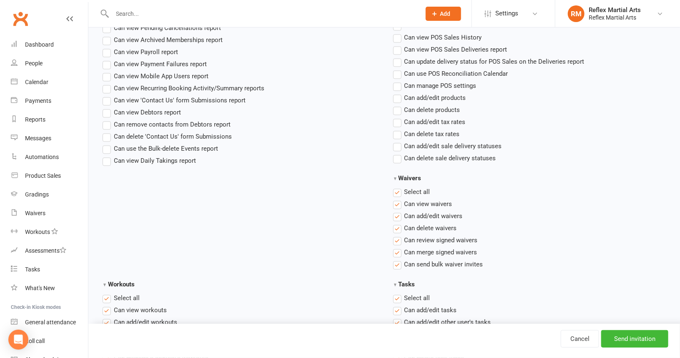
click at [399, 191] on label "Select all" at bounding box center [411, 192] width 37 height 10
click at [398, 187] on input "Waivers" at bounding box center [395, 187] width 5 height 0
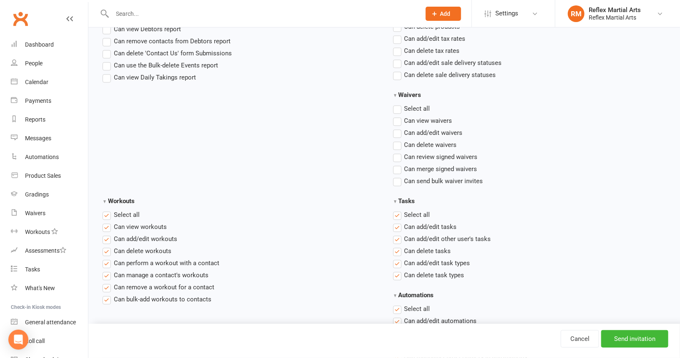
scroll to position [959, 0]
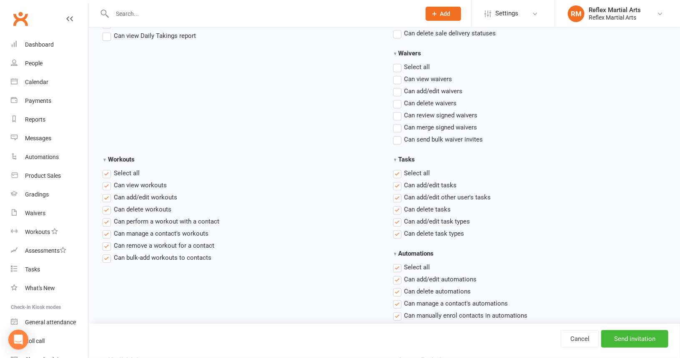
click at [397, 170] on label "Select all" at bounding box center [411, 173] width 37 height 10
click at [397, 168] on input "Tasks" at bounding box center [395, 168] width 5 height 0
click at [106, 173] on label "Select all" at bounding box center [121, 173] width 37 height 10
click at [106, 168] on input "Workouts" at bounding box center [105, 168] width 5 height 0
click at [397, 266] on label "Select all" at bounding box center [411, 268] width 37 height 10
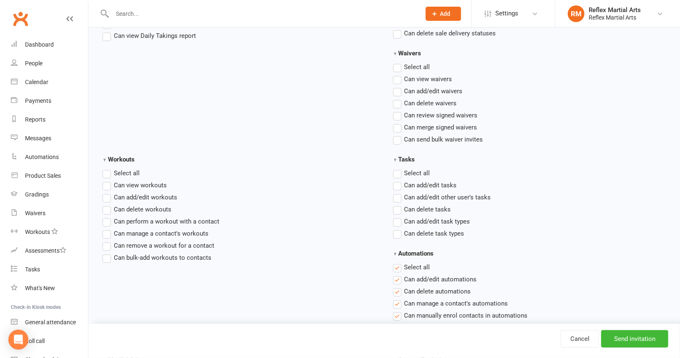
click at [397, 263] on input "Automations" at bounding box center [395, 263] width 5 height 0
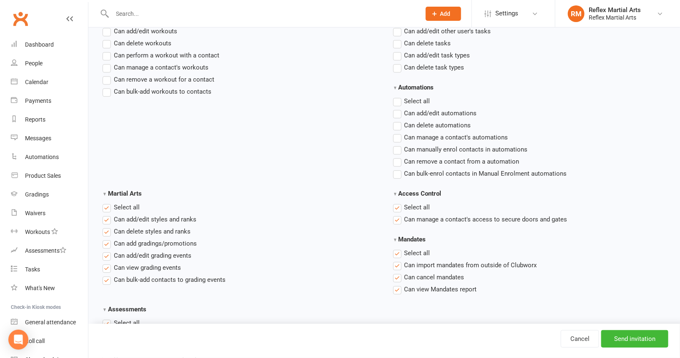
scroll to position [1125, 0]
click at [397, 205] on label "Select all" at bounding box center [411, 207] width 37 height 10
click at [397, 202] on input "Access Control" at bounding box center [395, 202] width 5 height 0
click at [399, 251] on label "Select all" at bounding box center [411, 253] width 37 height 10
click at [398, 248] on input "Mandates" at bounding box center [395, 248] width 5 height 0
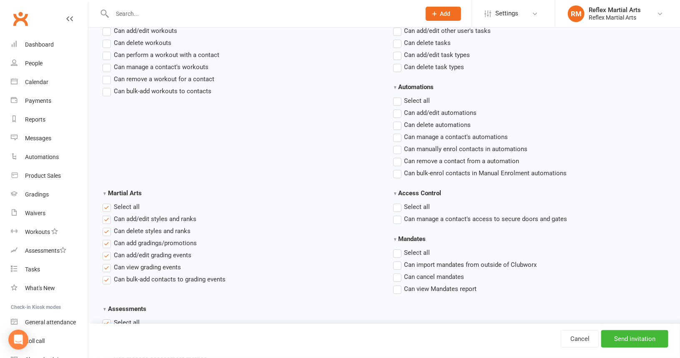
click at [107, 207] on label "Select all" at bounding box center [121, 207] width 37 height 10
click at [107, 202] on input "Martial Arts" at bounding box center [105, 202] width 5 height 0
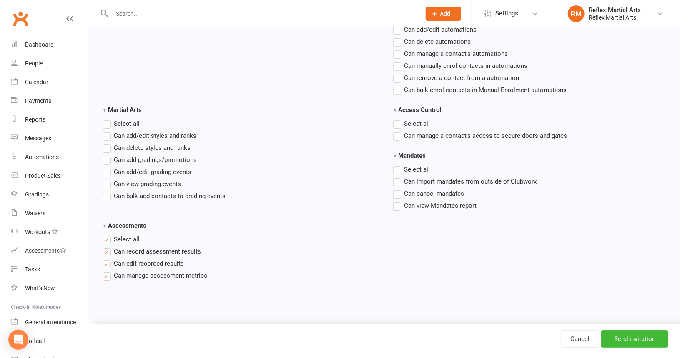
click at [105, 239] on label "Select all" at bounding box center [121, 240] width 37 height 10
click at [105, 235] on input "Assessments" at bounding box center [105, 235] width 5 height 0
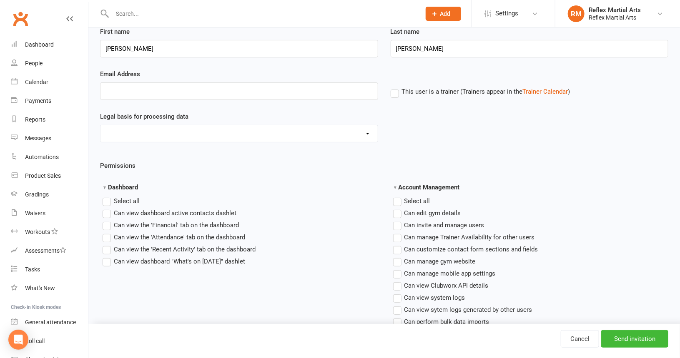
scroll to position [0, 0]
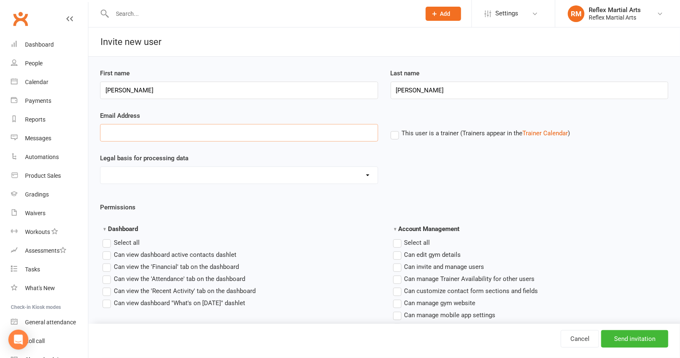
click at [103, 132] on input "Email Address" at bounding box center [239, 133] width 278 height 18
type input "[EMAIL_ADDRESS][DOMAIN_NAME]"
click at [368, 176] on select "Consent provided by contact Legitimate Interest - Existing Customer Legitimate …" at bounding box center [238, 175] width 277 height 17
click at [396, 134] on label "This user is a trainer (Trainers appear in the Trainer Calendar )" at bounding box center [481, 134] width 180 height 8
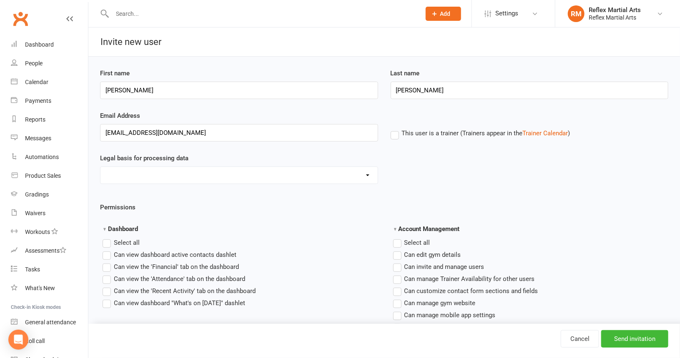
click at [396, 128] on input "This user is a trainer (Trainers appear in the Trainer Calendar )" at bounding box center [393, 128] width 5 height 0
click at [616, 339] on input "Send invitation" at bounding box center [634, 340] width 67 height 18
click at [626, 340] on input "Send invitation" at bounding box center [634, 340] width 67 height 18
click at [44, 45] on div "Dashboard" at bounding box center [39, 44] width 29 height 7
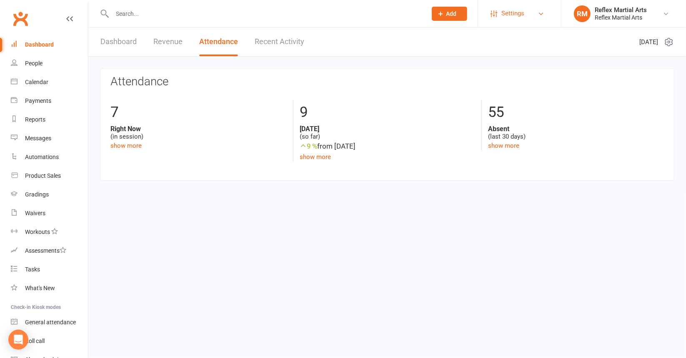
click at [545, 13] on link "Settings" at bounding box center [520, 13] width 58 height 19
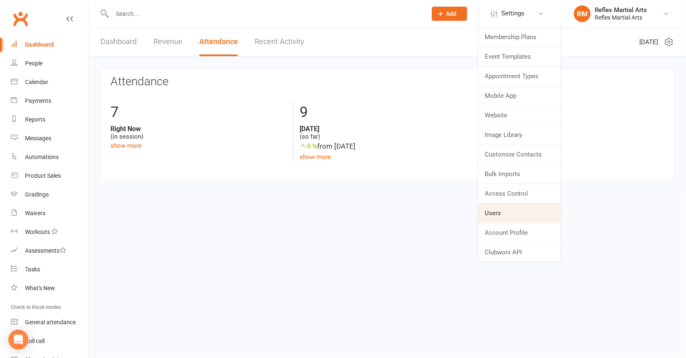
click at [494, 216] on link "Users" at bounding box center [519, 213] width 83 height 19
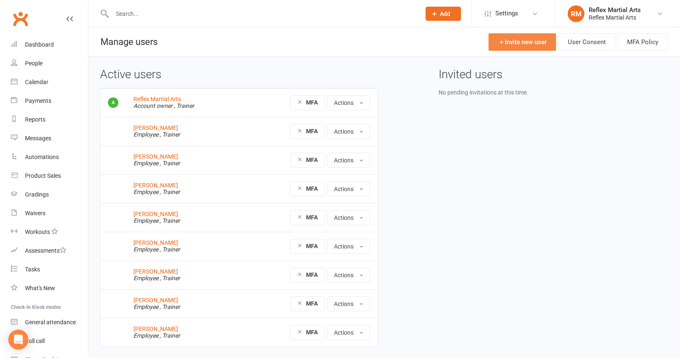
click at [520, 42] on link "Invite new user" at bounding box center [522, 42] width 68 height 18
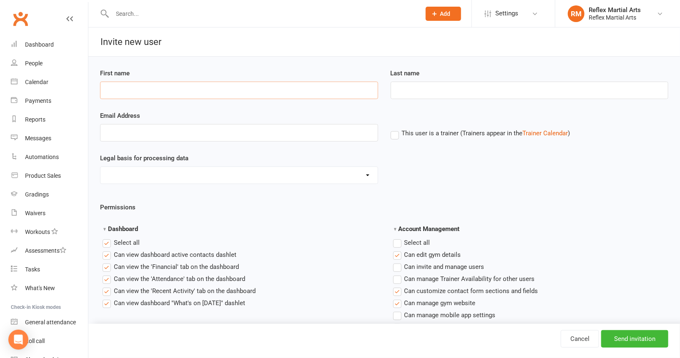
click at [159, 95] on input "First name" at bounding box center [239, 91] width 278 height 18
type input "matthew"
click at [394, 90] on input "Last name" at bounding box center [530, 91] width 278 height 18
type input "[PERSON_NAME]"
click at [155, 130] on input "Email Address" at bounding box center [239, 133] width 278 height 18
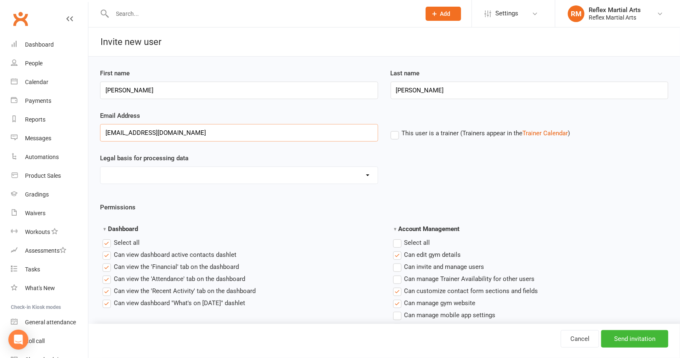
type input "[EMAIL_ADDRESS][DOMAIN_NAME]"
click at [394, 135] on label "This user is a trainer (Trainers appear in the Trainer Calendar )" at bounding box center [481, 134] width 180 height 8
click at [394, 128] on input "This user is a trainer (Trainers appear in the Trainer Calendar )" at bounding box center [393, 128] width 5 height 0
click at [108, 242] on label "Select all" at bounding box center [121, 243] width 37 height 10
click at [108, 238] on input "Dashboard" at bounding box center [105, 238] width 5 height 0
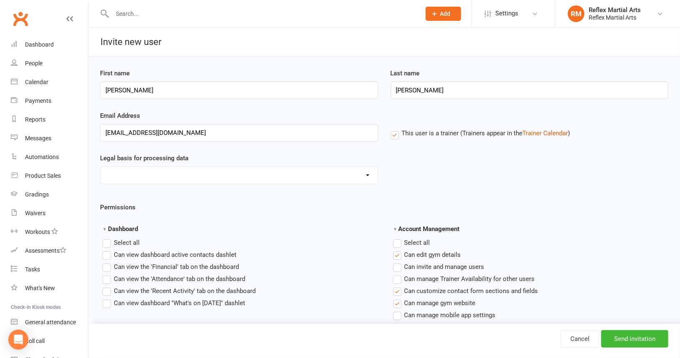
click at [400, 242] on label "Select all" at bounding box center [411, 243] width 37 height 10
click at [398, 238] on input "Account Management" at bounding box center [395, 238] width 5 height 0
click at [400, 242] on label "Select all" at bounding box center [411, 243] width 37 height 10
click at [398, 238] on input "Account Management" at bounding box center [395, 238] width 5 height 0
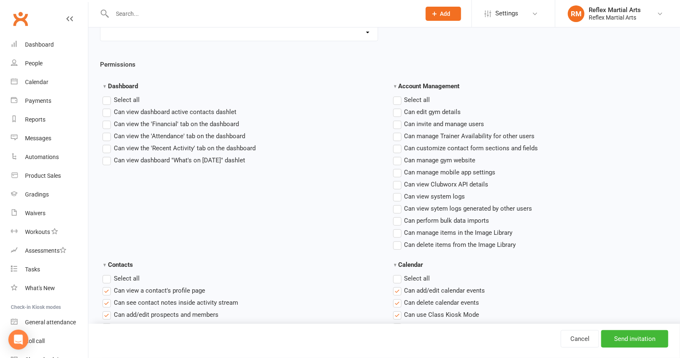
scroll to position [167, 0]
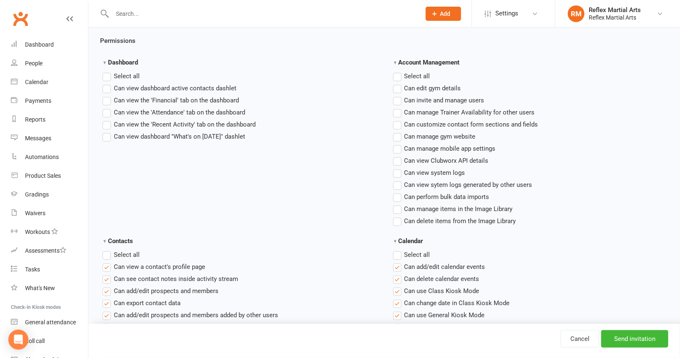
click at [109, 253] on label "Select all" at bounding box center [121, 255] width 37 height 10
click at [108, 250] on input "Contacts" at bounding box center [105, 250] width 5 height 0
click at [109, 253] on label "Select all" at bounding box center [121, 255] width 37 height 10
click at [108, 250] on input "Contacts" at bounding box center [105, 250] width 5 height 0
click at [398, 250] on label "Select all" at bounding box center [411, 255] width 37 height 10
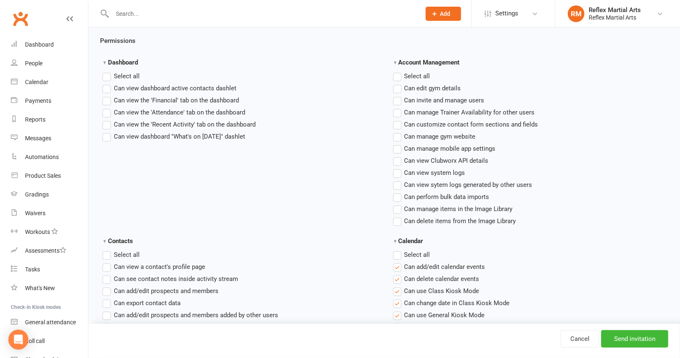
click at [398, 250] on input "Calendar" at bounding box center [395, 250] width 5 height 0
click at [398, 250] on label "Select all" at bounding box center [411, 255] width 37 height 10
click at [398, 250] on input "Calendar" at bounding box center [395, 250] width 5 height 0
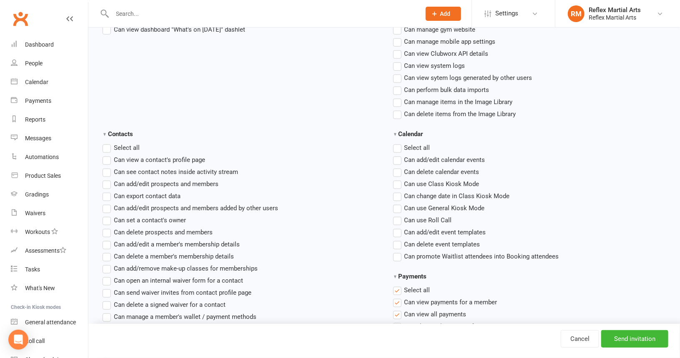
scroll to position [292, 0]
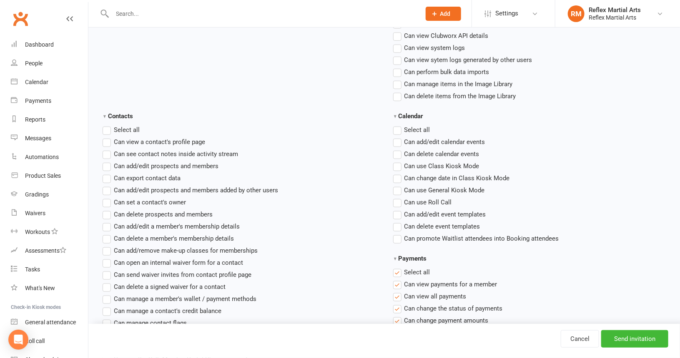
click at [398, 270] on label "Select all" at bounding box center [411, 273] width 37 height 10
click at [398, 268] on input "Payments" at bounding box center [395, 268] width 5 height 0
click at [398, 270] on label "Select all" at bounding box center [411, 273] width 37 height 10
click at [398, 268] on input "Payments" at bounding box center [395, 268] width 5 height 0
click at [396, 270] on label "Select all" at bounding box center [411, 273] width 37 height 10
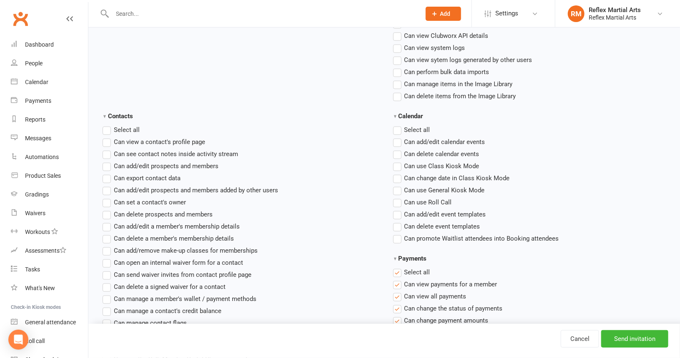
click at [396, 268] on input "Payments" at bounding box center [395, 268] width 5 height 0
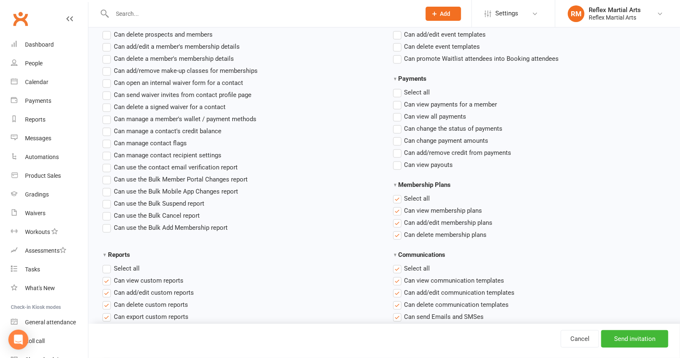
scroll to position [542, 0]
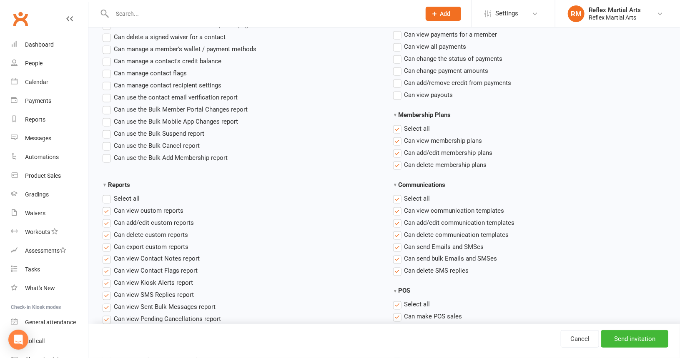
click at [107, 198] on label "Select all" at bounding box center [121, 199] width 37 height 10
click at [107, 194] on input "Reports" at bounding box center [105, 194] width 5 height 0
click at [107, 198] on label "Select all" at bounding box center [121, 199] width 37 height 10
click at [107, 194] on input "Reports" at bounding box center [105, 194] width 5 height 0
click at [396, 196] on label "Select all" at bounding box center [411, 199] width 37 height 10
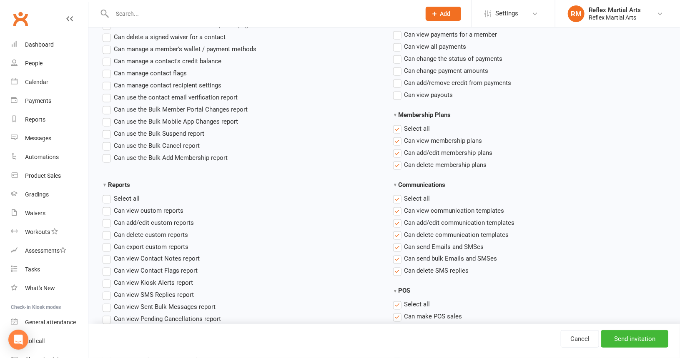
click at [396, 194] on input "Communications" at bounding box center [395, 194] width 5 height 0
click at [396, 196] on label "Select all" at bounding box center [411, 199] width 37 height 10
click at [396, 194] on input "Communications" at bounding box center [395, 194] width 5 height 0
drag, startPoint x: 396, startPoint y: 195, endPoint x: 400, endPoint y: 183, distance: 13.2
click at [397, 196] on label "Select all" at bounding box center [411, 199] width 37 height 10
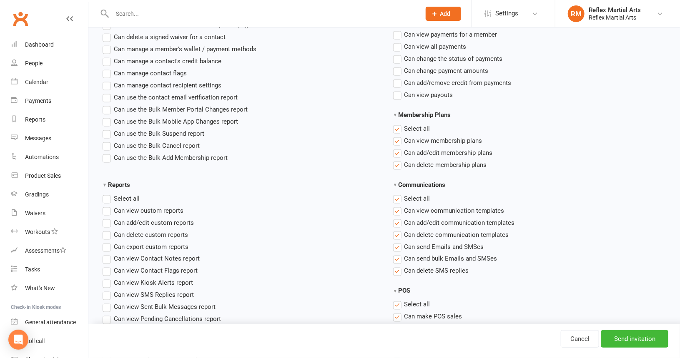
click at [397, 194] on input "Communications" at bounding box center [395, 194] width 5 height 0
click at [399, 128] on label "Select all" at bounding box center [411, 129] width 37 height 10
click at [398, 124] on input "Membership Plans" at bounding box center [395, 124] width 5 height 0
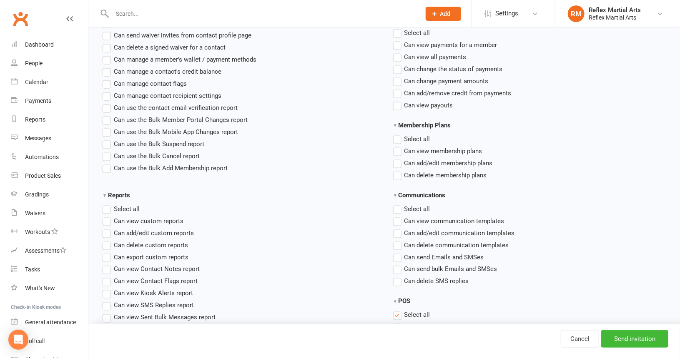
scroll to position [500, 0]
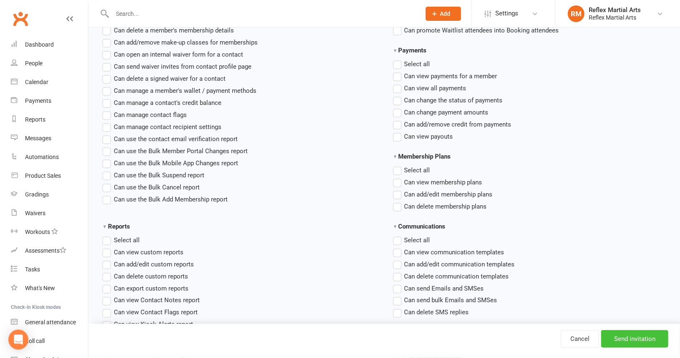
click at [631, 337] on input "Send invitation" at bounding box center [634, 340] width 67 height 18
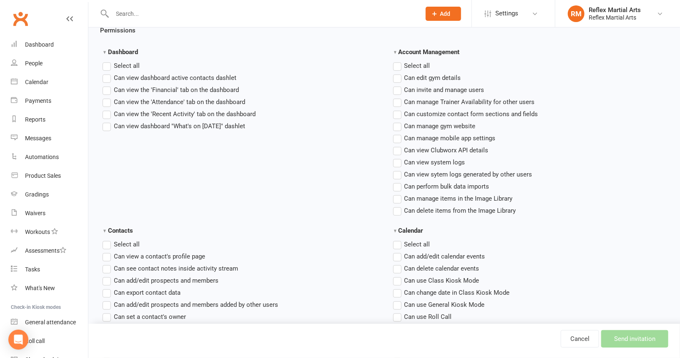
scroll to position [167, 0]
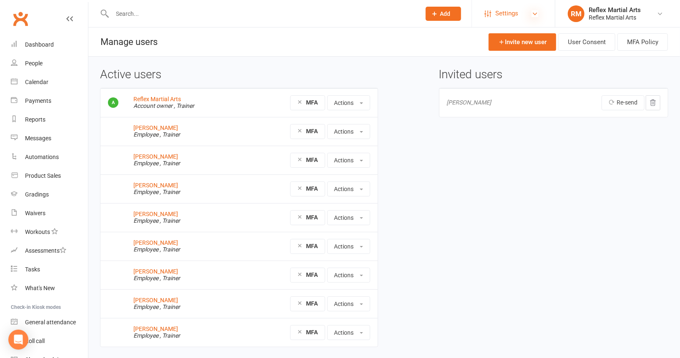
click at [534, 12] on icon at bounding box center [534, 13] width 7 height 7
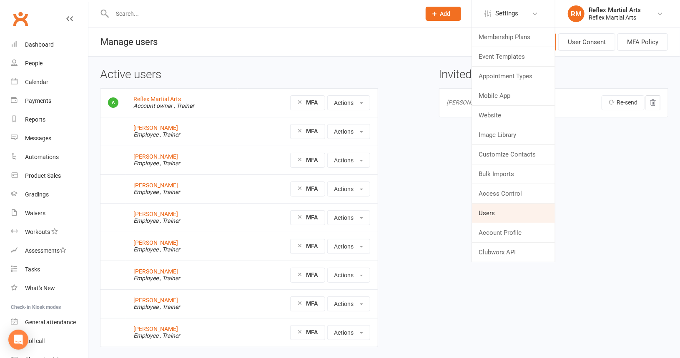
click at [487, 210] on link "Users" at bounding box center [513, 213] width 83 height 19
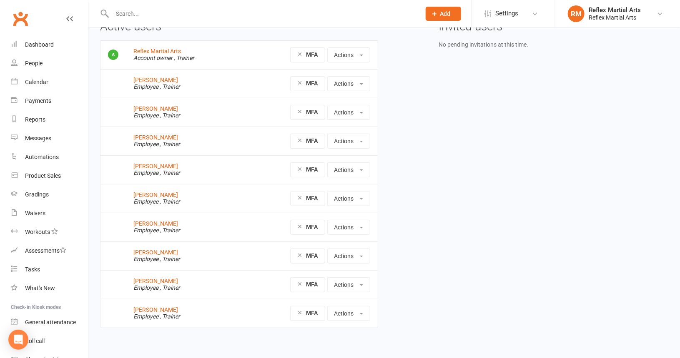
scroll to position [51, 0]
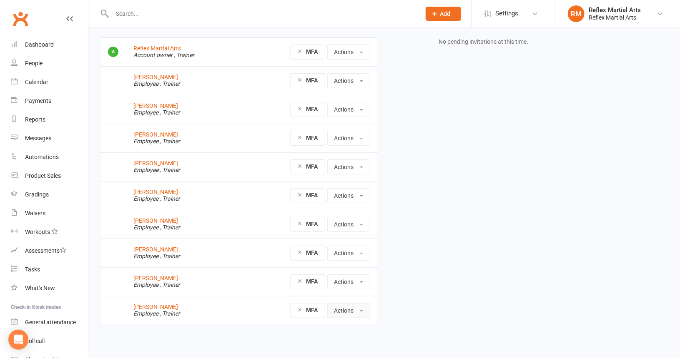
click at [351, 310] on button "Actions" at bounding box center [348, 310] width 43 height 15
click at [349, 328] on link "View profile" at bounding box center [371, 329] width 86 height 17
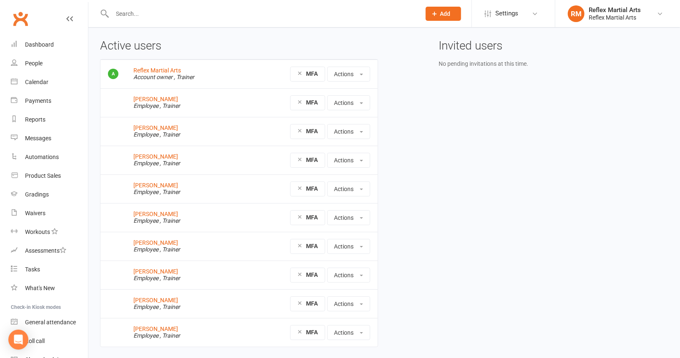
scroll to position [51, 0]
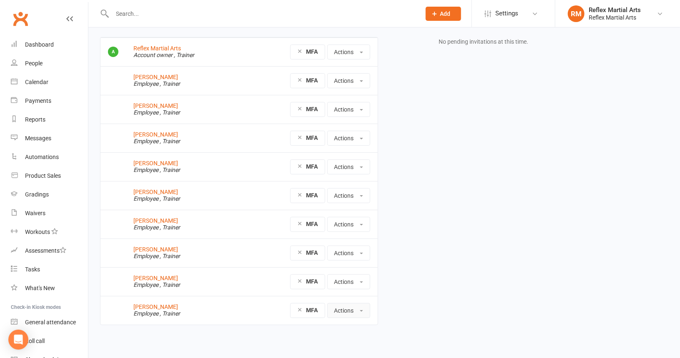
click at [345, 309] on button "Actions" at bounding box center [348, 310] width 43 height 15
click at [345, 344] on link "Edit User" at bounding box center [371, 346] width 86 height 17
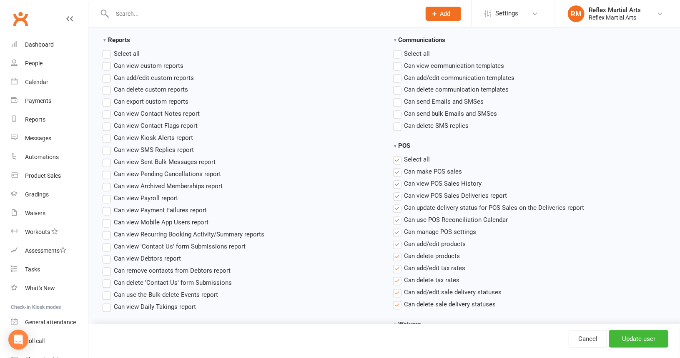
scroll to position [750, 0]
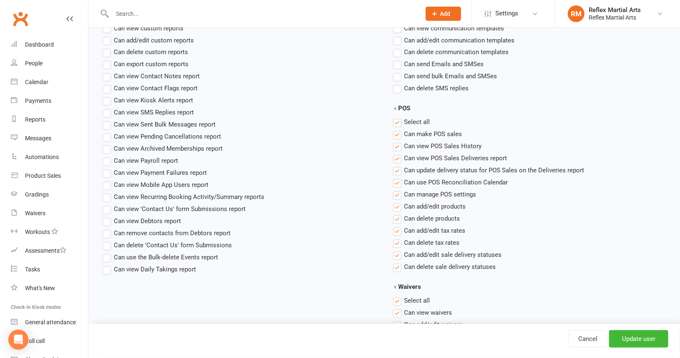
click at [396, 122] on label "Select all" at bounding box center [411, 123] width 37 height 10
click at [396, 118] on input "POS" at bounding box center [395, 118] width 5 height 0
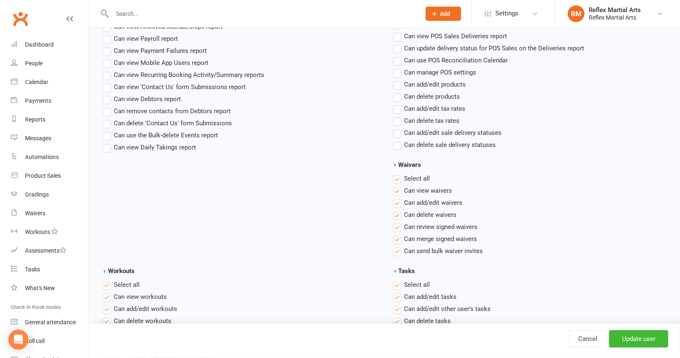
scroll to position [875, 0]
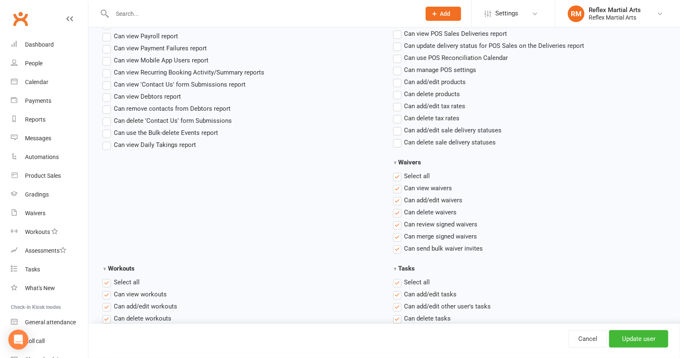
click at [398, 177] on label "Select all" at bounding box center [411, 176] width 37 height 10
click at [398, 171] on input "Waivers" at bounding box center [395, 171] width 5 height 0
click at [395, 283] on label "Select all" at bounding box center [411, 283] width 37 height 10
click at [395, 278] on input "Tasks" at bounding box center [395, 278] width 5 height 0
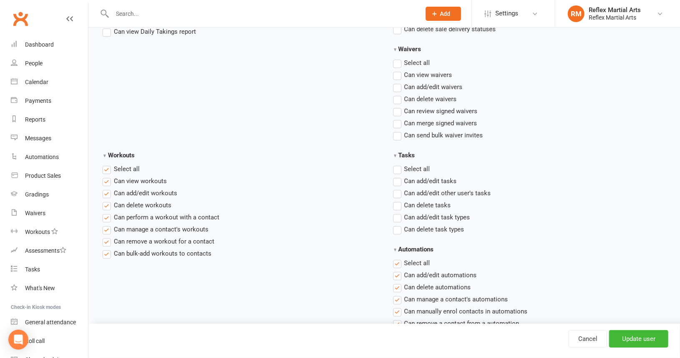
scroll to position [1000, 0]
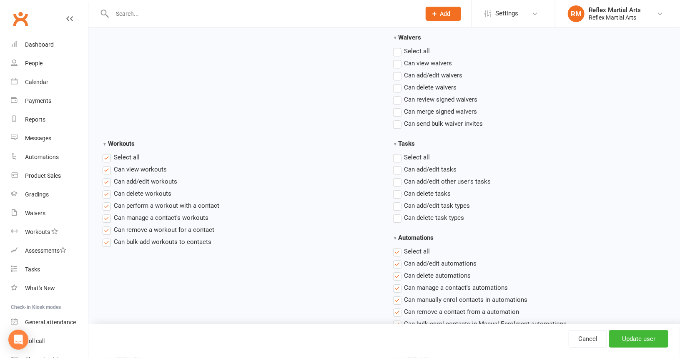
click at [107, 157] on label "Select all" at bounding box center [121, 158] width 37 height 10
click at [107, 153] on input "Workouts" at bounding box center [105, 153] width 5 height 0
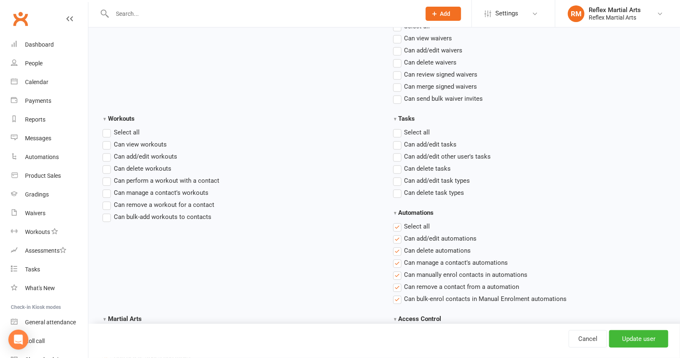
scroll to position [1125, 0]
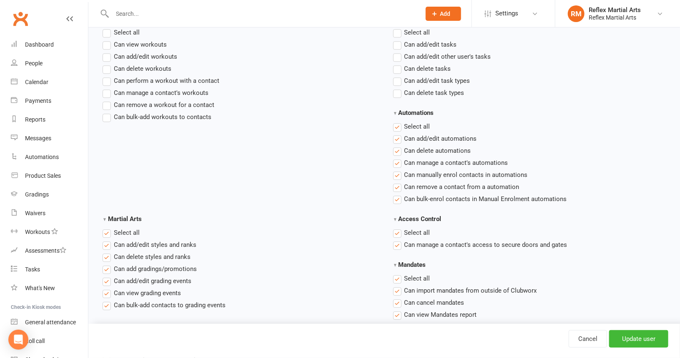
click at [399, 125] on label "Select all" at bounding box center [411, 127] width 37 height 10
click at [398, 122] on input "Automations" at bounding box center [395, 122] width 5 height 0
click at [396, 231] on label "Select all" at bounding box center [411, 233] width 37 height 10
click at [396, 228] on input "Access Control" at bounding box center [395, 228] width 5 height 0
click at [397, 279] on label "Select all" at bounding box center [411, 279] width 37 height 10
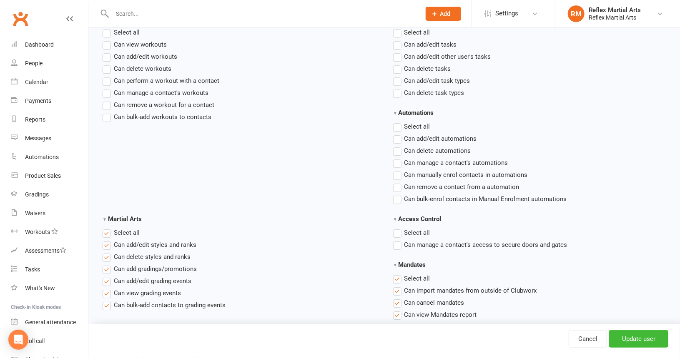
click at [397, 274] on input "Mandates" at bounding box center [395, 274] width 5 height 0
click at [107, 231] on label "Select all" at bounding box center [121, 233] width 37 height 10
click at [107, 228] on input "Martial Arts" at bounding box center [105, 228] width 5 height 0
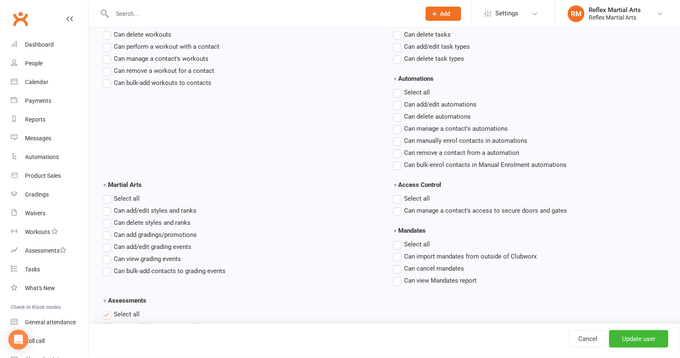
scroll to position [1234, 0]
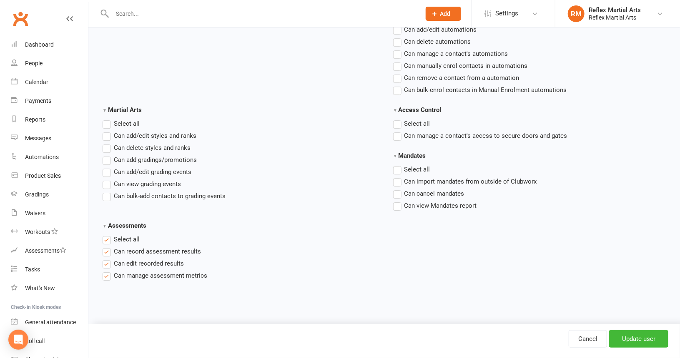
click at [107, 238] on label "Select all" at bounding box center [121, 240] width 37 height 10
click at [107, 235] on input "Assessments" at bounding box center [105, 235] width 5 height 0
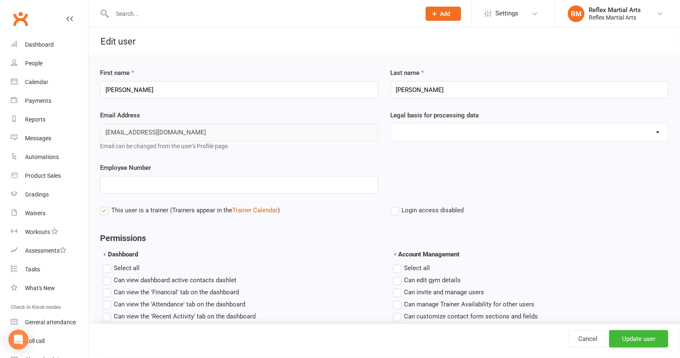
scroll to position [0, 0]
click at [628, 336] on input "Update user" at bounding box center [638, 340] width 59 height 18
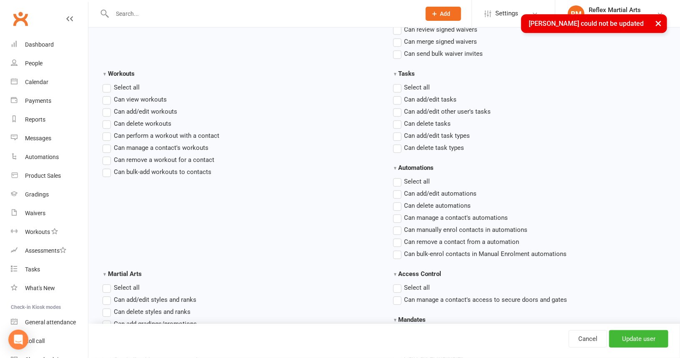
scroll to position [1209, 0]
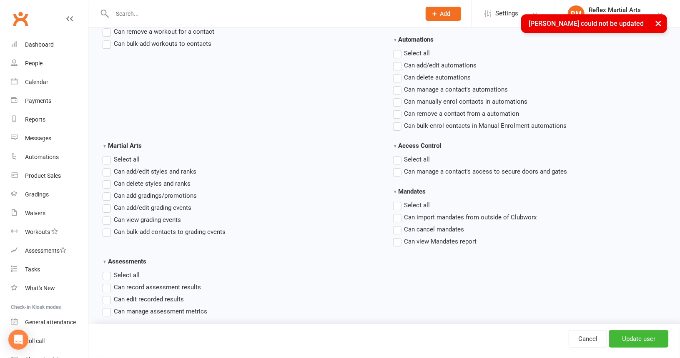
click at [105, 157] on label "Select all" at bounding box center [121, 160] width 37 height 10
click at [105, 155] on input "Martial Arts" at bounding box center [105, 155] width 5 height 0
click at [107, 170] on label"] "Can add/edit styles and ranks" at bounding box center [150, 172] width 94 height 10
click at [107, 167] on input "Can add/edit styles and ranks" at bounding box center [105, 167] width 5 height 0
click at [105, 184] on label"] "Can delete styles and ranks" at bounding box center [147, 184] width 88 height 10
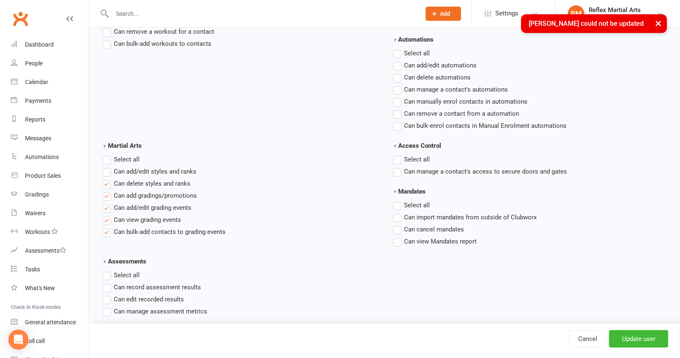
click at [105, 179] on input "Can delete styles and ranks" at bounding box center [105, 179] width 5 height 0
click at [105, 196] on label"] "Can add gradings/promotions" at bounding box center [150, 196] width 94 height 10
click at [105, 191] on input "Can add gradings/promotions" at bounding box center [105, 191] width 5 height 0
click at [105, 207] on label"] "Can add/edit grading events" at bounding box center [147, 208] width 89 height 10
click at [105, 203] on input "Can add/edit grading events" at bounding box center [105, 203] width 5 height 0
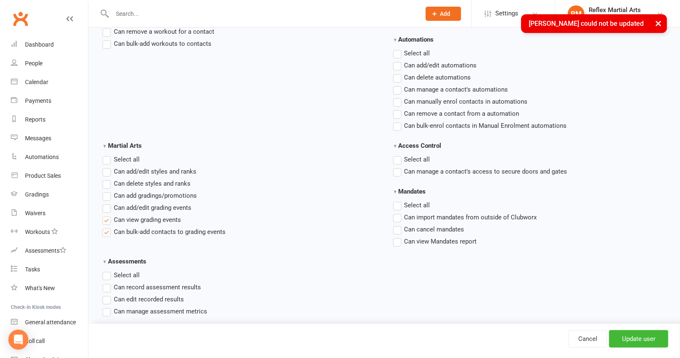
click at [107, 220] on label"] "Can view grading events" at bounding box center [142, 220] width 78 height 10
click at [107, 215] on input "Can view grading events" at bounding box center [105, 215] width 5 height 0
click at [107, 230] on label"] "Can bulk-add contacts to grading events" at bounding box center [164, 232] width 123 height 10
click at [107, 227] on input "Can bulk-add contacts to grading events" at bounding box center [105, 227] width 5 height 0
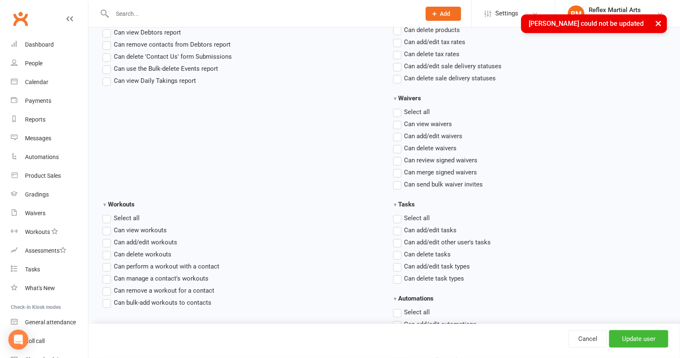
scroll to position [953, 0]
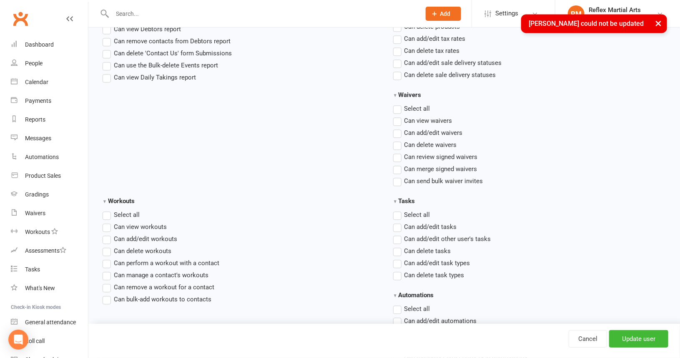
click at [108, 214] on label "Select all" at bounding box center [121, 215] width 37 height 10
click at [108, 210] on input "Workouts" at bounding box center [105, 210] width 5 height 0
click at [636, 340] on input "Update user" at bounding box center [638, 340] width 59 height 18
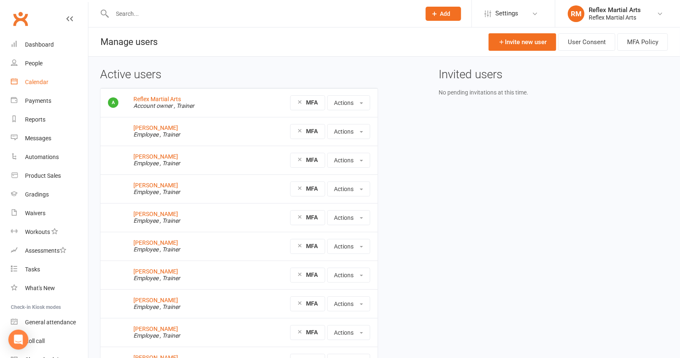
click at [36, 82] on div "Calendar" at bounding box center [36, 82] width 23 height 7
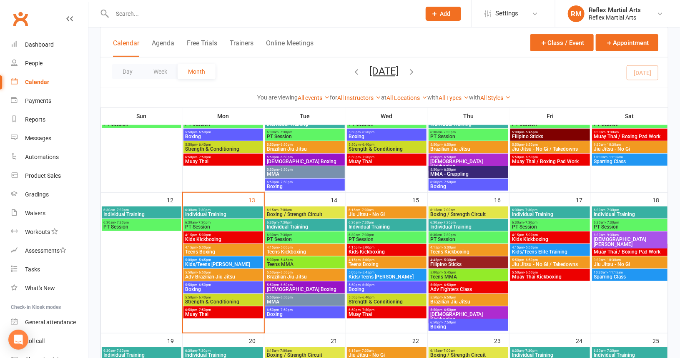
scroll to position [208, 0]
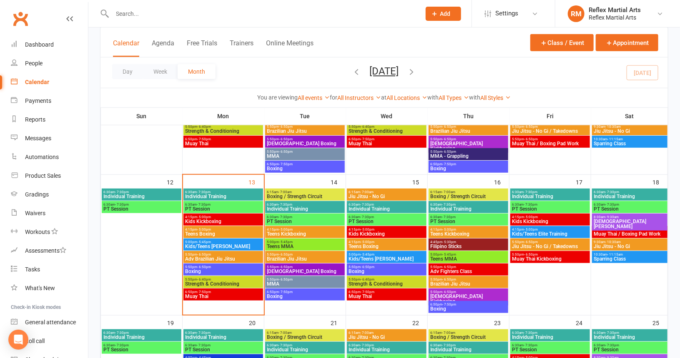
click at [211, 282] on span "Strength & Conditioning" at bounding box center [223, 284] width 76 height 5
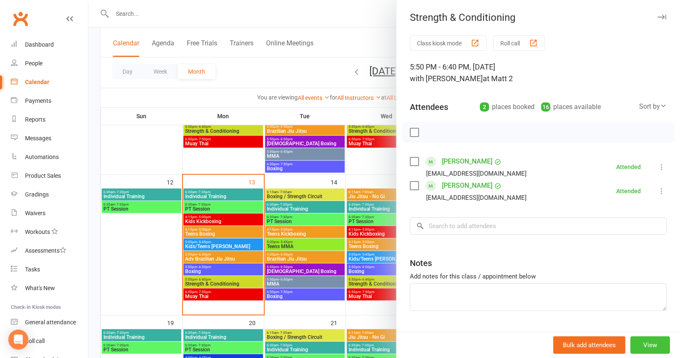
click at [636, 344] on button "View" at bounding box center [650, 346] width 40 height 18
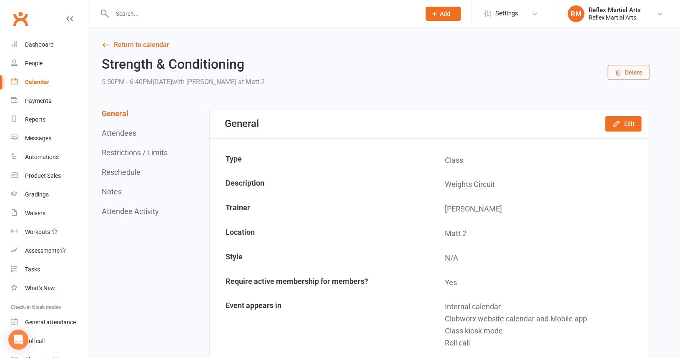
scroll to position [42, 0]
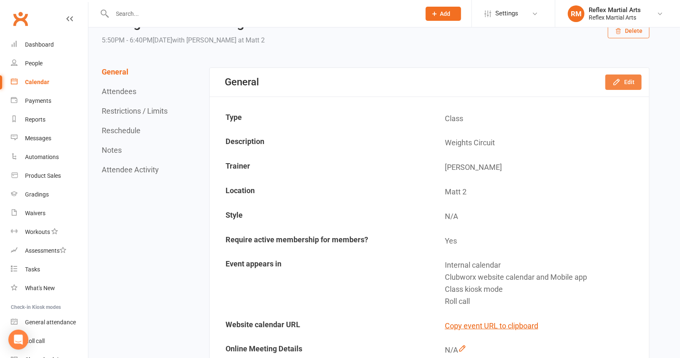
click at [627, 83] on button "Edit" at bounding box center [623, 82] width 36 height 15
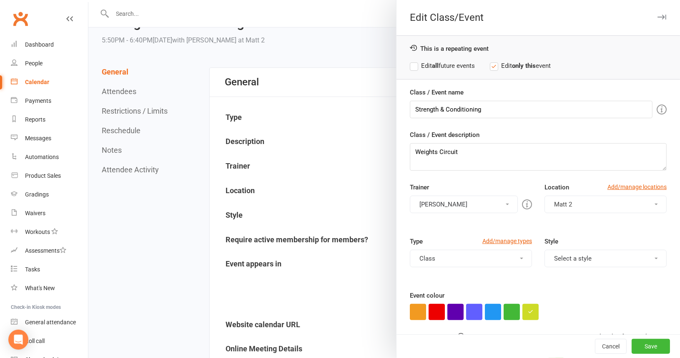
click at [497, 202] on button "[PERSON_NAME]" at bounding box center [464, 205] width 108 height 18
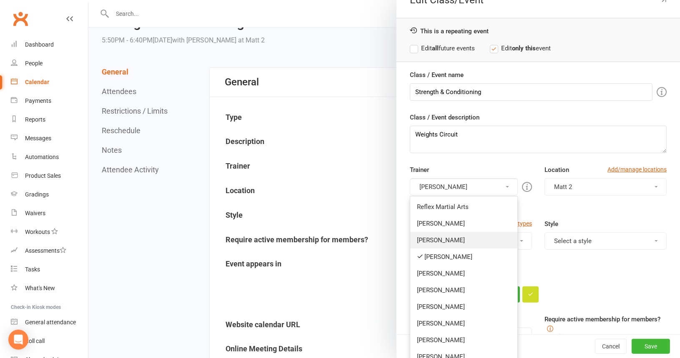
scroll to position [38, 0]
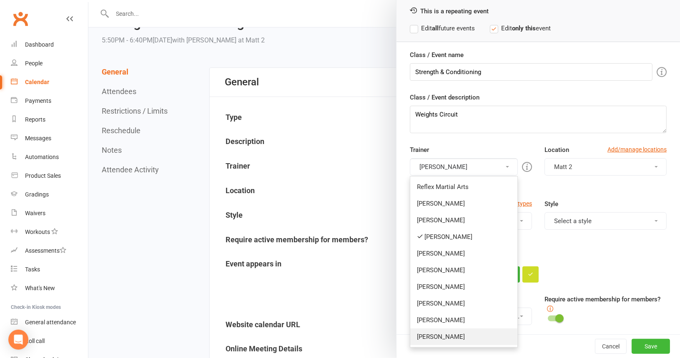
click at [444, 335] on link "[PERSON_NAME]" at bounding box center [463, 337] width 107 height 17
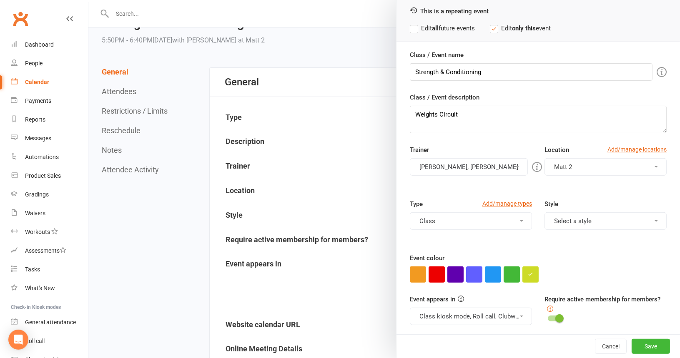
click at [450, 165] on button "[PERSON_NAME], [PERSON_NAME]" at bounding box center [469, 167] width 118 height 18
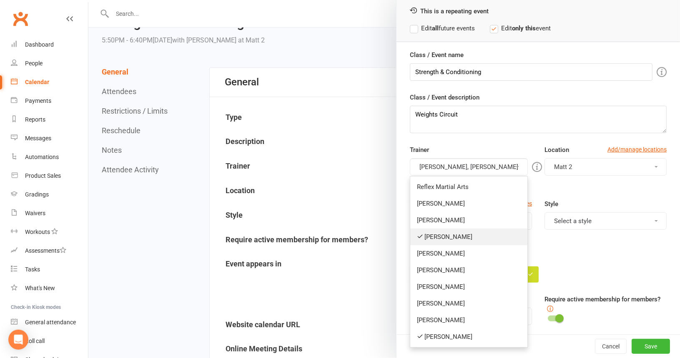
click at [428, 236] on link "[PERSON_NAME]" at bounding box center [468, 237] width 117 height 17
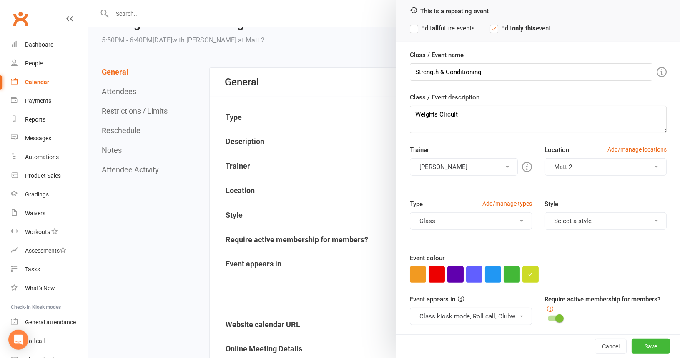
click at [645, 220] on button "Select a style" at bounding box center [605, 222] width 122 height 18
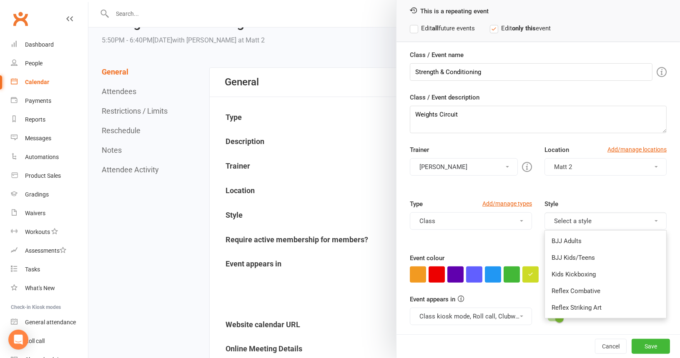
click at [622, 200] on div "Style Select a style BJJ Adults BJJ Kids/Teens Kids Kickboxing Reflex Combative…" at bounding box center [605, 220] width 135 height 43
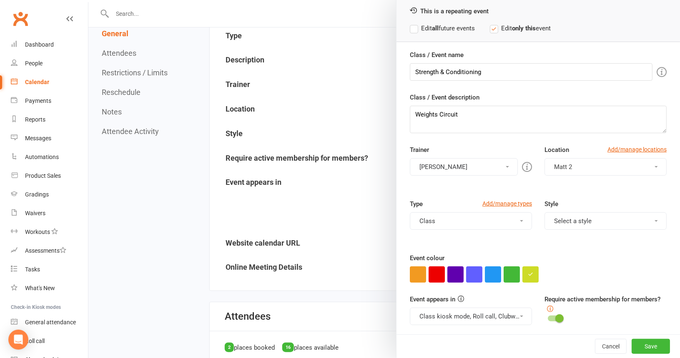
scroll to position [0, 0]
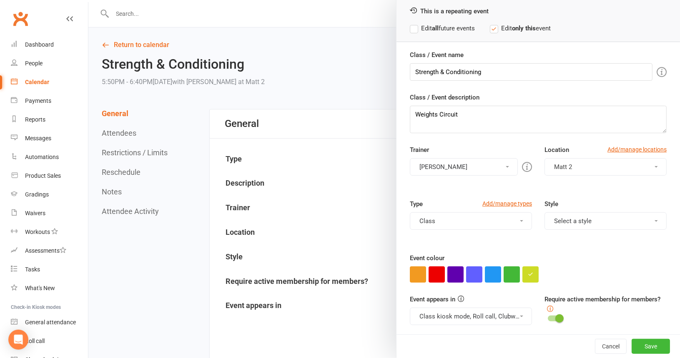
click at [411, 27] on label "Edit all future events" at bounding box center [442, 28] width 65 height 10
click at [636, 349] on button "Save" at bounding box center [650, 346] width 38 height 15
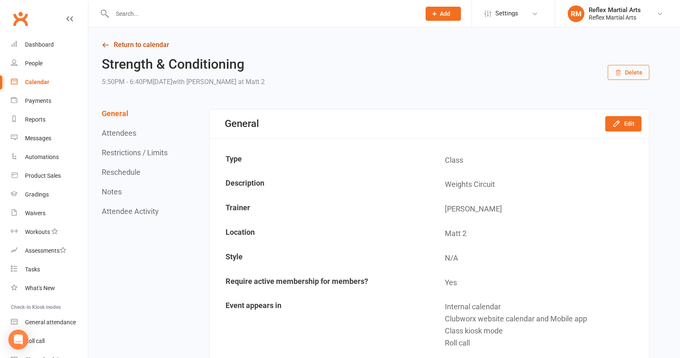
click at [162, 45] on link "Return to calendar" at bounding box center [376, 45] width 548 height 12
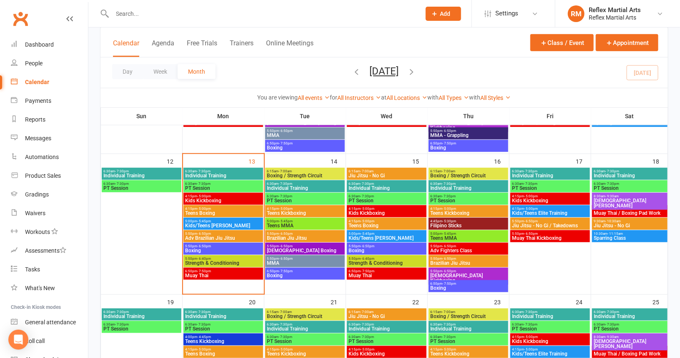
scroll to position [208, 0]
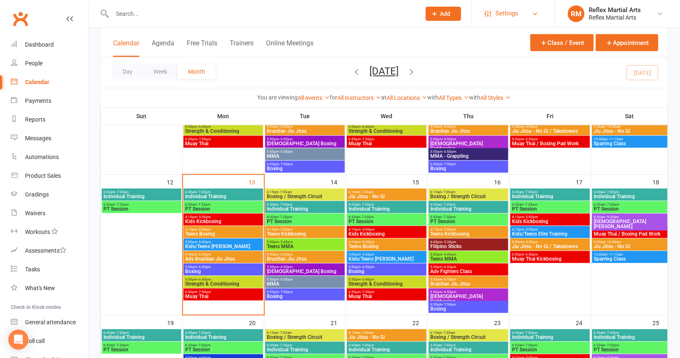
click at [531, 10] on link "Settings" at bounding box center [513, 13] width 58 height 19
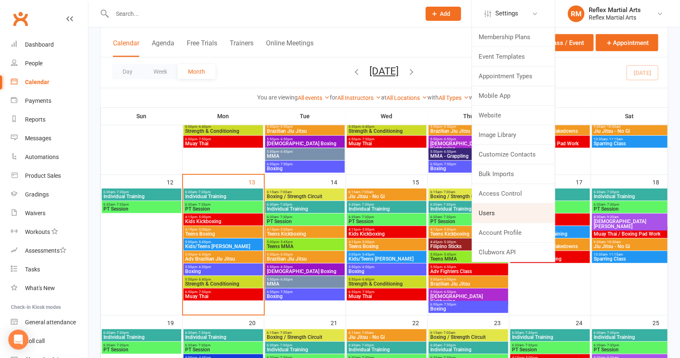
click at [496, 216] on link "Users" at bounding box center [513, 213] width 83 height 19
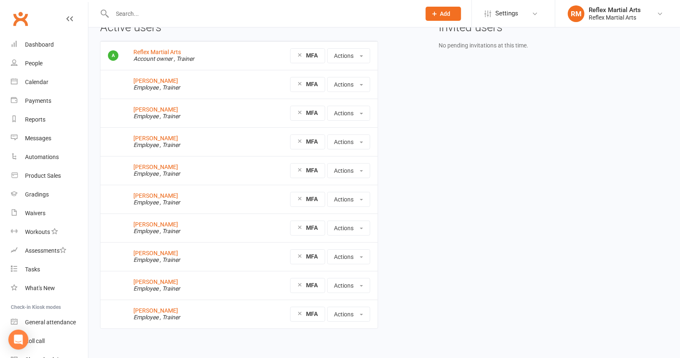
scroll to position [51, 0]
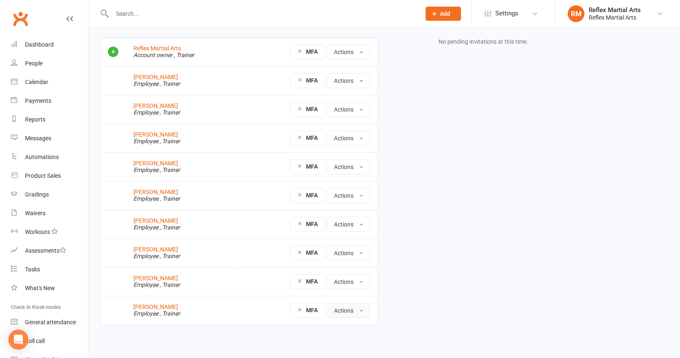
click at [345, 310] on button "Actions" at bounding box center [348, 310] width 43 height 15
click at [349, 345] on link "Edit User" at bounding box center [371, 346] width 86 height 17
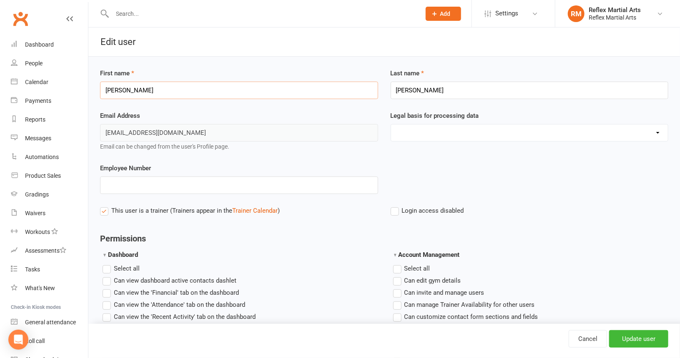
click at [109, 87] on input "matthew" at bounding box center [239, 91] width 278 height 18
type input "Matthew"
click at [401, 88] on input "mccance" at bounding box center [530, 91] width 278 height 18
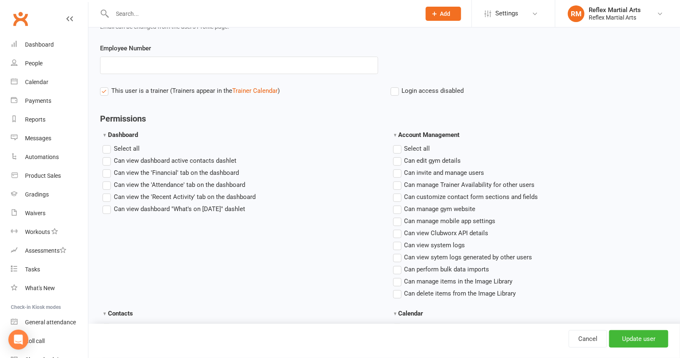
scroll to position [125, 0]
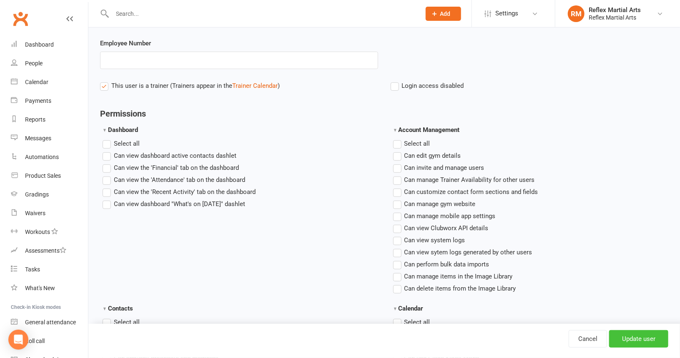
type input "Mccance"
click at [621, 340] on input "Update user" at bounding box center [638, 340] width 59 height 18
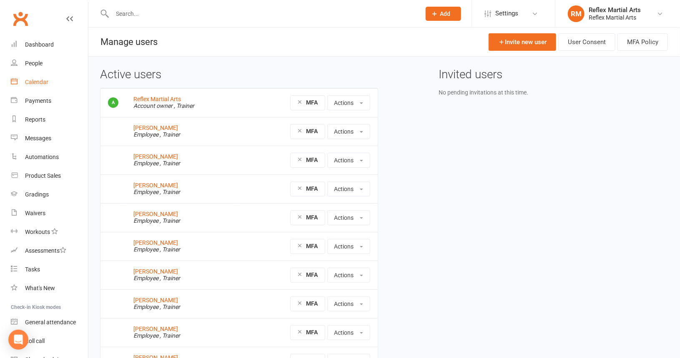
click at [35, 85] on div "Calendar" at bounding box center [36, 82] width 23 height 7
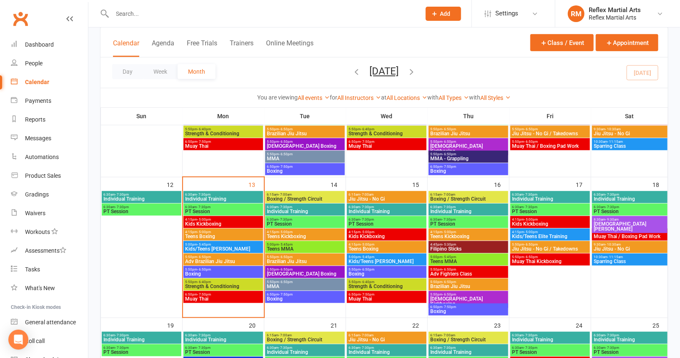
scroll to position [208, 0]
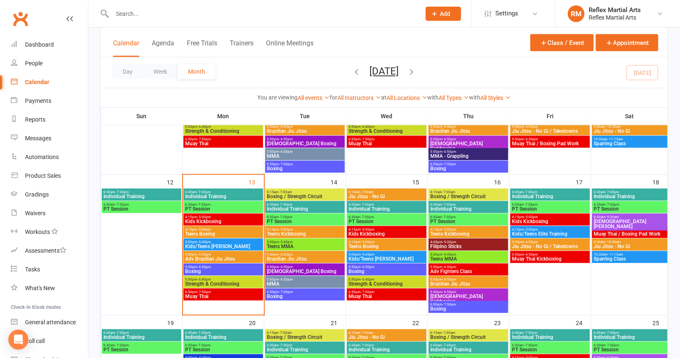
click at [212, 295] on span "Muay Thai" at bounding box center [223, 296] width 76 height 5
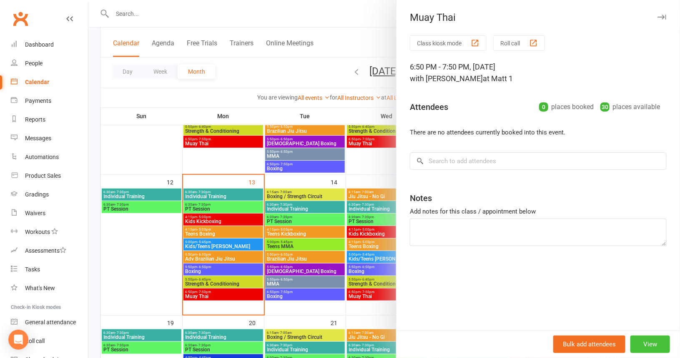
click at [646, 343] on button "View" at bounding box center [650, 345] width 40 height 18
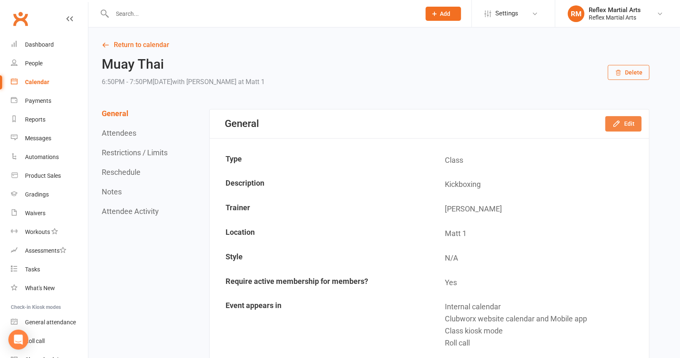
click at [632, 126] on button "Edit" at bounding box center [623, 123] width 36 height 15
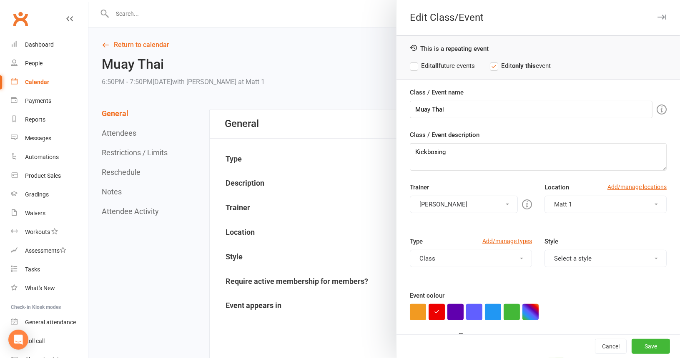
click at [504, 205] on button "[PERSON_NAME]" at bounding box center [464, 205] width 108 height 18
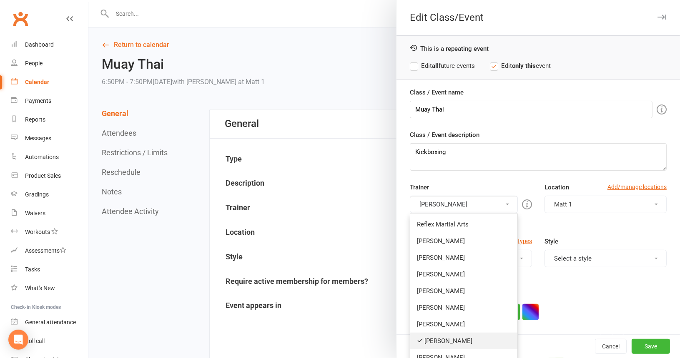
click at [444, 338] on link "[PERSON_NAME]" at bounding box center [463, 341] width 107 height 17
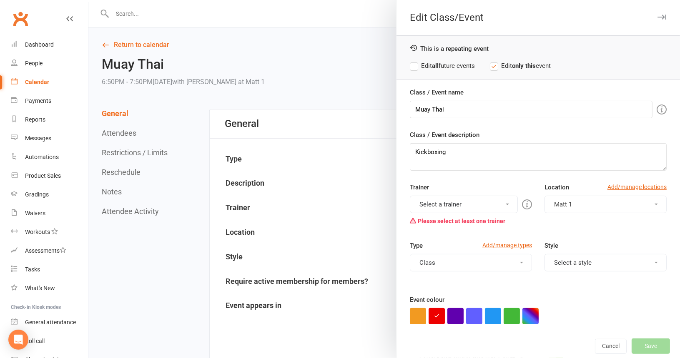
click at [497, 202] on button "Select a trainer" at bounding box center [464, 205] width 108 height 18
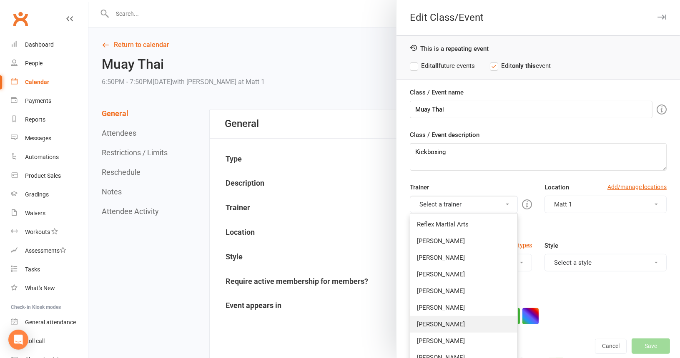
scroll to position [42, 0]
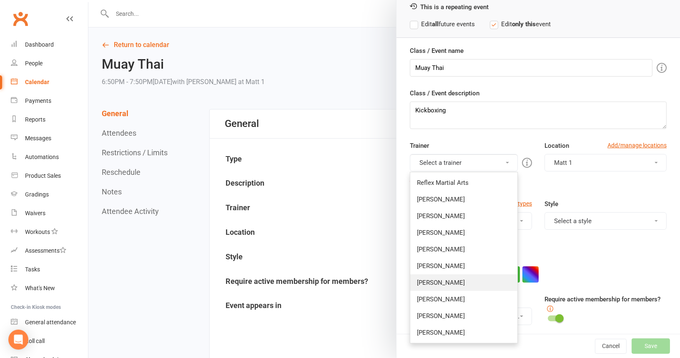
click at [432, 278] on link "[PERSON_NAME]" at bounding box center [463, 283] width 107 height 17
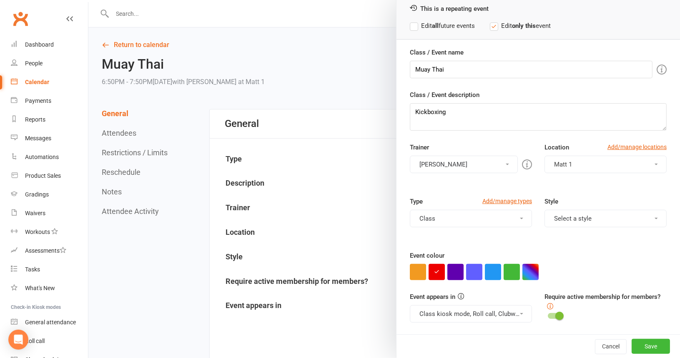
scroll to position [38, 0]
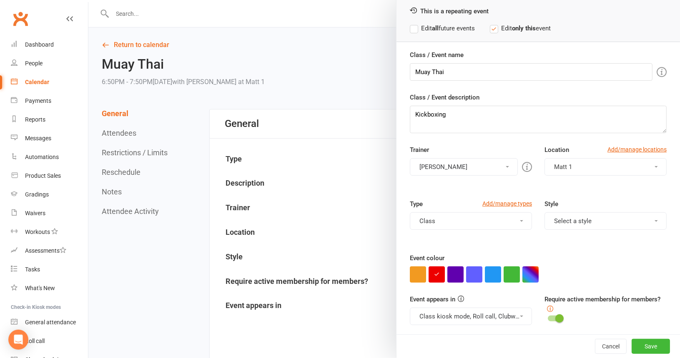
click at [410, 28] on label "Edit all future events" at bounding box center [442, 28] width 65 height 10
click at [633, 343] on button "Save" at bounding box center [650, 346] width 38 height 15
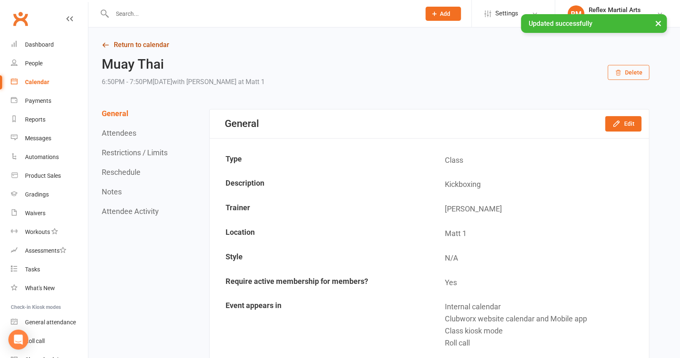
click at [124, 45] on link "Return to calendar" at bounding box center [376, 45] width 548 height 12
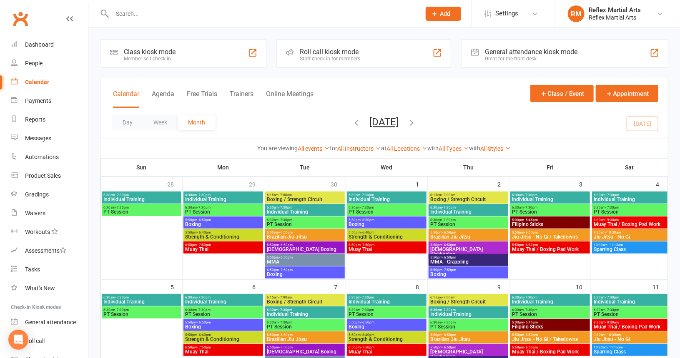
click at [148, 15] on input "text" at bounding box center [262, 14] width 305 height 12
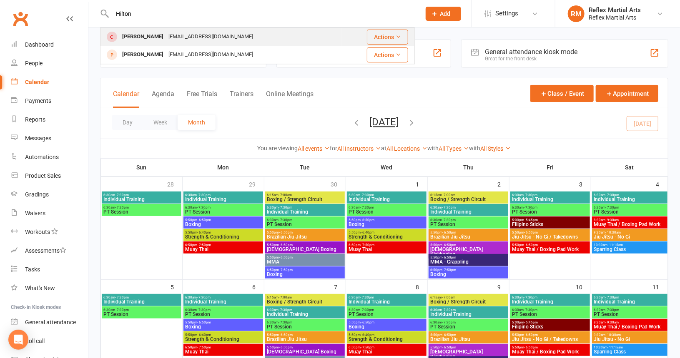
type input "Hilton"
click at [133, 37] on div "[PERSON_NAME]" at bounding box center [143, 37] width 46 height 12
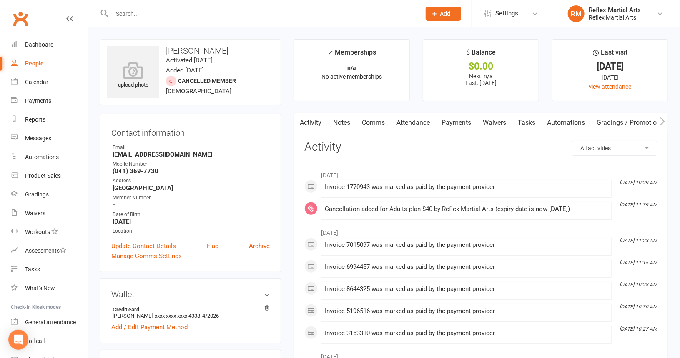
click at [454, 122] on link "Payments" at bounding box center [456, 122] width 41 height 19
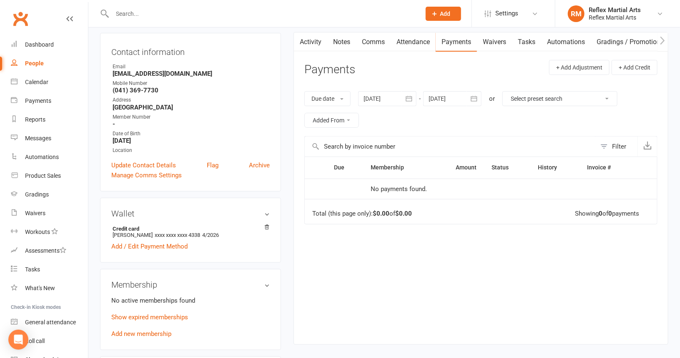
scroll to position [125, 0]
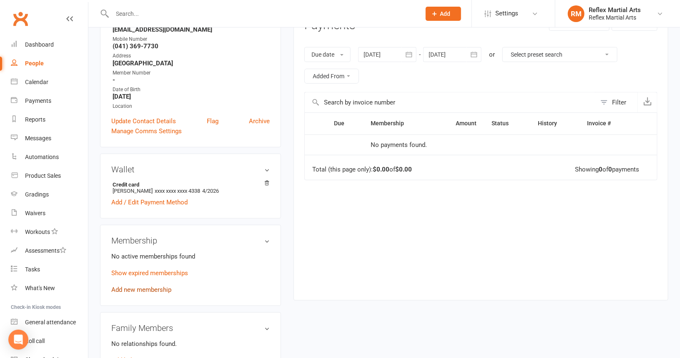
click at [151, 290] on link "Add new membership" at bounding box center [141, 290] width 60 height 8
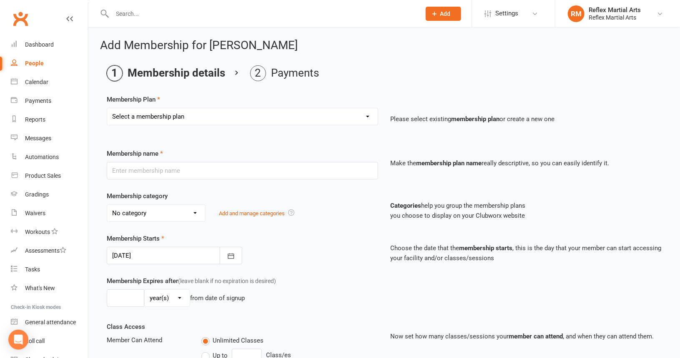
click at [207, 114] on select "Select a membership plan Create new Membership Plan Adults no contact plan $52 …" at bounding box center [242, 116] width 270 height 17
select select "2"
click at [107, 108] on select "Select a membership plan Create new Membership Plan Adults no contact plan $52 …" at bounding box center [242, 116] width 270 height 17
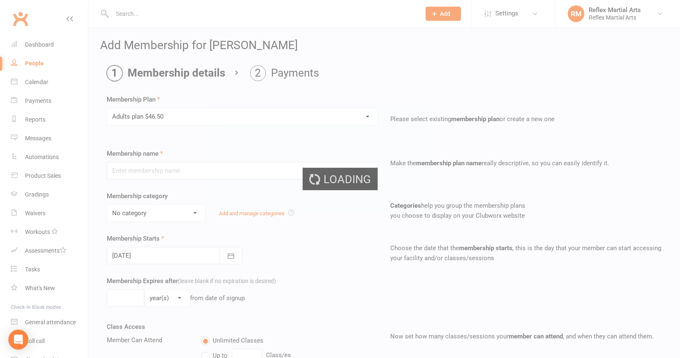
type input "Adults plan $46.50"
type input "0"
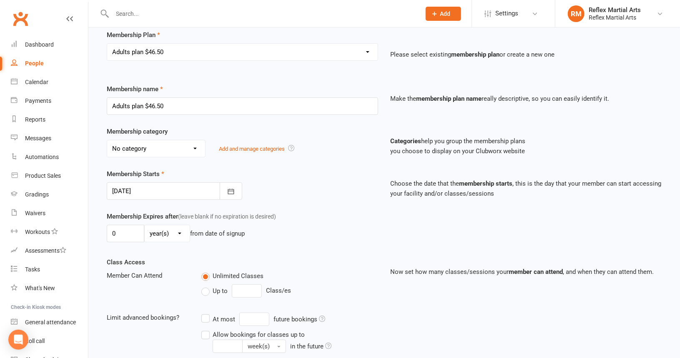
scroll to position [83, 0]
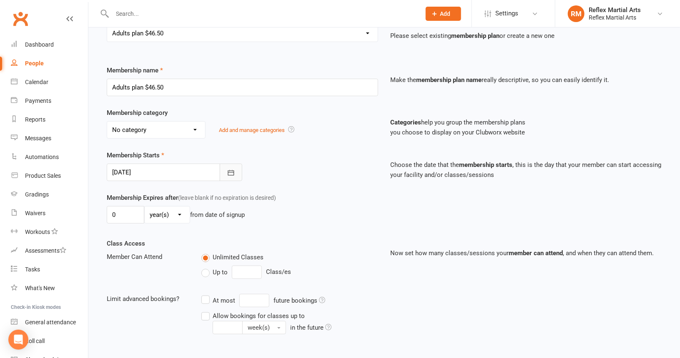
click at [233, 172] on icon "button" at bounding box center [231, 173] width 8 height 8
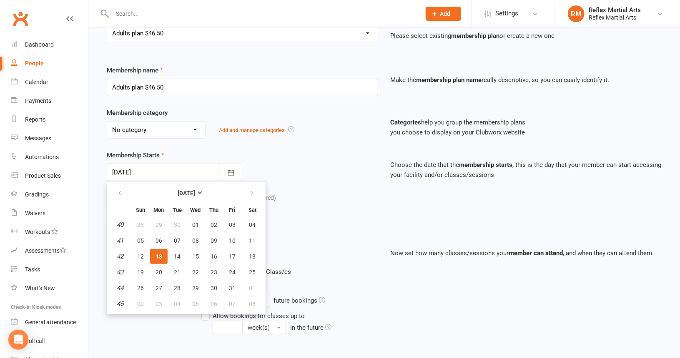
scroll to position [42, 0]
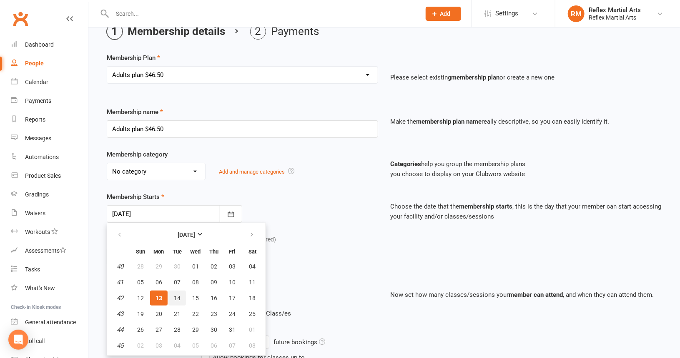
click at [177, 297] on span "14" at bounding box center [177, 298] width 7 height 7
type input "[DATE]"
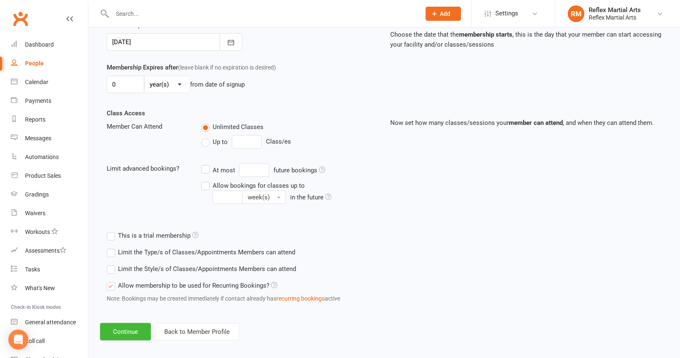
scroll to position [218, 0]
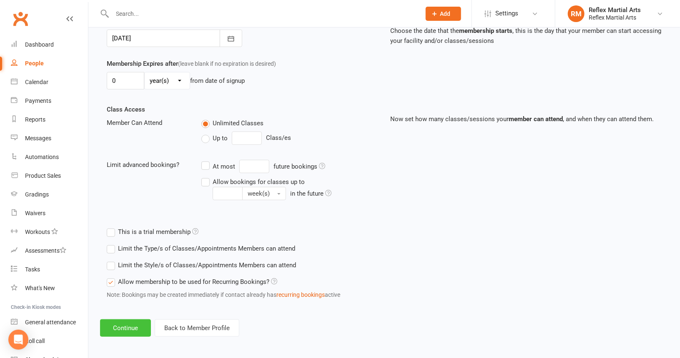
click at [116, 327] on button "Continue" at bounding box center [125, 329] width 51 height 18
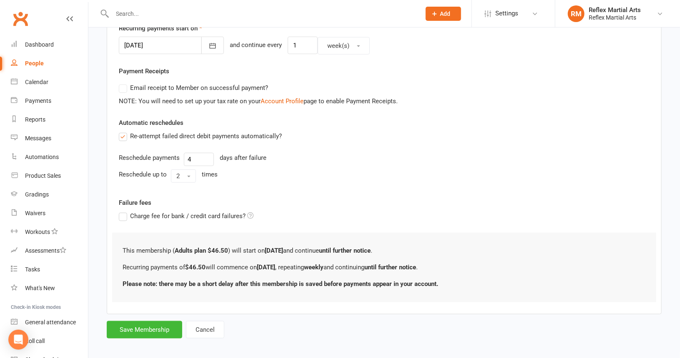
scroll to position [212, 0]
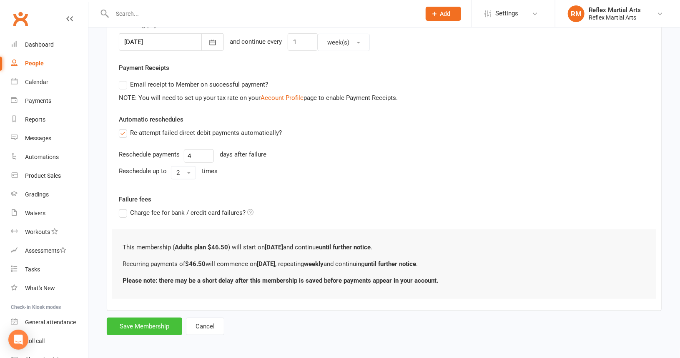
click at [143, 324] on button "Save Membership" at bounding box center [144, 327] width 75 height 18
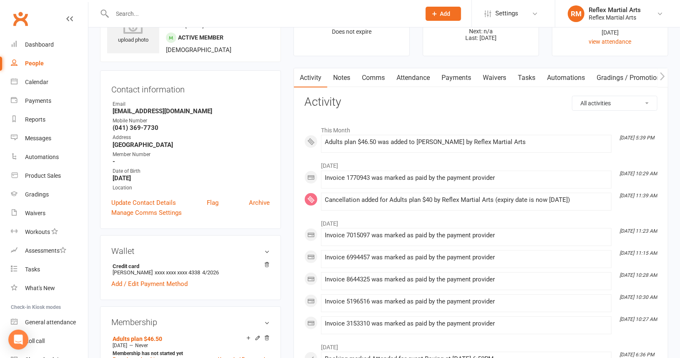
scroll to position [42, 0]
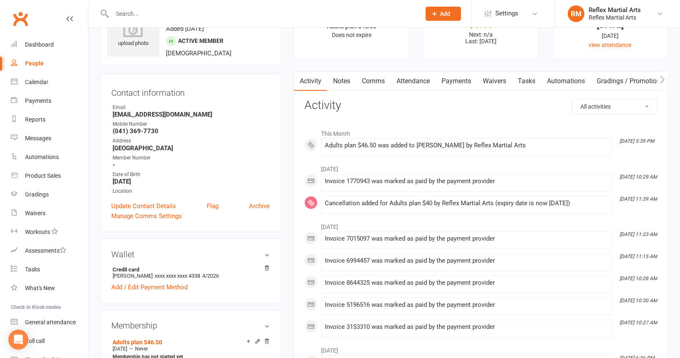
click at [456, 83] on link "Payments" at bounding box center [456, 81] width 41 height 19
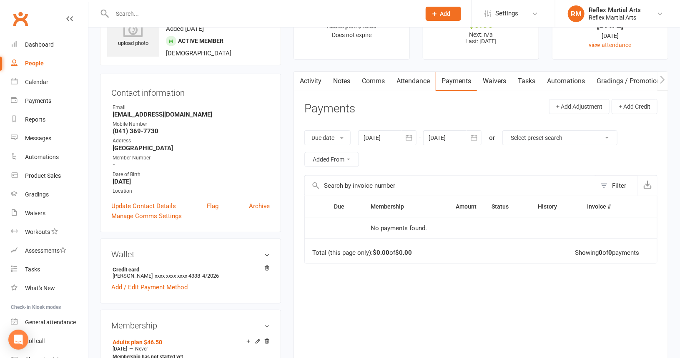
click at [27, 63] on div "People" at bounding box center [34, 63] width 19 height 7
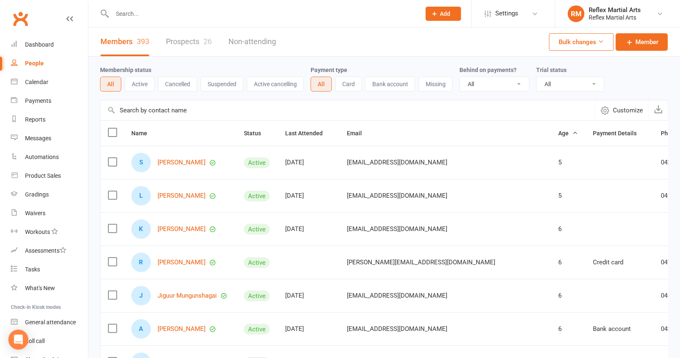
click at [122, 12] on input "text" at bounding box center [262, 14] width 305 height 12
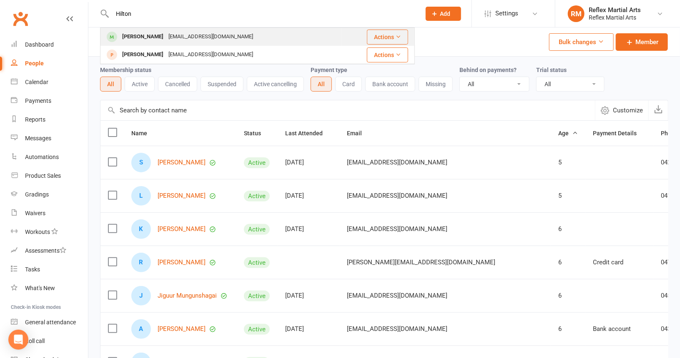
type input "Hilton"
click at [135, 39] on div "[PERSON_NAME]" at bounding box center [143, 37] width 46 height 12
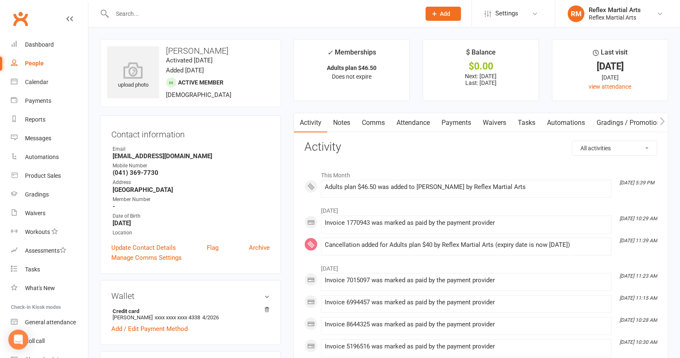
click at [456, 120] on link "Payments" at bounding box center [456, 122] width 41 height 19
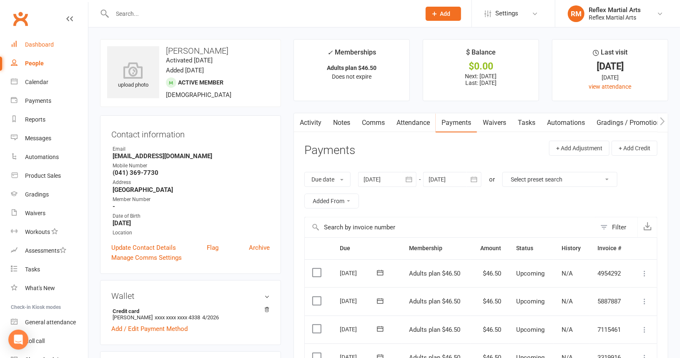
click at [40, 44] on div "Dashboard" at bounding box center [39, 44] width 29 height 7
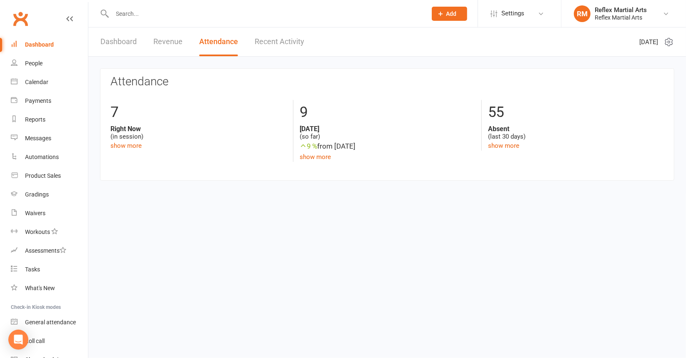
click at [150, 18] on input "text" at bounding box center [265, 14] width 311 height 12
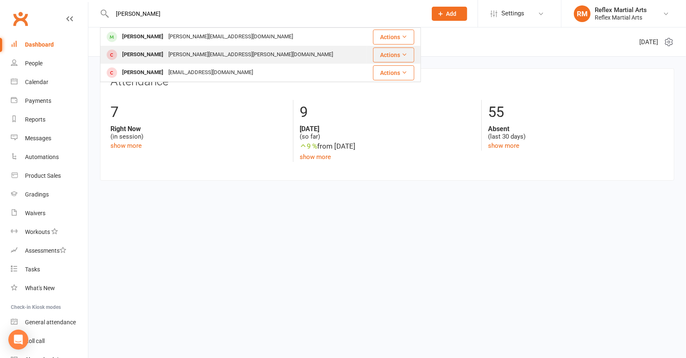
type input "[PERSON_NAME]"
click at [141, 51] on div "[PERSON_NAME]" at bounding box center [143, 55] width 46 height 12
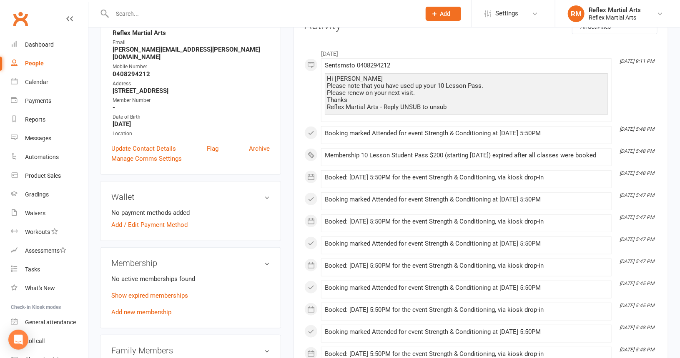
scroll to position [125, 0]
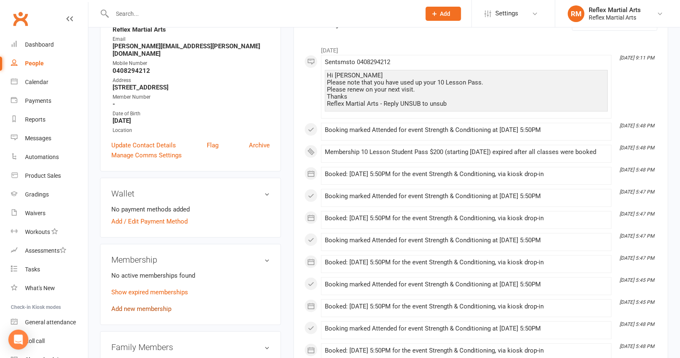
click at [144, 305] on link "Add new membership" at bounding box center [141, 309] width 60 height 8
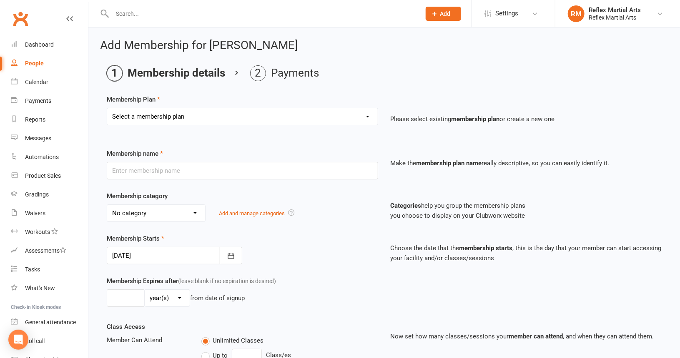
click at [188, 120] on select "Select a membership plan Create new Membership Plan Adults no contact plan $52 …" at bounding box center [242, 116] width 270 height 17
select select "5"
click at [107, 108] on select "Select a membership plan Create new Membership Plan Adults no contact plan $52 …" at bounding box center [242, 116] width 270 height 17
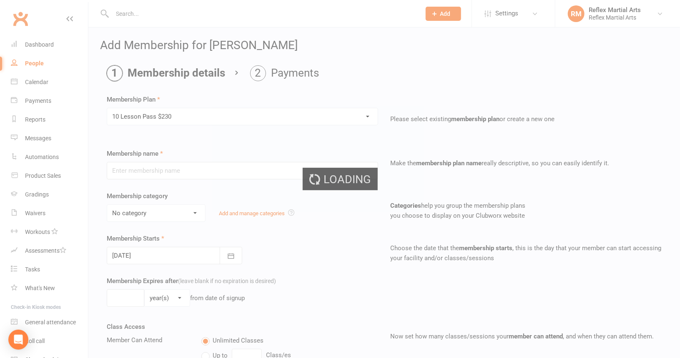
type input "10 Lesson Pass $230"
type input "3"
select select "2"
type input "10"
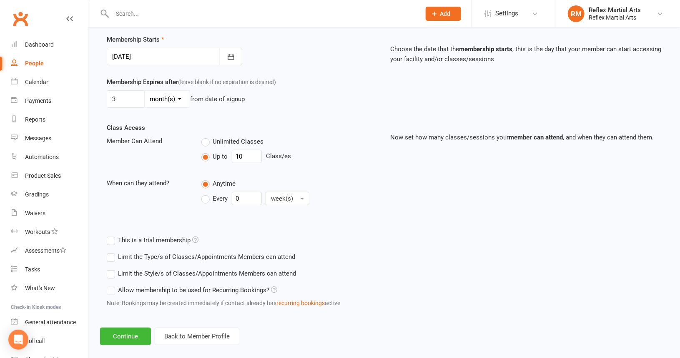
scroll to position [208, 0]
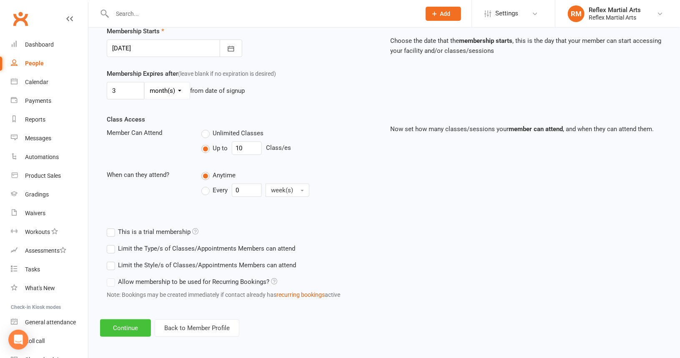
click at [127, 325] on button "Continue" at bounding box center [125, 329] width 51 height 18
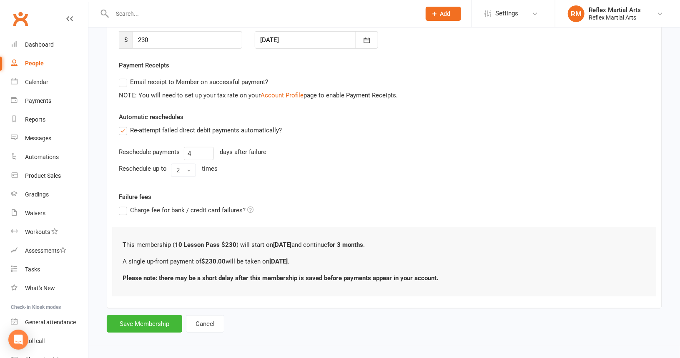
scroll to position [0, 0]
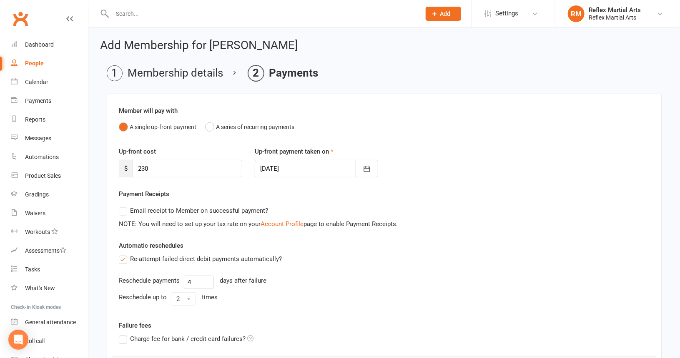
click at [123, 260] on label "Re-attempt failed direct debit payments automatically?" at bounding box center [200, 259] width 163 height 10
click at [123, 254] on input "Re-attempt failed direct debit payments automatically?" at bounding box center [121, 254] width 5 height 0
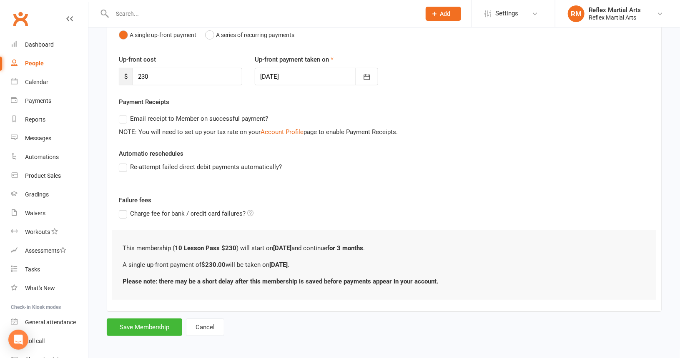
scroll to position [94, 0]
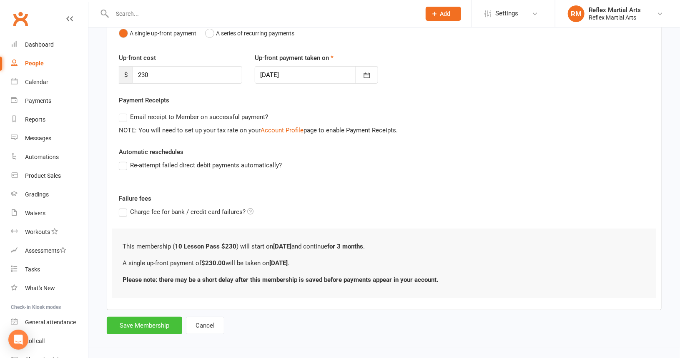
click at [132, 325] on button "Save Membership" at bounding box center [144, 326] width 75 height 18
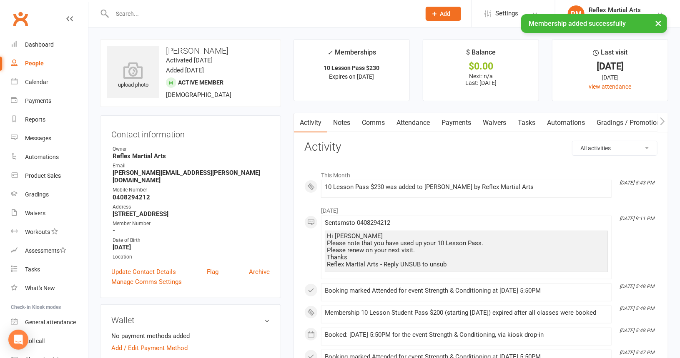
click at [456, 124] on link "Payments" at bounding box center [456, 122] width 41 height 19
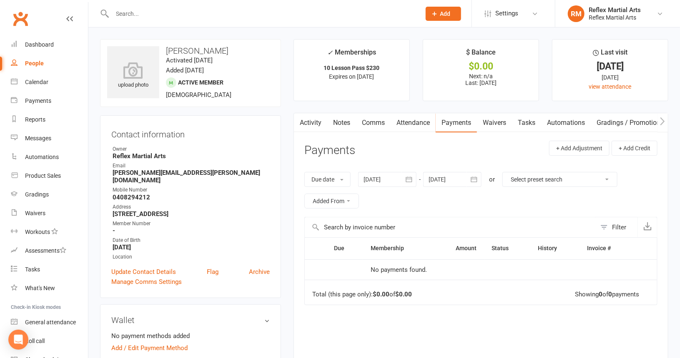
click at [457, 121] on link "Payments" at bounding box center [456, 122] width 41 height 19
click at [32, 46] on div "Dashboard" at bounding box center [39, 44] width 29 height 7
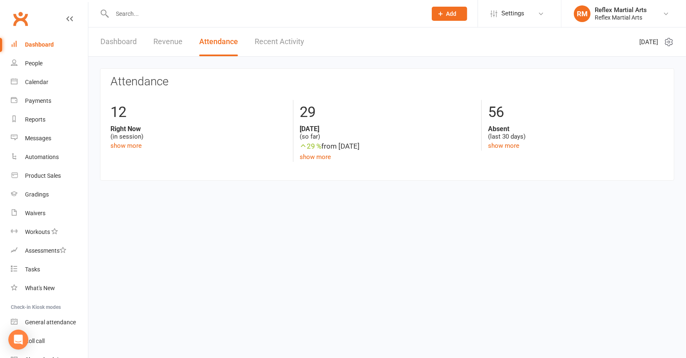
click at [122, 15] on input "text" at bounding box center [265, 14] width 311 height 12
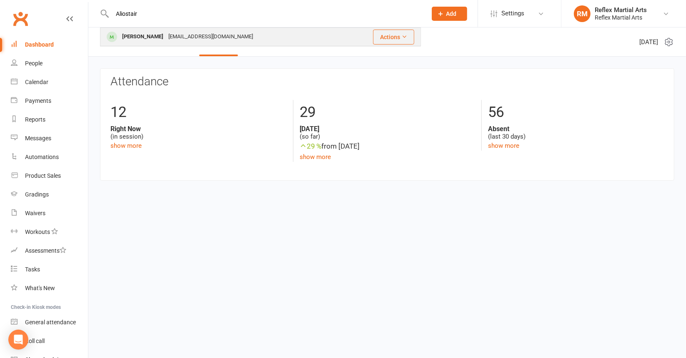
type input "Aliostair"
click at [143, 40] on div "[PERSON_NAME]" at bounding box center [143, 37] width 46 height 12
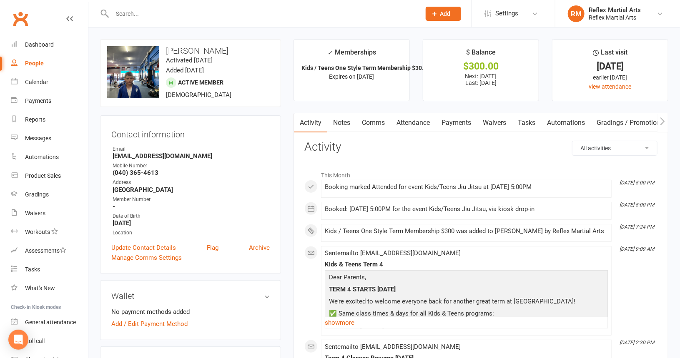
click at [453, 125] on link "Payments" at bounding box center [456, 122] width 41 height 19
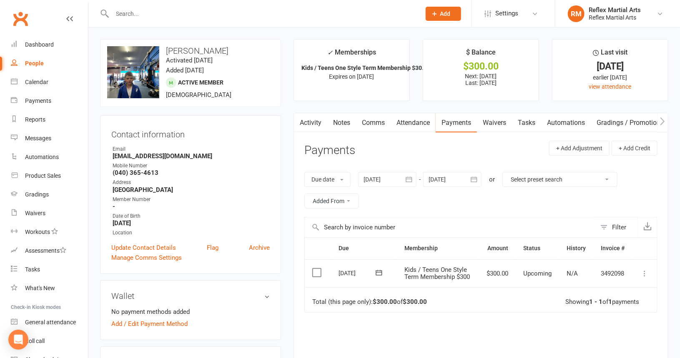
click at [644, 277] on icon at bounding box center [644, 274] width 8 height 8
click at [611, 293] on link "Mark as Paid (Cash)" at bounding box center [607, 290] width 83 height 17
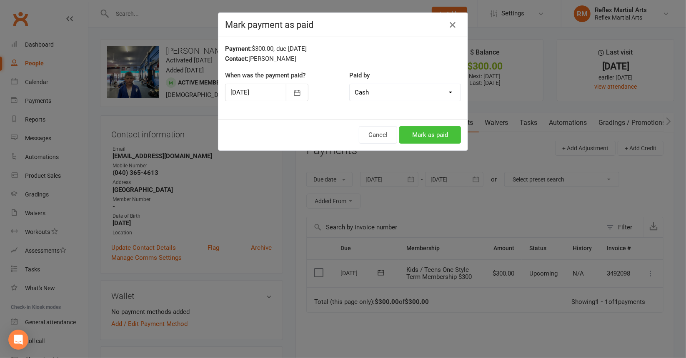
click at [430, 137] on button "Mark as paid" at bounding box center [430, 135] width 62 height 18
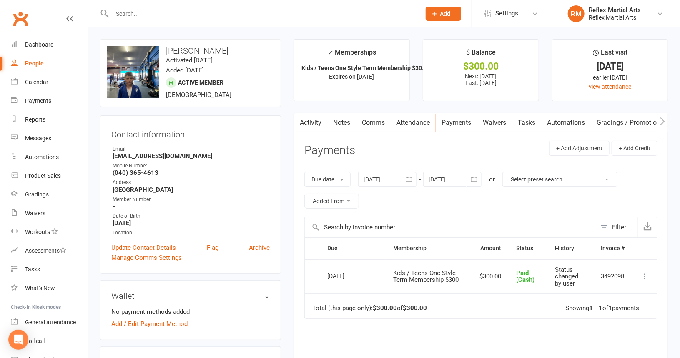
click at [133, 13] on input "text" at bounding box center [262, 14] width 305 height 12
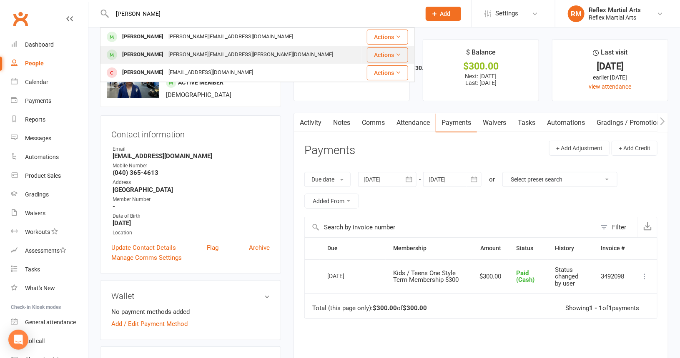
type input "[PERSON_NAME]"
click at [133, 53] on div "[PERSON_NAME]" at bounding box center [143, 55] width 46 height 12
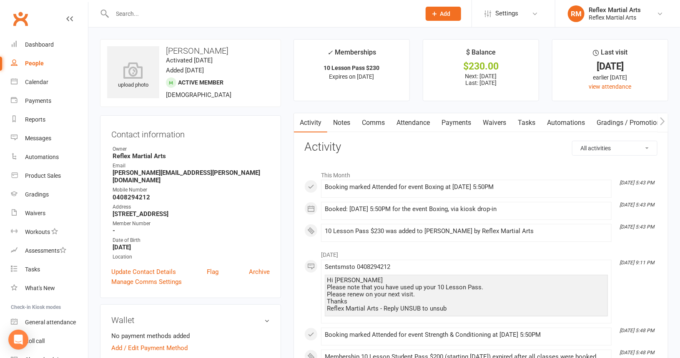
click at [454, 121] on link "Payments" at bounding box center [456, 122] width 41 height 19
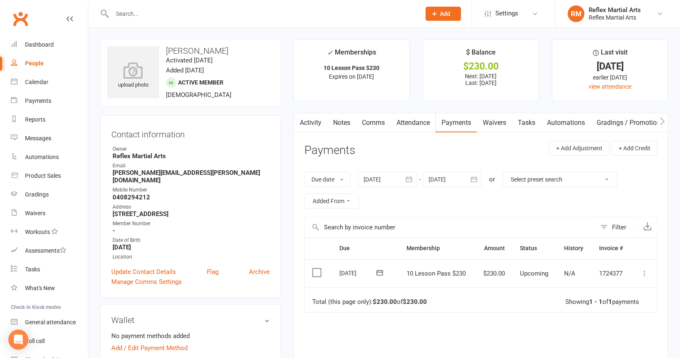
click at [642, 272] on icon at bounding box center [644, 274] width 8 height 8
click at [613, 288] on link "Mark as Paid (Cash)" at bounding box center [607, 290] width 83 height 17
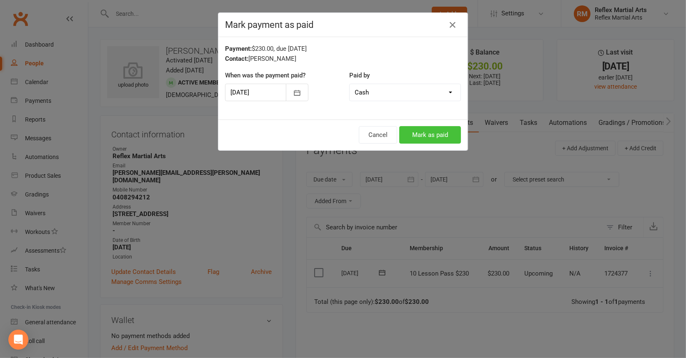
click at [420, 134] on button "Mark as paid" at bounding box center [430, 135] width 62 height 18
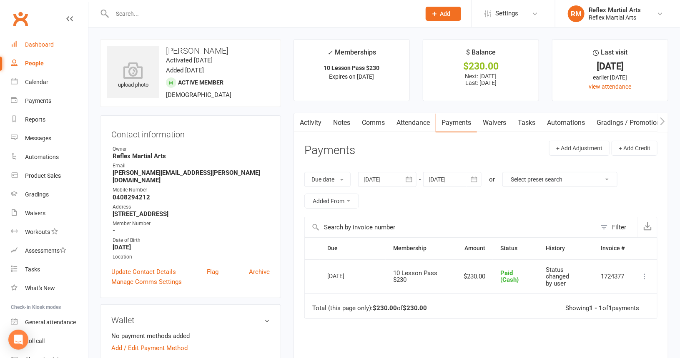
click at [49, 45] on div "Dashboard" at bounding box center [39, 44] width 29 height 7
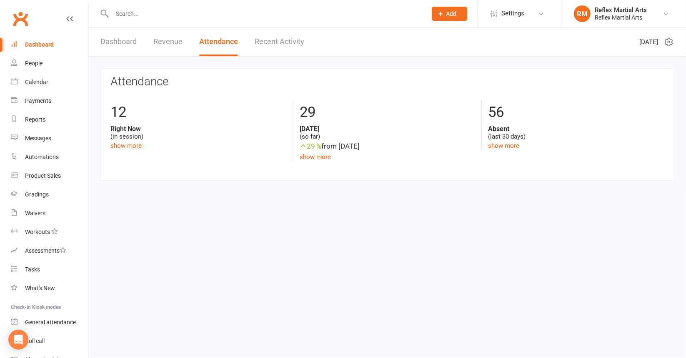
click at [115, 15] on input "text" at bounding box center [265, 14] width 311 height 12
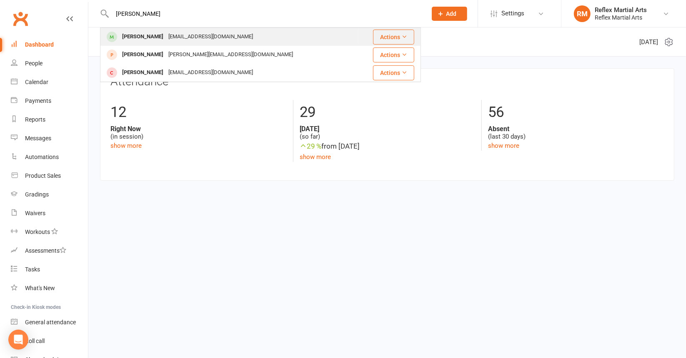
type input "[PERSON_NAME]"
click at [130, 40] on div "[PERSON_NAME]" at bounding box center [143, 37] width 46 height 12
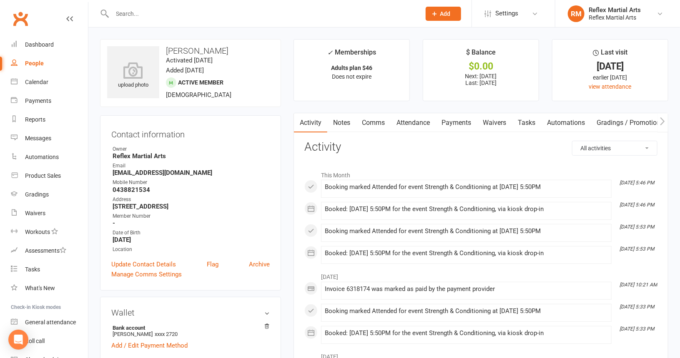
click at [463, 120] on link "Payments" at bounding box center [456, 122] width 41 height 19
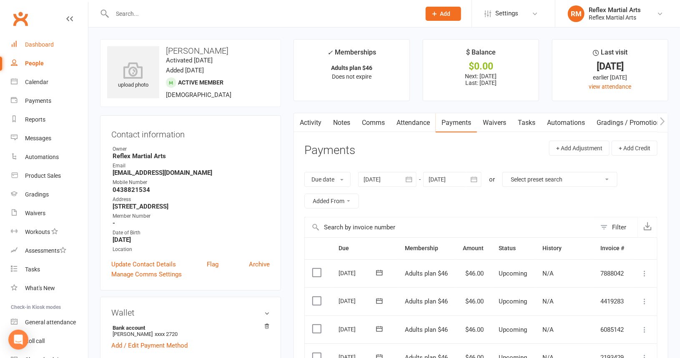
click at [36, 41] on div "Dashboard" at bounding box center [39, 44] width 29 height 7
